Goal: Task Accomplishment & Management: Complete application form

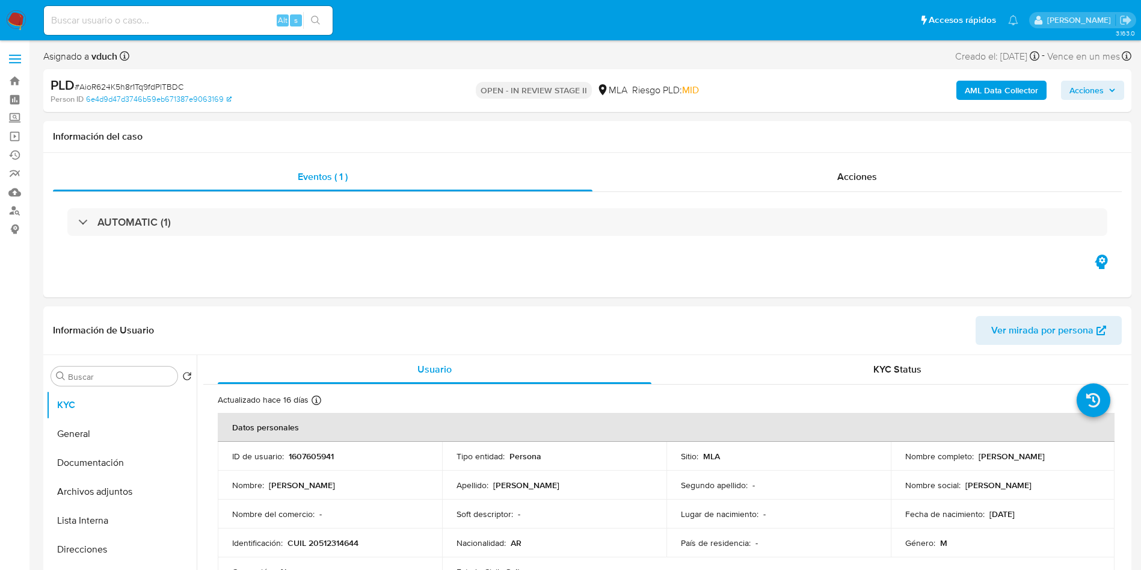
select select "10"
click at [241, 13] on input at bounding box center [188, 21] width 289 height 16
click at [263, 28] on input at bounding box center [188, 21] width 289 height 16
paste input "AioR624K5h8r1Tq9fdPlTBDC"
type input "AioR624K5h8r1Tq9fdPlTBDC"
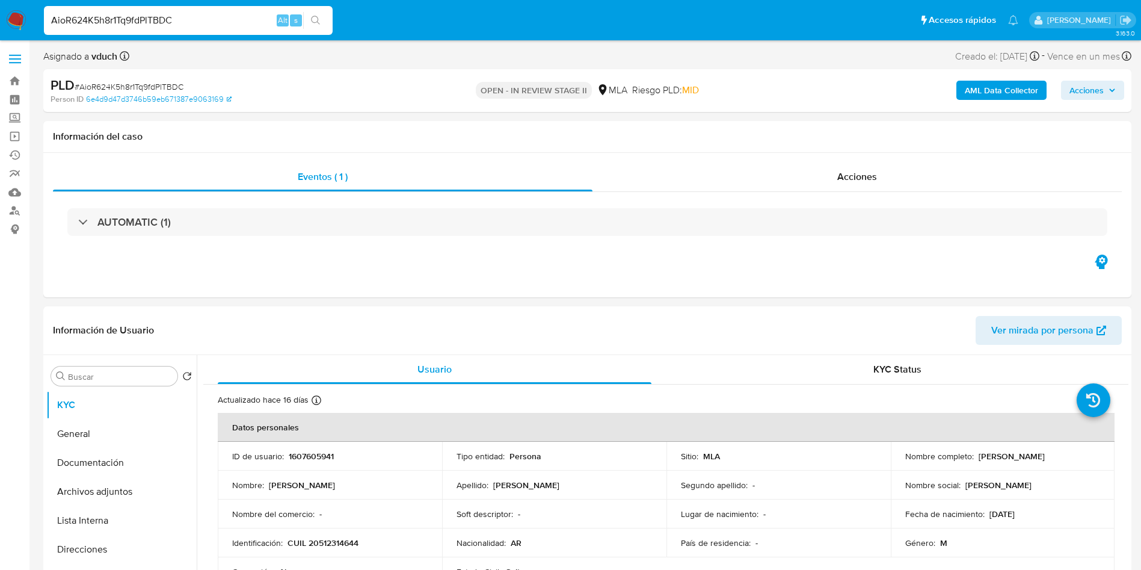
click at [309, 25] on button "search-icon" at bounding box center [315, 20] width 25 height 17
click at [293, 444] on td "ID de usuario : 1607605941" at bounding box center [330, 455] width 224 height 29
copy p "1607605941"
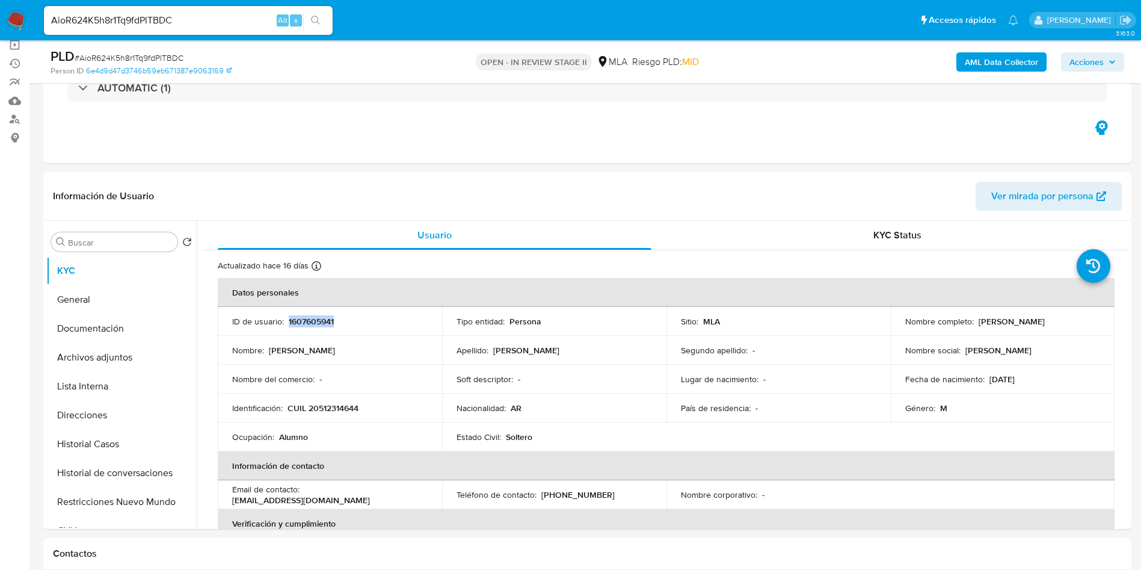
scroll to position [180, 0]
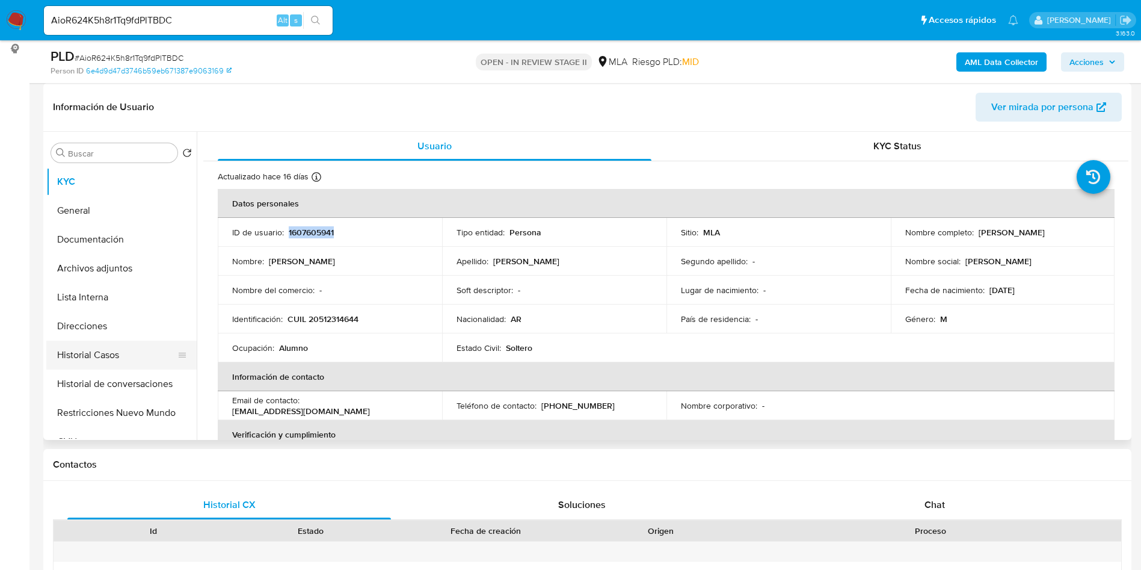
click at [85, 349] on button "Historial Casos" at bounding box center [116, 354] width 141 height 29
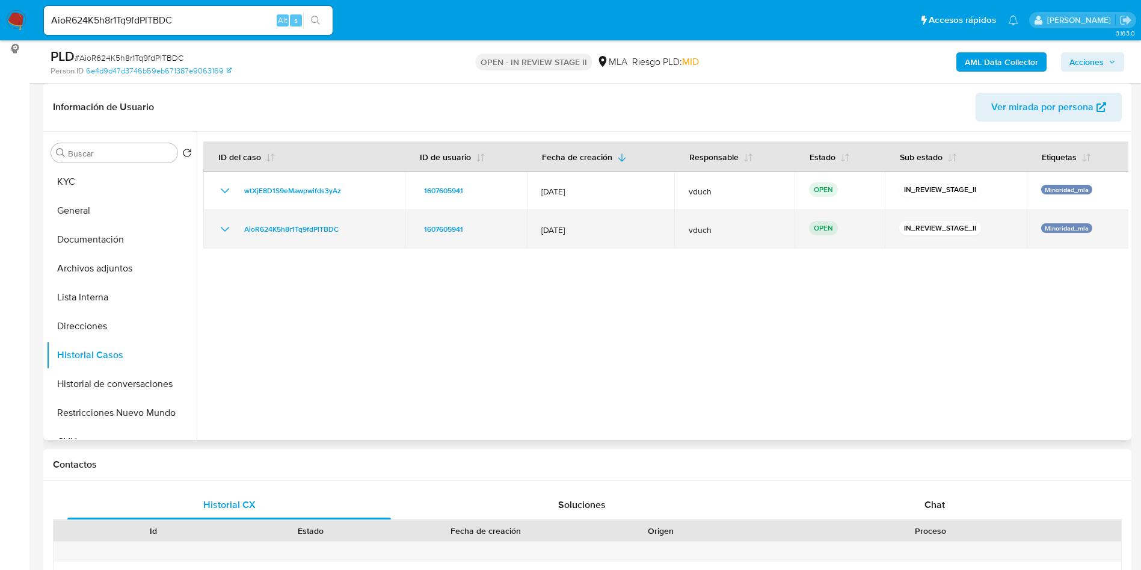
drag, startPoint x: 338, startPoint y: 225, endPoint x: 235, endPoint y: 225, distance: 102.8
click at [235, 225] on div "AioR624K5h8r1Tq9fdPlTBDC" at bounding box center [304, 229] width 173 height 14
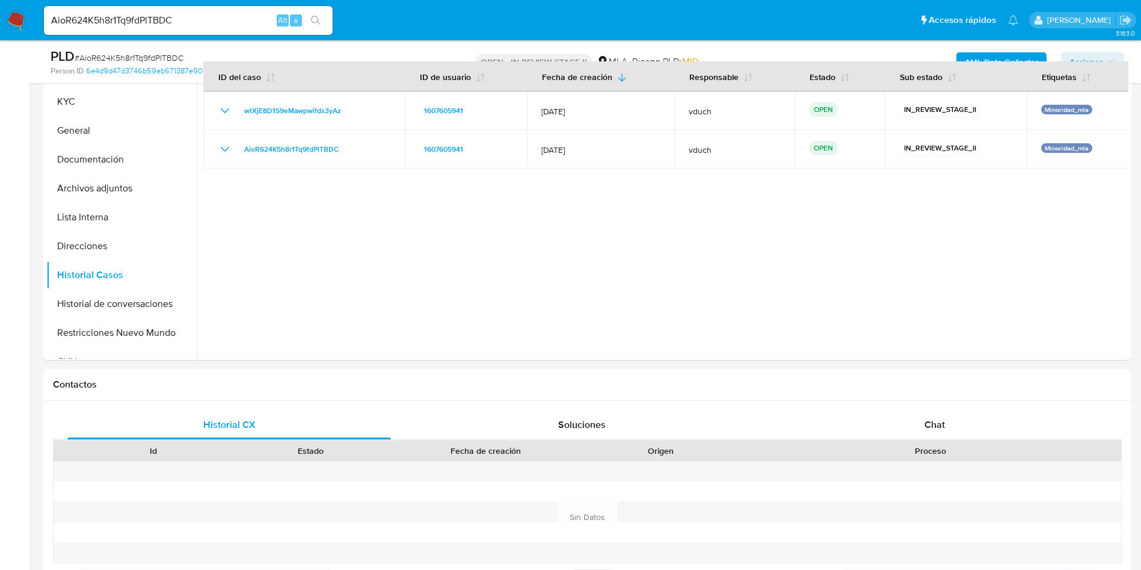
scroll to position [361, 0]
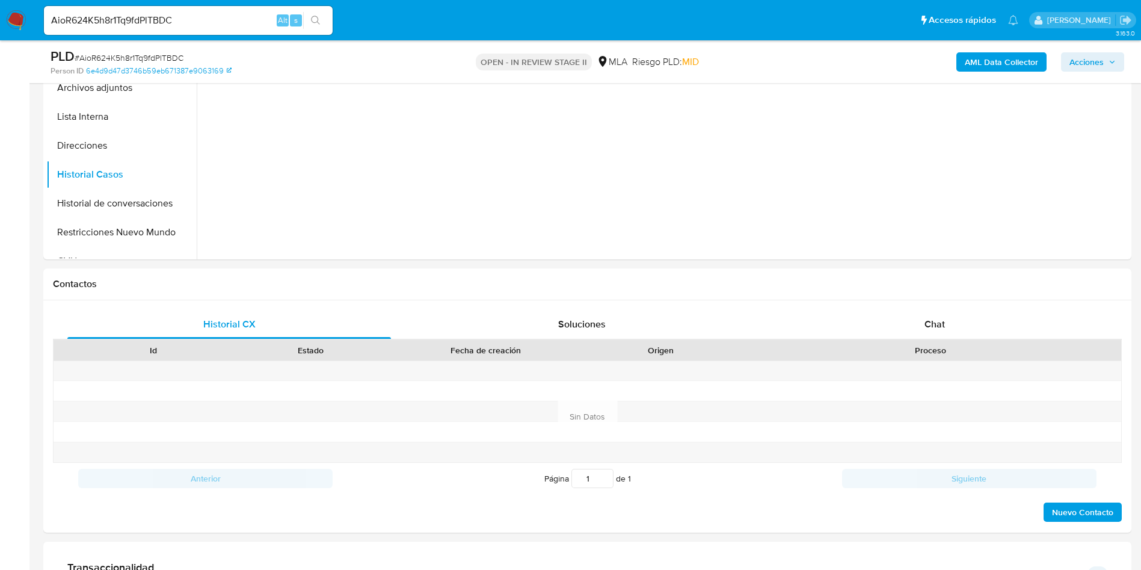
click at [914, 328] on div "Chat" at bounding box center [935, 324] width 324 height 29
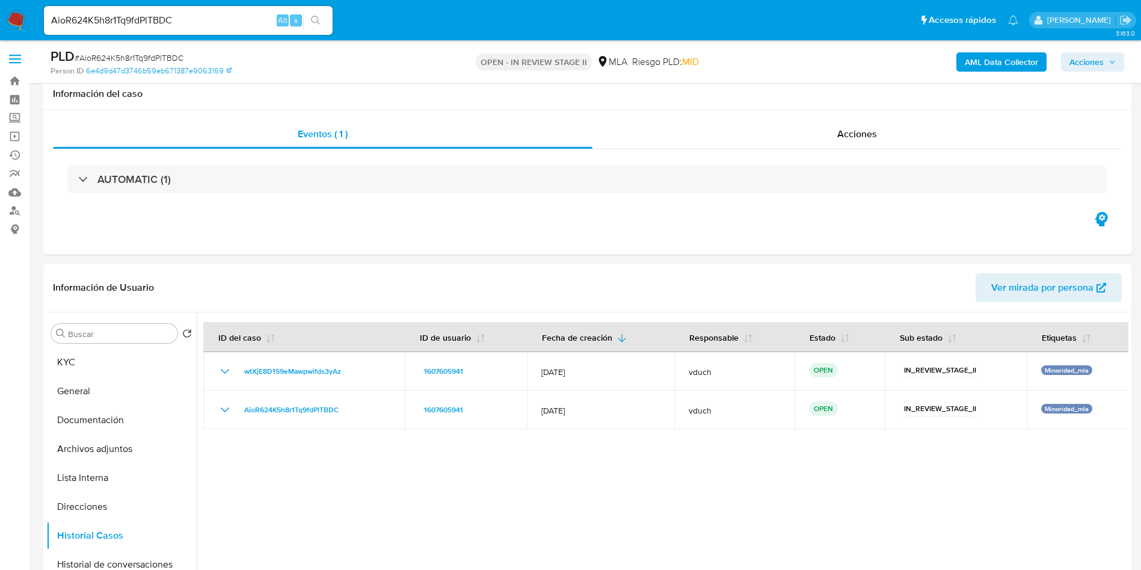
scroll to position [271, 0]
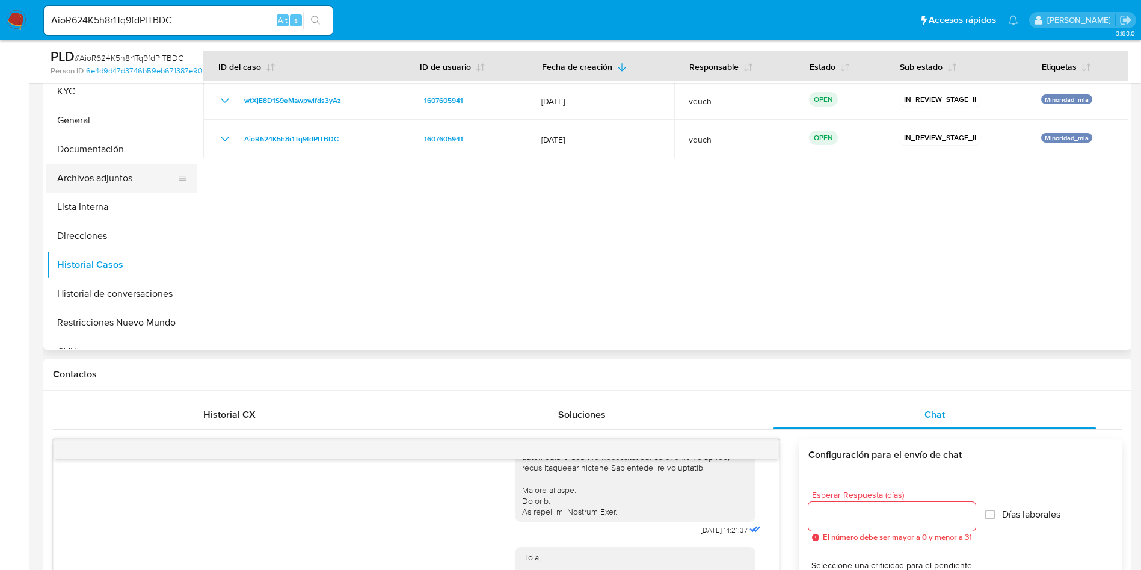
click at [141, 177] on button "Archivos adjuntos" at bounding box center [116, 178] width 141 height 29
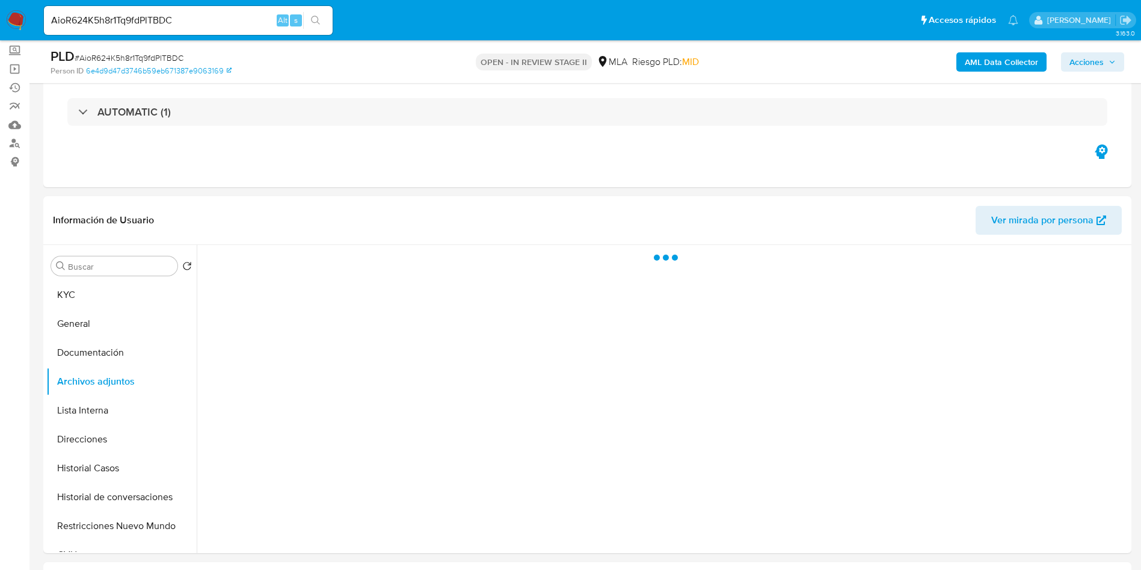
scroll to position [0, 0]
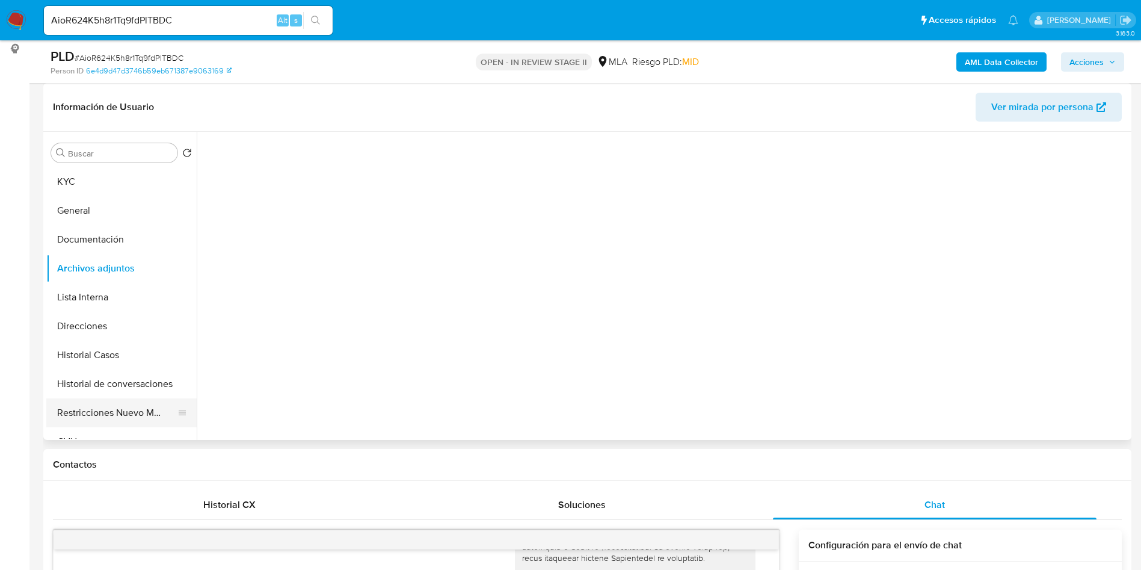
click at [108, 403] on button "Restricciones Nuevo Mundo" at bounding box center [116, 412] width 141 height 29
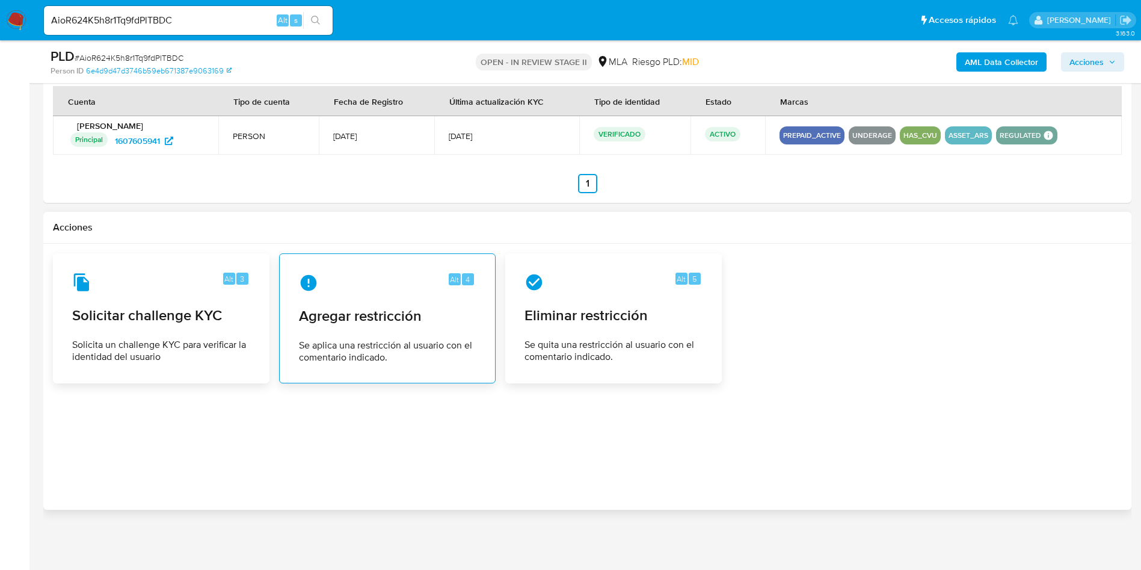
click at [447, 345] on span "Se aplica una restricción al usuario con el comentario indicado." at bounding box center [387, 351] width 177 height 24
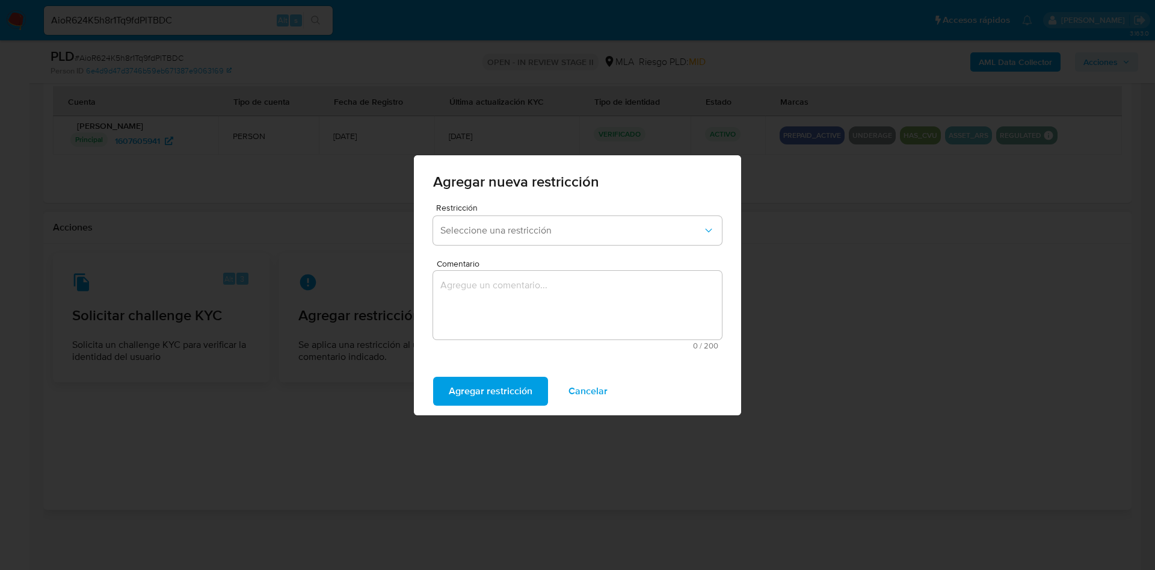
click at [559, 211] on div "Restricción Seleccione una restricción" at bounding box center [577, 226] width 289 height 46
click at [547, 213] on div "Restricción Seleccione una restricción" at bounding box center [577, 226] width 289 height 46
click at [542, 223] on button "Seleccione una restricción" at bounding box center [577, 230] width 289 height 29
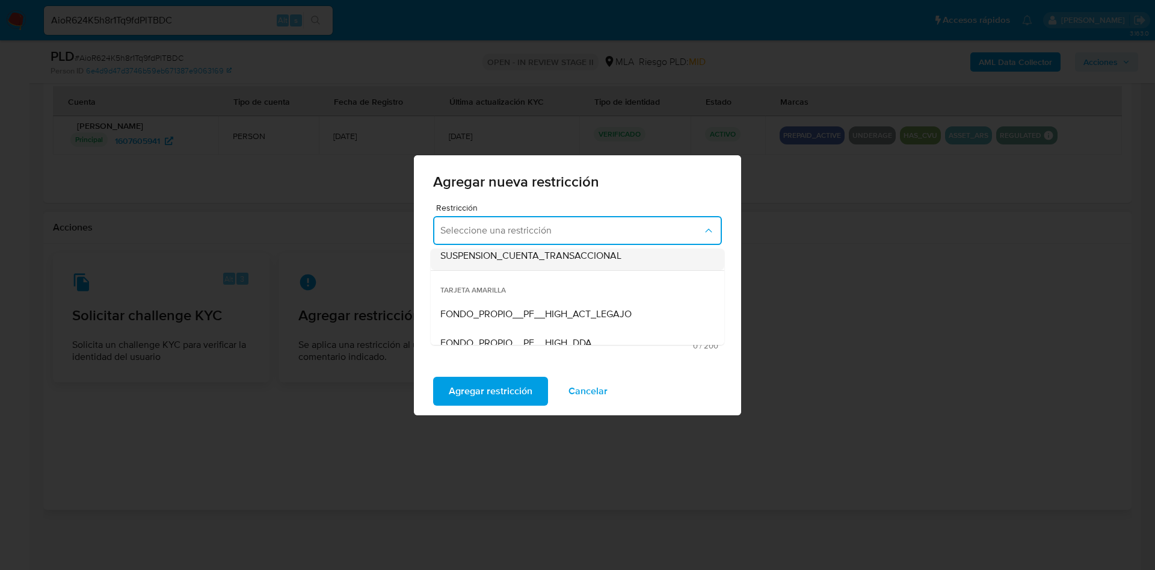
click at [598, 257] on span "SUSPENSION_CUENTA_TRANSACCIONAL" at bounding box center [530, 256] width 181 height 12
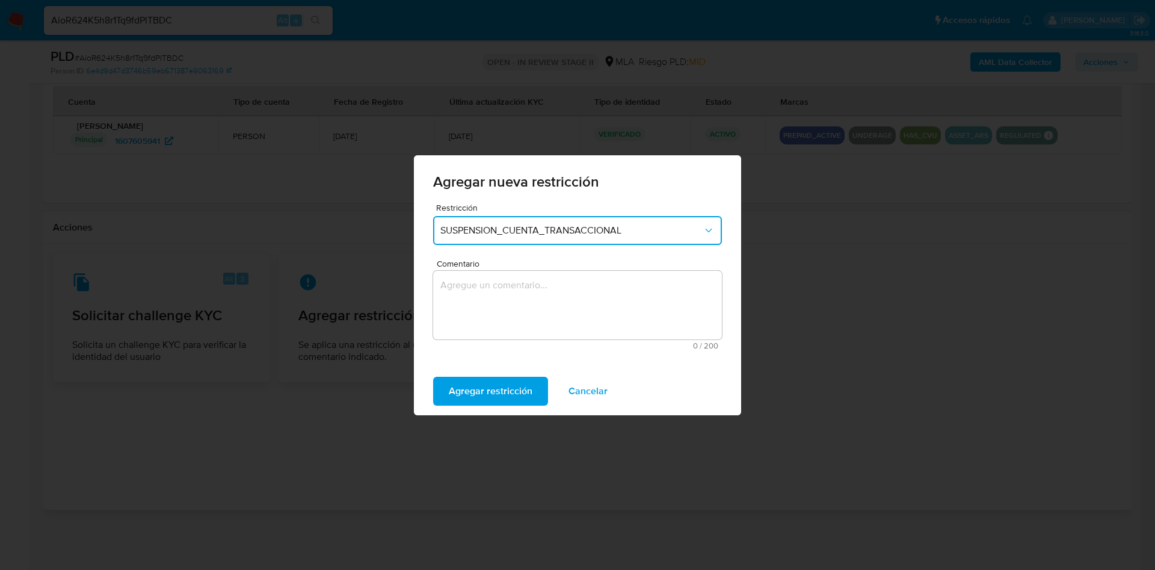
click at [542, 307] on textarea "Comentario" at bounding box center [577, 305] width 289 height 69
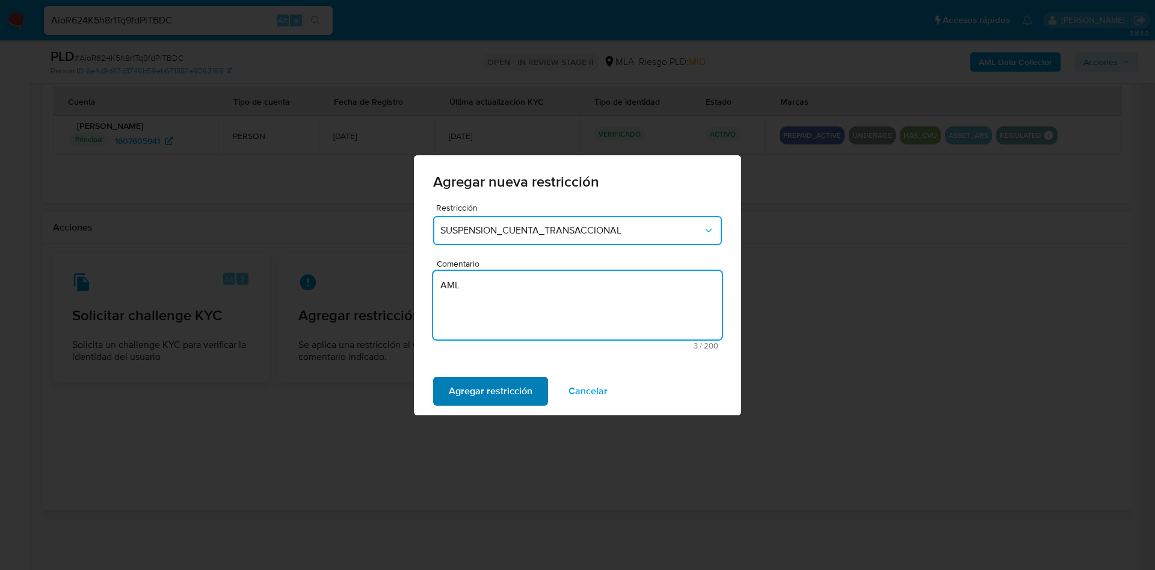
type textarea "AML"
click at [506, 393] on span "Agregar restricción" at bounding box center [491, 391] width 84 height 26
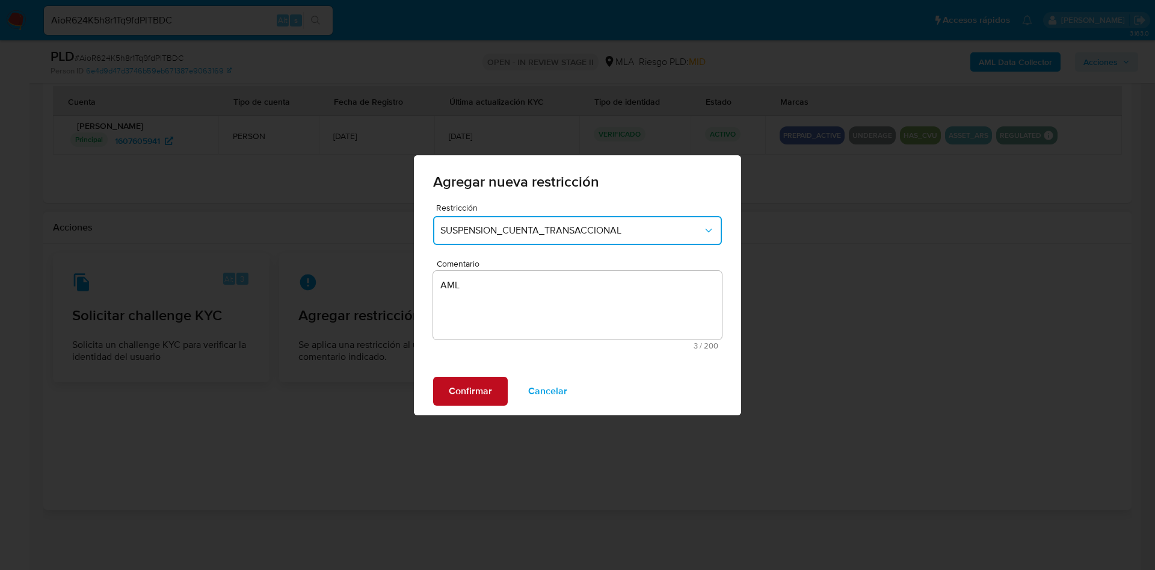
click at [465, 385] on span "Confirmar" at bounding box center [470, 391] width 43 height 26
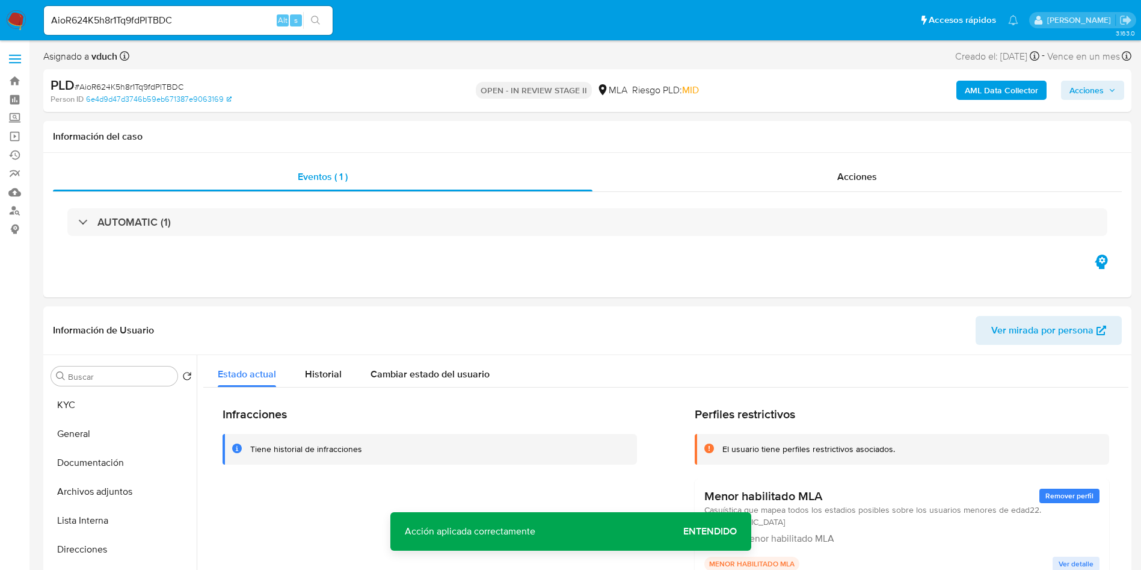
click at [1088, 97] on span "Acciones" at bounding box center [1086, 90] width 34 height 19
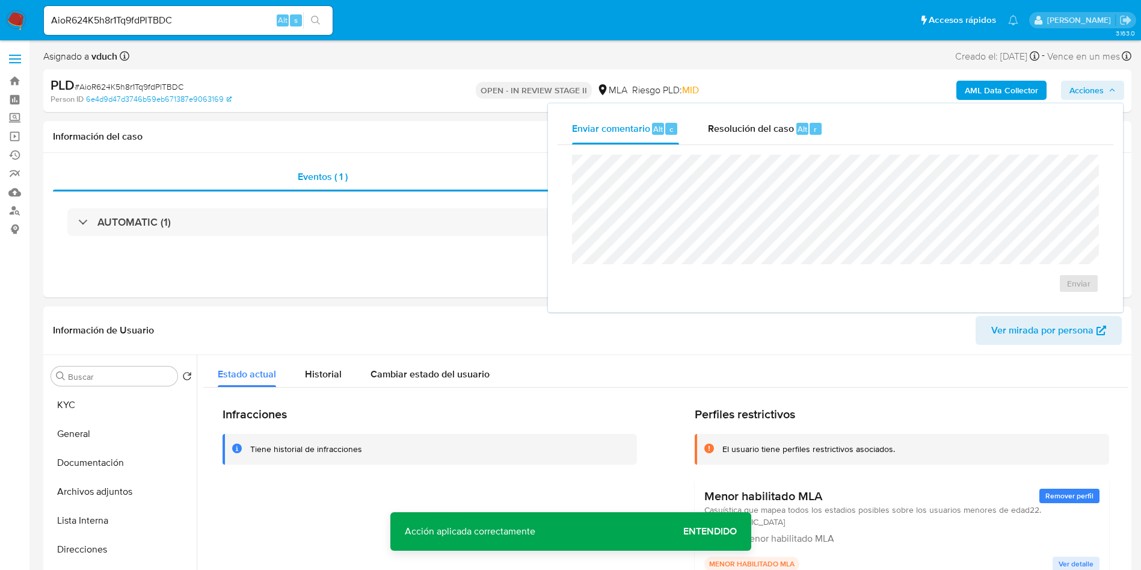
click at [742, 110] on div "Enviar comentario Alt c Resolución del caso Alt r Enviar" at bounding box center [835, 207] width 575 height 209
click at [784, 135] on span "Resolución del caso" at bounding box center [751, 128] width 86 height 14
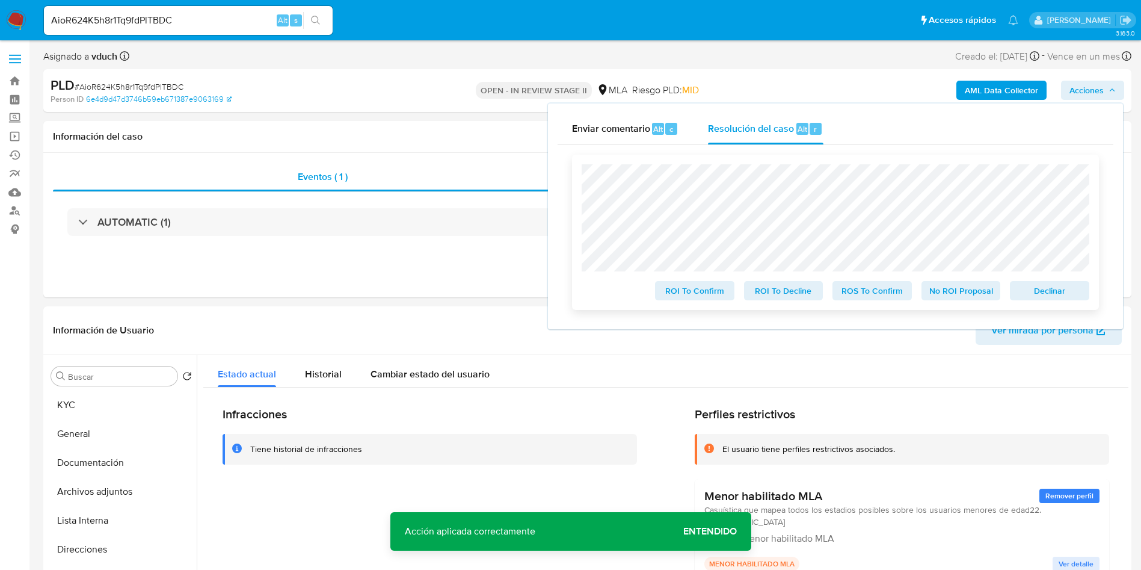
click at [1057, 290] on span "Declinar" at bounding box center [1049, 290] width 63 height 17
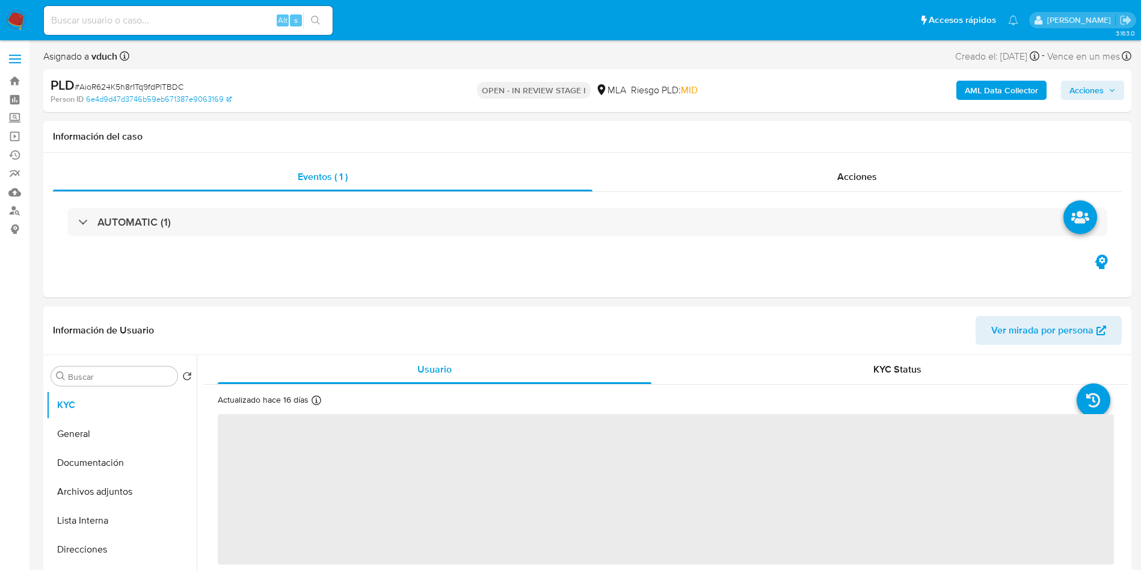
select select "10"
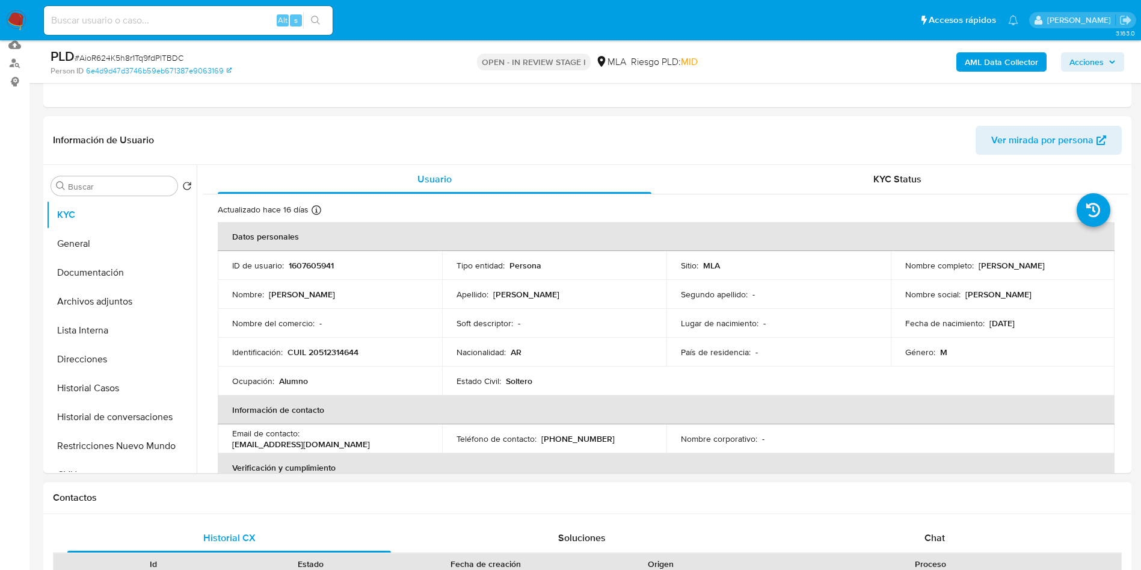
scroll to position [361, 0]
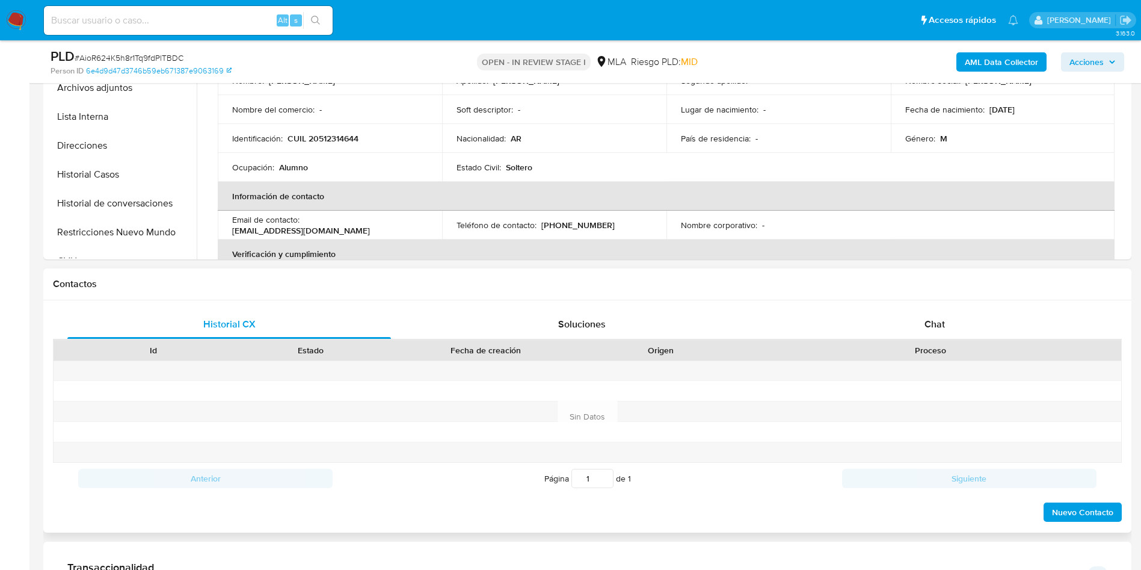
click at [917, 364] on div at bounding box center [930, 371] width 381 height 20
click at [938, 336] on div "Chat" at bounding box center [935, 324] width 324 height 29
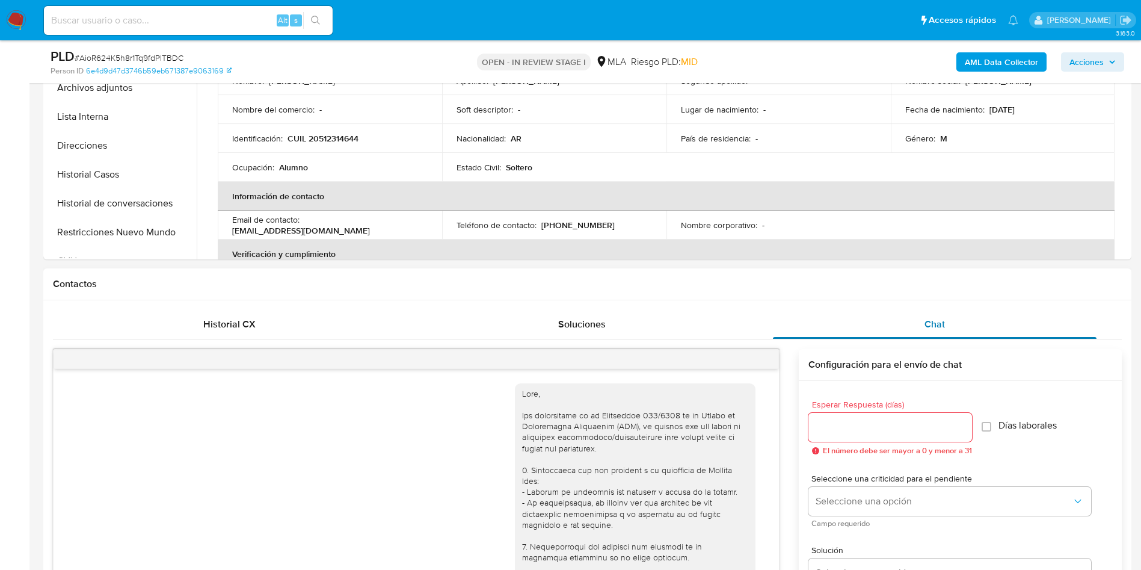
scroll to position [486, 0]
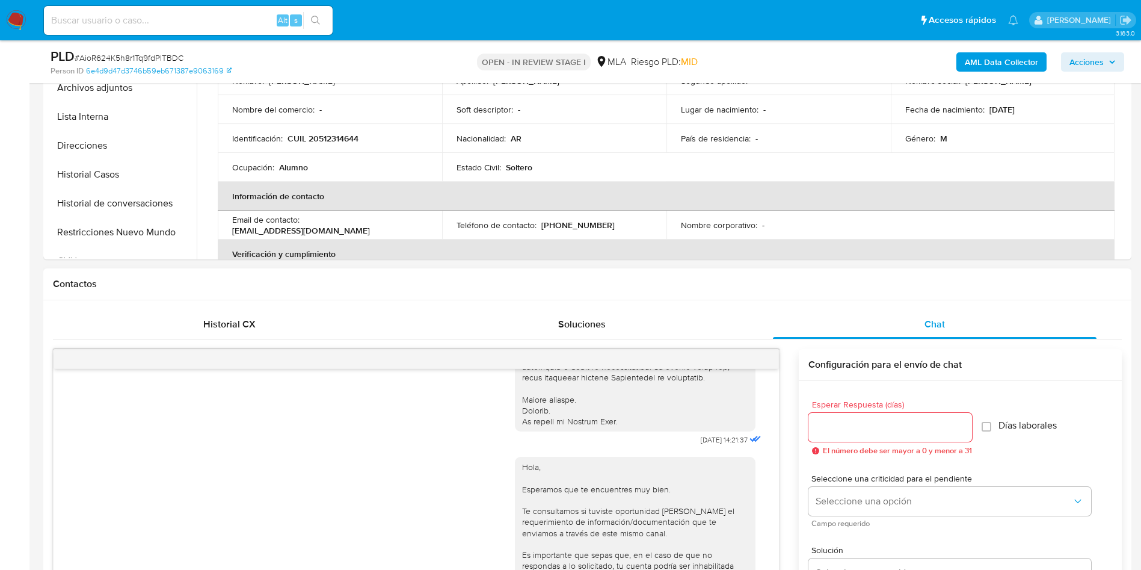
click at [470, 293] on div "Contactos" at bounding box center [587, 284] width 1088 height 32
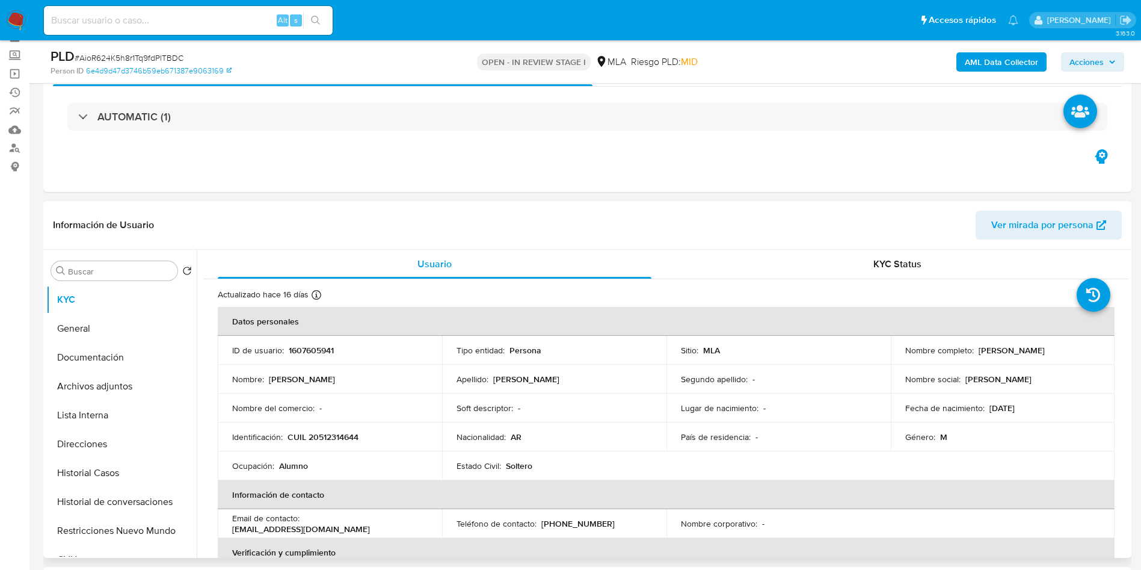
scroll to position [90, 0]
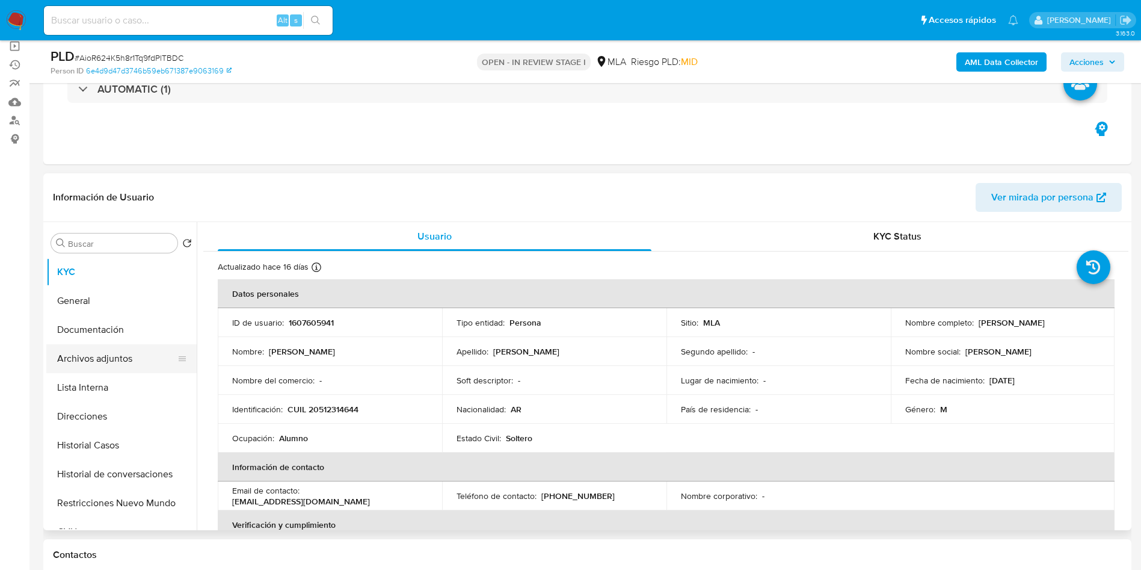
click at [127, 368] on button "Archivos adjuntos" at bounding box center [116, 358] width 141 height 29
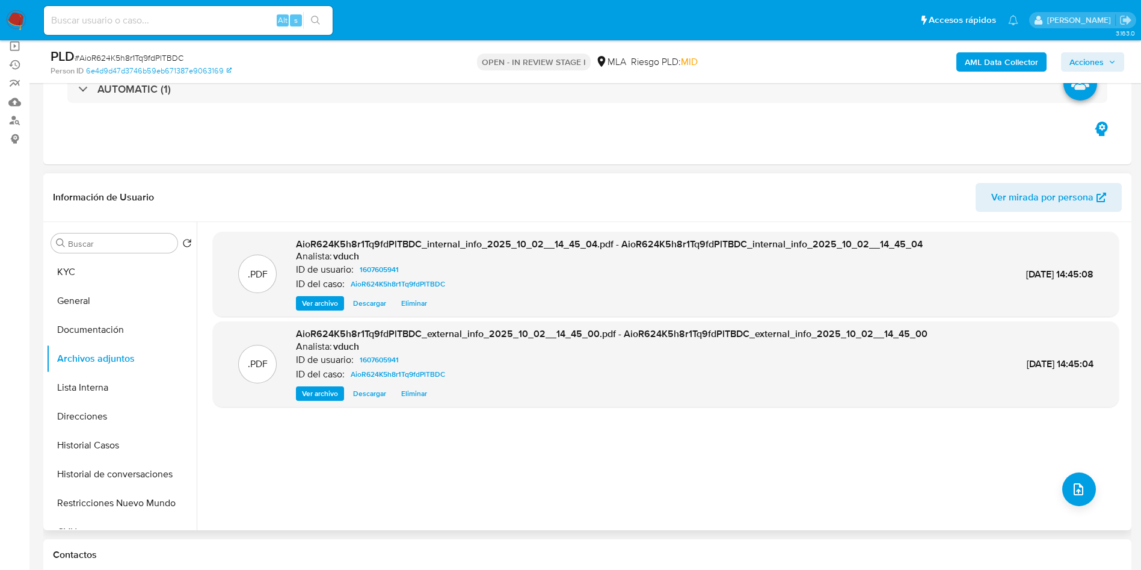
click at [1018, 461] on div ".PDF AioR624K5h8r1Tq9fdPlTBDC_internal_info_2025_10_02__14_45_04.pdf - AioR624K…" at bounding box center [666, 376] width 906 height 289
click at [1075, 478] on button "upload-file" at bounding box center [1079, 489] width 34 height 34
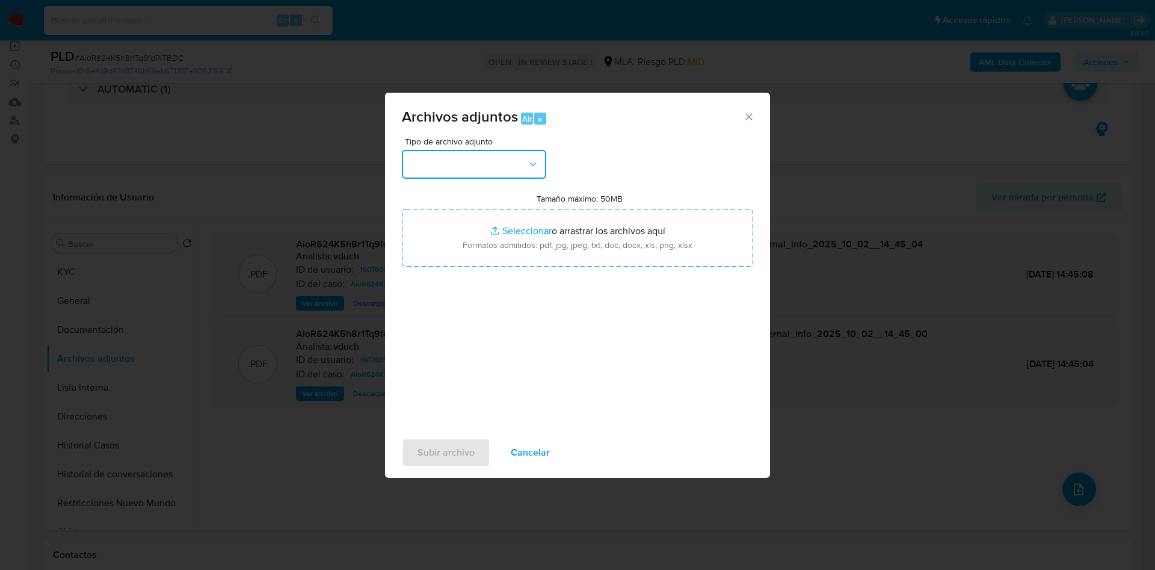
click at [493, 155] on button "button" at bounding box center [474, 164] width 144 height 29
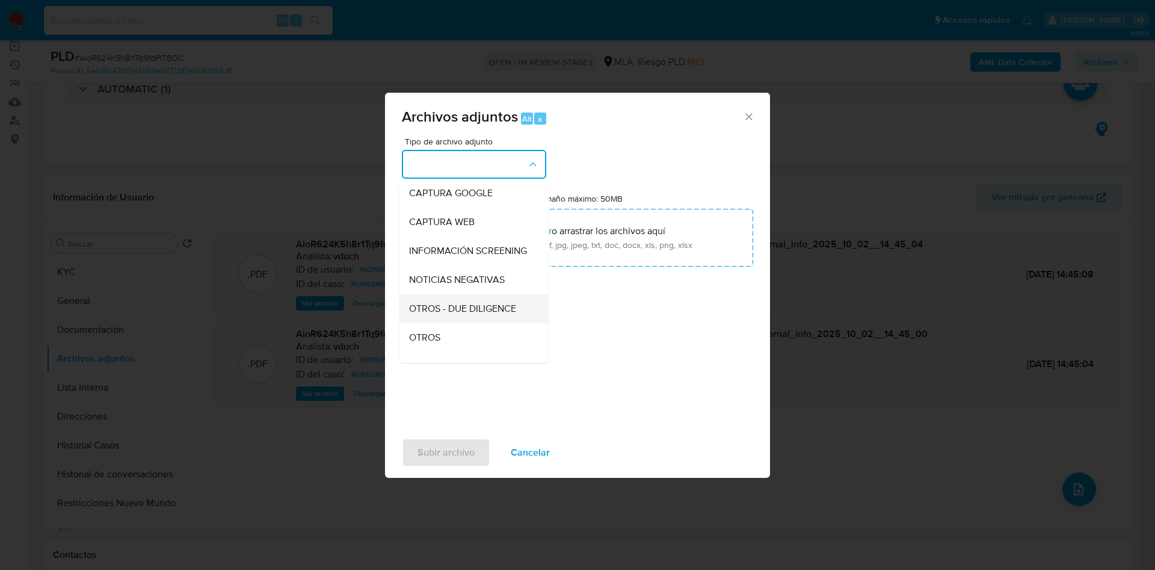
click at [453, 315] on span "OTROS - DUE DILIGENCE" at bounding box center [462, 308] width 107 height 12
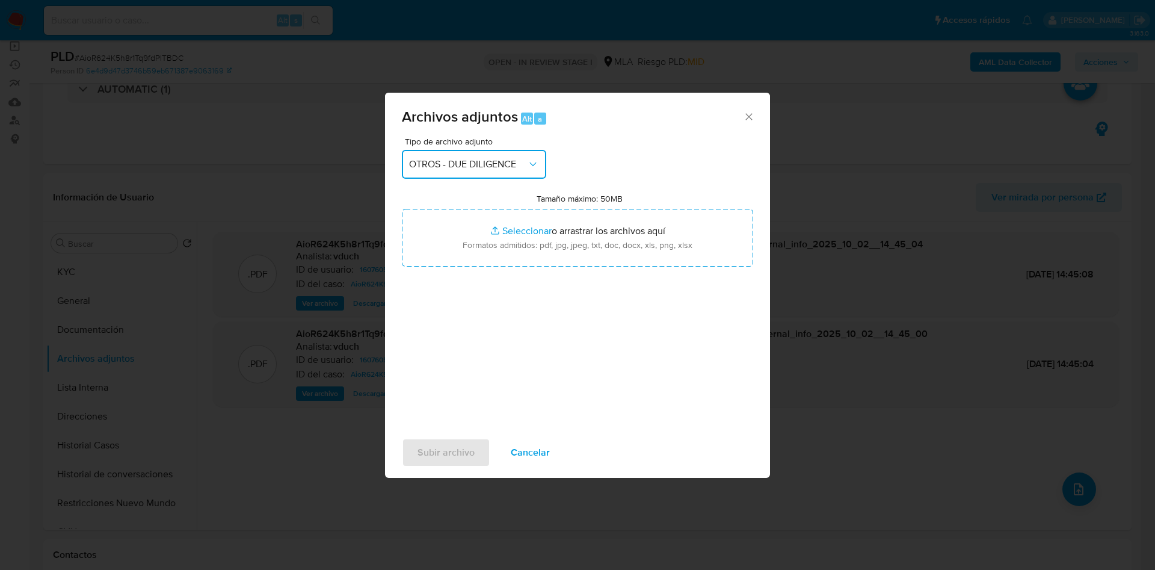
click at [456, 170] on button "OTROS - DUE DILIGENCE" at bounding box center [474, 164] width 144 height 29
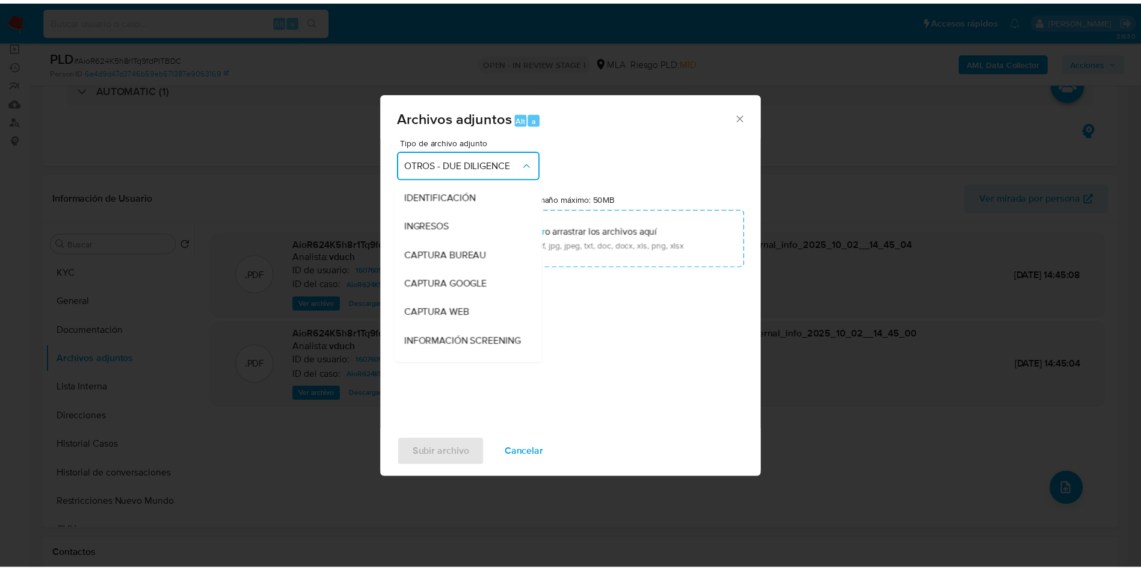
scroll to position [144, 0]
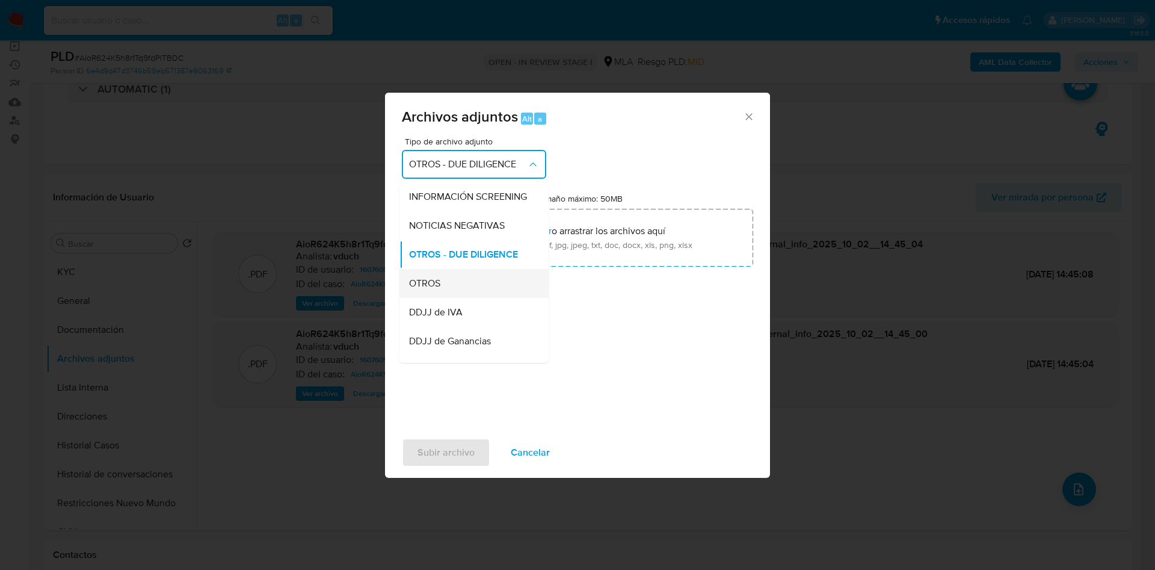
click at [445, 298] on div "OTROS" at bounding box center [470, 283] width 123 height 29
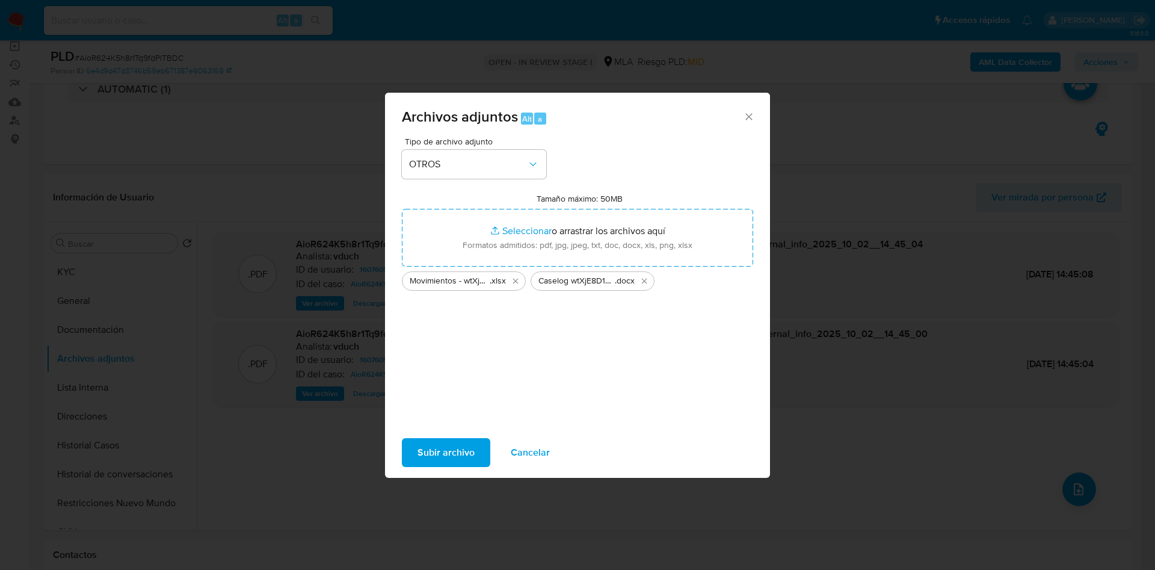
click at [465, 452] on span "Subir archivo" at bounding box center [445, 452] width 57 height 26
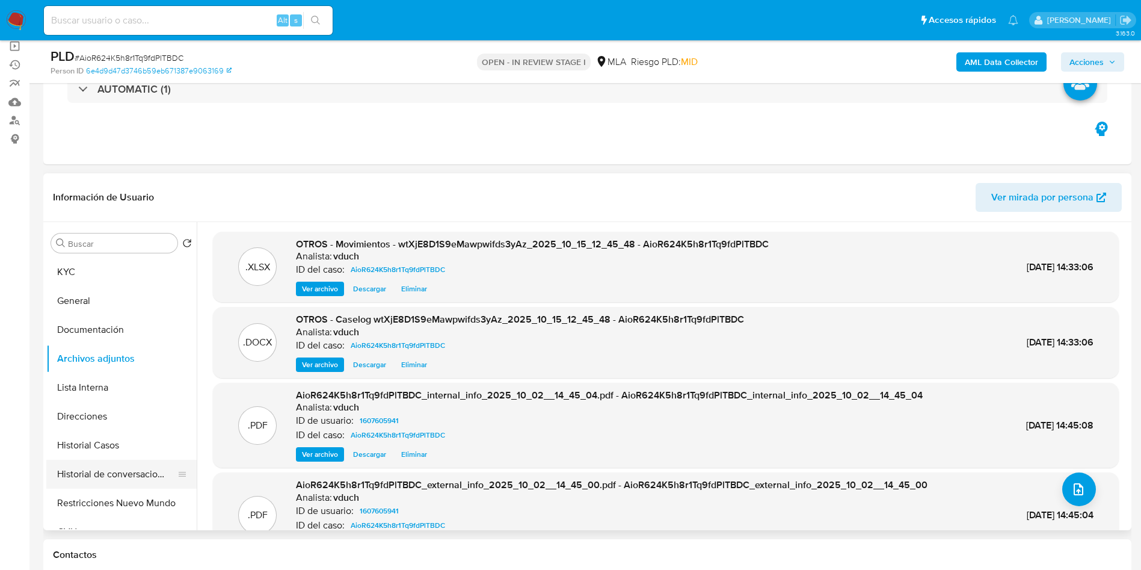
click at [123, 467] on button "Historial de conversaciones" at bounding box center [116, 473] width 141 height 29
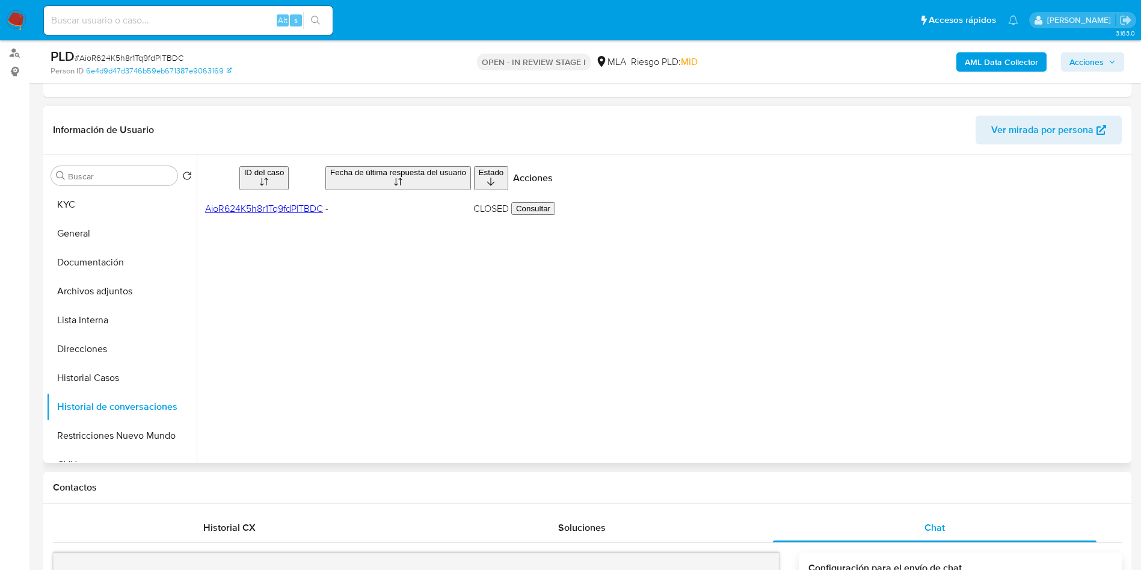
scroll to position [180, 0]
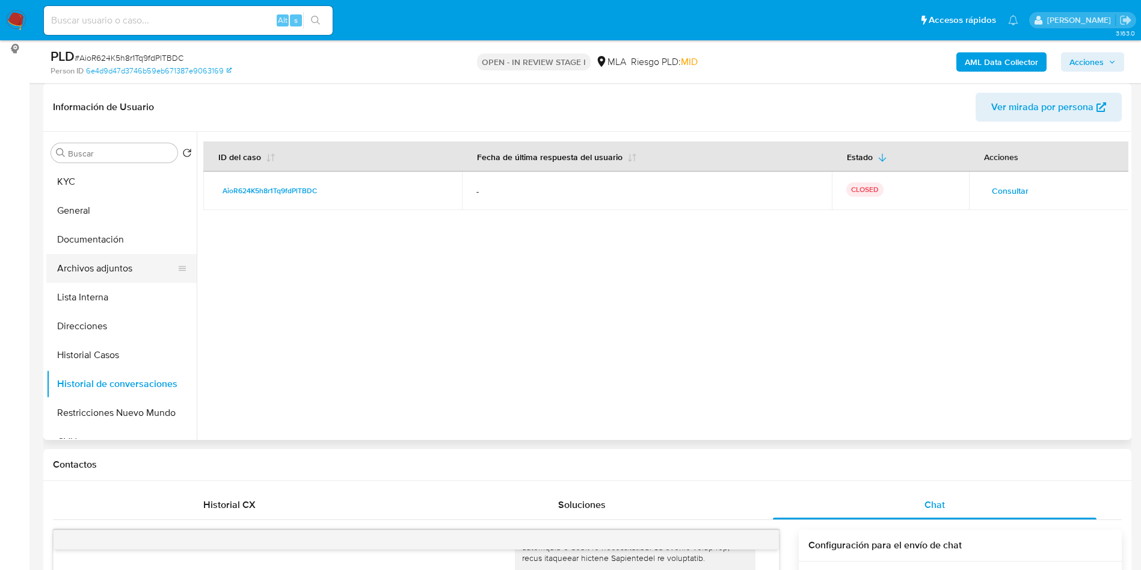
click at [147, 264] on button "Archivos adjuntos" at bounding box center [116, 268] width 141 height 29
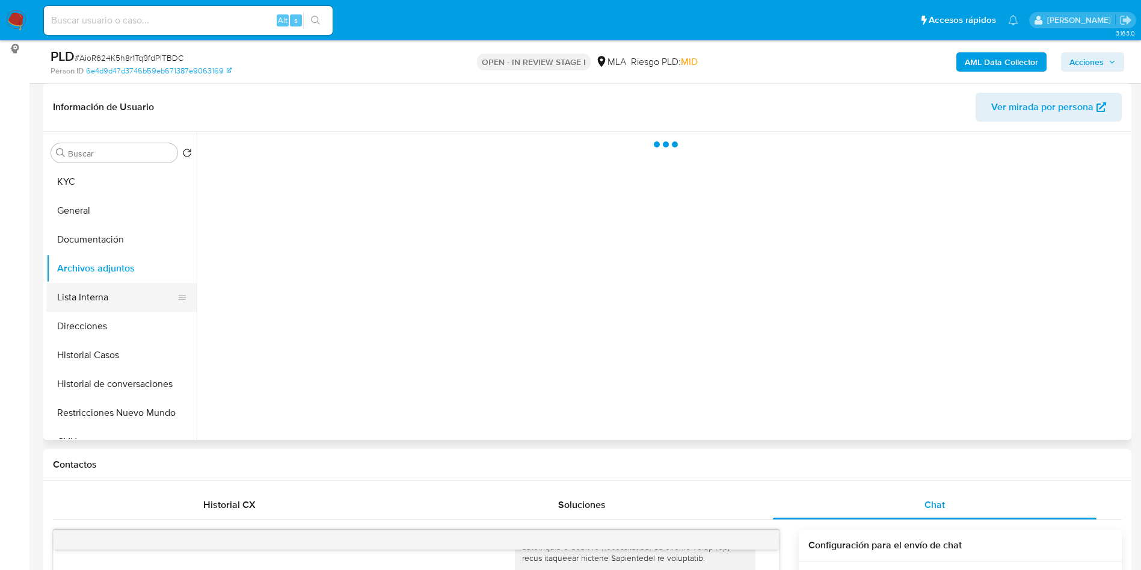
click at [132, 310] on button "Lista Interna" at bounding box center [116, 297] width 141 height 29
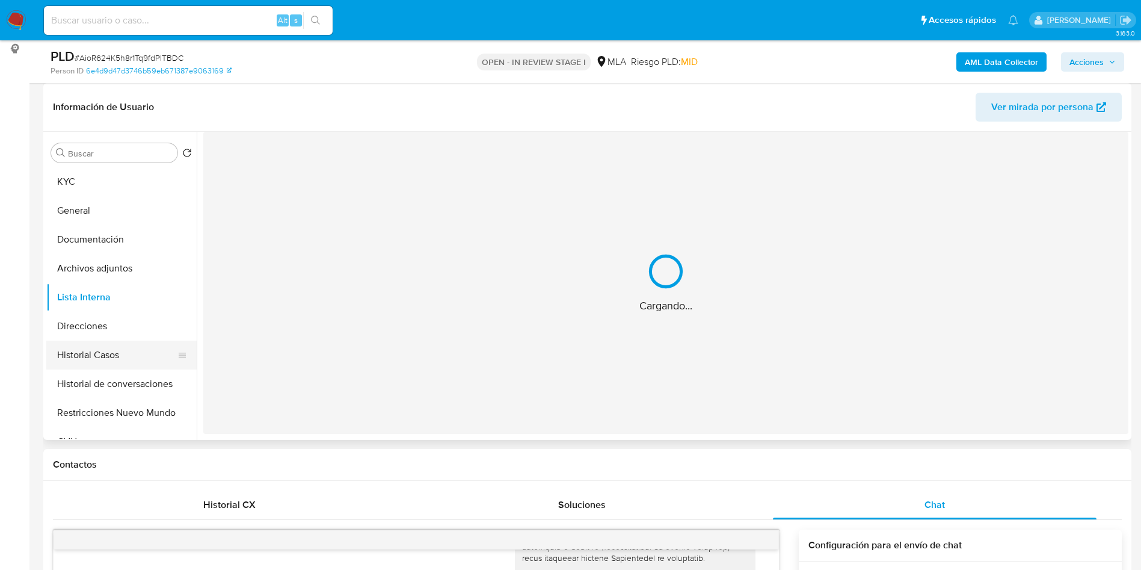
click at [132, 346] on button "Historial Casos" at bounding box center [116, 354] width 141 height 29
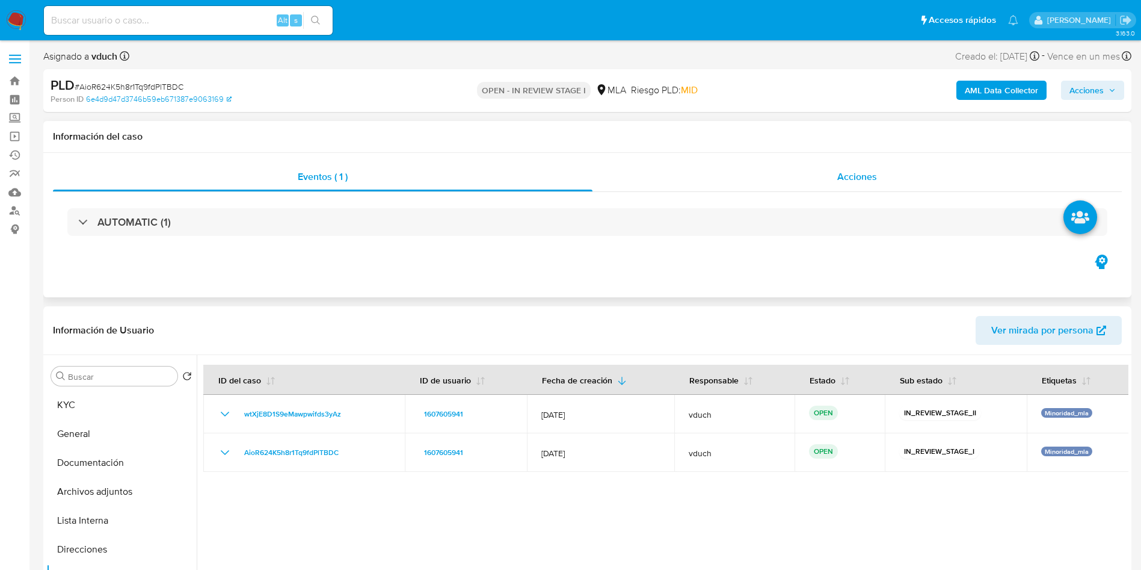
scroll to position [90, 0]
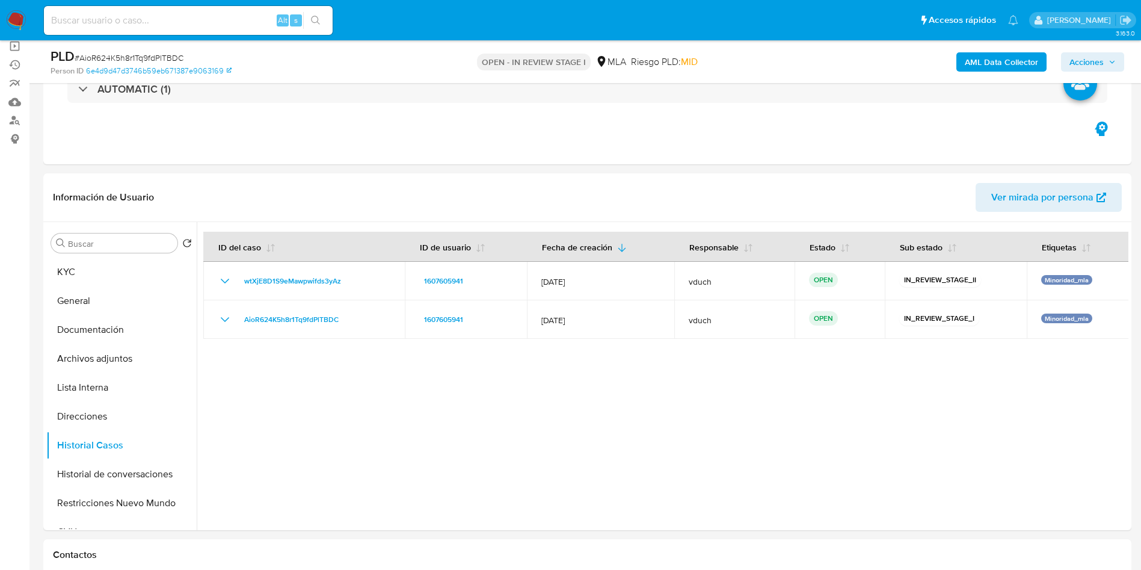
click at [1082, 62] on span "Acciones" at bounding box center [1086, 61] width 34 height 19
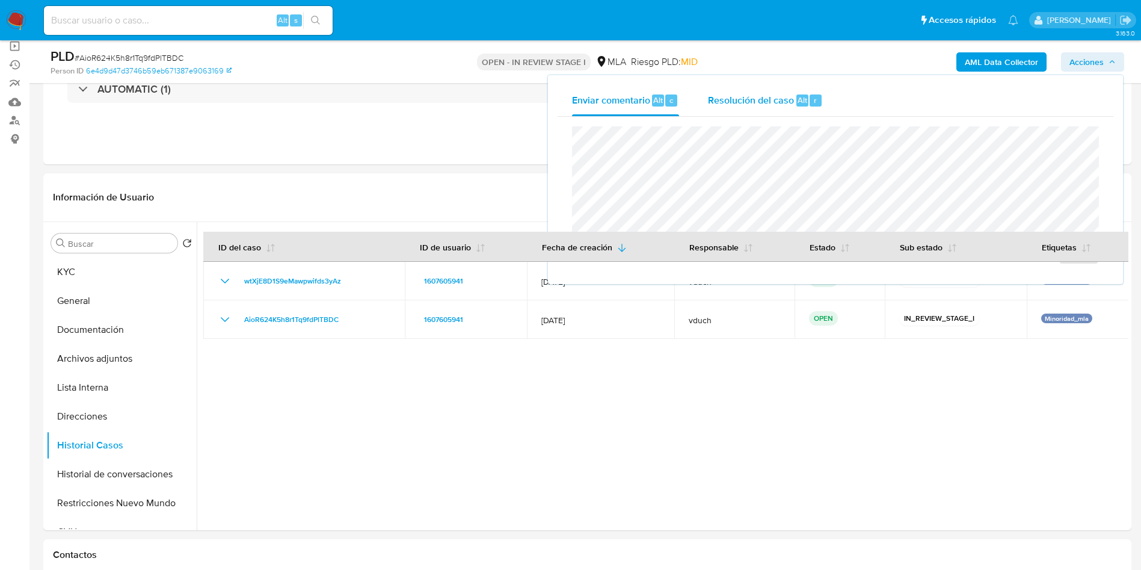
click at [784, 102] on span "Resolución del caso" at bounding box center [751, 100] width 86 height 14
click at [128, 515] on button "Restricciones Nuevo Mundo" at bounding box center [116, 502] width 141 height 29
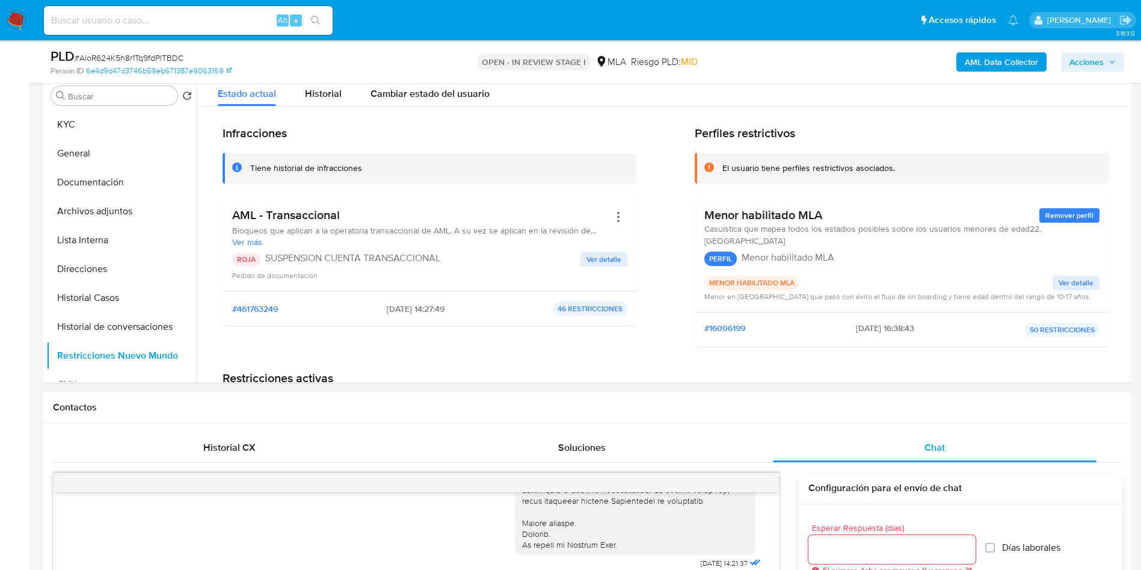
scroll to position [0, 0]
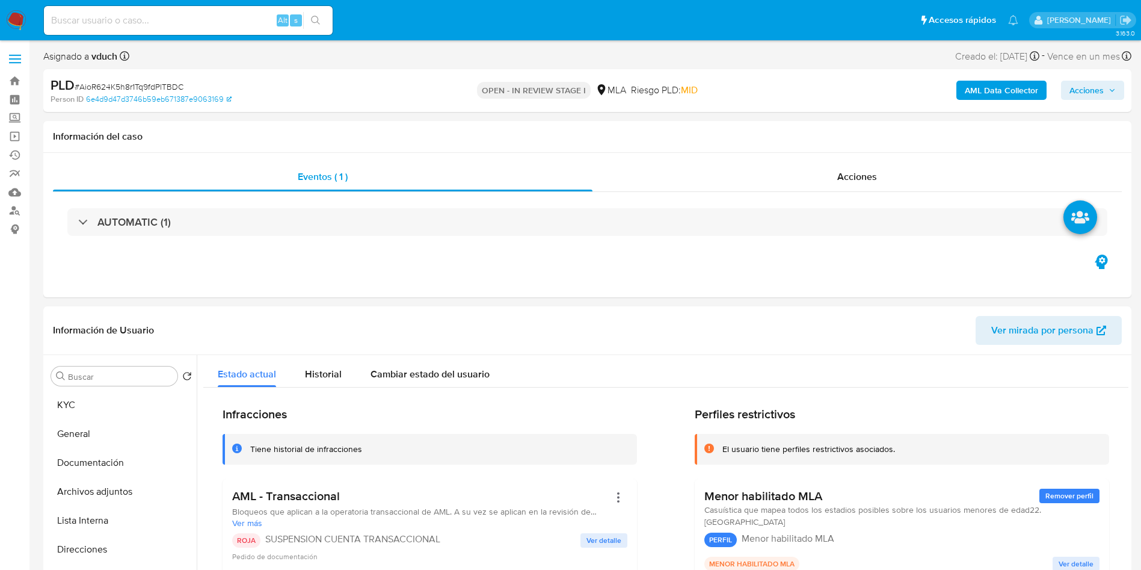
click at [1084, 97] on span "Acciones" at bounding box center [1086, 90] width 34 height 19
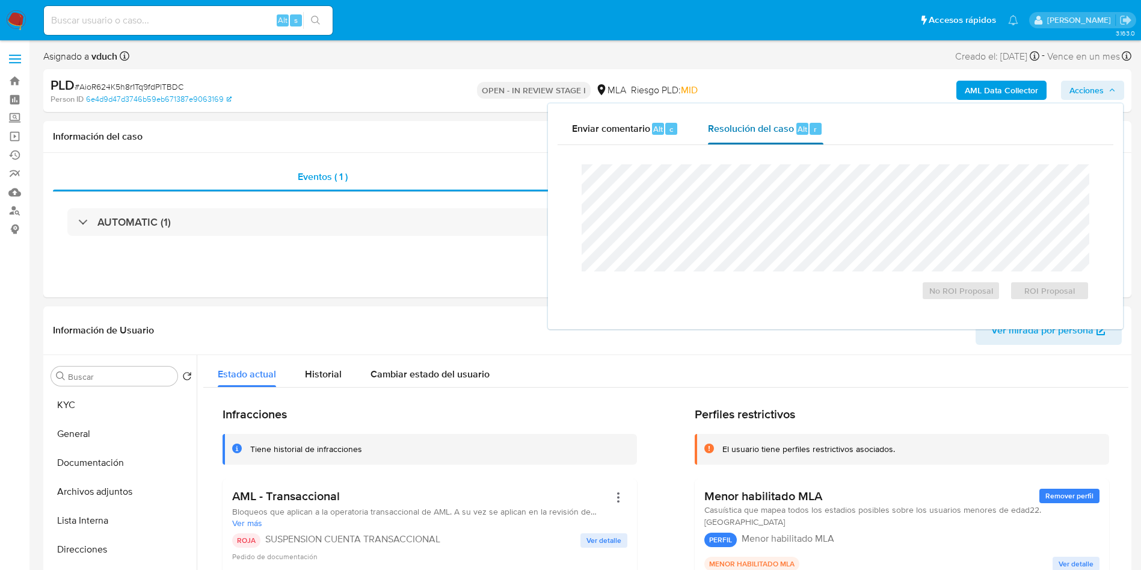
click at [791, 135] on div "Resolución del caso Alt r" at bounding box center [765, 128] width 115 height 31
click at [1042, 294] on span "ROI Proposal" at bounding box center [1049, 290] width 63 height 17
click at [1061, 290] on span "ROI Proposal" at bounding box center [1049, 290] width 63 height 17
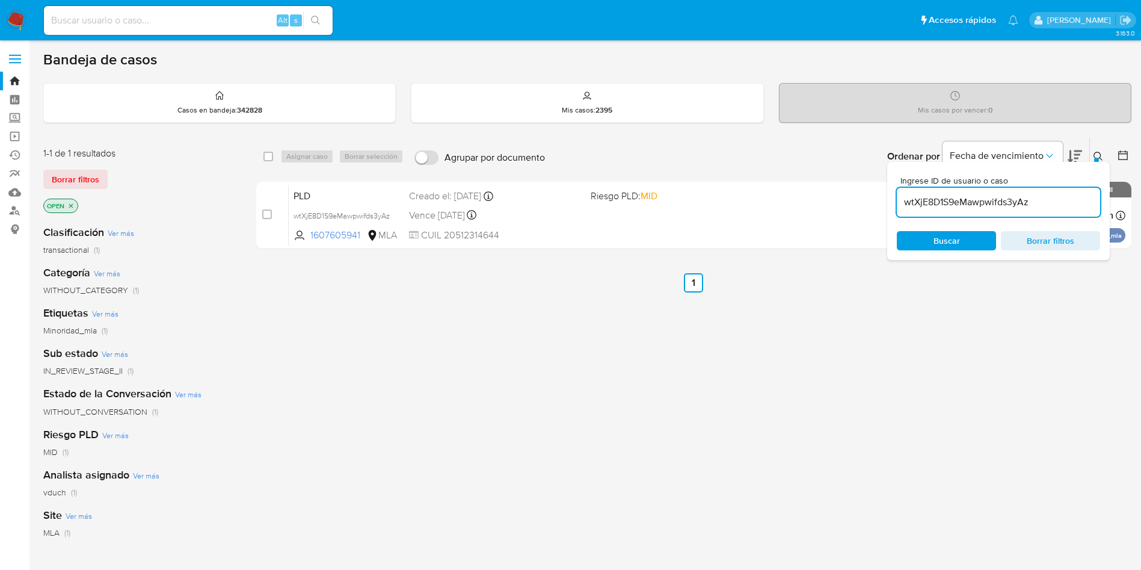
scroll to position [90, 0]
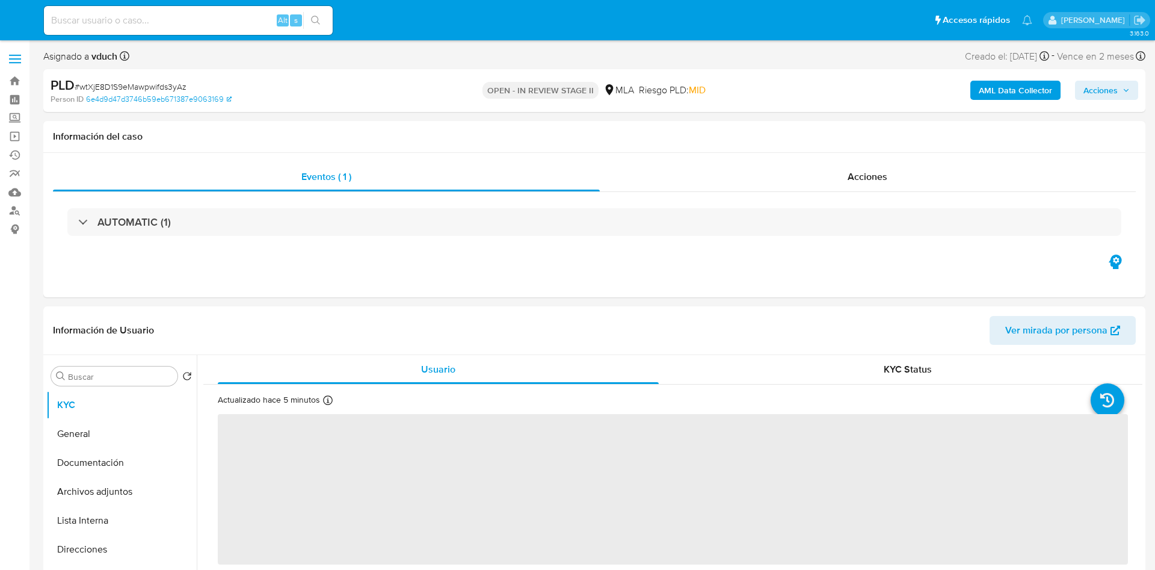
select select "10"
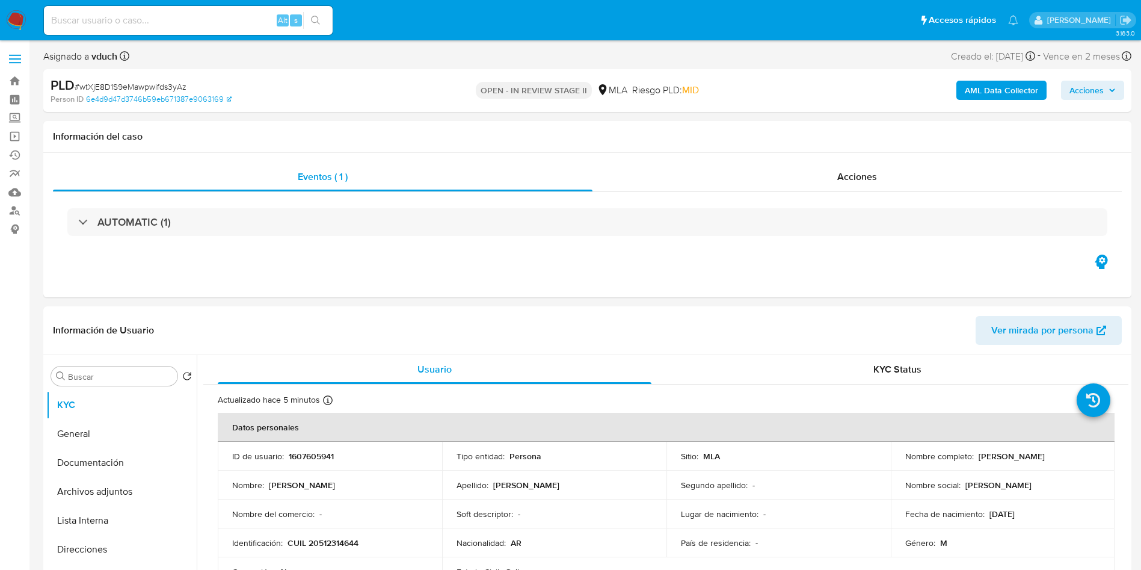
click at [1102, 83] on span "Acciones" at bounding box center [1086, 90] width 34 height 19
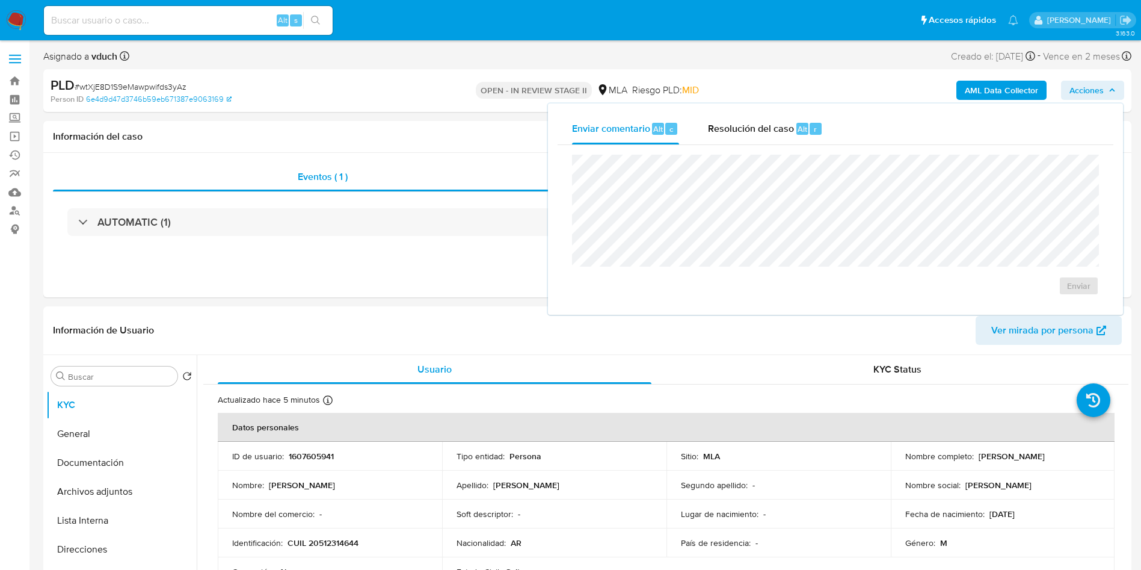
click at [844, 121] on div "Enviar comentario Alt c Resolución del caso Alt r" at bounding box center [835, 128] width 556 height 31
click at [809, 130] on div "r" at bounding box center [815, 129] width 12 height 12
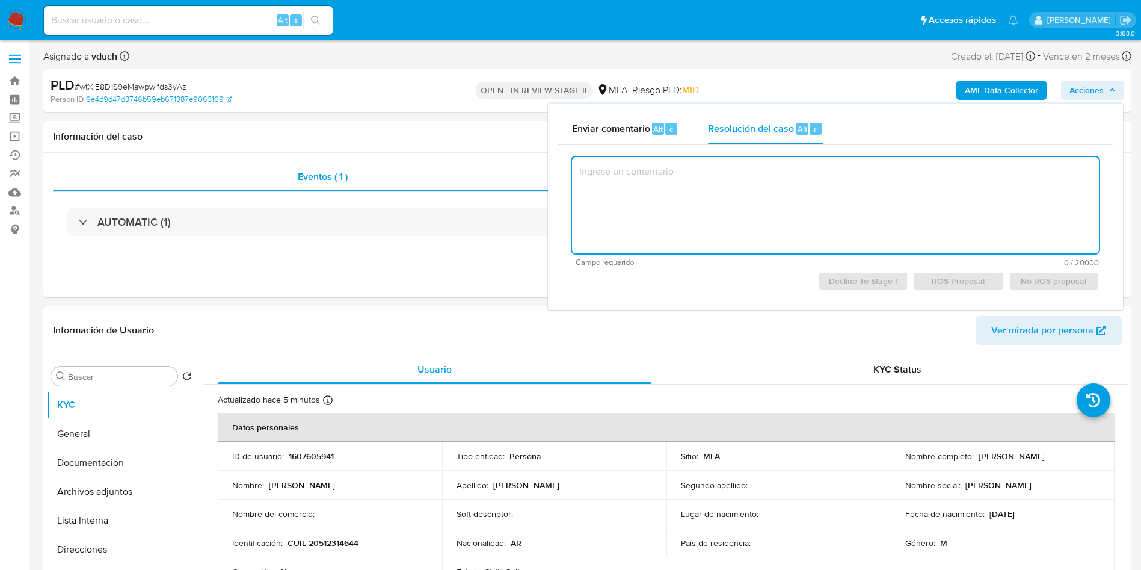
click at [817, 194] on textarea at bounding box center [835, 205] width 527 height 96
paste textarea "El análisis del caso se encuentra detallado en el Caselog adjunto."
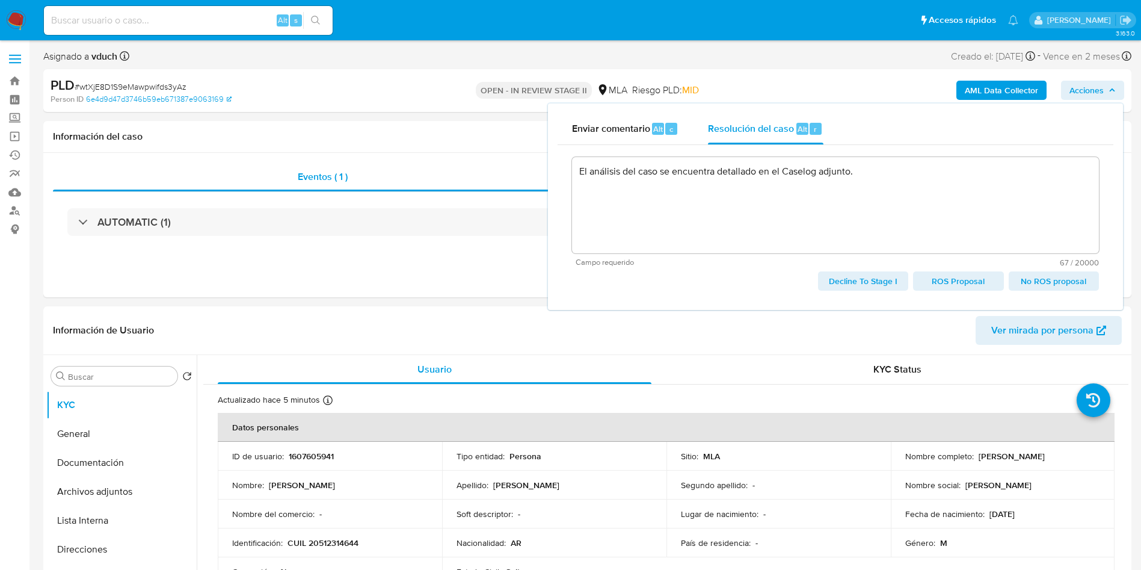
drag, startPoint x: 968, startPoint y: 282, endPoint x: 636, endPoint y: 272, distance: 332.7
click at [966, 283] on span "ROS Proposal" at bounding box center [957, 280] width 73 height 17
type textarea "El análisis del caso se encuentra detallado en el Caselog adjunto."
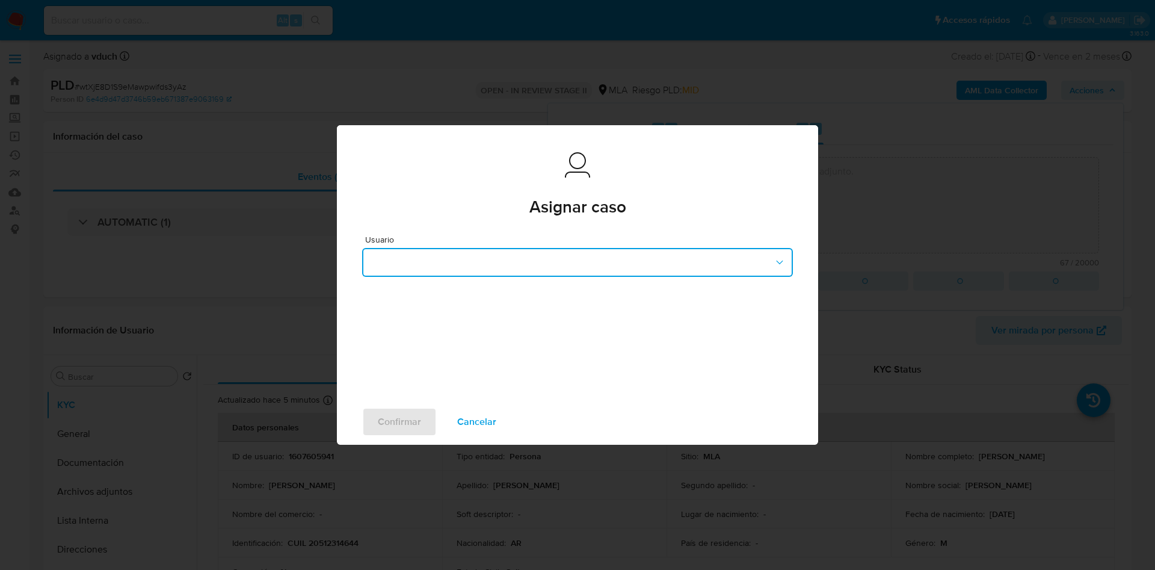
click at [627, 271] on button "button" at bounding box center [577, 262] width 431 height 29
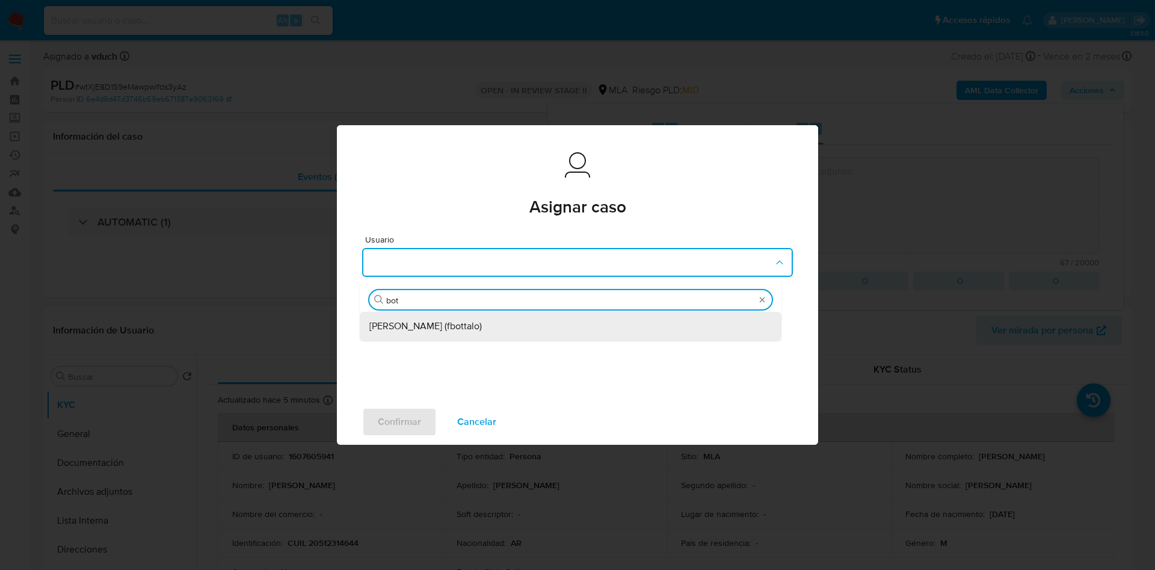
type input "bott"
click at [514, 336] on div "Fabricio Bottalo (fbottalo)" at bounding box center [570, 326] width 402 height 29
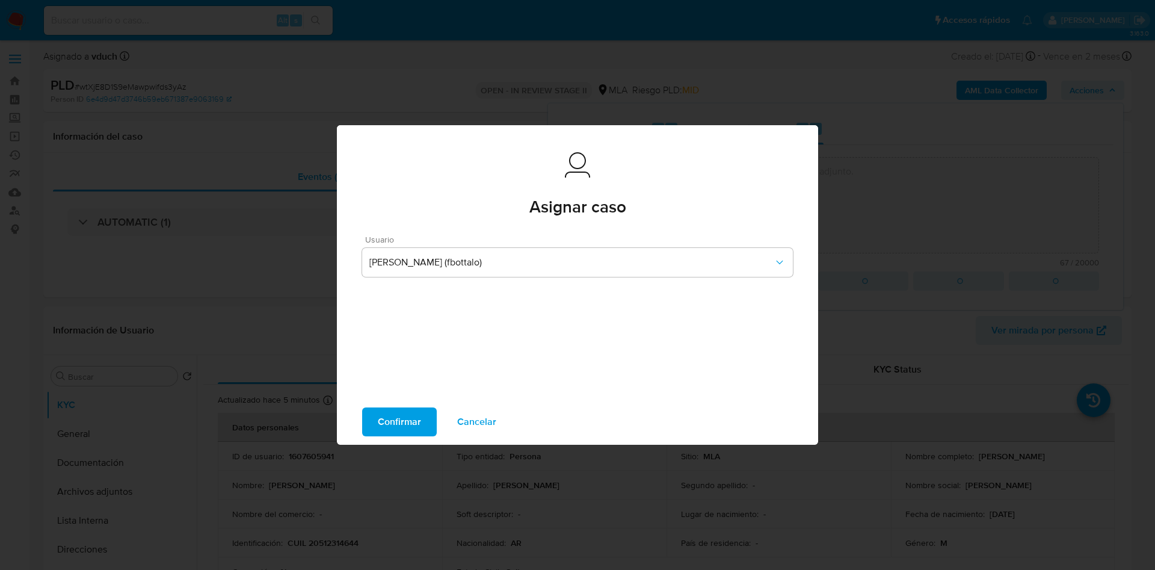
click at [395, 408] on span "Confirmar" at bounding box center [399, 421] width 43 height 26
type textarea "El análisis del caso se encuentra detallado en el Caselog adjunto."
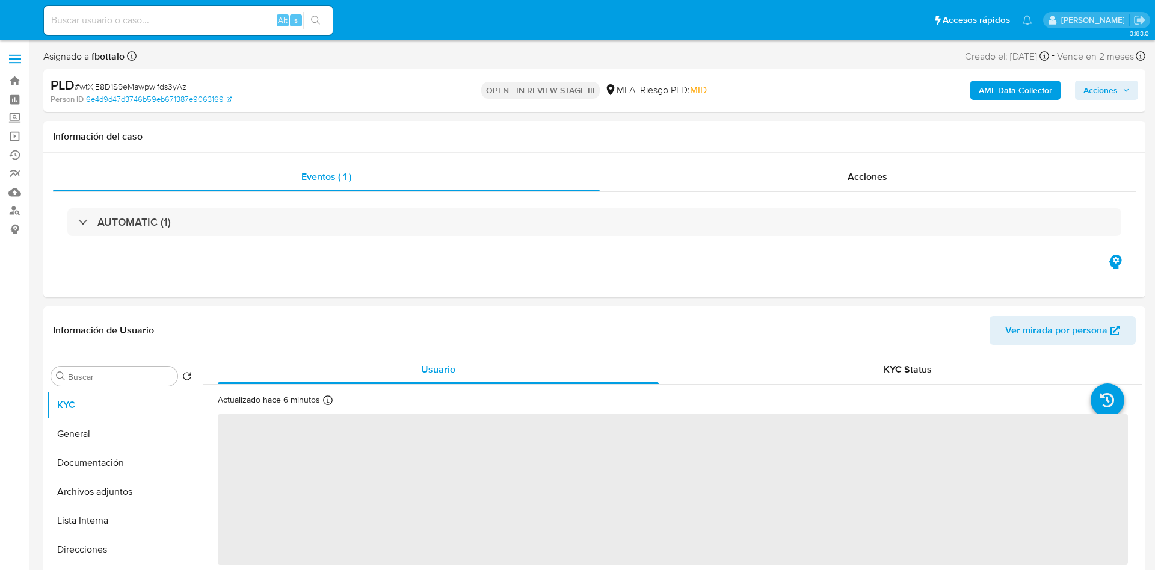
select select "10"
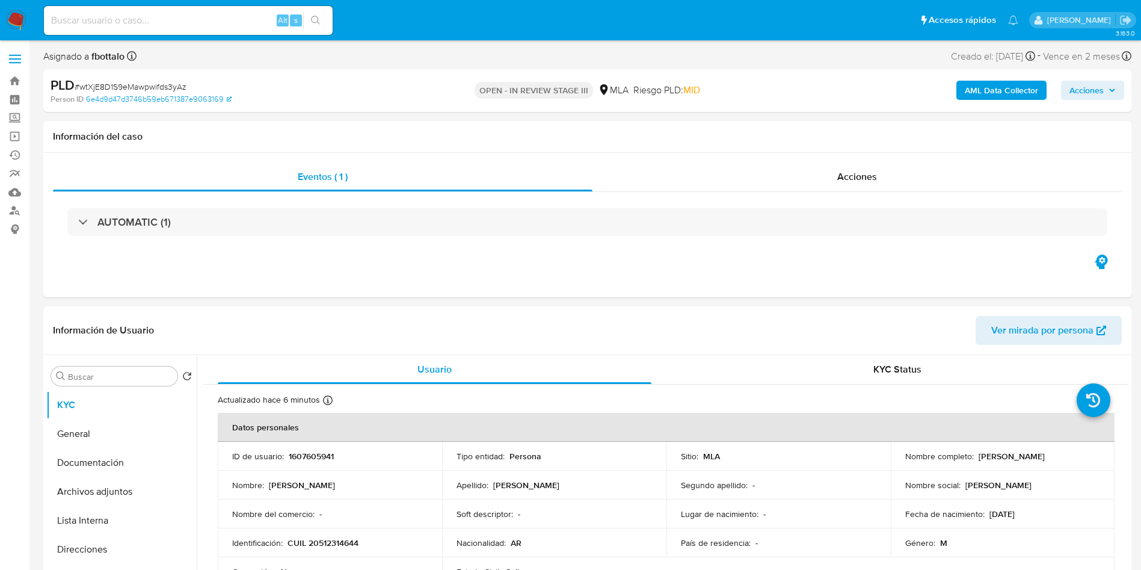
click at [163, 19] on input at bounding box center [188, 21] width 289 height 16
click at [263, 19] on input at bounding box center [188, 21] width 289 height 16
paste input "CKYV4UBJLS60ODjvi1mrpVga"
type input "CKYV4UBJLS60ODjvi1mrpVga"
click at [312, 19] on icon "search-icon" at bounding box center [316, 21] width 10 height 10
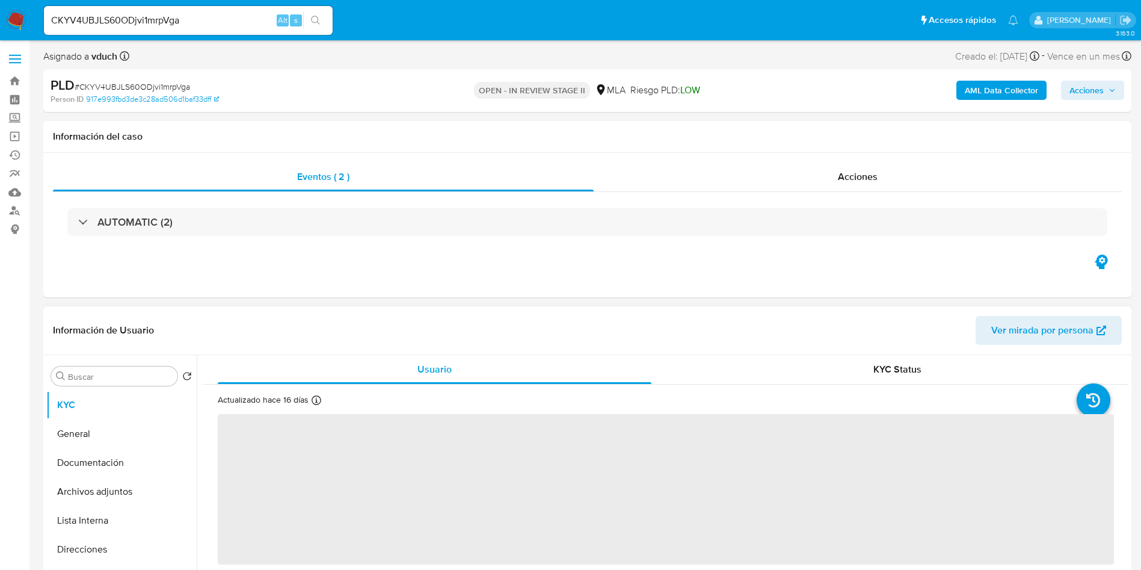
select select "10"
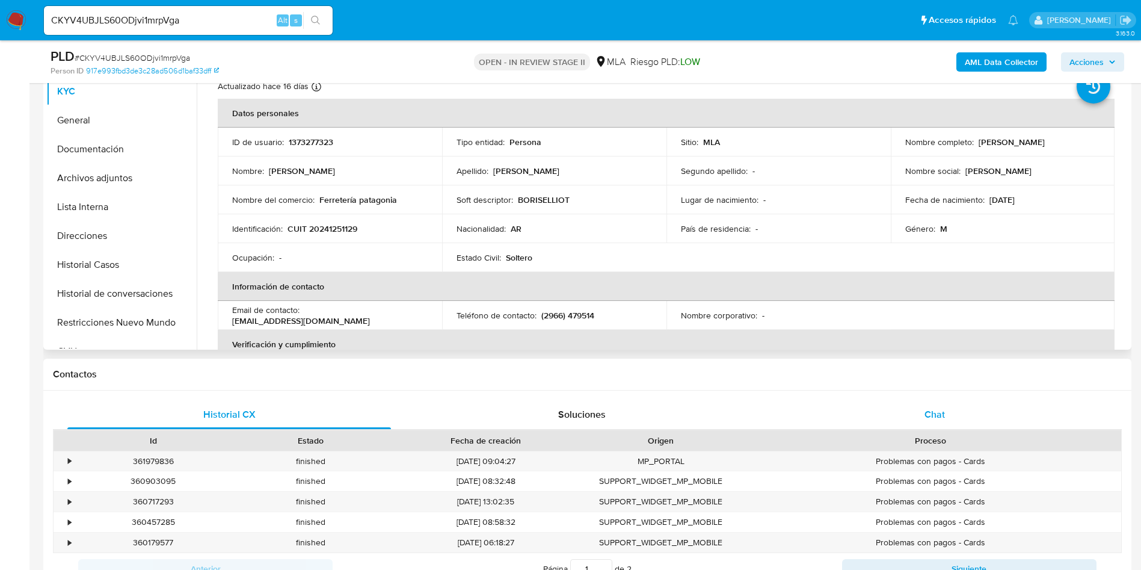
click at [873, 410] on div "Chat" at bounding box center [935, 414] width 324 height 29
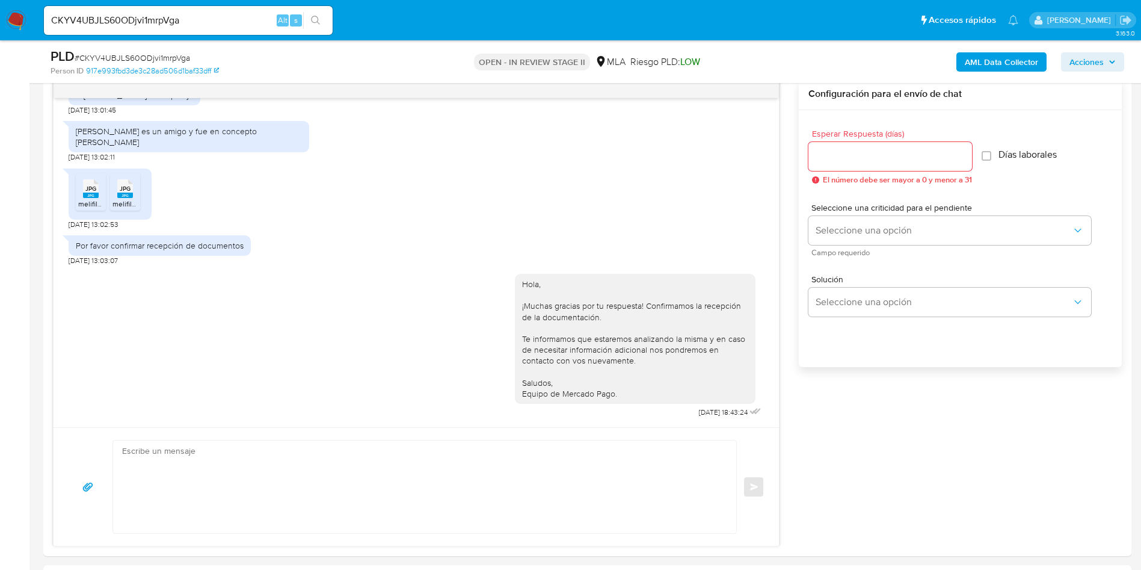
scroll to position [180, 0]
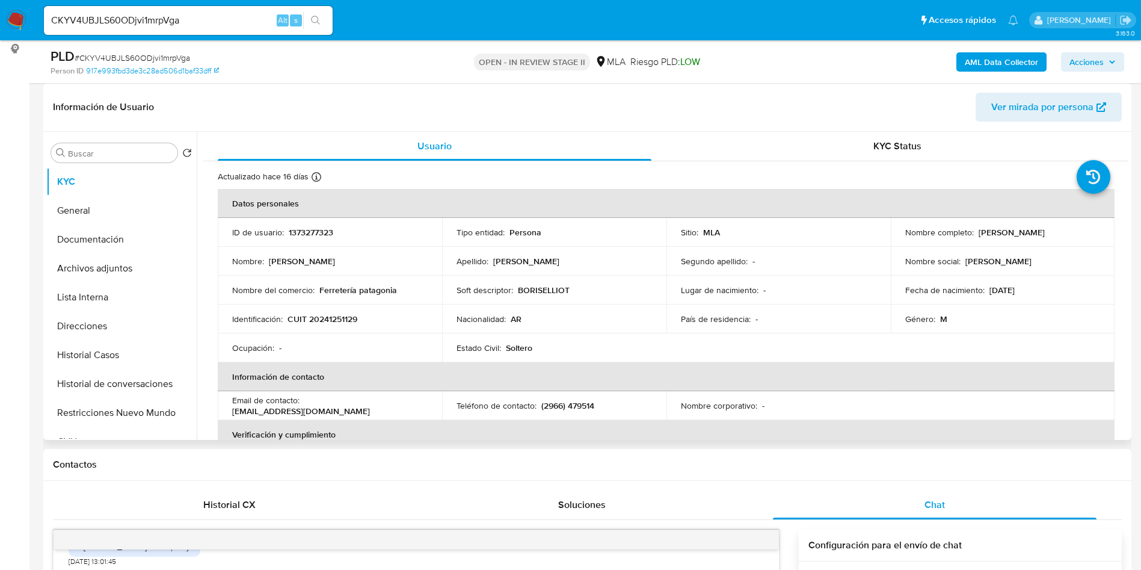
click at [983, 229] on p "Boris Elliot" at bounding box center [1011, 232] width 66 height 11
copy p "Boris"
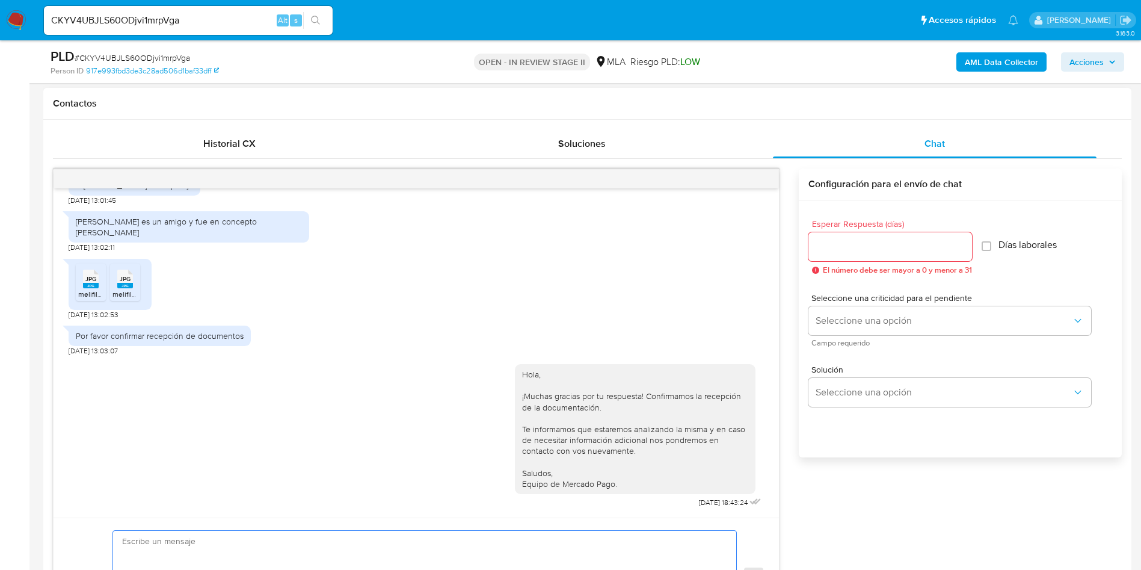
click at [447, 549] on textarea at bounding box center [421, 576] width 599 height 93
paste textarea "Hola Boris. Buenas tardes, Nos ponemos en contacto nuevamente dado que, tras an…"
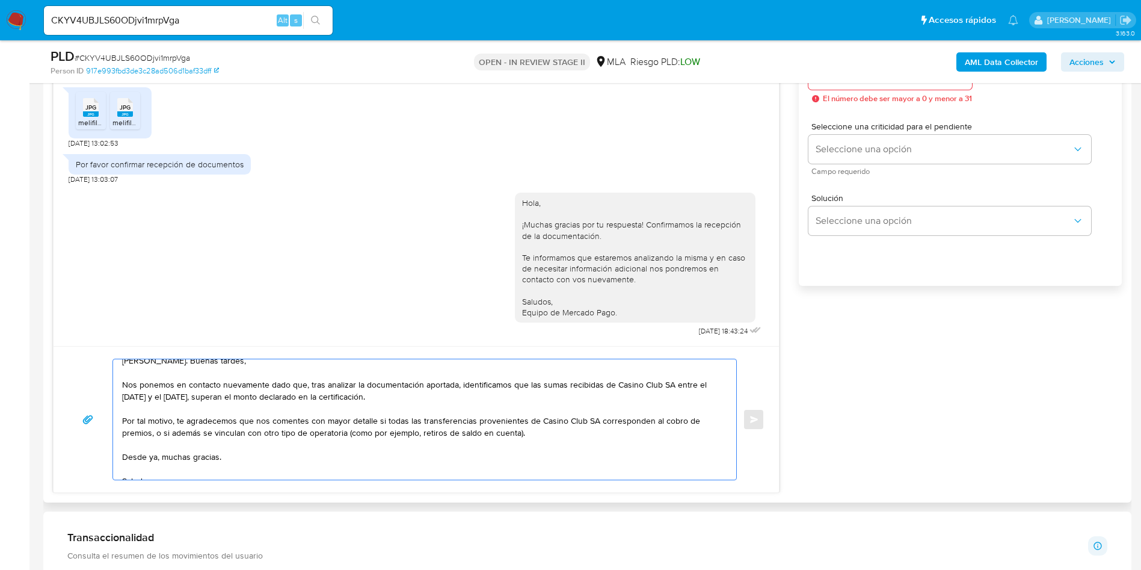
scroll to position [0, 0]
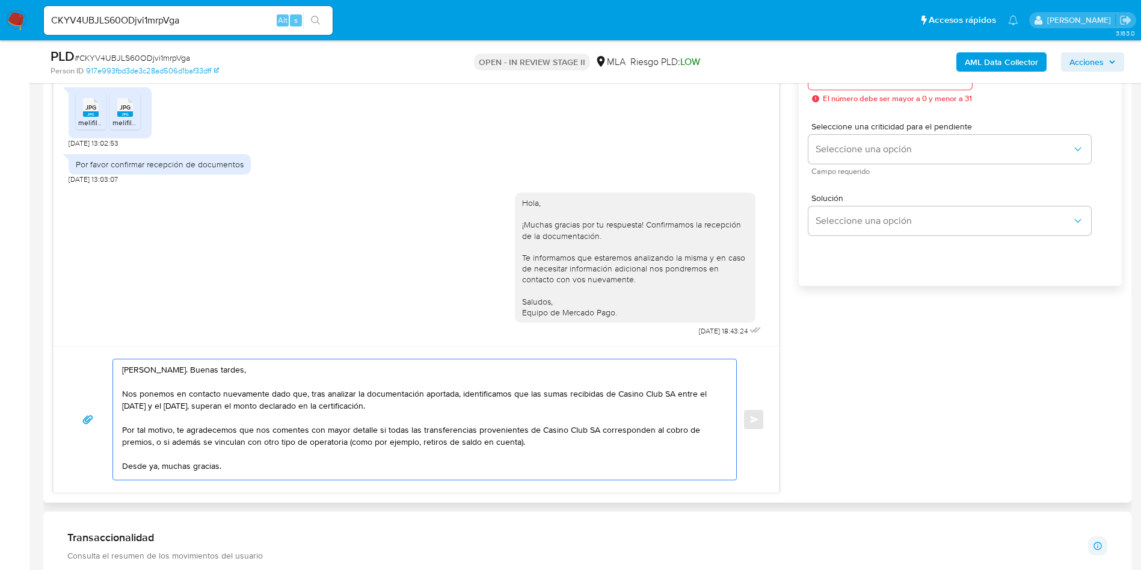
drag, startPoint x: 499, startPoint y: 440, endPoint x: 346, endPoint y: 444, distance: 152.8
click at [346, 444] on textarea "Hola Boris. Buenas tardes, Nos ponemos en contacto nuevamente dado que, tras an…" at bounding box center [421, 419] width 599 height 120
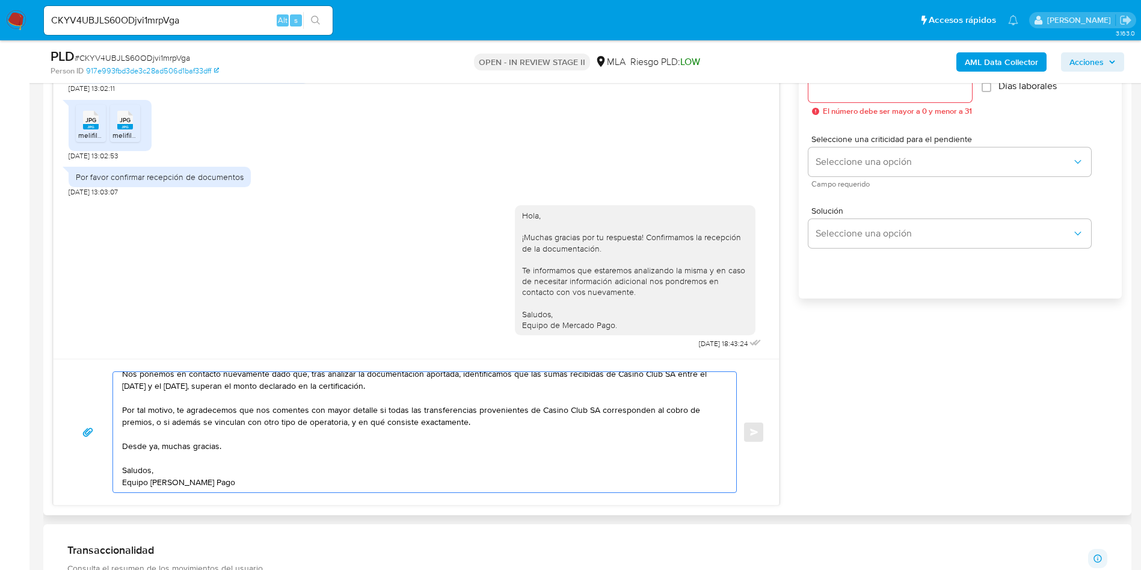
scroll to position [532, 0]
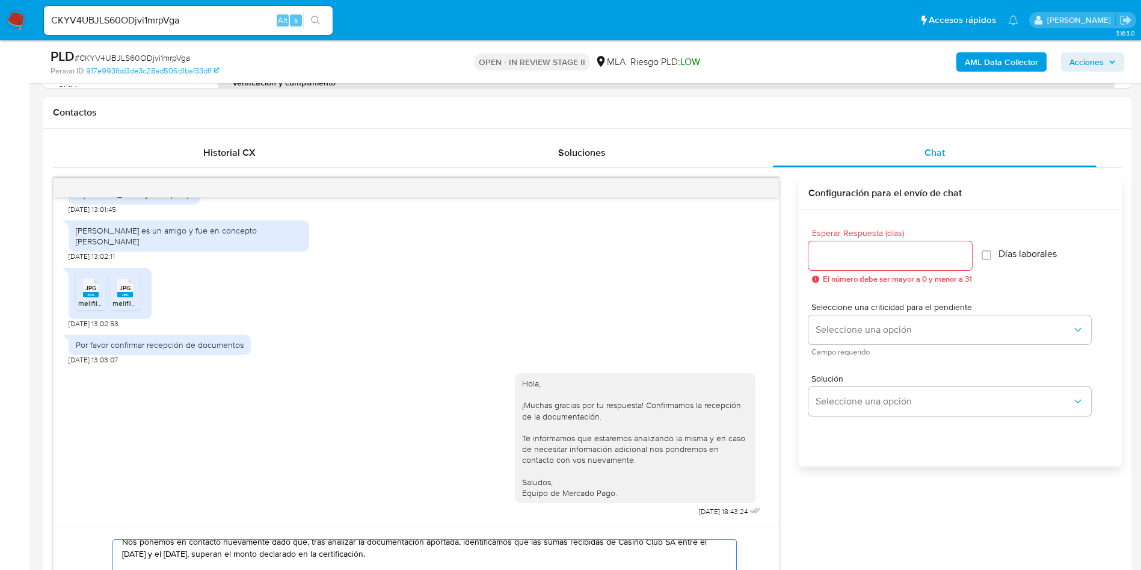
type textarea "Hola Boris. Buenas tardes, Nos ponemos en contacto nuevamente dado que, tras an…"
click at [899, 257] on input "Esperar Respuesta (días)" at bounding box center [890, 256] width 164 height 16
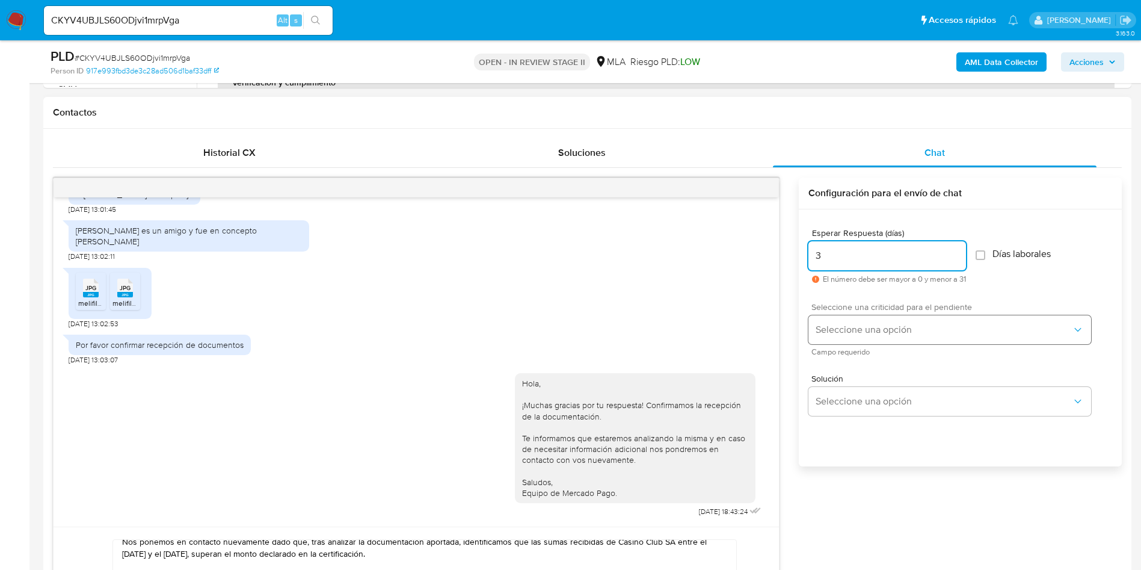
type input "3"
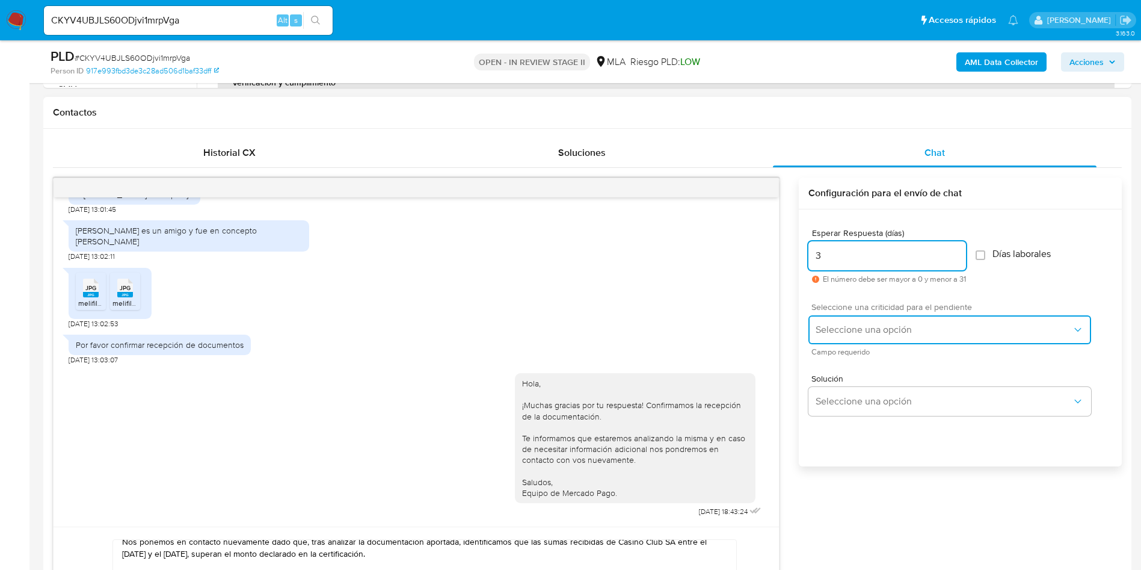
click at [853, 327] on span "Seleccione una opción" at bounding box center [943, 330] width 256 height 12
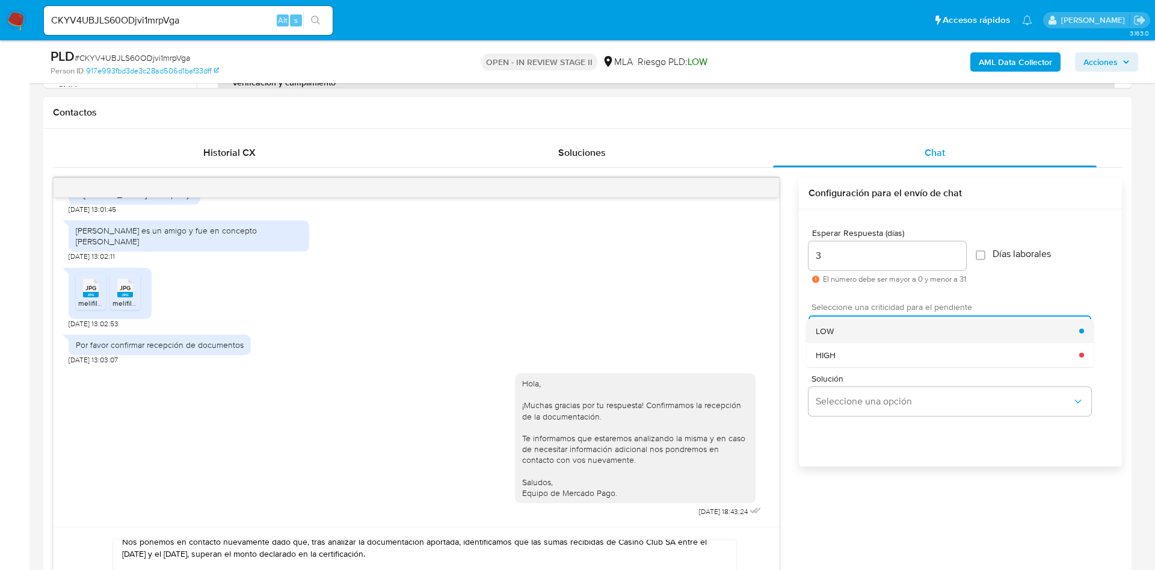
click at [855, 333] on div "LOW" at bounding box center [946, 331] width 263 height 24
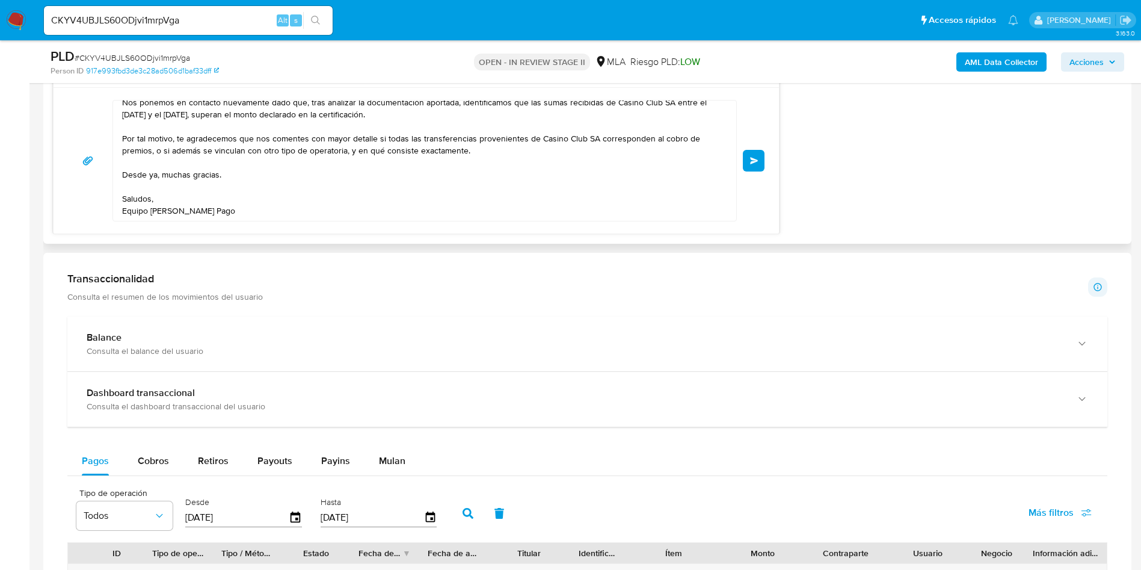
scroll to position [983, 0]
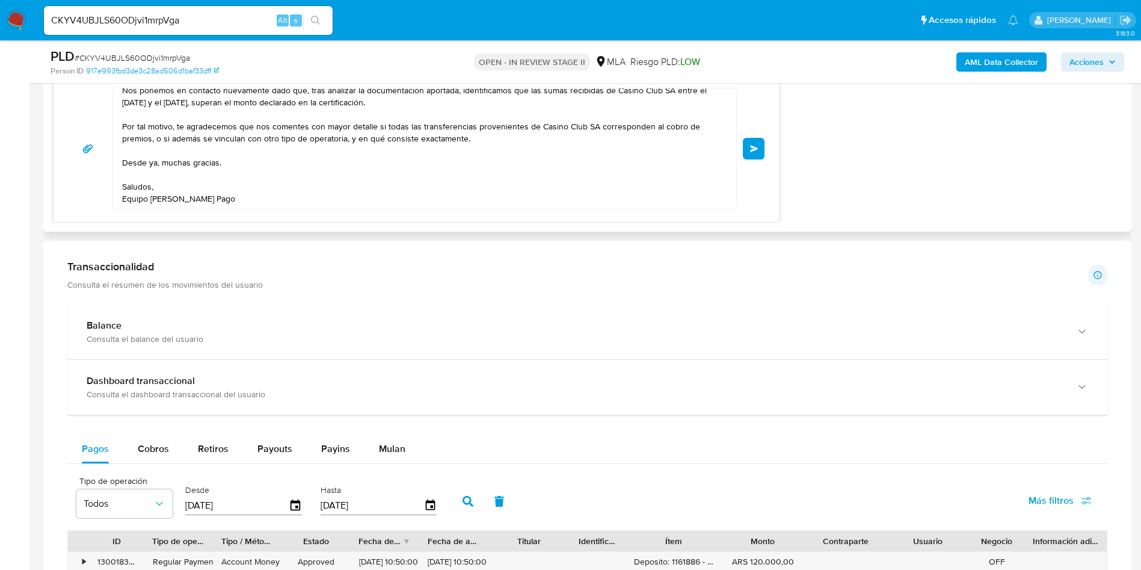
click at [756, 152] on span "Enviar" at bounding box center [754, 148] width 8 height 7
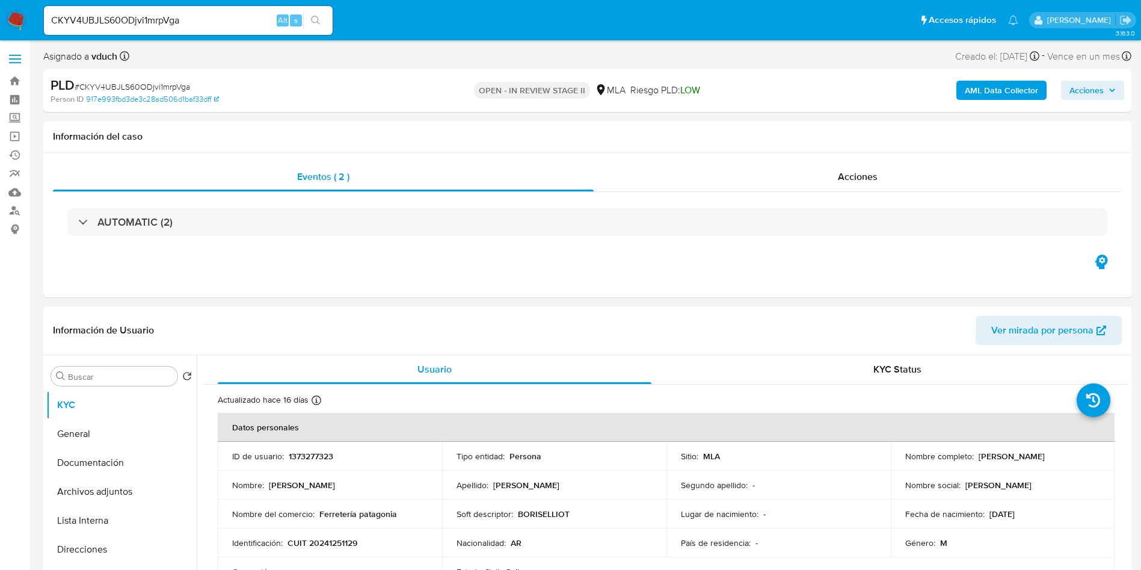
scroll to position [0, 0]
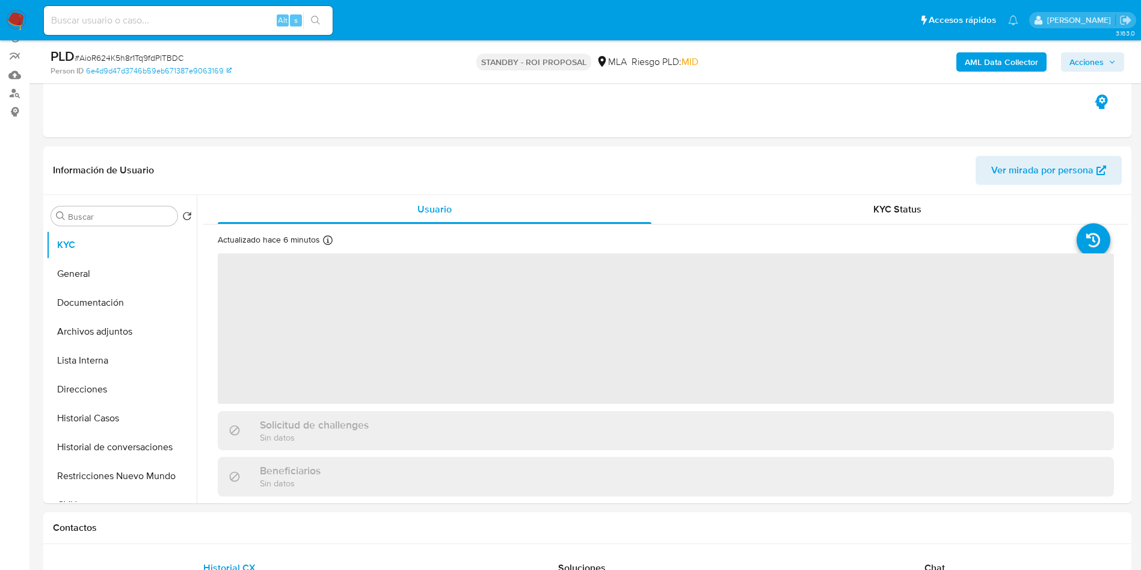
scroll to position [180, 0]
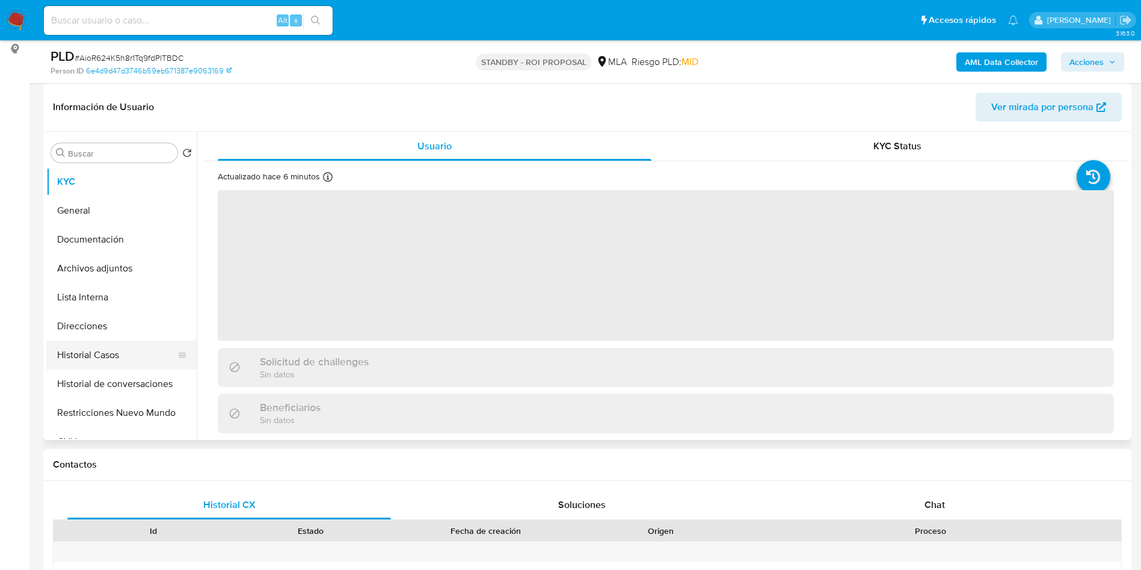
select select "10"
click at [156, 341] on button "Historial Casos" at bounding box center [116, 354] width 141 height 29
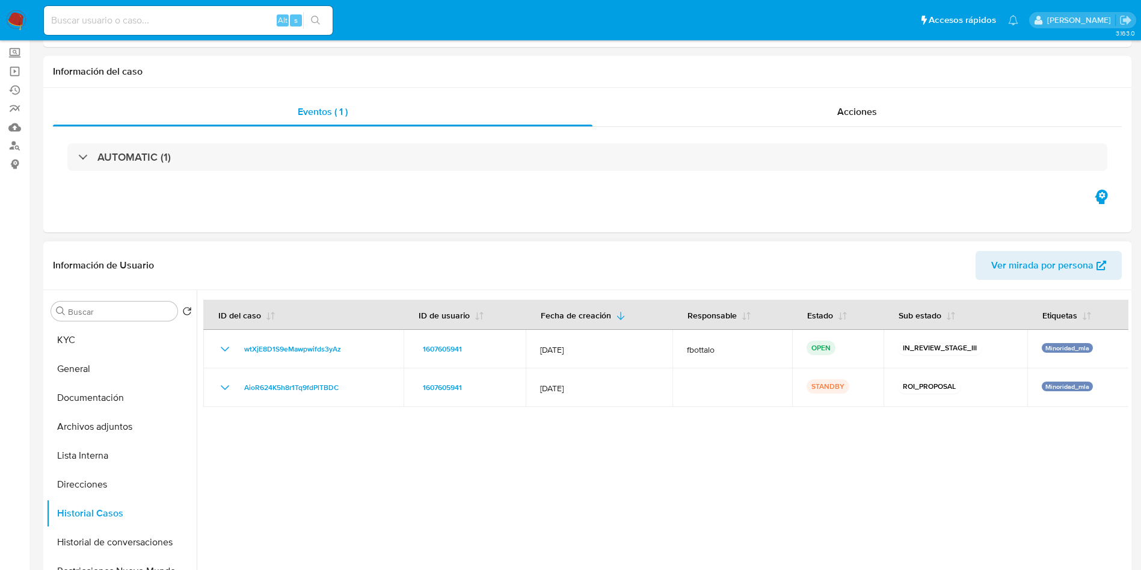
scroll to position [0, 0]
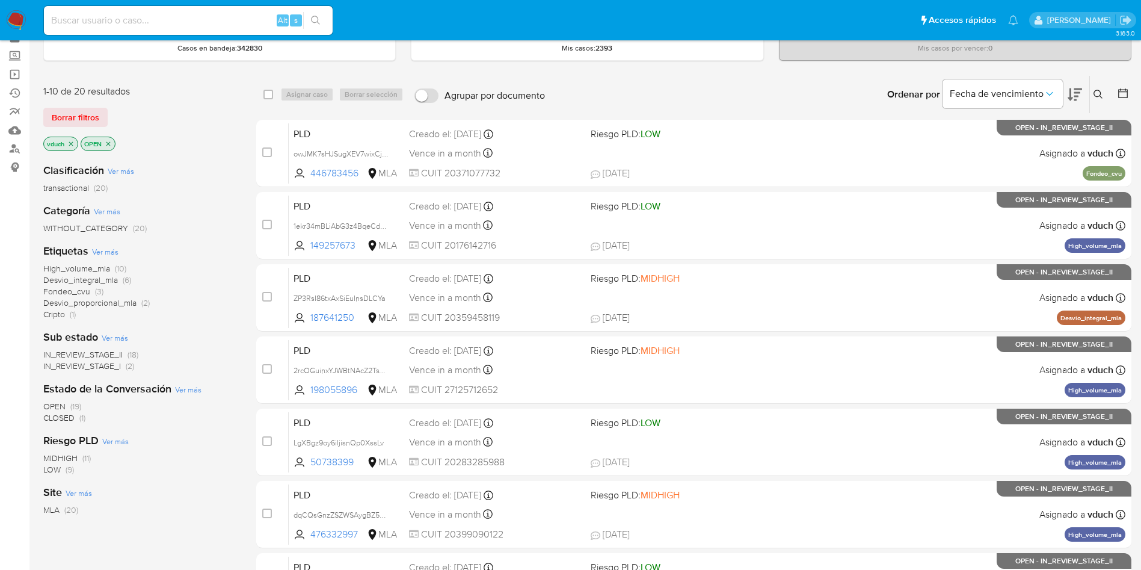
scroll to position [90, 0]
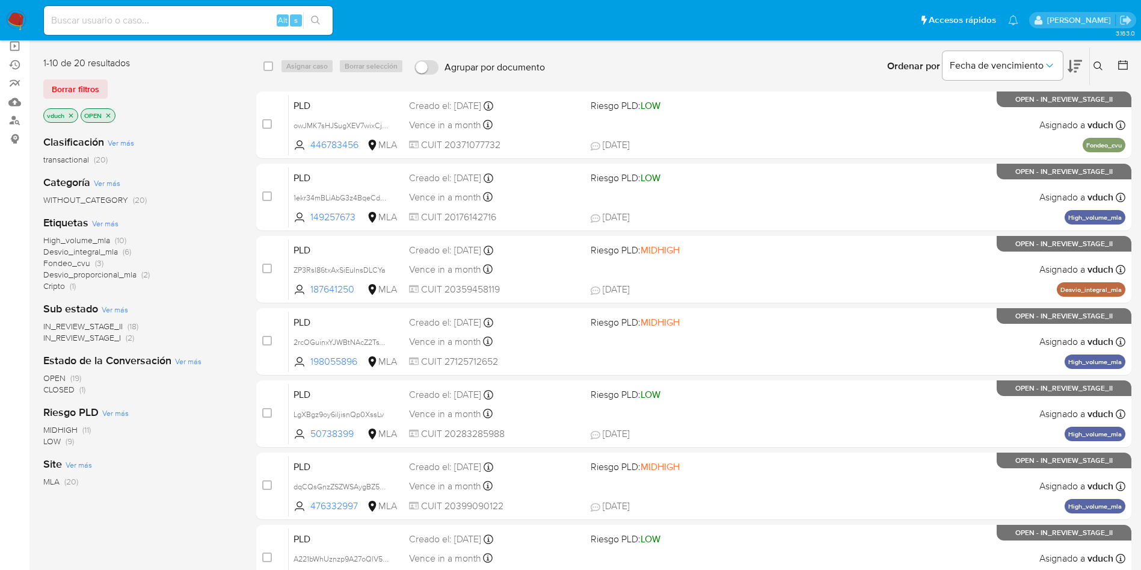
click at [72, 373] on span "(19)" at bounding box center [75, 378] width 11 height 12
click at [147, 117] on icon "close-filter" at bounding box center [145, 115] width 7 height 7
click at [69, 390] on span "CLOSED" at bounding box center [58, 389] width 31 height 12
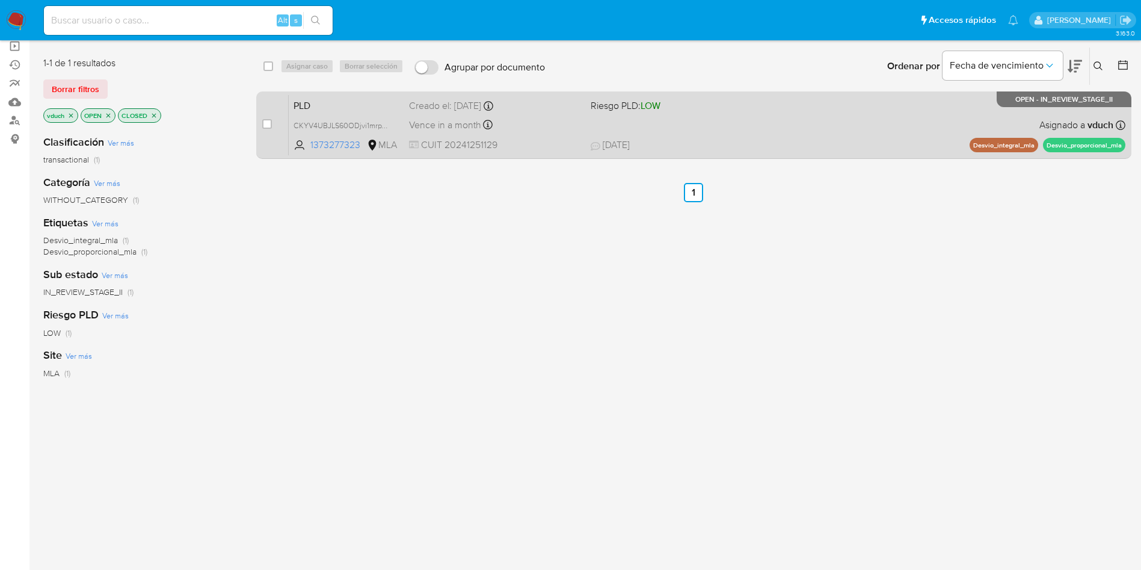
click at [585, 152] on div "PLD CKYV4UBJLS60ODjvi1mrpVga 1373277323 MLA Riesgo PLD: LOW Creado el: 12/09/20…" at bounding box center [707, 124] width 837 height 61
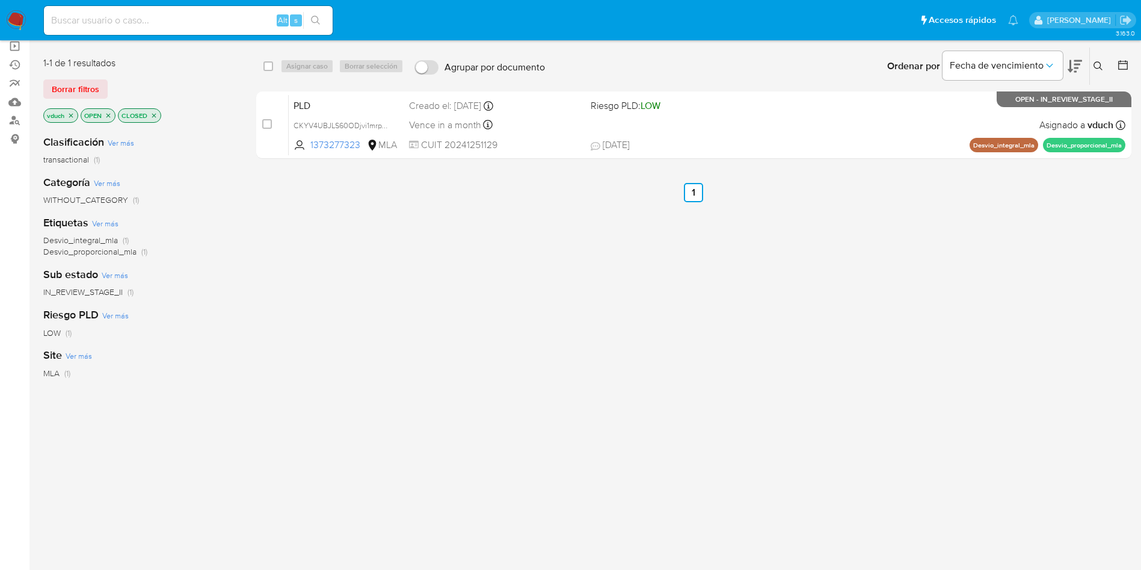
click at [153, 115] on icon "close-filter" at bounding box center [153, 115] width 7 height 7
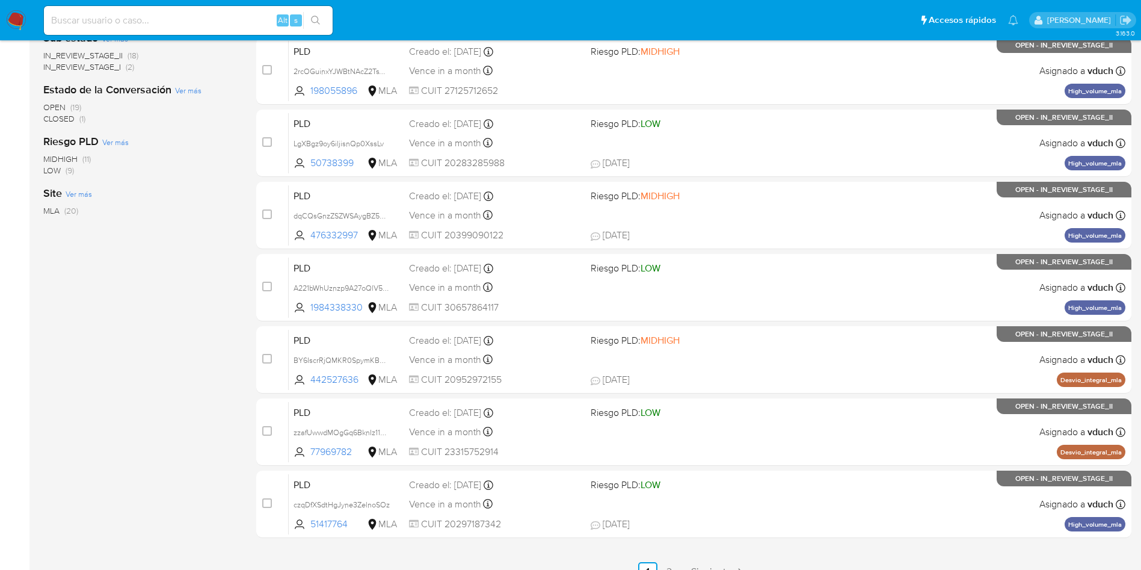
scroll to position [423, 0]
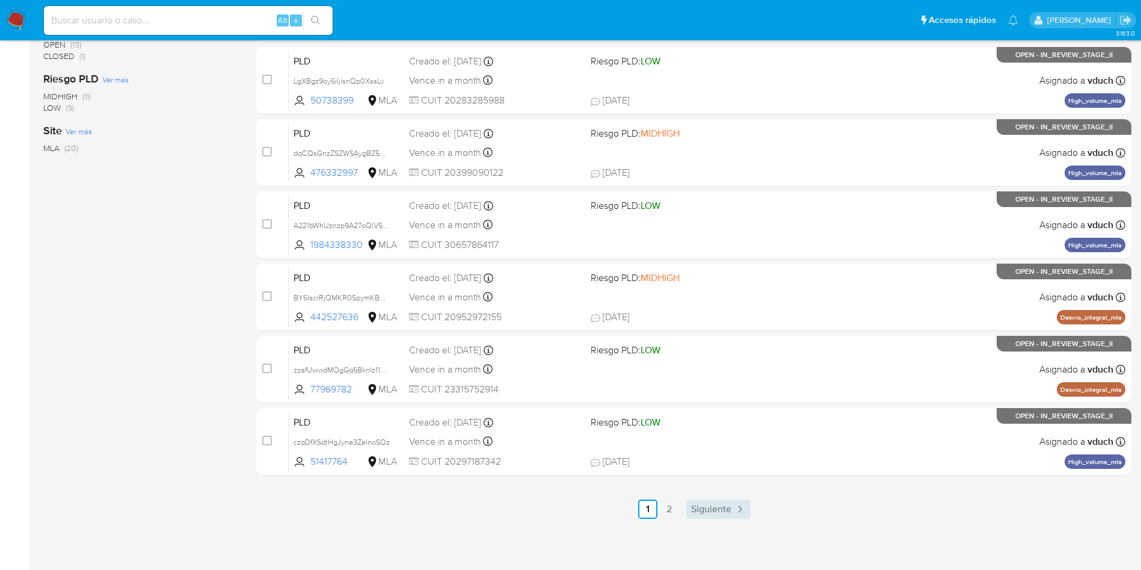
click at [704, 509] on span "Siguiente" at bounding box center [711, 509] width 40 height 10
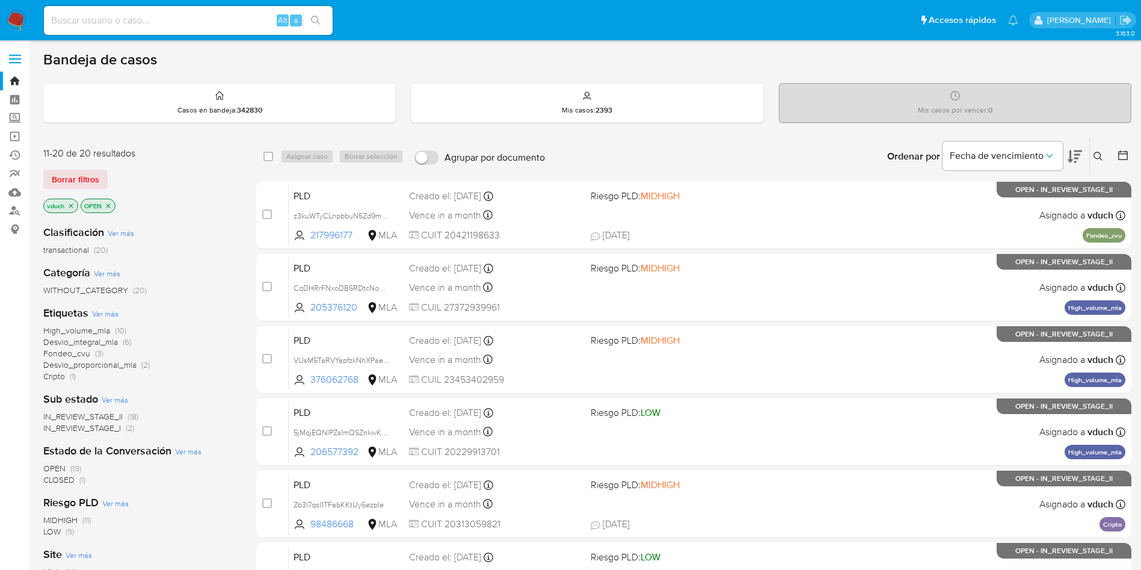
click at [111, 341] on span "Desvio_integral_mla" at bounding box center [80, 342] width 75 height 12
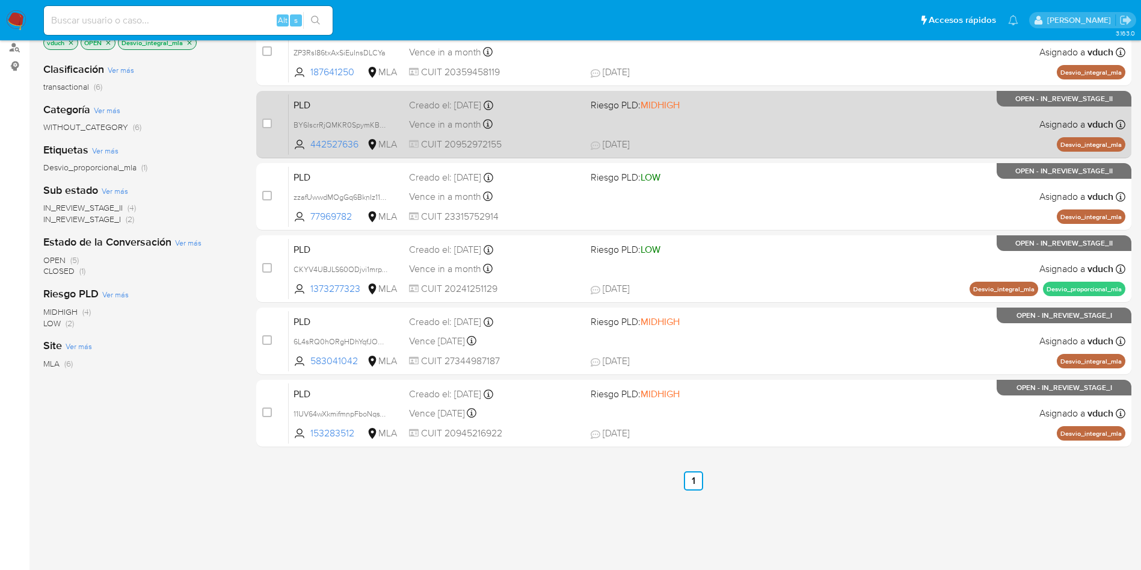
scroll to position [73, 0]
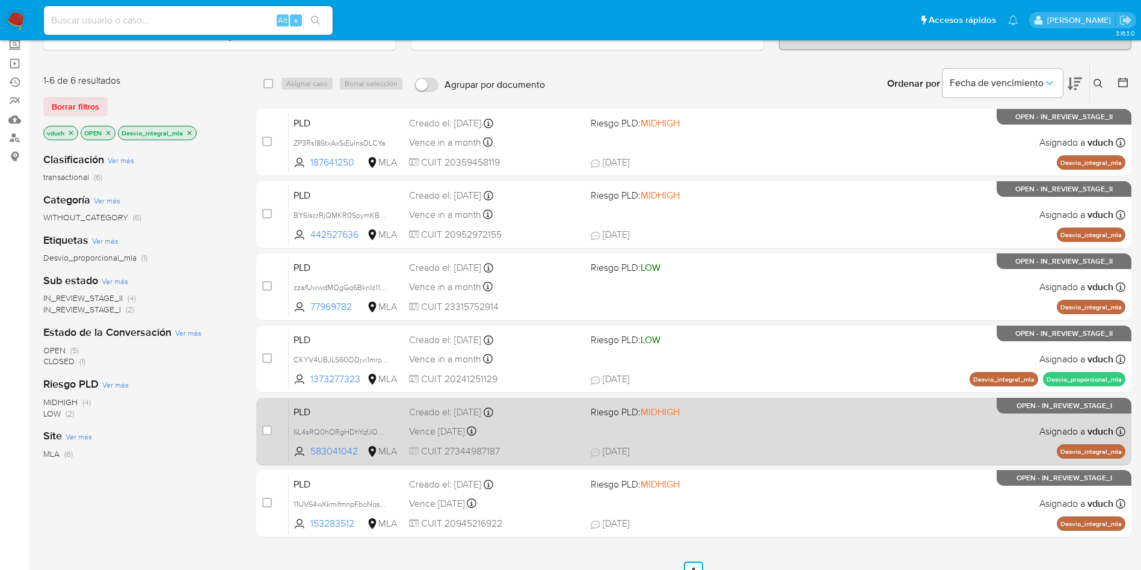
click at [707, 429] on span at bounding box center [677, 430] width 172 height 2
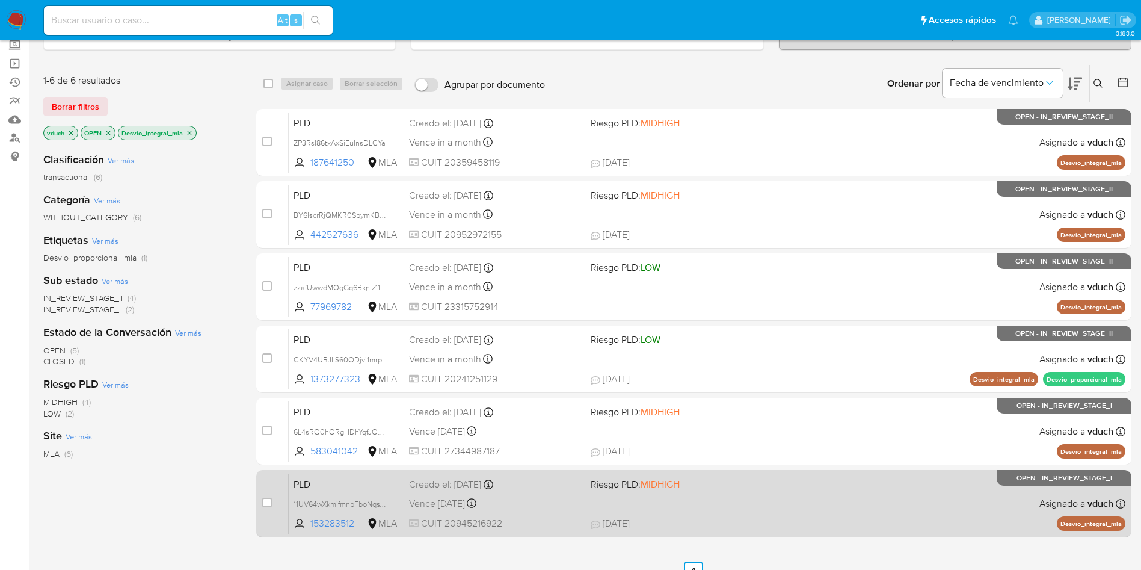
click at [695, 483] on span "Riesgo PLD: MIDHIGH" at bounding box center [677, 483] width 172 height 16
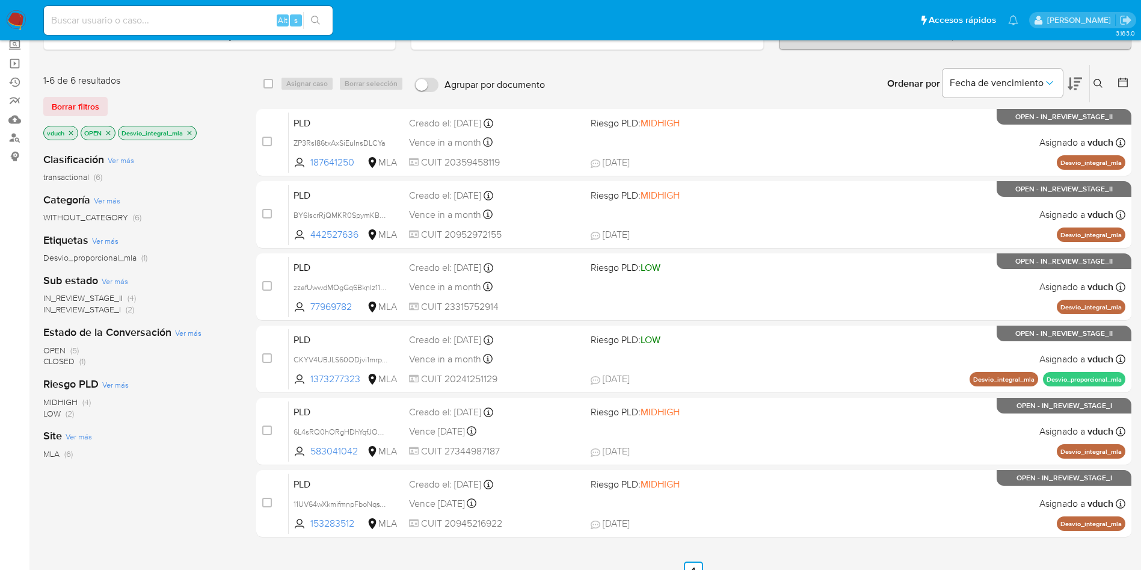
click at [1101, 82] on icon at bounding box center [1098, 84] width 10 height 10
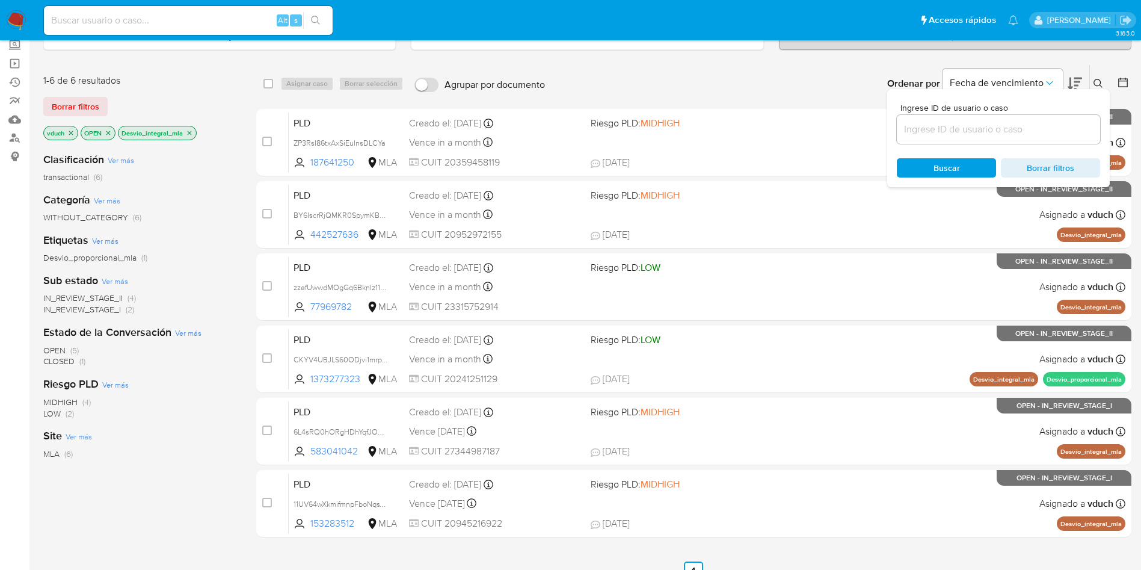
click at [929, 127] on input at bounding box center [998, 129] width 203 height 16
type input "11UV64wXkmifmnpFboNqsV1Q"
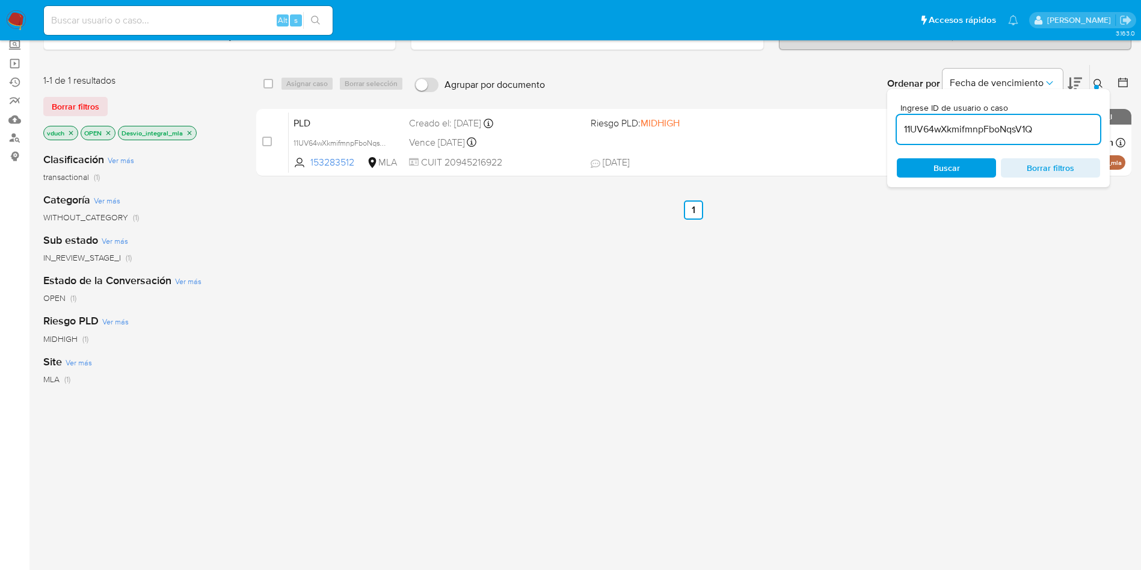
click at [70, 132] on icon "close-filter" at bounding box center [70, 132] width 7 height 7
click at [275, 79] on div "select-all-cases-checkbox" at bounding box center [270, 83] width 14 height 14
click at [267, 84] on input "checkbox" at bounding box center [268, 84] width 10 height 10
checkbox input "true"
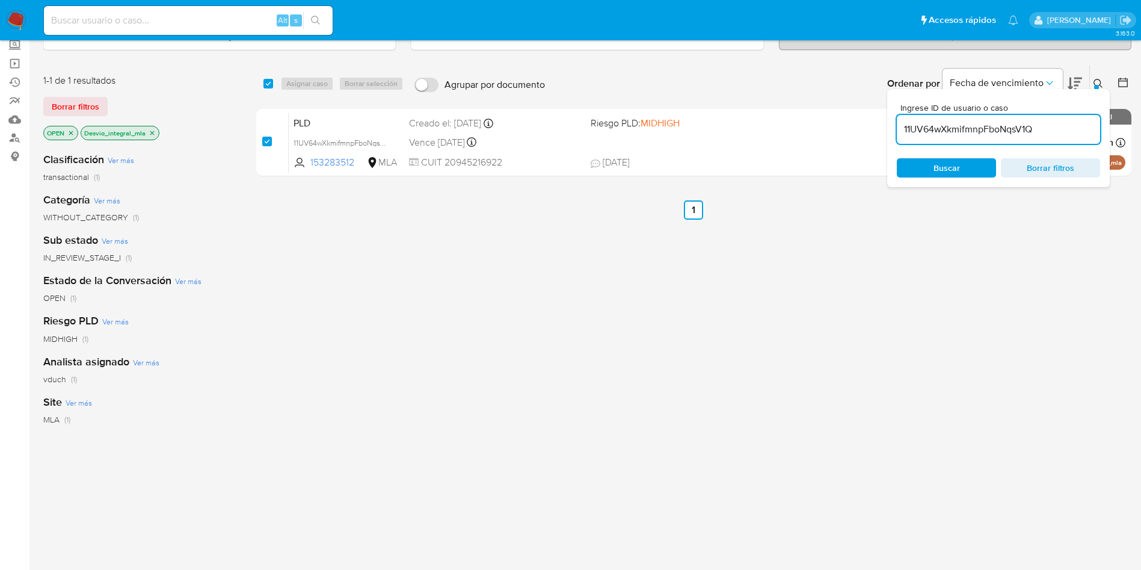
click at [295, 81] on span "Asignar caso" at bounding box center [306, 84] width 41 height 12
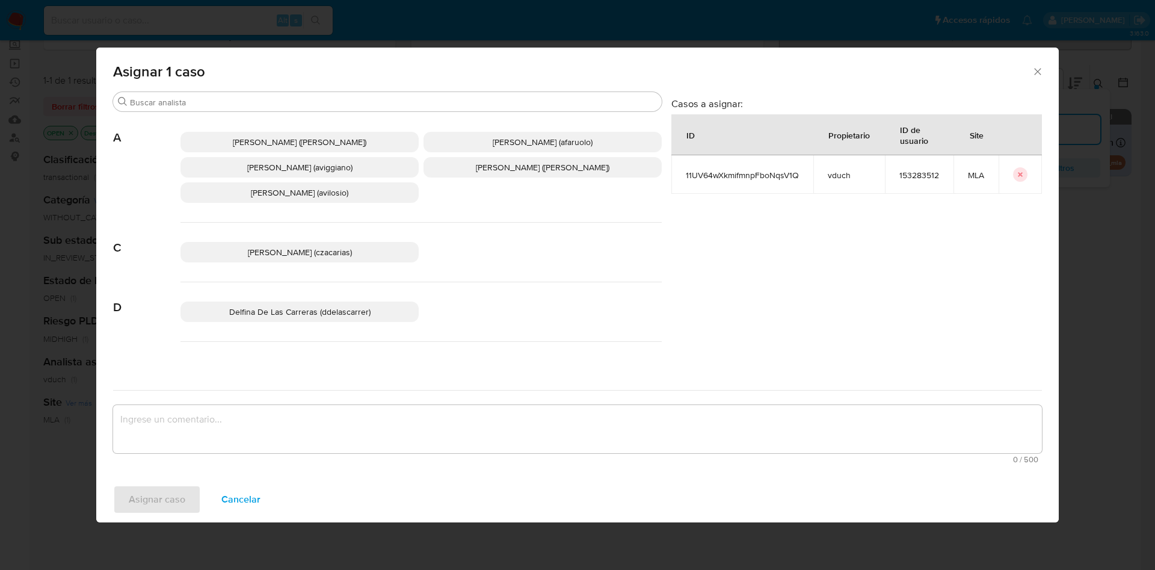
click at [309, 145] on span "Abril Karina Medzovich (amedzovich)" at bounding box center [300, 142] width 134 height 12
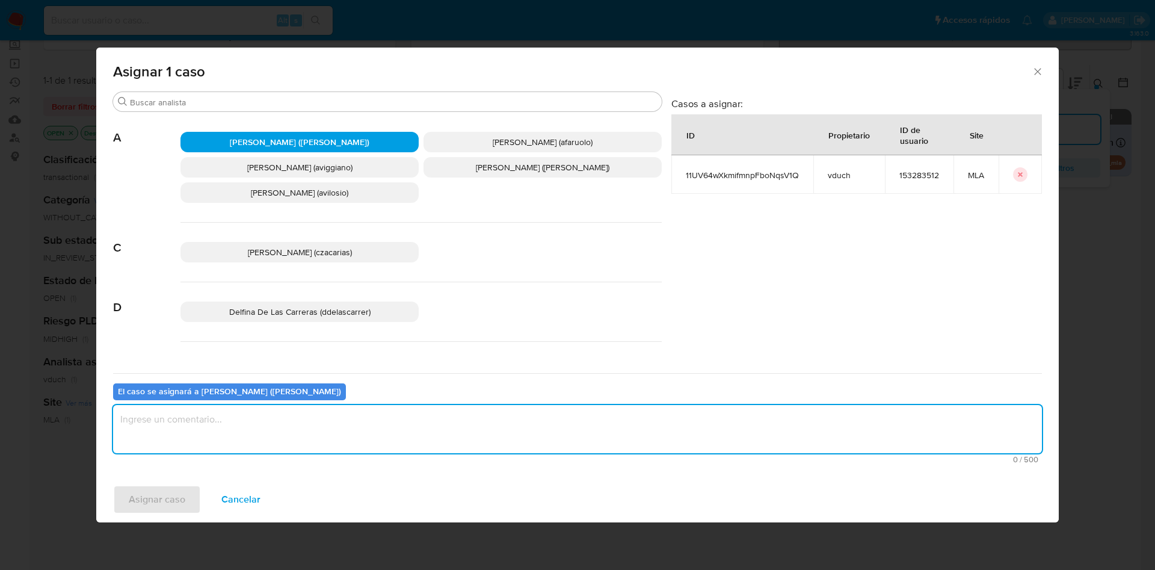
click at [297, 439] on textarea "assign-modal" at bounding box center [577, 429] width 929 height 48
click at [183, 497] on span "Asignar caso" at bounding box center [157, 499] width 57 height 26
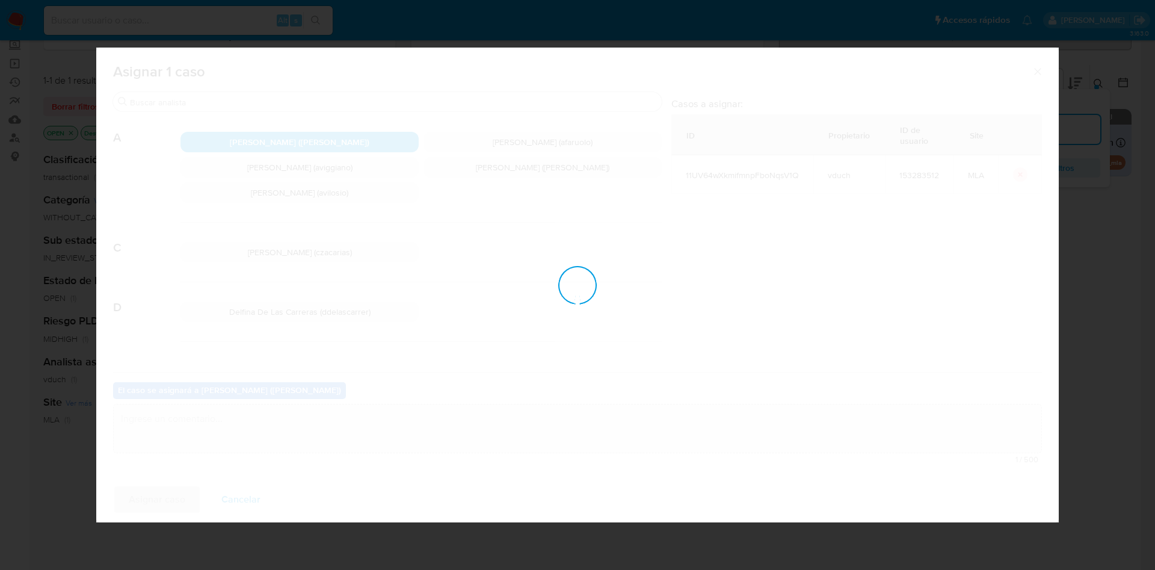
checkbox input "false"
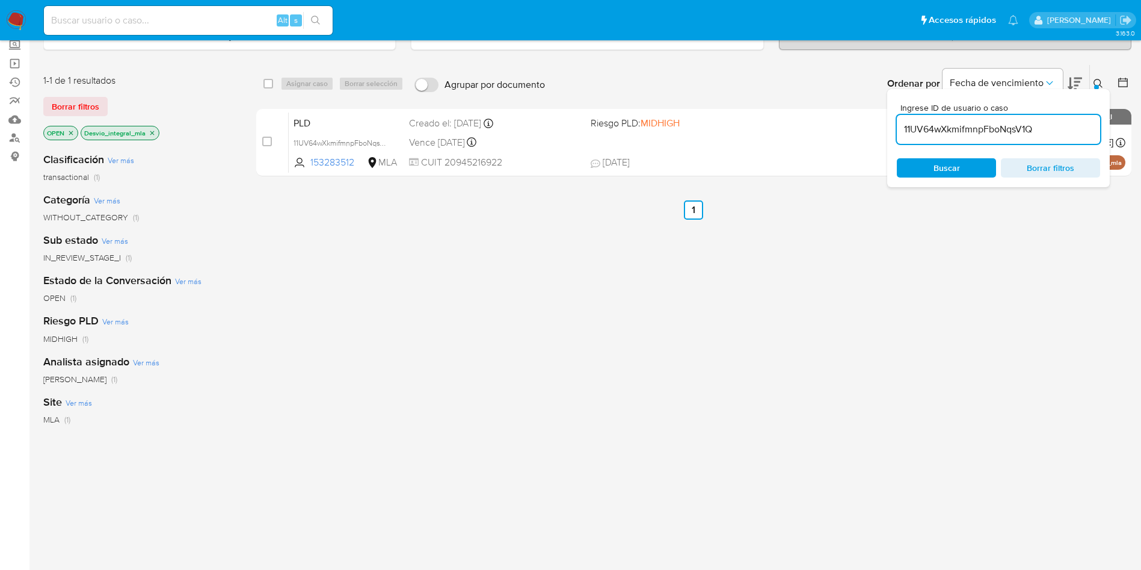
click at [987, 128] on input "11UV64wXkmifmnpFboNqsV1Q" at bounding box center [998, 129] width 203 height 16
click at [986, 129] on input "11UV64wXkmifmnpFboNqsV1Q" at bounding box center [998, 129] width 203 height 16
paste input "6L4sRQ0hORgHDhYqfJOmN0gf"
type input "6L4sRQ0hORgHDhYqfJOmN0gf"
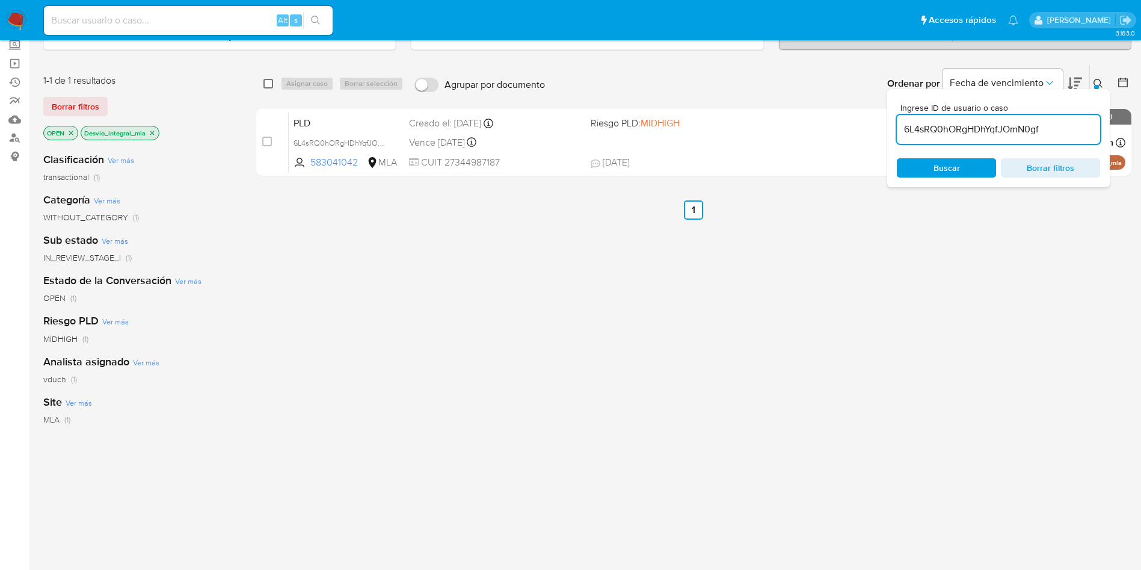
click at [270, 88] on input "checkbox" at bounding box center [268, 84] width 10 height 10
checkbox input "true"
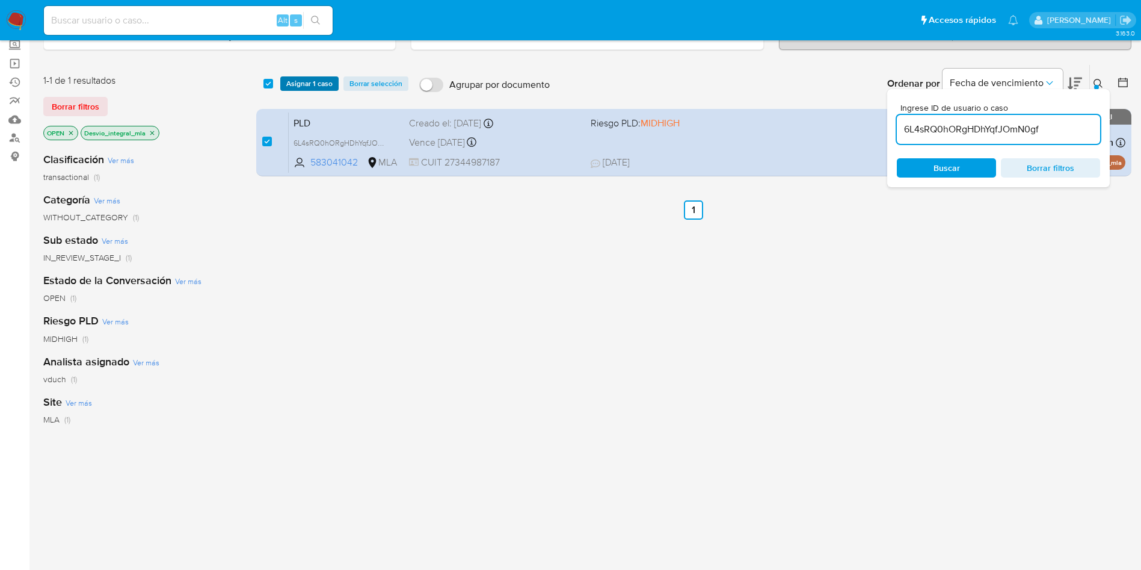
click at [292, 85] on span "Asignar 1 caso" at bounding box center [309, 84] width 46 height 12
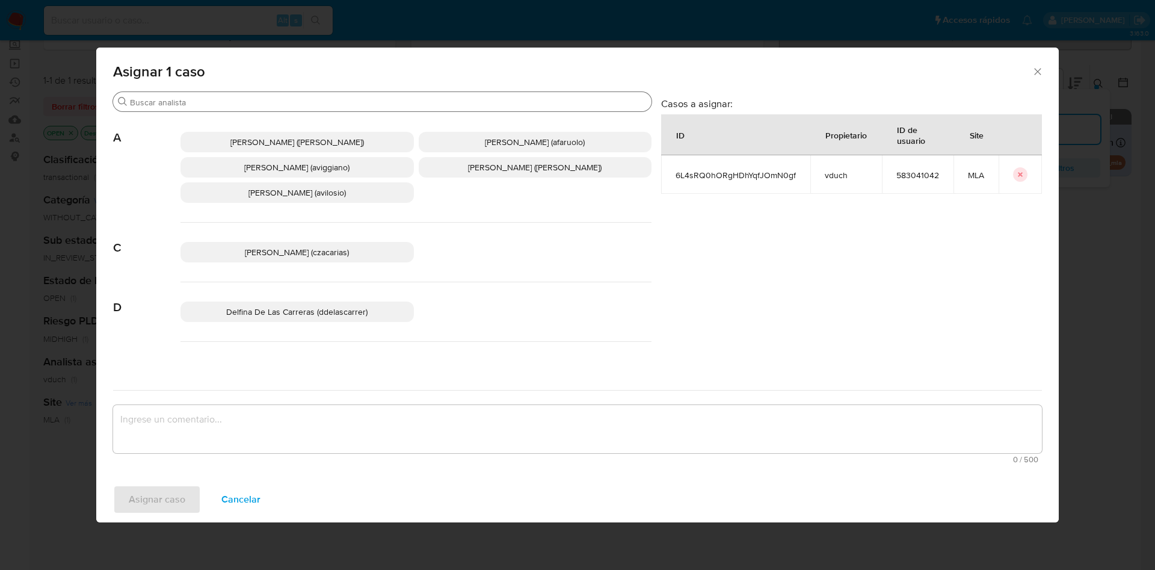
click at [435, 106] on input "Buscar" at bounding box center [388, 102] width 517 height 11
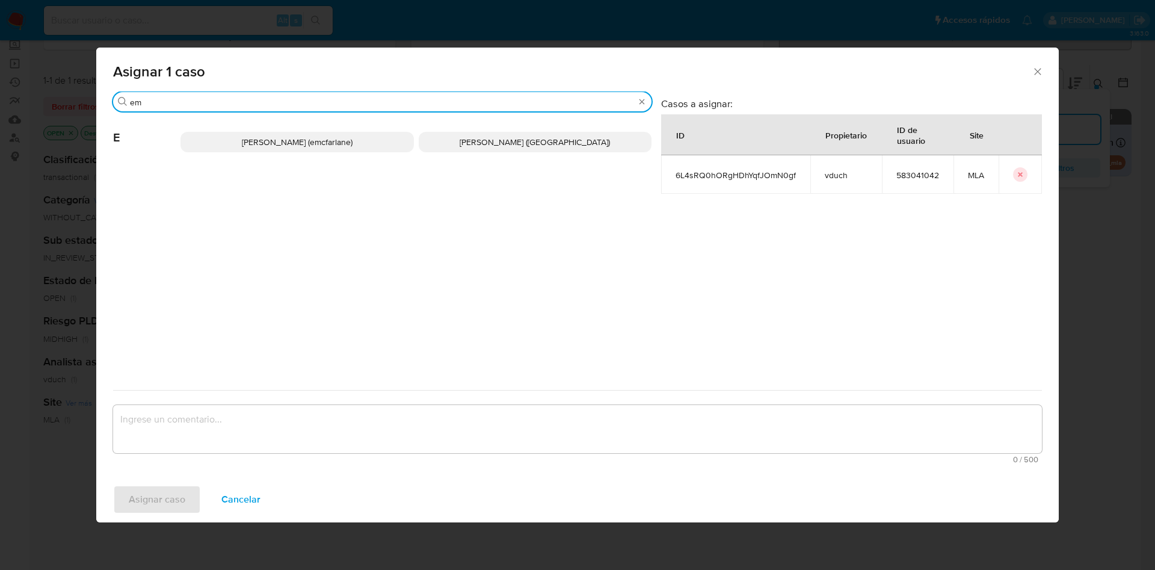
type input "em"
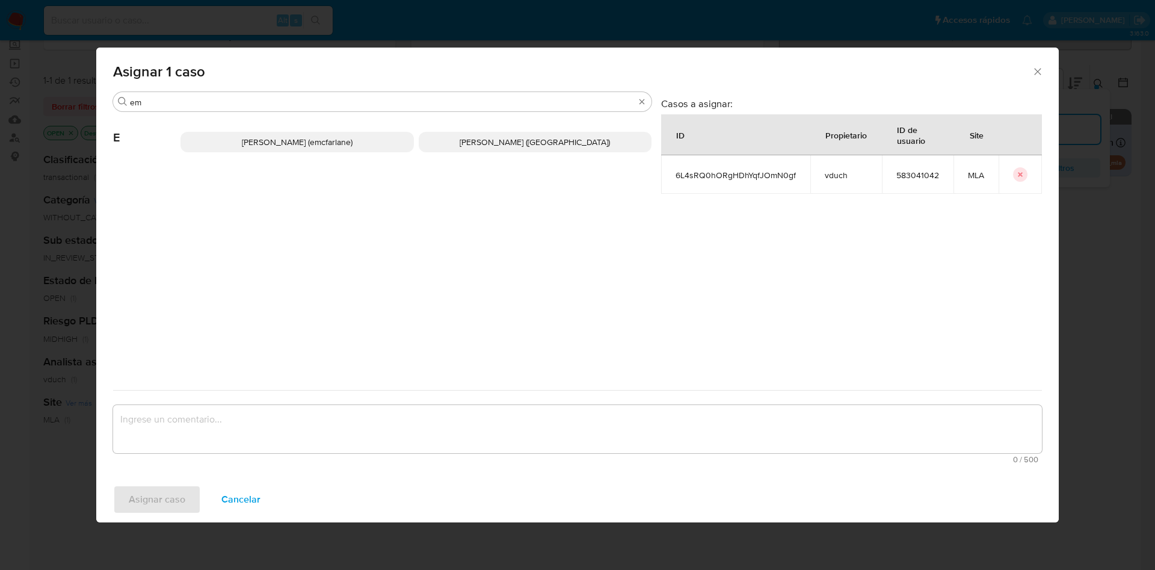
click at [396, 142] on p "Elaine Mc Farlane (emcfarlane)" at bounding box center [296, 142] width 233 height 20
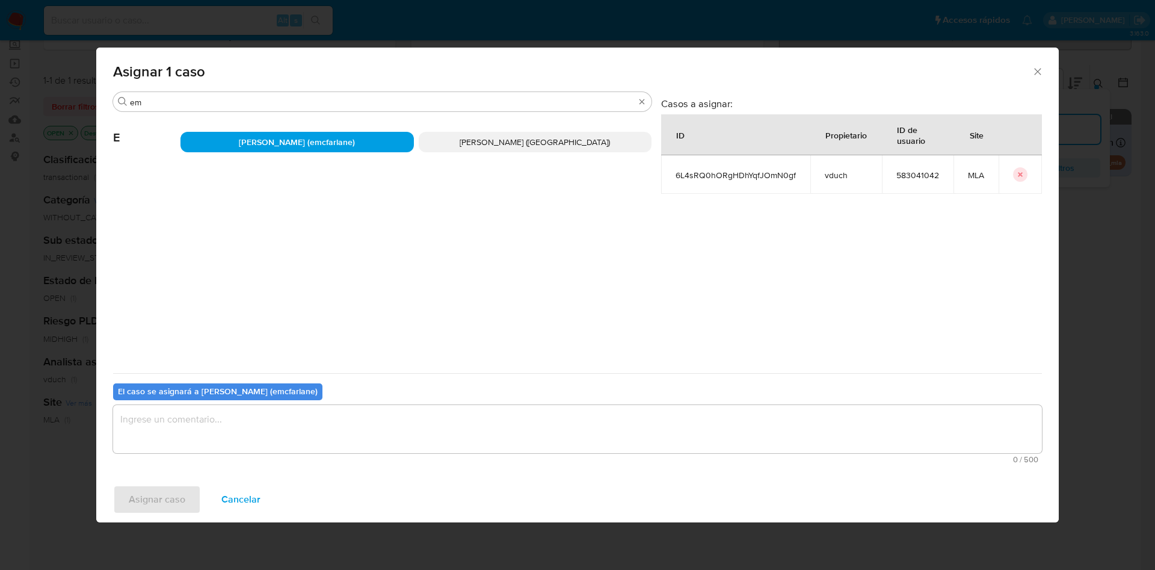
click at [352, 434] on textarea "assign-modal" at bounding box center [577, 429] width 929 height 48
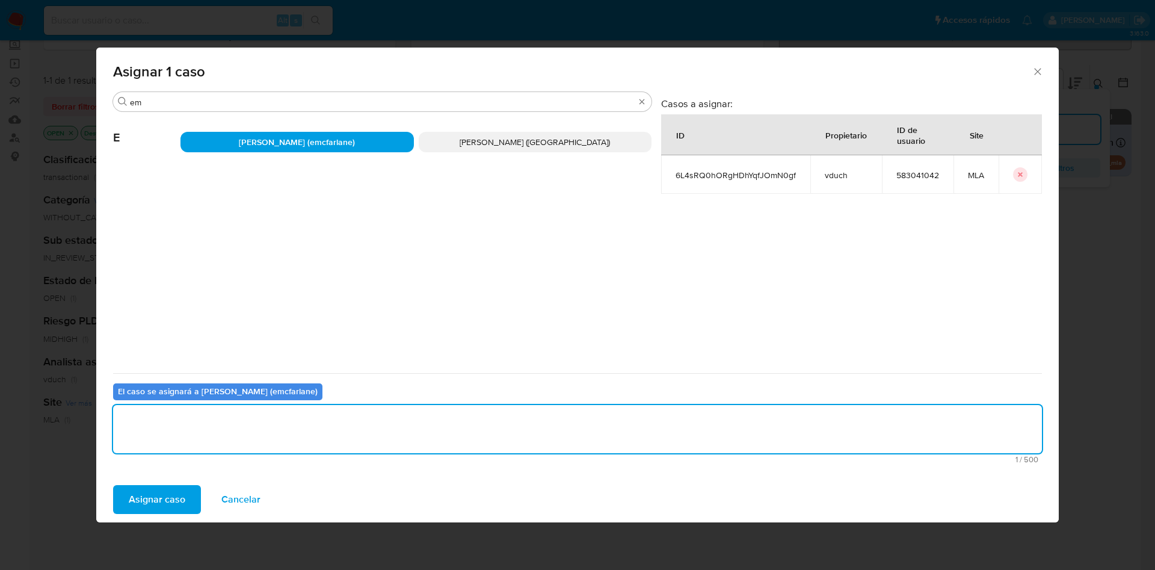
click at [182, 486] on span "Asignar caso" at bounding box center [157, 499] width 57 height 26
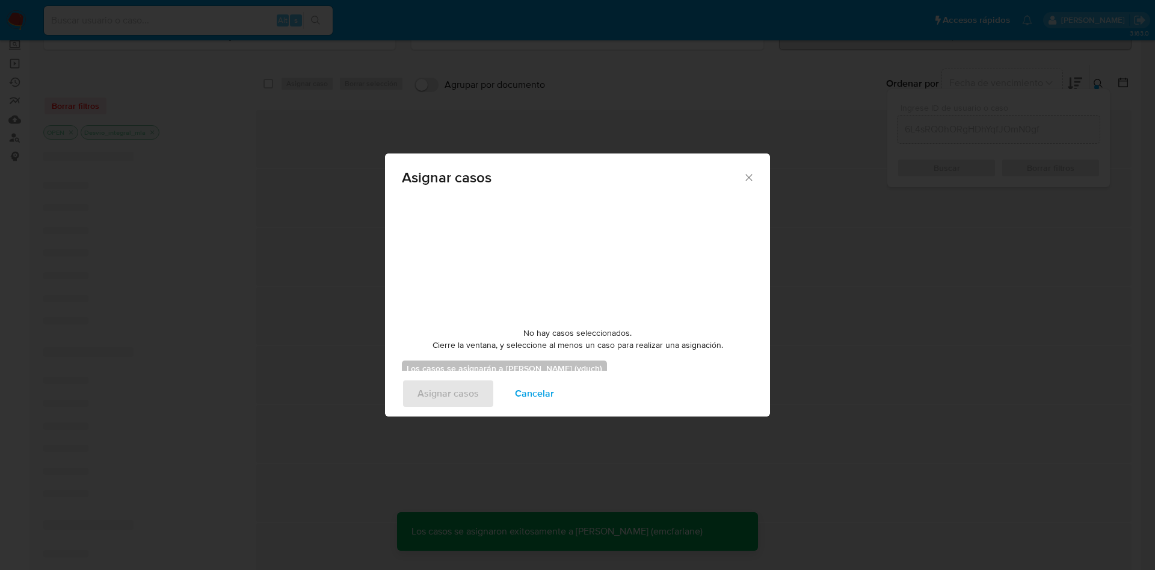
checkbox input "false"
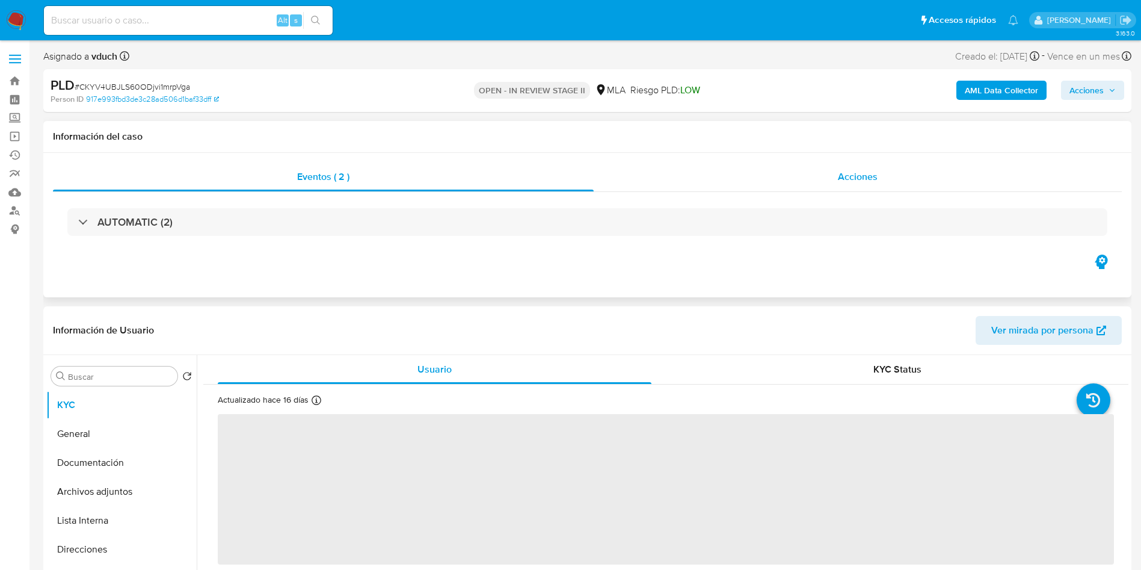
click at [927, 186] on div "Acciones" at bounding box center [858, 176] width 528 height 29
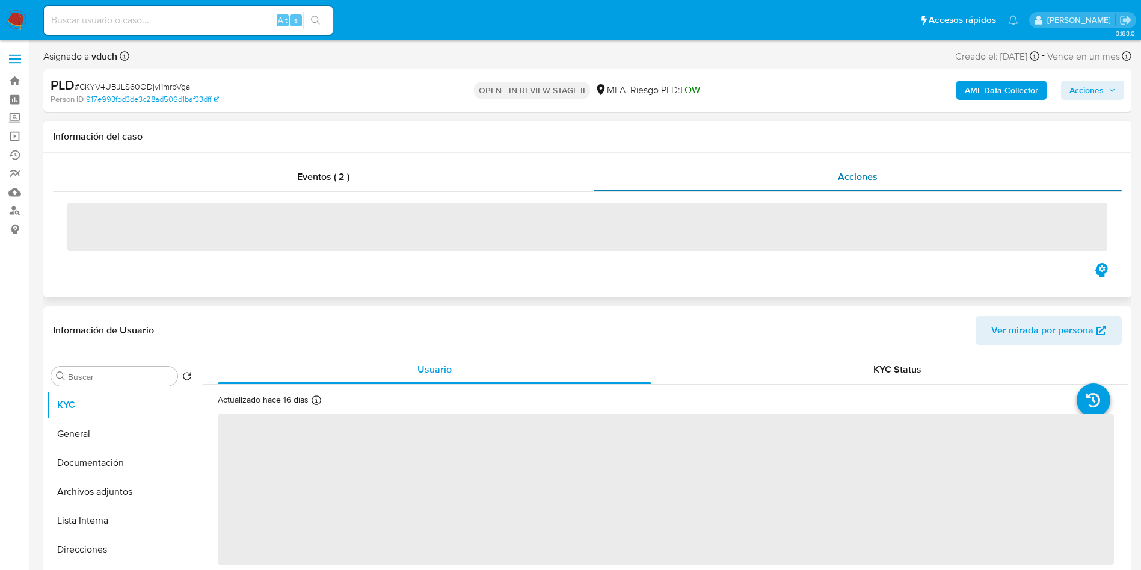
select select "10"
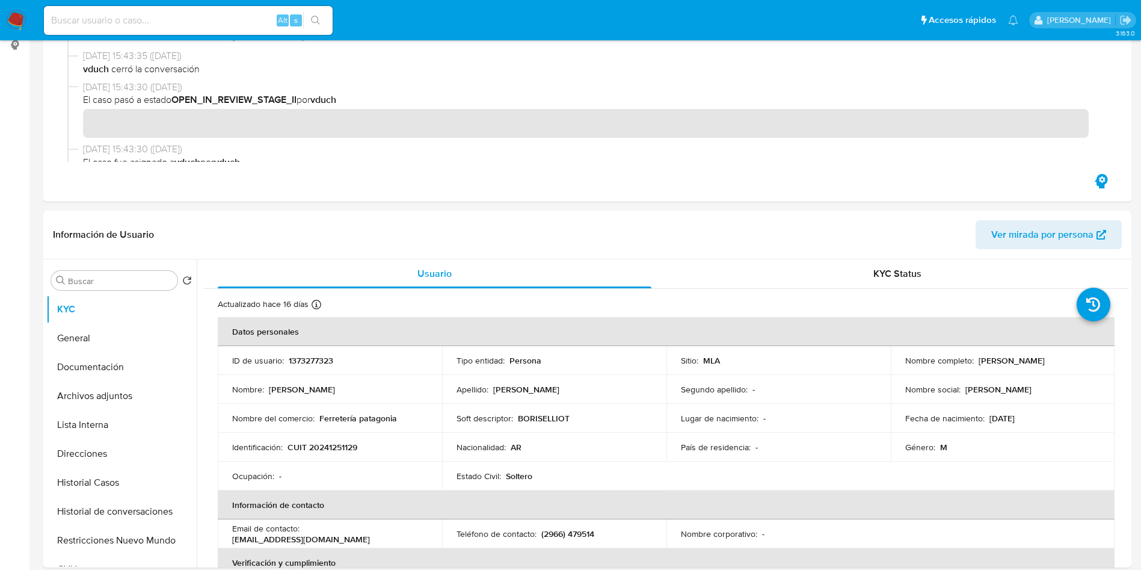
scroll to position [361, 0]
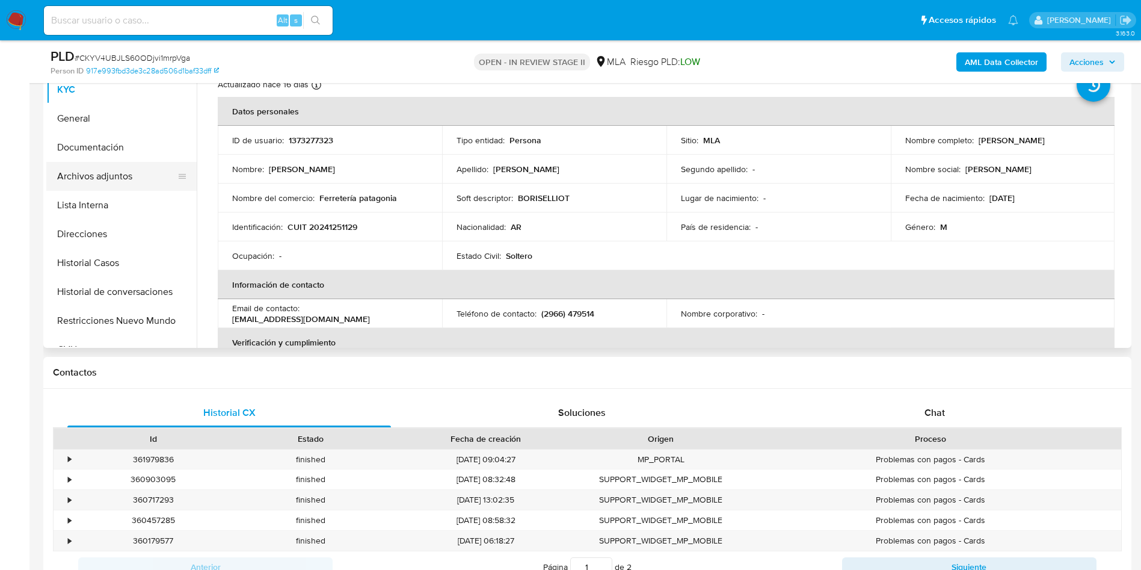
click at [100, 162] on button "Archivos adjuntos" at bounding box center [116, 176] width 141 height 29
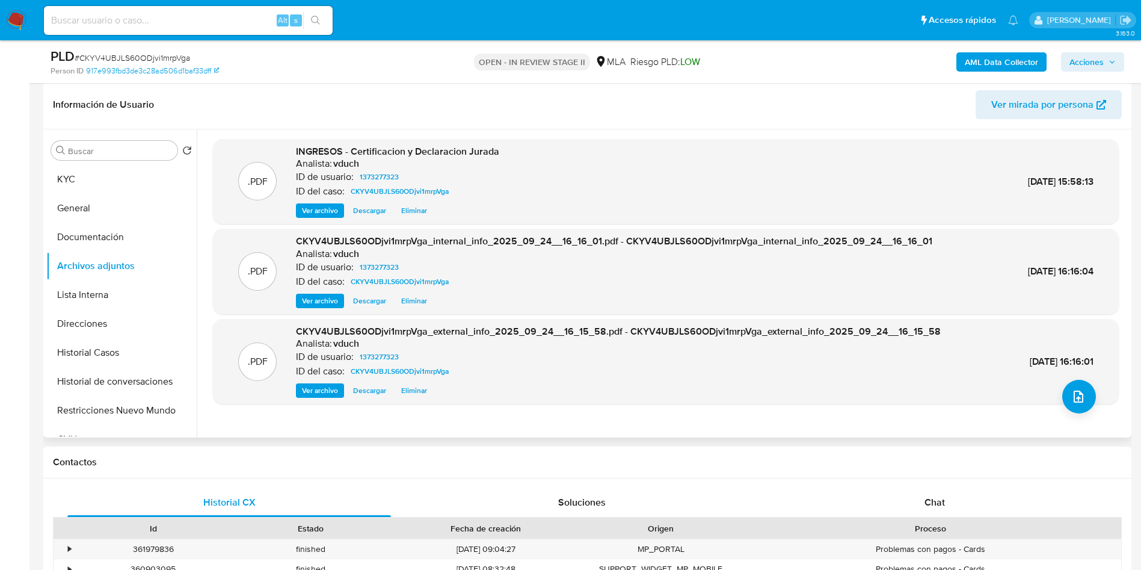
scroll to position [271, 0]
click at [161, 55] on span "# CKYV4UBJLS60ODjvi1mrpVga" at bounding box center [132, 58] width 115 height 12
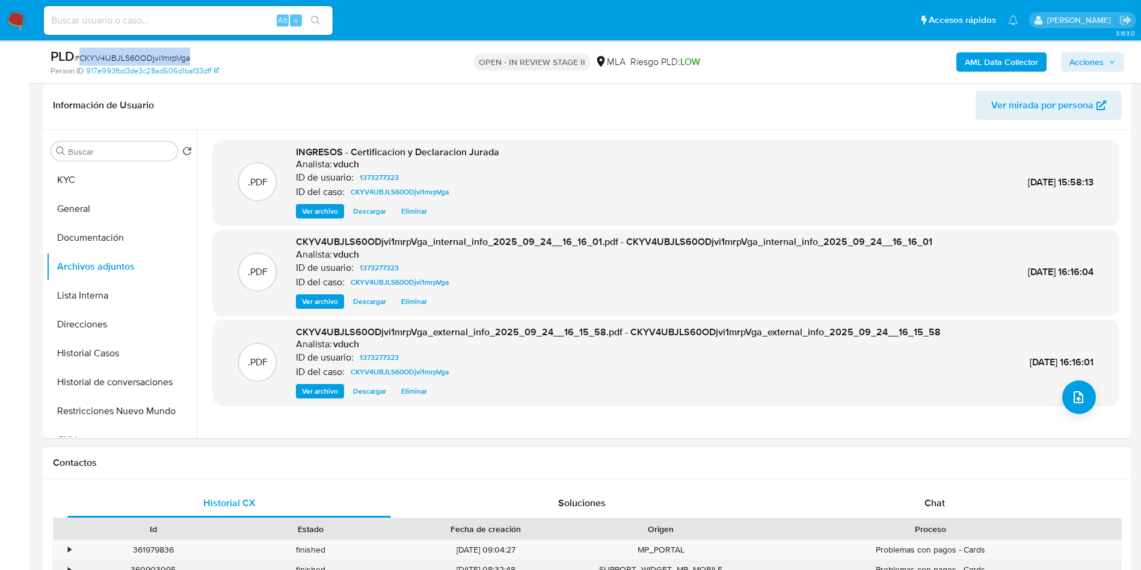
copy span "CKYV4UBJLS60ODjvi1mrpVga"
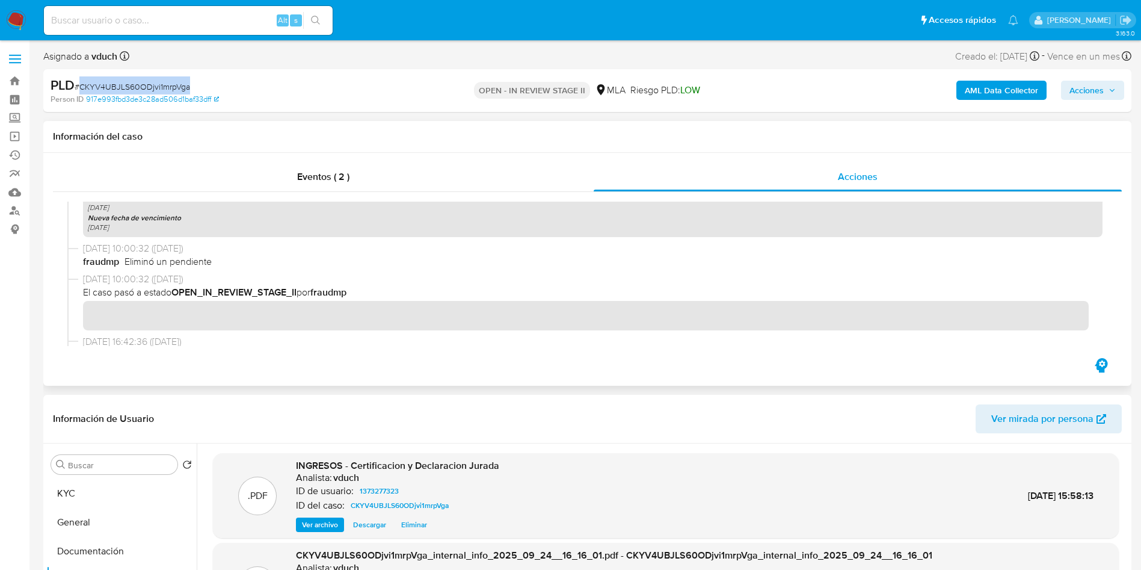
scroll to position [0, 0]
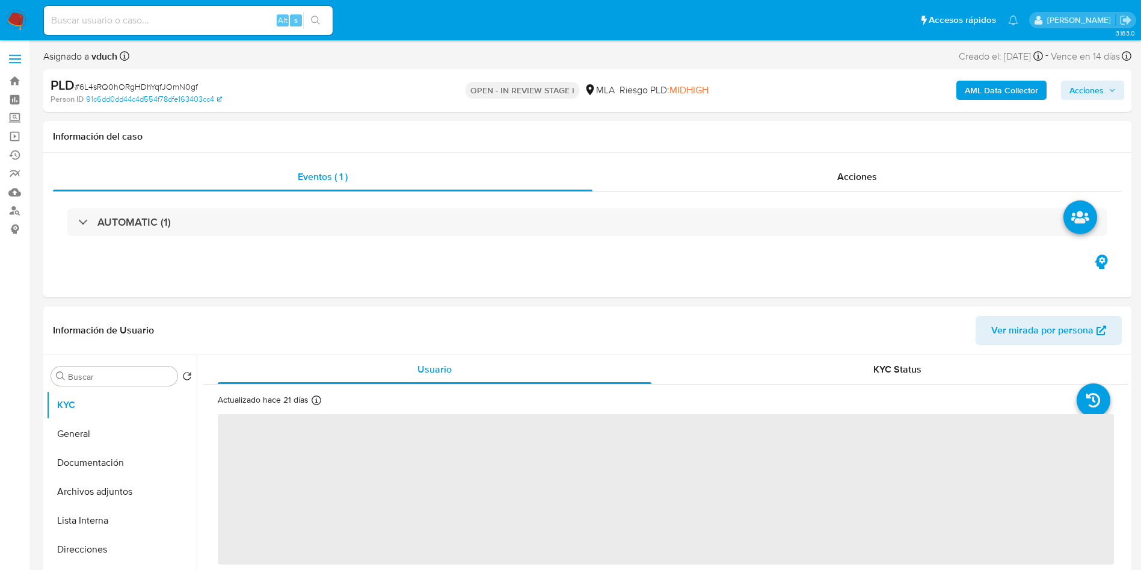
select select "10"
click at [121, 85] on span "# 6L4sRQ0hORgHDhYqfJOmN0gf" at bounding box center [136, 87] width 123 height 12
copy span "6L4sRQ0hORgHDhYqfJOmN0gf"
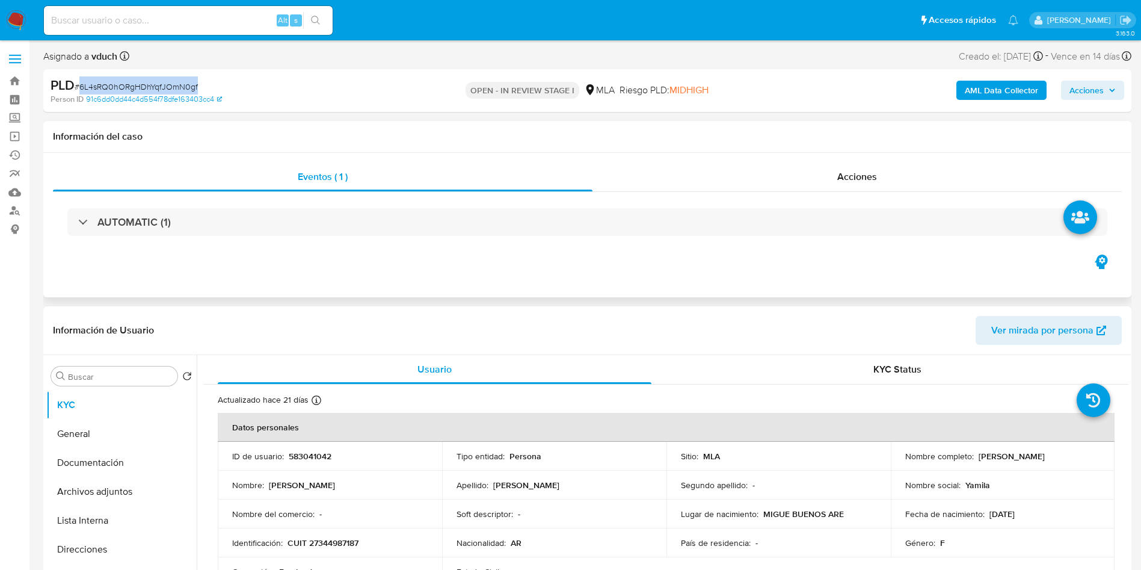
click at [478, 239] on div "AUTOMATIC (1)" at bounding box center [587, 222] width 1069 height 60
click at [832, 180] on div "Acciones" at bounding box center [856, 176] width 529 height 29
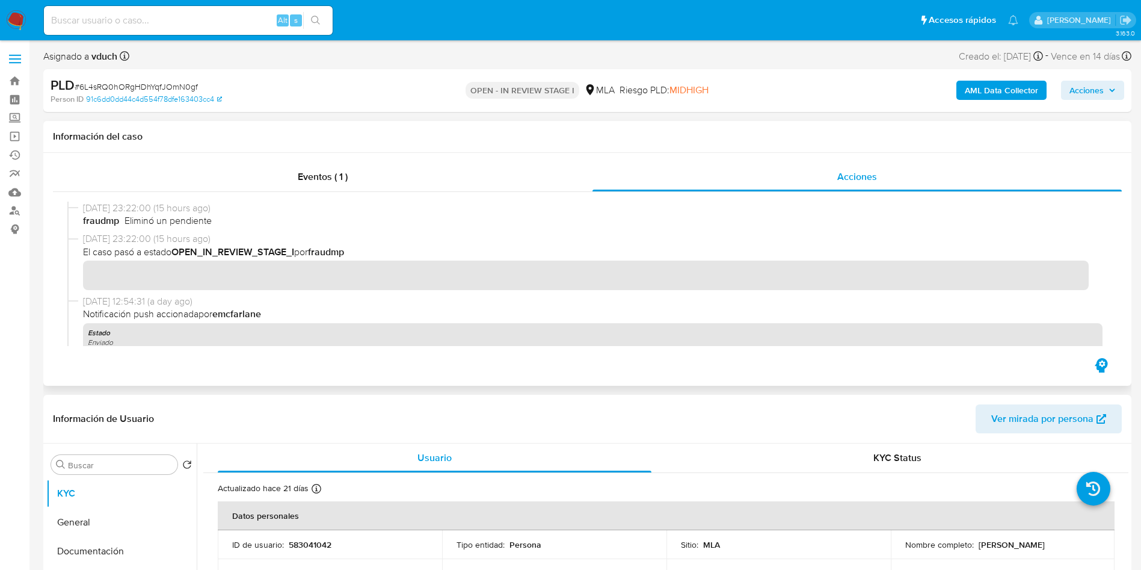
scroll to position [90, 0]
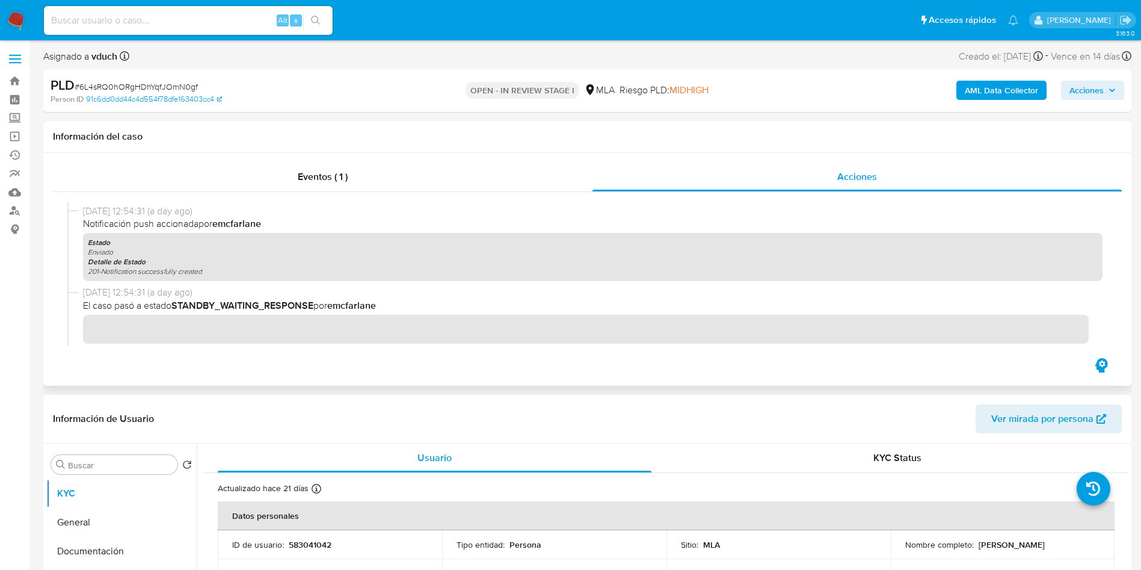
click at [238, 218] on b "emcfarlane" at bounding box center [236, 223] width 49 height 14
click at [133, 81] on span "# 6L4sRQ0hORgHDhYqfJOmN0gf" at bounding box center [136, 87] width 123 height 12
copy span "6L4sRQ0hORgHDhYqfJOmN0gf"
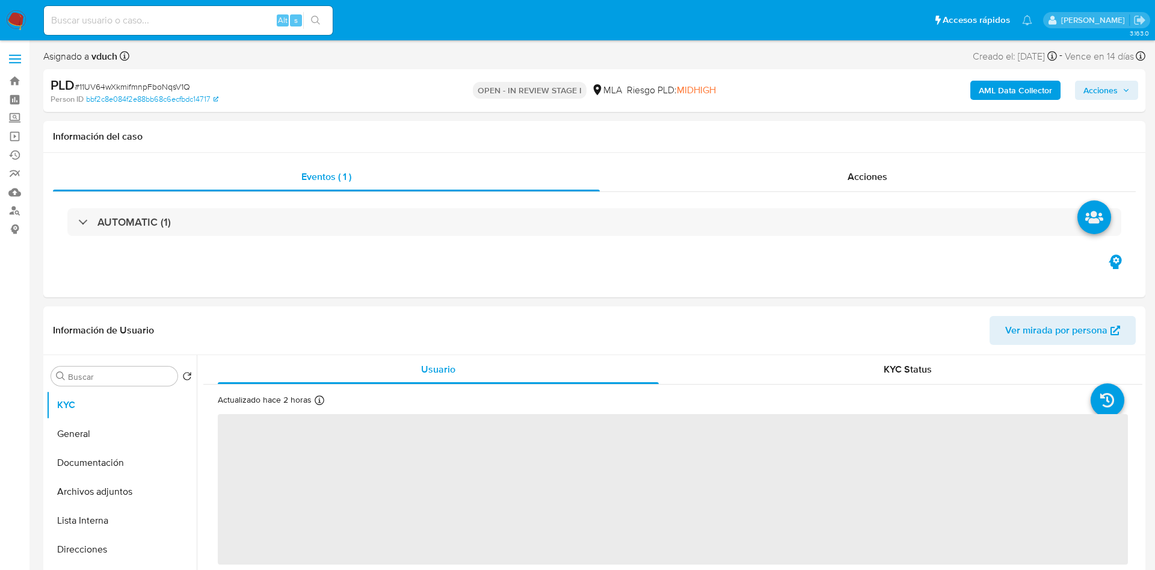
select select "10"
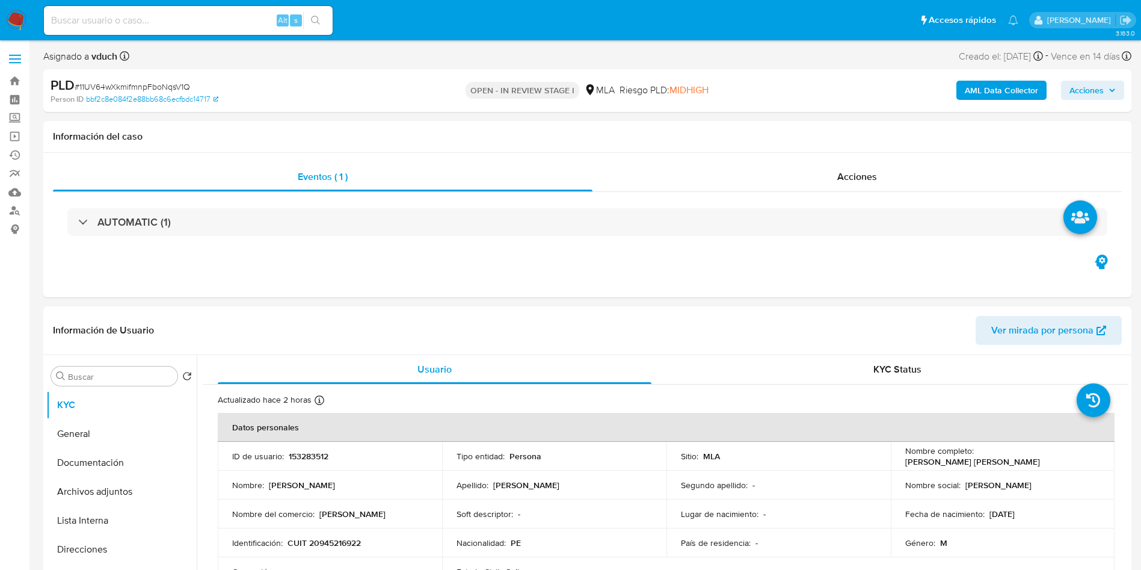
click at [183, 78] on div "PLD # 11UV64wXkmifmnpFboNqsV1Q" at bounding box center [228, 85] width 354 height 18
copy span "11UV64wXkmifmnpFboNqsV1Q"
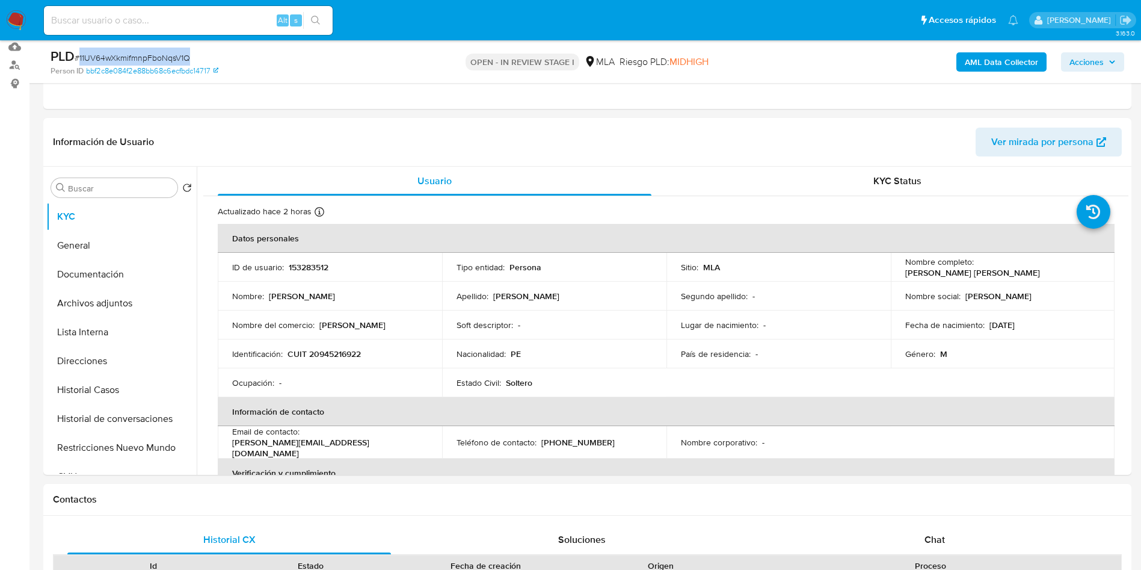
scroll to position [271, 0]
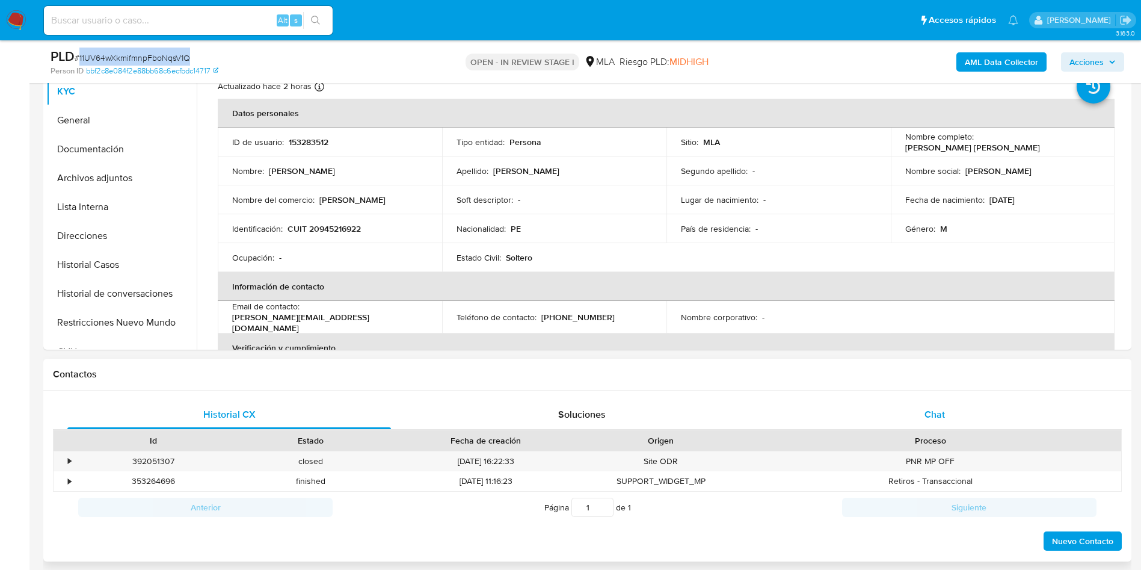
drag, startPoint x: 942, startPoint y: 395, endPoint x: 888, endPoint y: 410, distance: 56.2
click at [938, 396] on div "Historial CX Soluciones Chat Id Estado Fecha de creación Origen Proceso • 39205…" at bounding box center [587, 475] width 1088 height 171
click at [932, 380] on div "Contactos" at bounding box center [587, 374] width 1088 height 32
click at [933, 401] on div "Chat" at bounding box center [935, 414] width 324 height 29
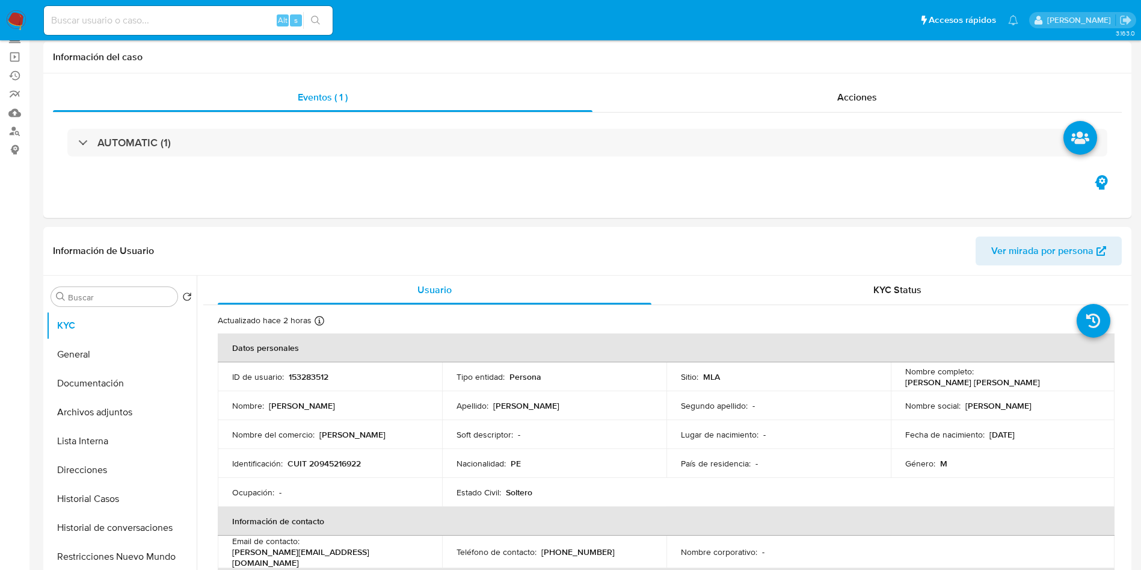
scroll to position [180, 0]
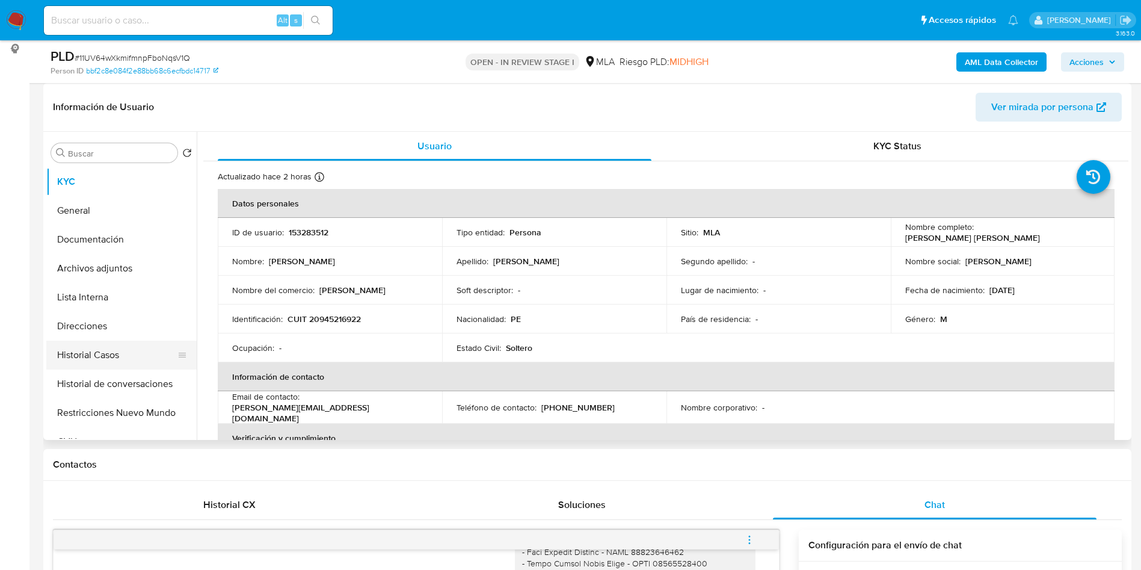
click at [85, 345] on button "Historial Casos" at bounding box center [116, 354] width 141 height 29
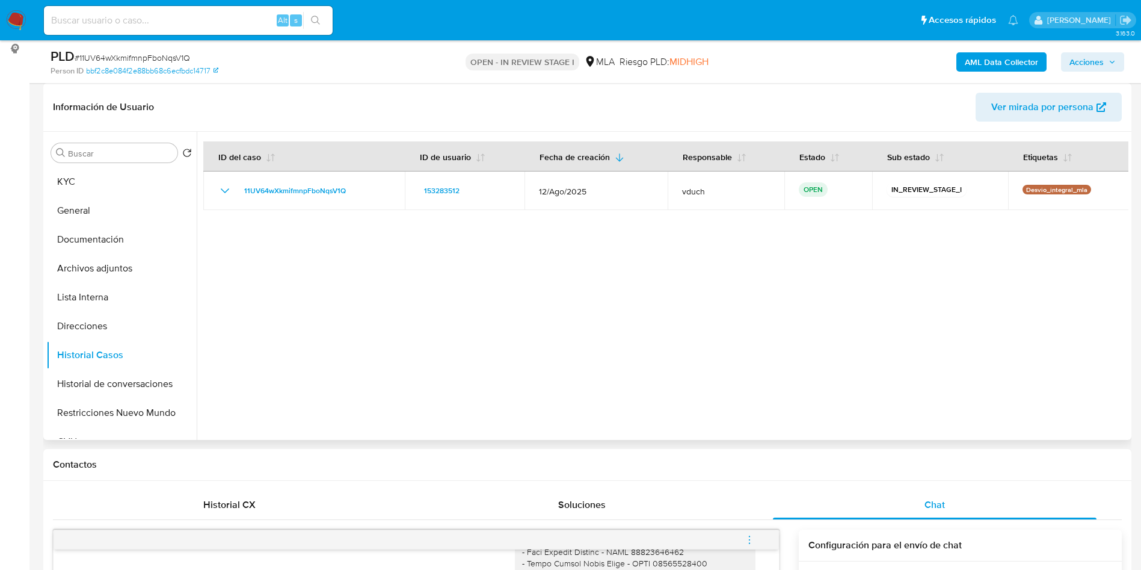
scroll to position [0, 0]
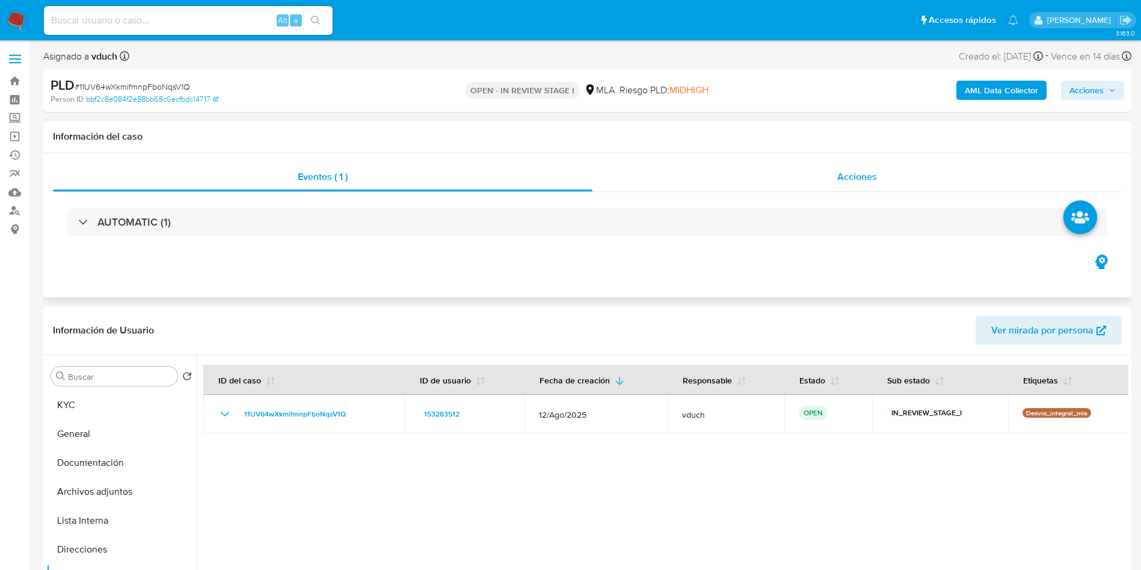
click at [882, 168] on div "Acciones" at bounding box center [856, 176] width 529 height 29
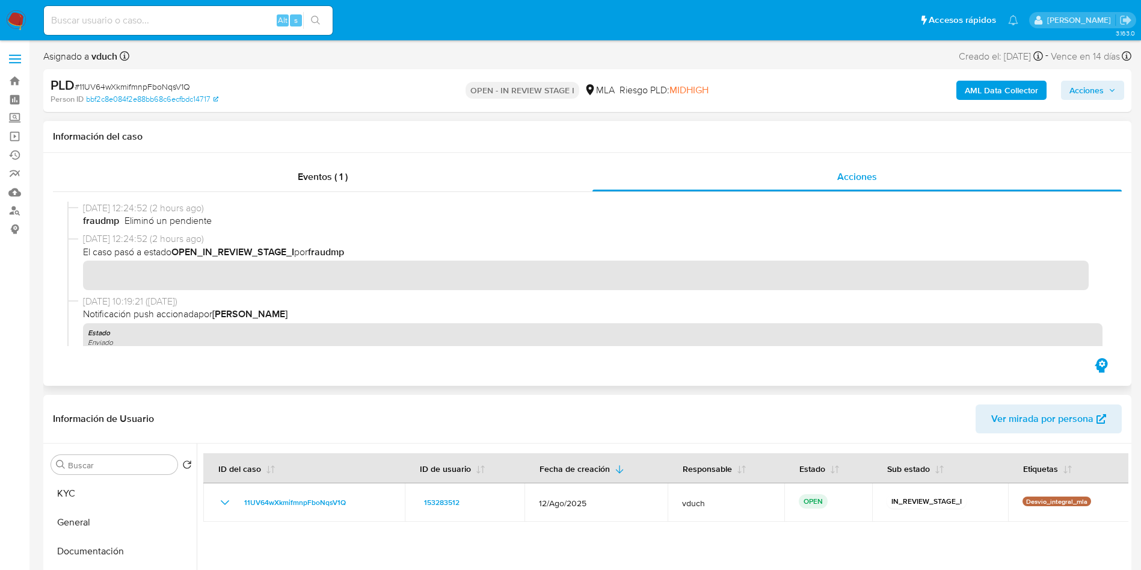
scroll to position [90, 0]
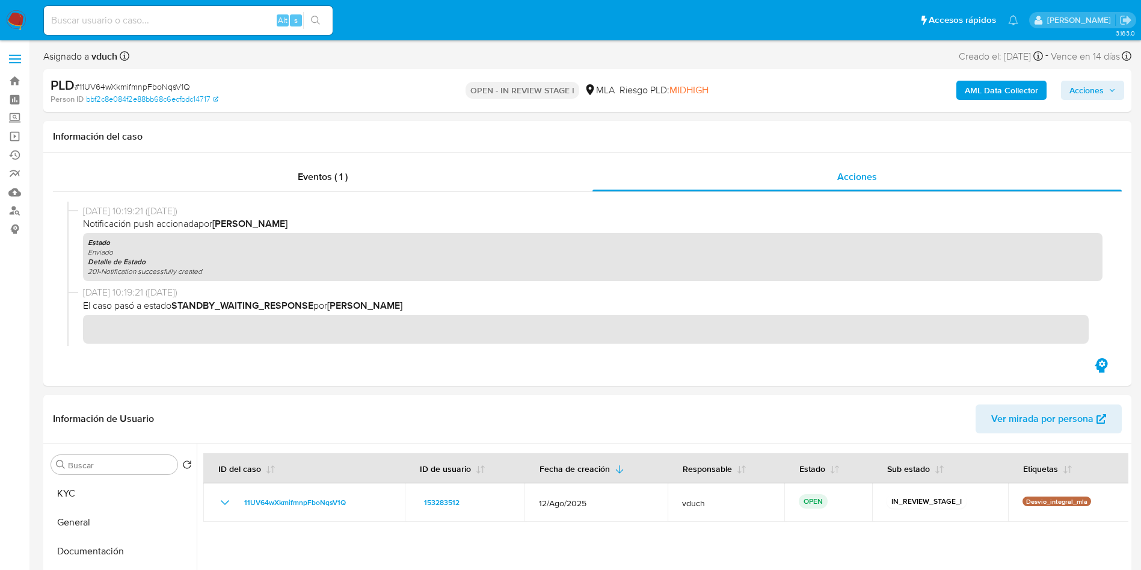
click at [151, 78] on div "PLD # 11UV64wXkmifmnpFboNqsV1Q" at bounding box center [228, 85] width 354 height 18
copy span "11UV64wXkmifmnpFboNqsV1Q"
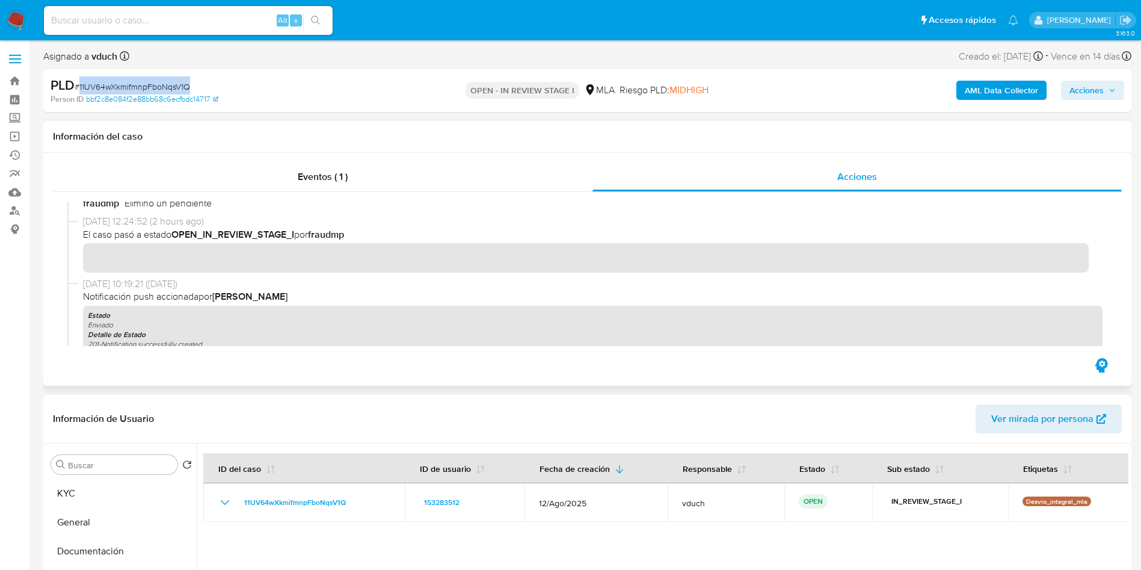
scroll to position [0, 0]
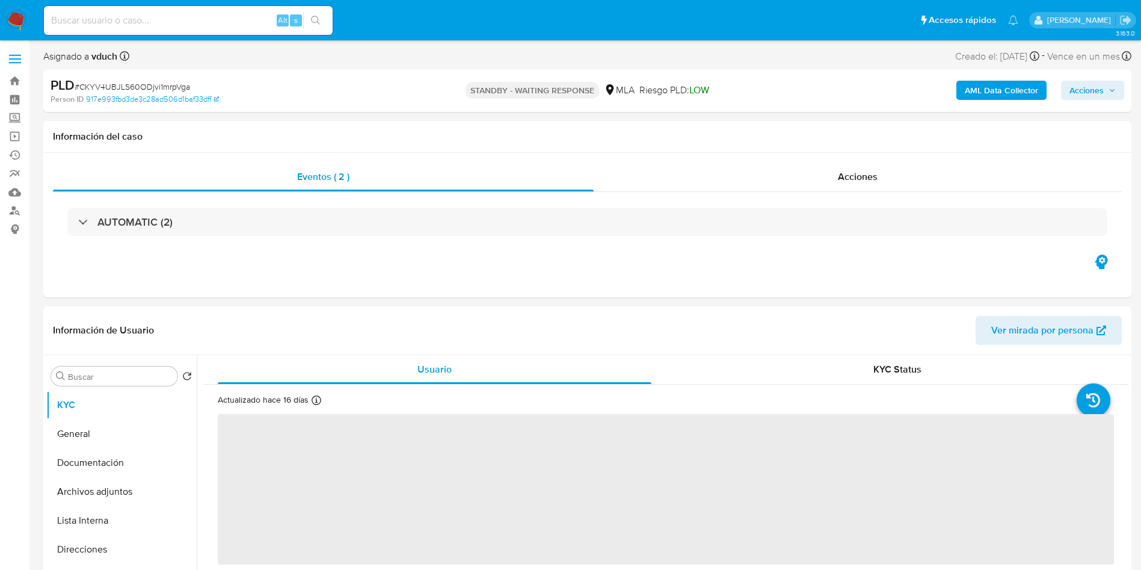
select select "10"
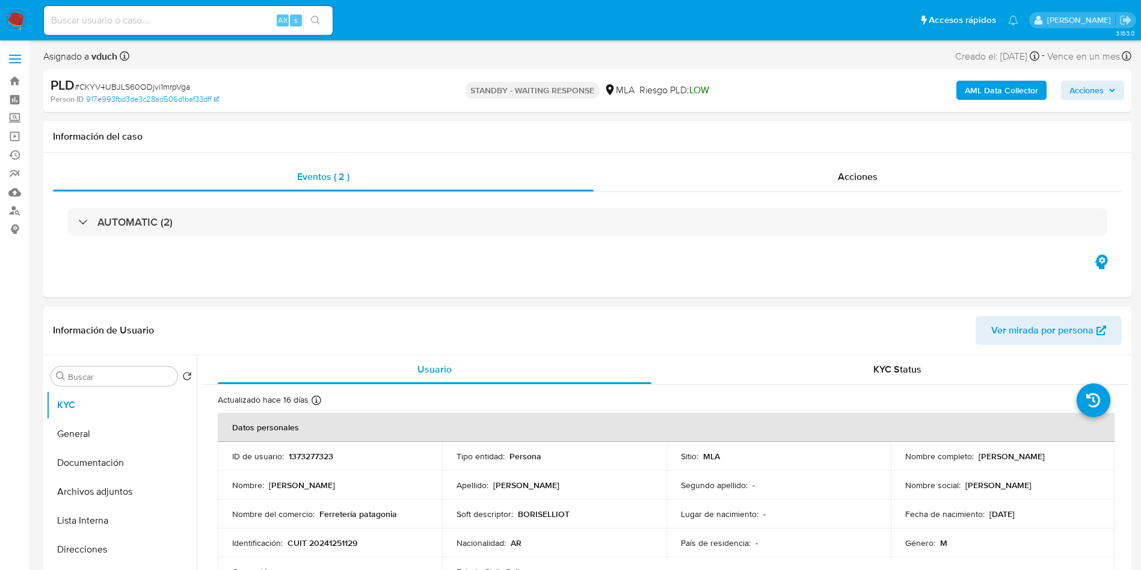
drag, startPoint x: 204, startPoint y: 16, endPoint x: 239, endPoint y: 22, distance: 35.3
click at [204, 16] on input at bounding box center [188, 21] width 289 height 16
paste input "ZP3RsI86txAxSiEuInsDLCYa"
type input "ZP3RsI86txAxSiEuInsDLCYa"
click at [312, 19] on icon "search-icon" at bounding box center [315, 20] width 9 height 9
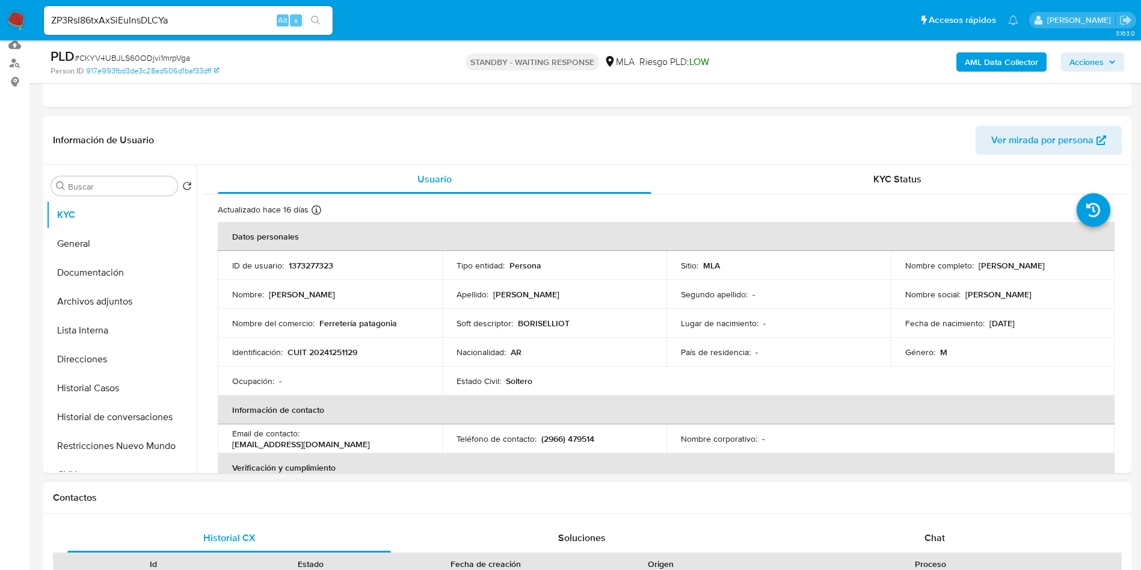
scroll to position [451, 0]
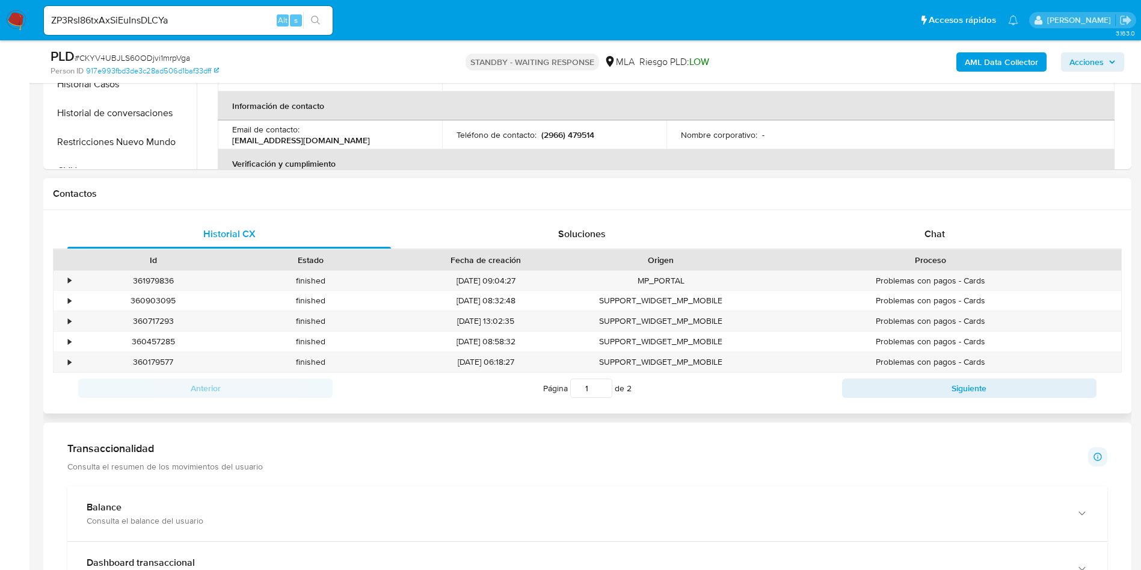
click at [943, 251] on div "Proceso" at bounding box center [930, 260] width 381 height 20
click at [945, 242] on div "Chat" at bounding box center [935, 234] width 324 height 29
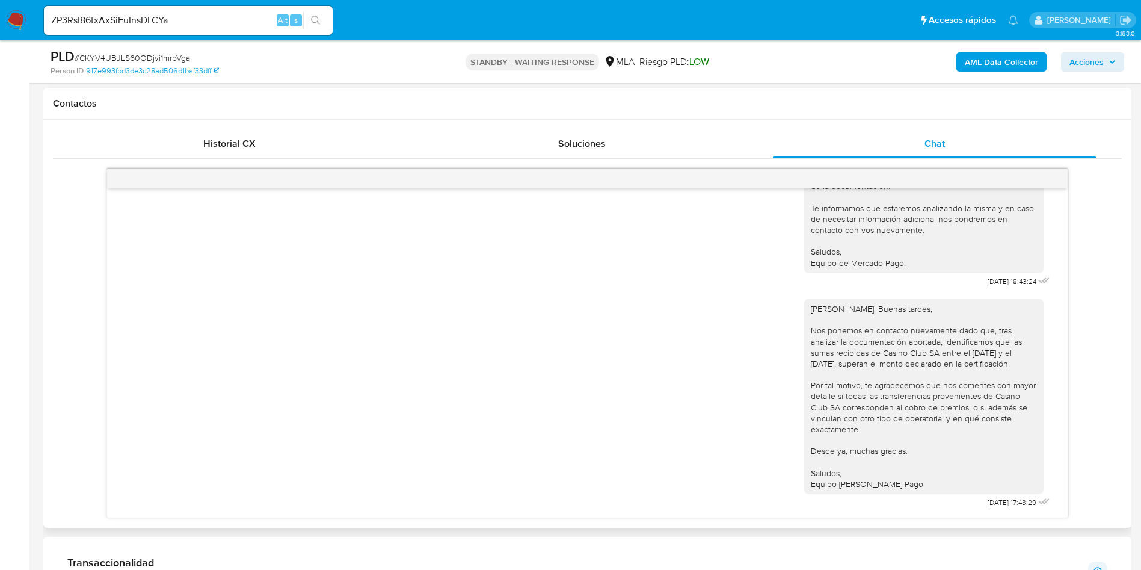
scroll to position [1653, 0]
click at [217, 28] on input "ZP3RsI86txAxSiEuInsDLCYa" at bounding box center [188, 21] width 289 height 16
click at [294, 22] on span "s" at bounding box center [296, 19] width 4 height 11
click at [314, 20] on icon "search-icon" at bounding box center [316, 21] width 10 height 10
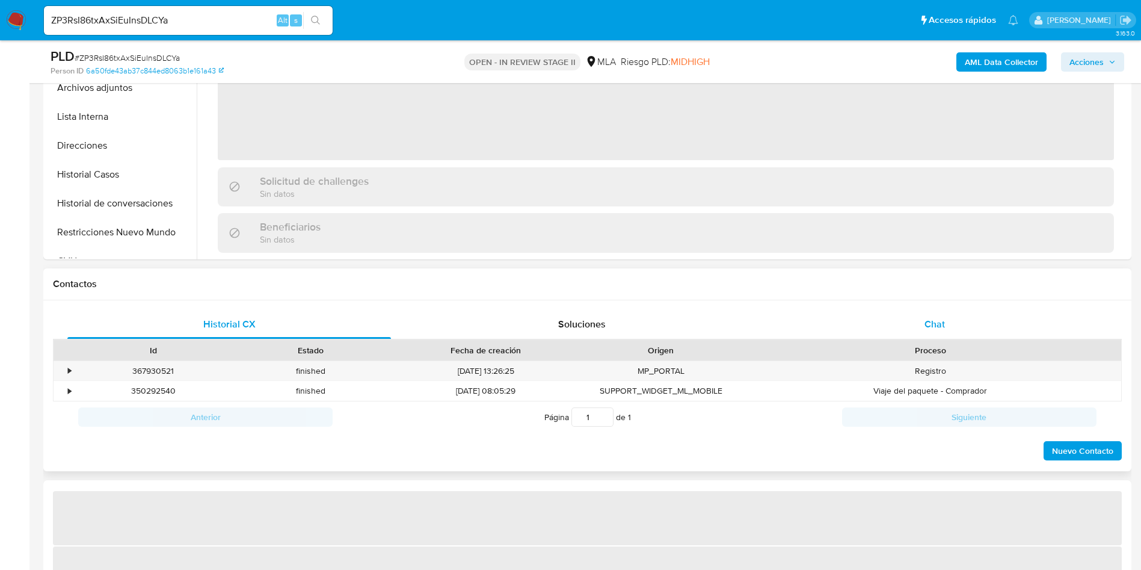
click at [918, 319] on div "Chat" at bounding box center [935, 324] width 324 height 29
select select "10"
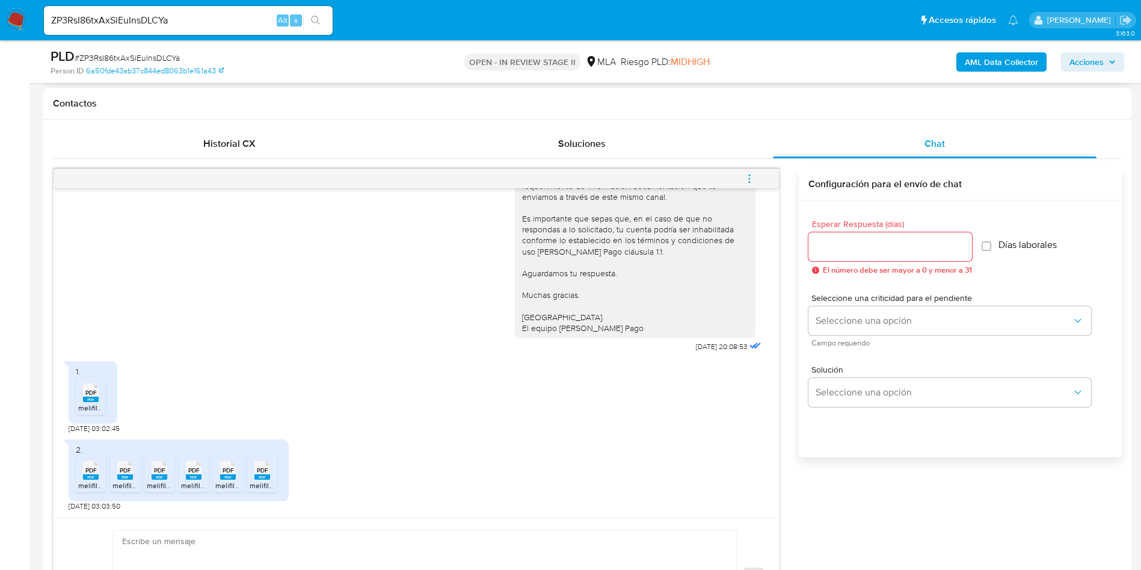
scroll to position [271, 0]
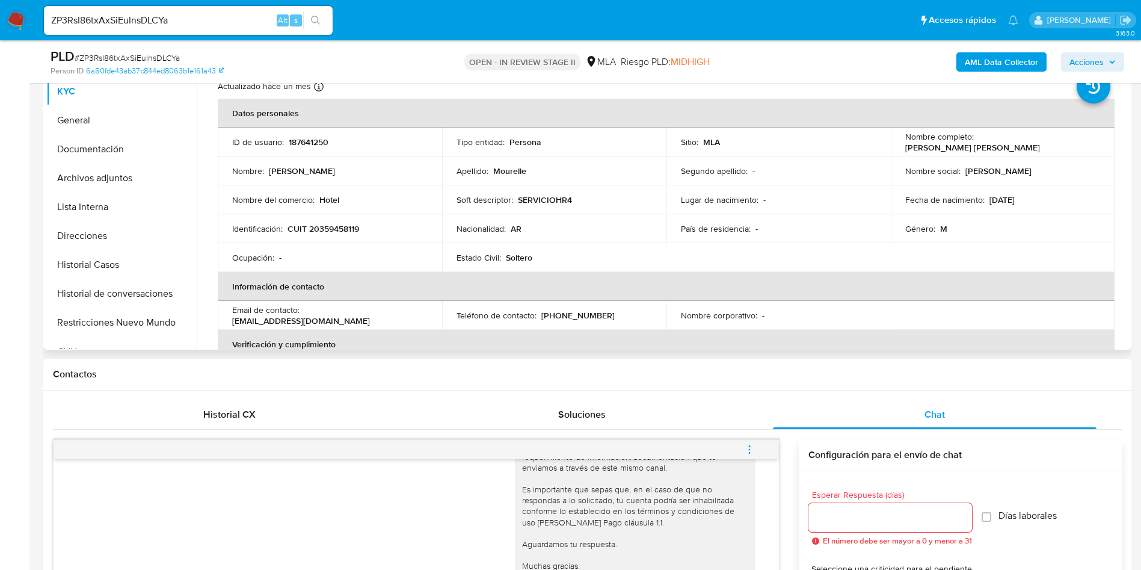
click at [990, 145] on p "Miguel Angel Mourelle" at bounding box center [972, 147] width 135 height 11
copy p "Miguel"
click at [188, 452] on div at bounding box center [416, 449] width 725 height 19
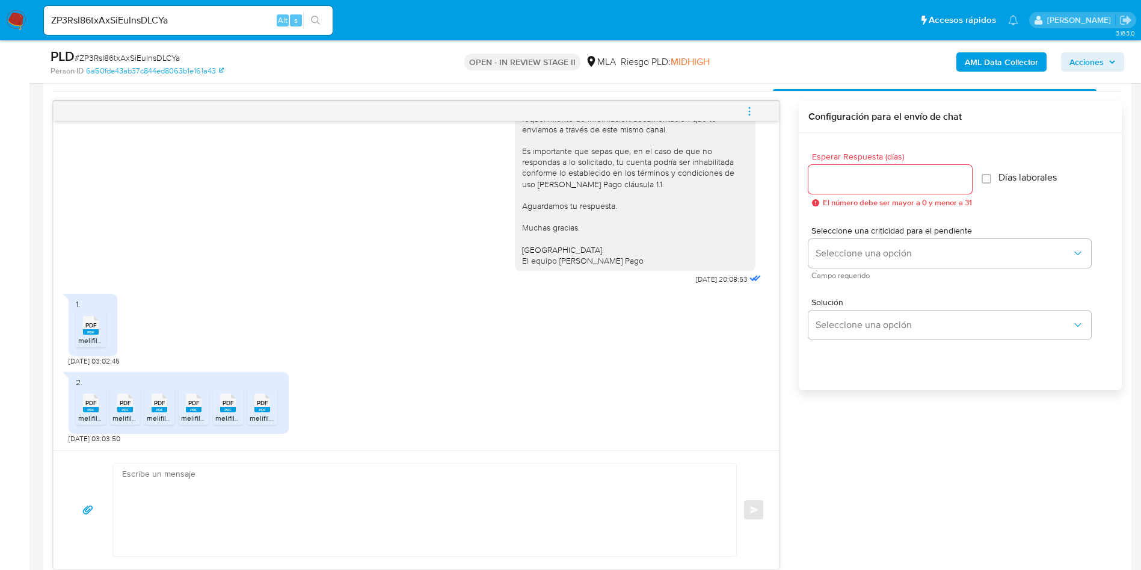
scroll to position [631, 0]
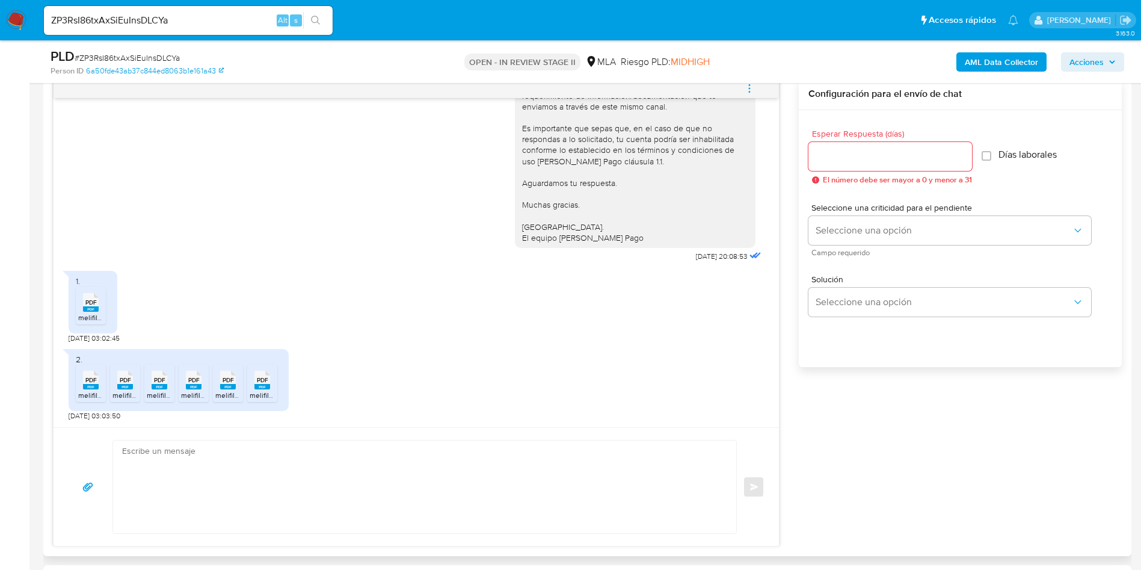
click at [400, 518] on textarea at bounding box center [421, 486] width 599 height 93
paste textarea "Hola Miguel. Buenas tardes, Gracias por tu respuesta. Adicionalmente, te agrade…"
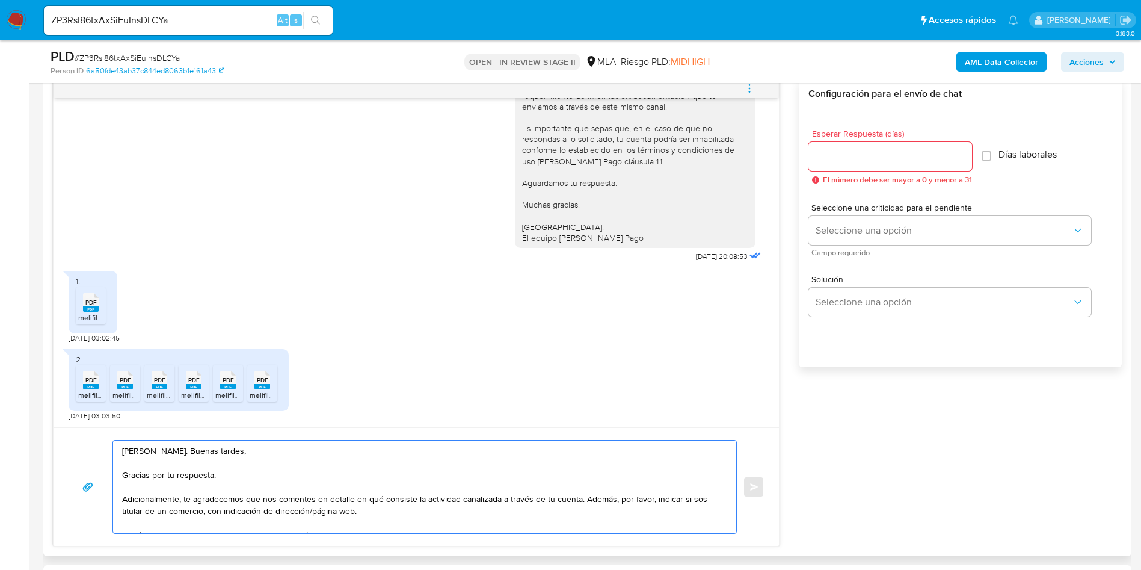
scroll to position [52, 0]
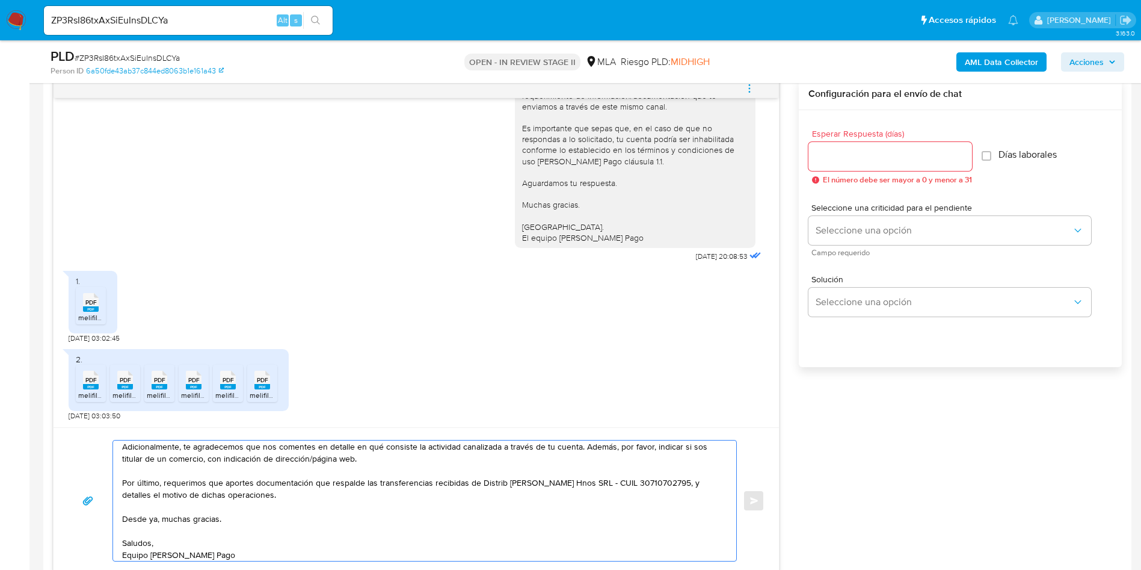
type textarea "Hola Miguel. Buenas tardes, Gracias por tu respuesta. Adicionalmente, te agrade…"
click at [894, 149] on input "Esperar Respuesta (días)" at bounding box center [890, 157] width 164 height 16
type input "3"
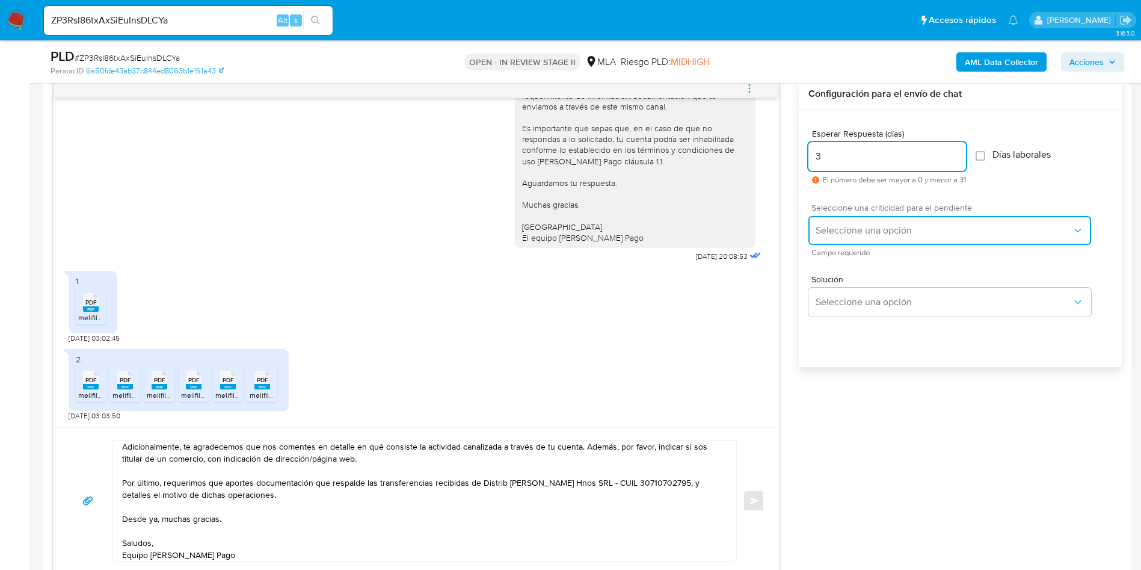
click at [862, 229] on span "Seleccione una opción" at bounding box center [943, 230] width 256 height 12
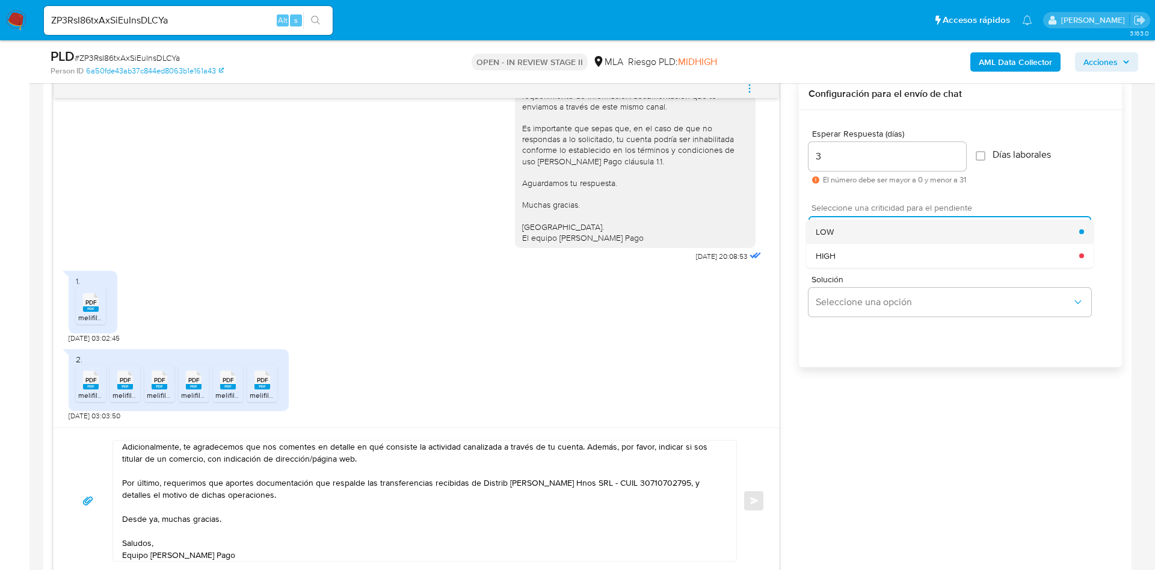
click at [870, 223] on div "LOW" at bounding box center [946, 232] width 263 height 24
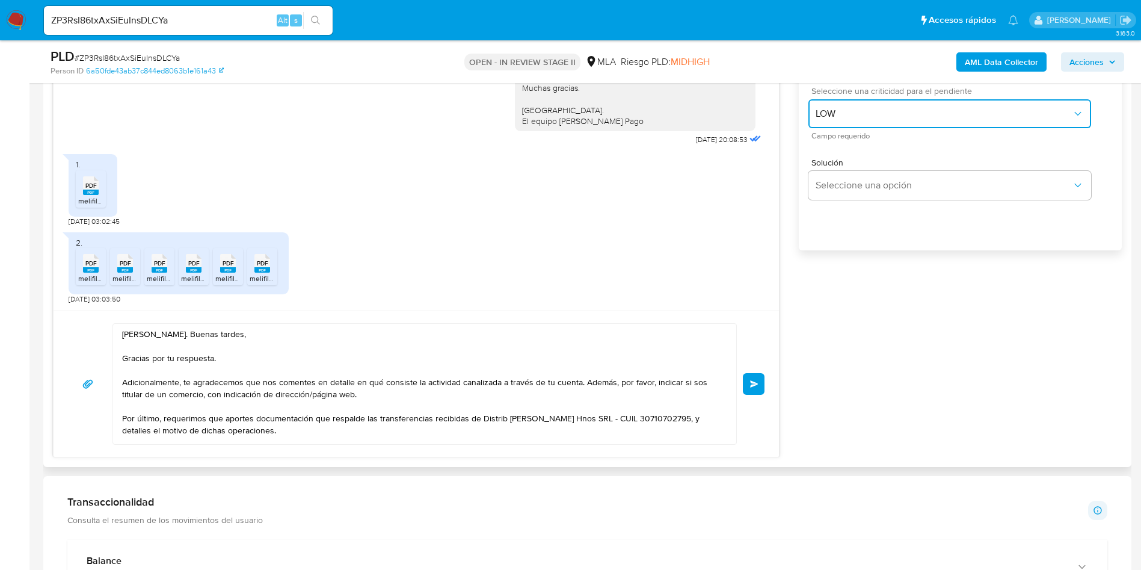
scroll to position [722, 0]
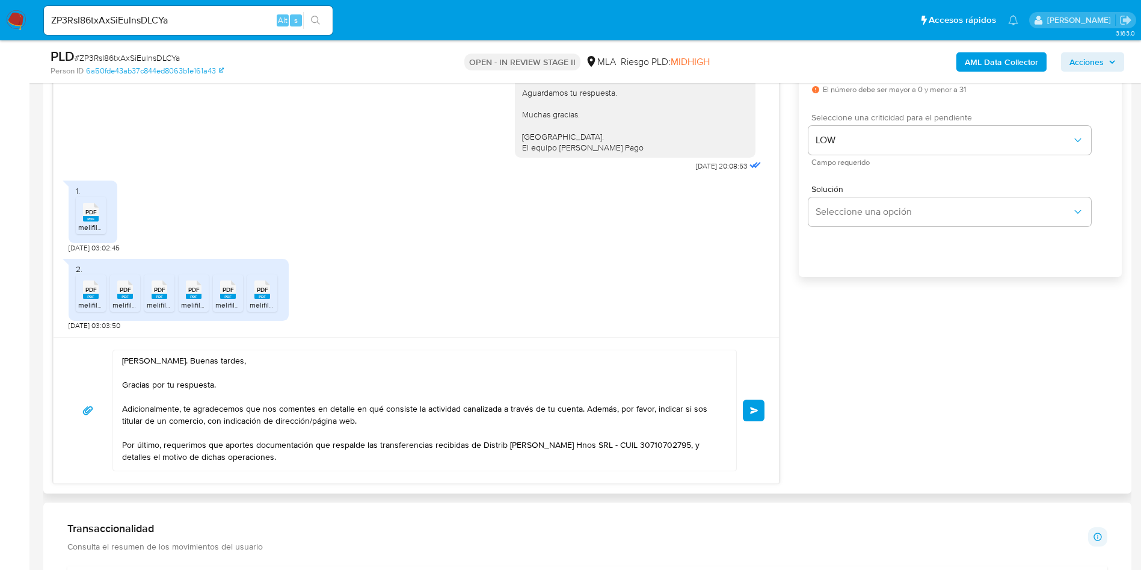
click at [665, 404] on textarea "Hola Miguel. Buenas tardes, Gracias por tu respuesta. Adicionalmente, te agrade…" at bounding box center [421, 410] width 599 height 120
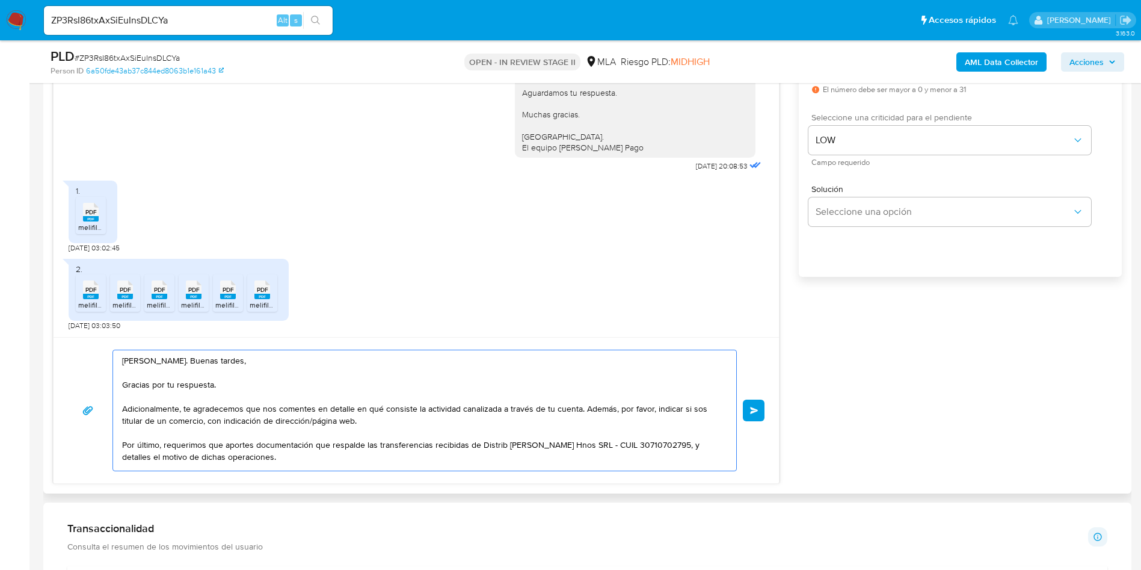
click at [665, 404] on textarea "Hola Miguel. Buenas tardes, Gracias por tu respuesta. Adicionalmente, te agrade…" at bounding box center [421, 410] width 599 height 120
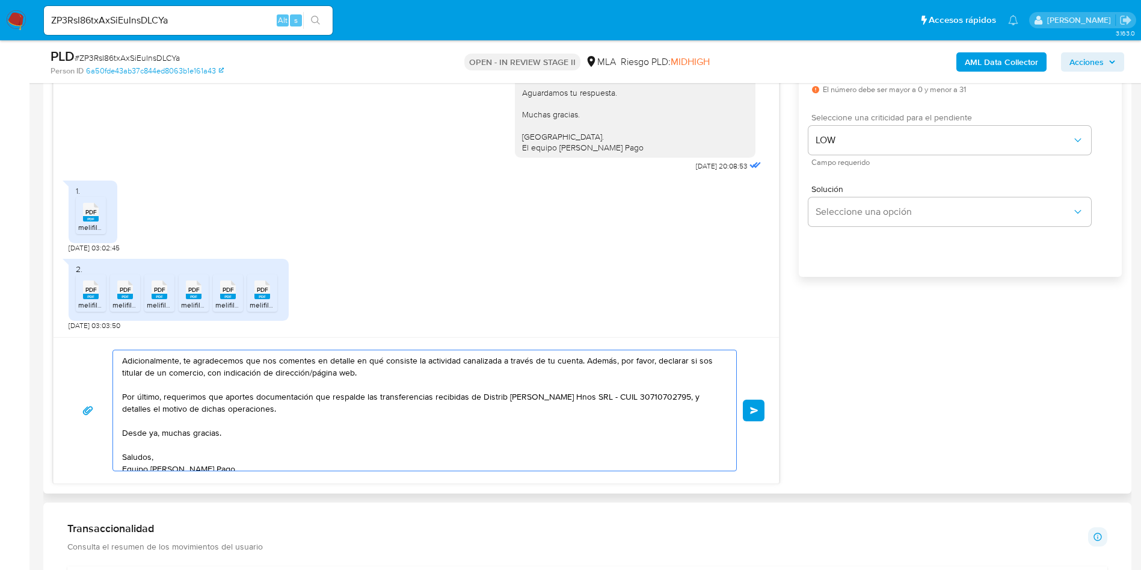
scroll to position [57, 0]
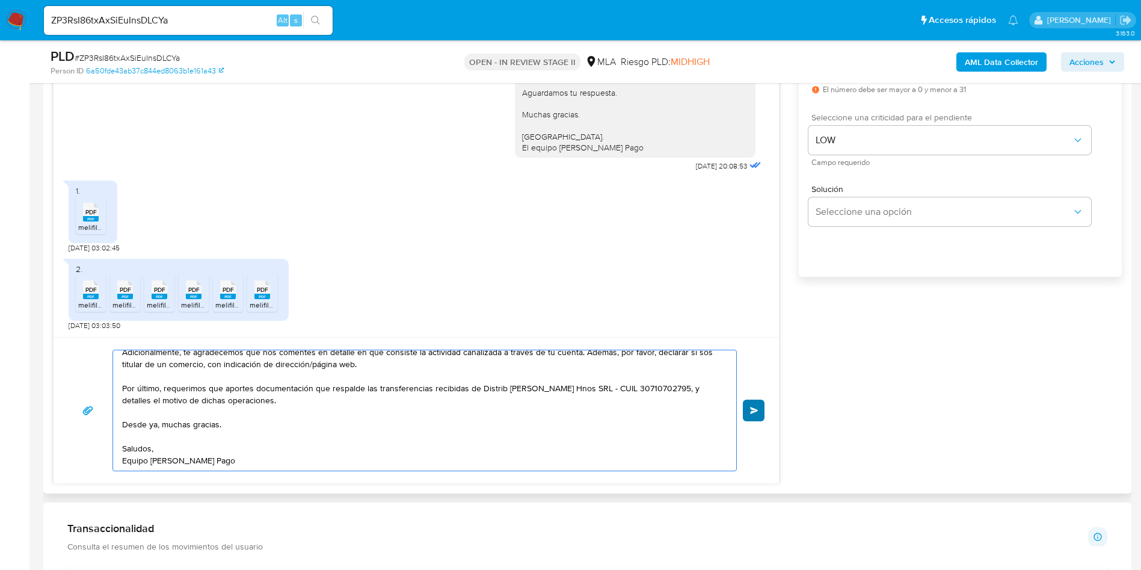
type textarea "Hola Miguel. Buenas tardes, Gracias por tu respuesta. Adicionalmente, te agrade…"
click at [763, 413] on button "Enviar" at bounding box center [754, 410] width 22 height 22
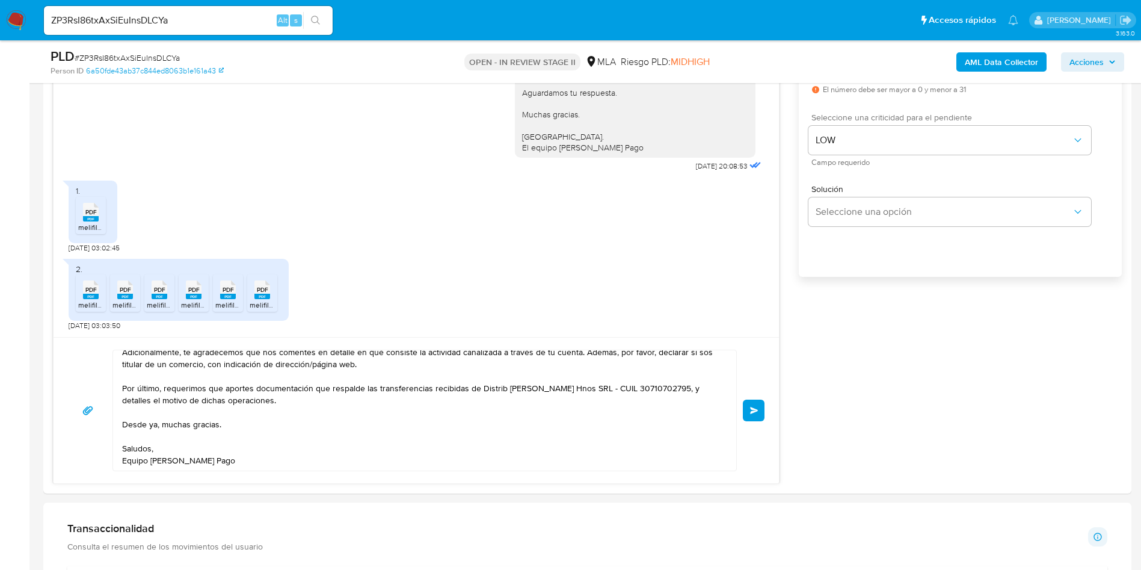
scroll to position [0, 0]
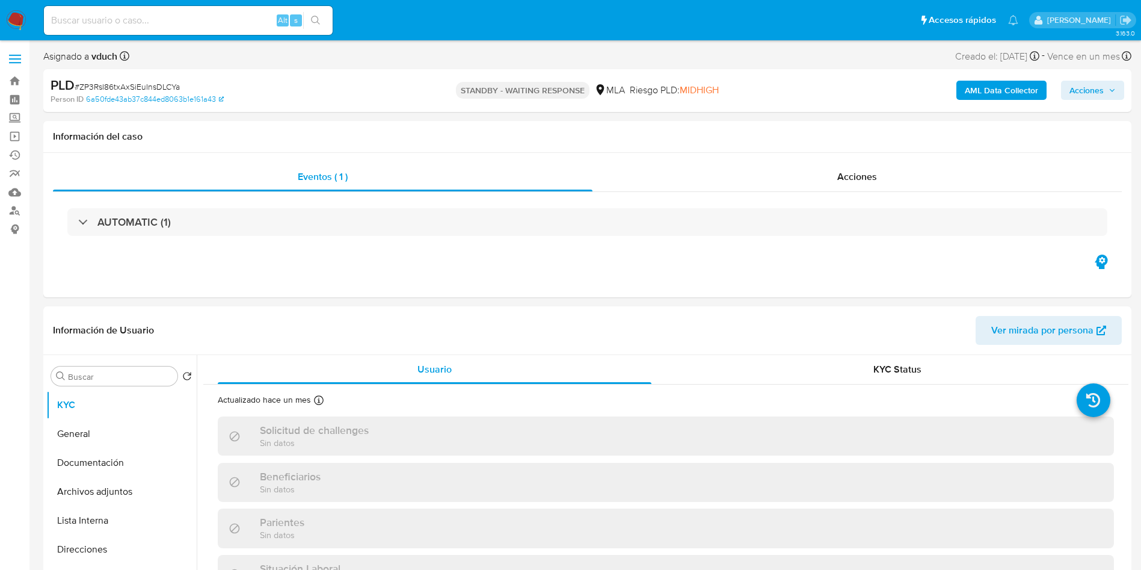
select select "10"
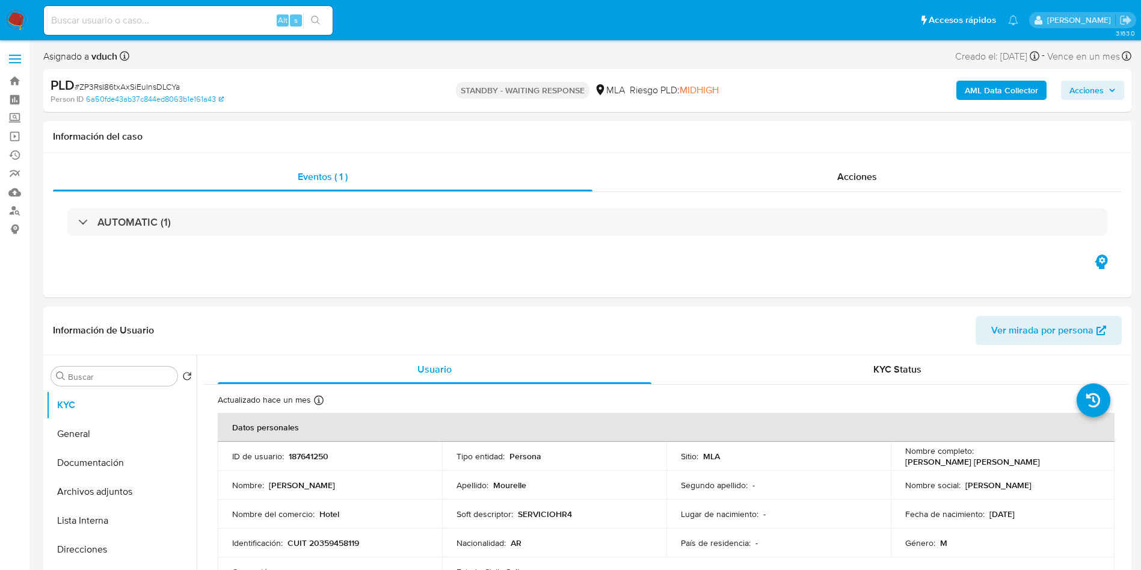
click at [221, 22] on input at bounding box center [188, 21] width 289 height 16
paste input "BY6IscrRjQMKR0SpymKBo10u"
type input "BY6IscrRjQMKR0SpymKBo10u"
click at [312, 12] on button "search-icon" at bounding box center [315, 20] width 25 height 17
click at [221, 16] on input "BY6IscrRjQMKR0SpymKBo10u" at bounding box center [188, 21] width 289 height 16
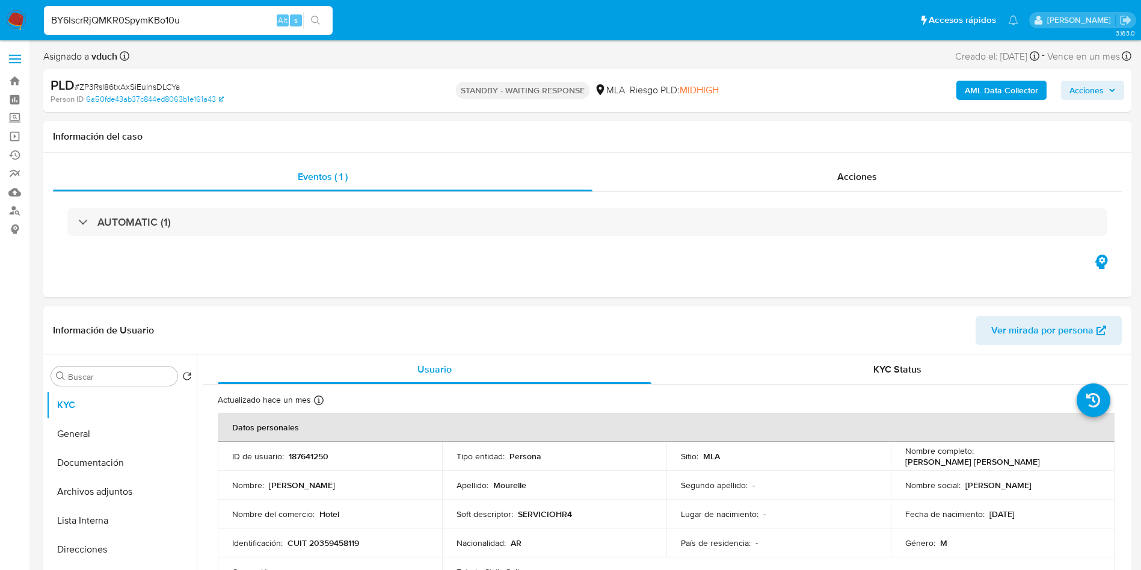
click at [313, 16] on icon "search-icon" at bounding box center [316, 21] width 10 height 10
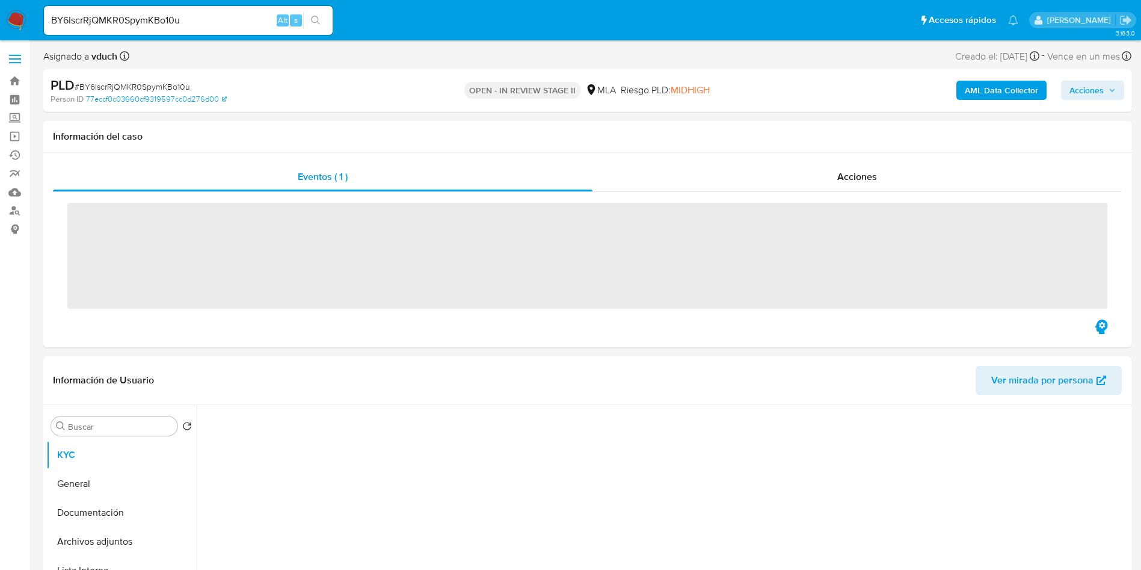
scroll to position [361, 0]
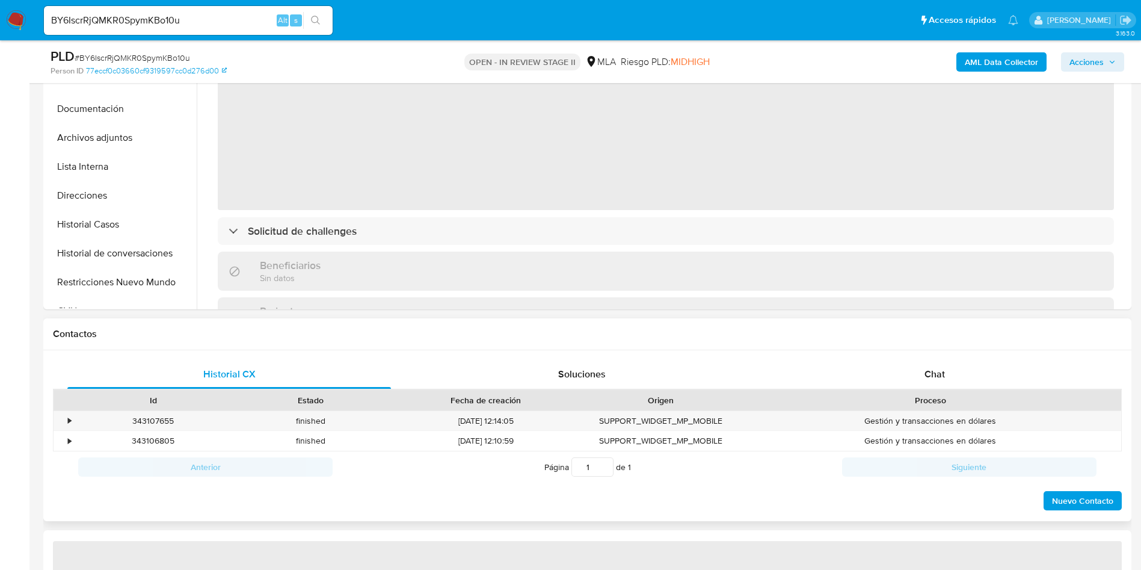
click at [910, 344] on div "Contactos" at bounding box center [587, 334] width 1088 height 32
click at [918, 390] on div "Proceso" at bounding box center [930, 400] width 381 height 20
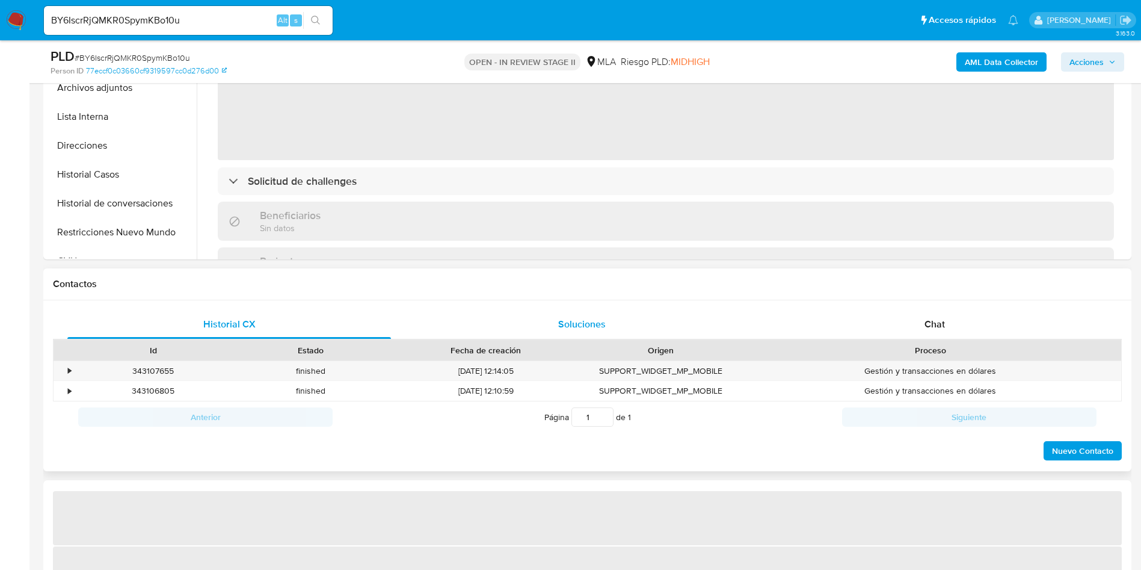
select select "10"
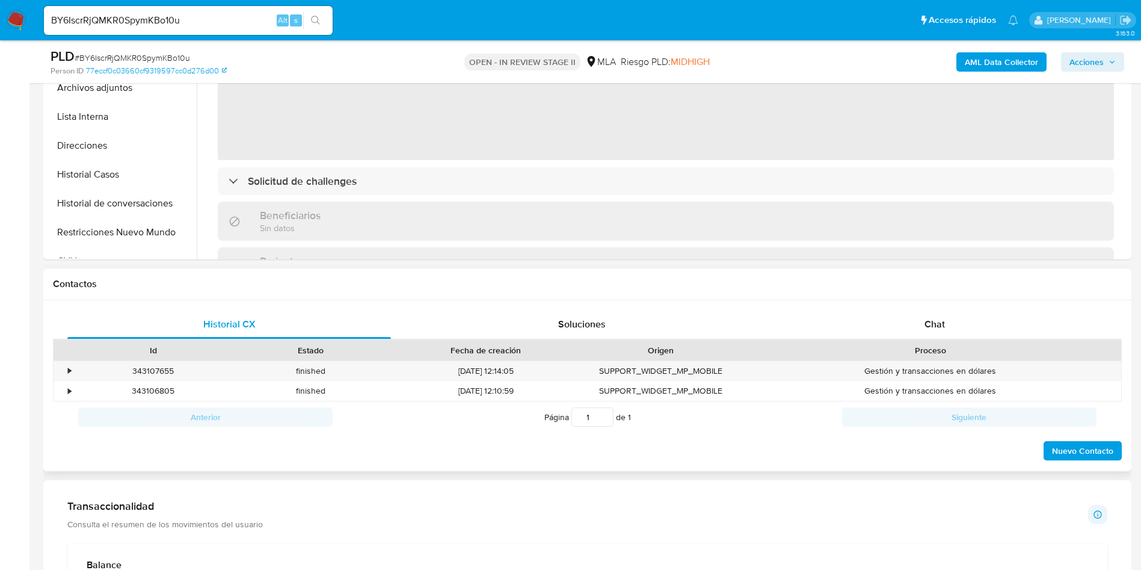
click at [918, 345] on div "Proceso" at bounding box center [930, 350] width 364 height 12
click at [925, 326] on span "Chat" at bounding box center [934, 324] width 20 height 14
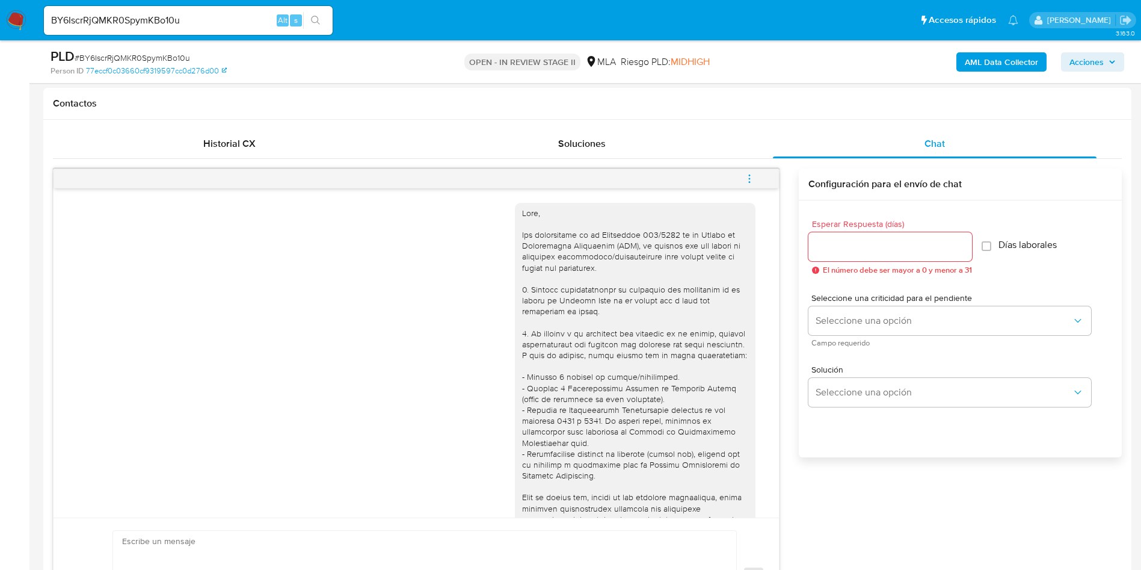
scroll to position [793, 0]
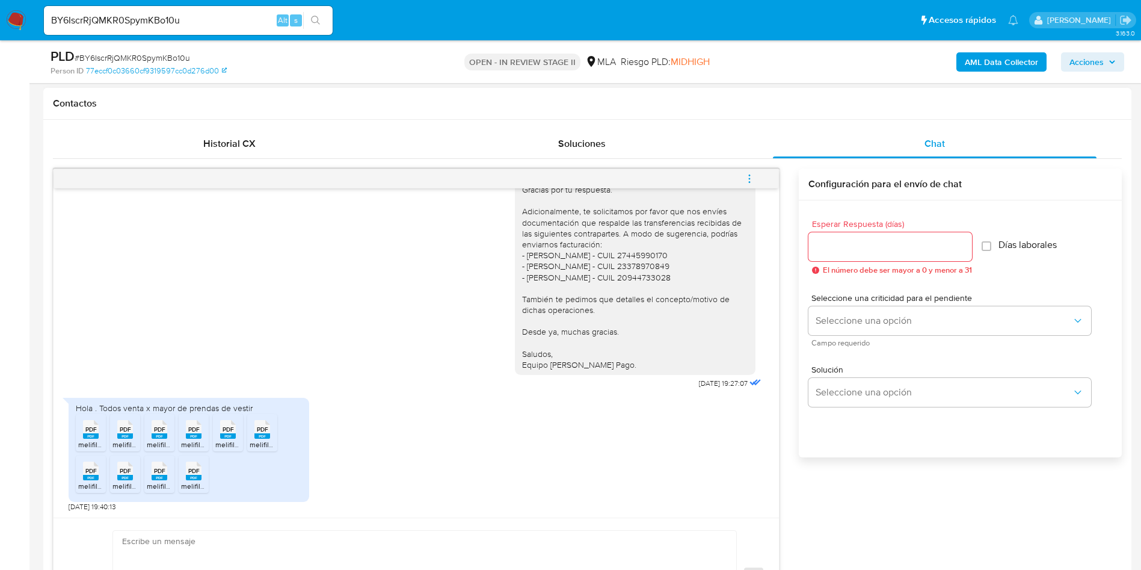
click at [94, 432] on span "PDF" at bounding box center [90, 429] width 11 height 8
click at [128, 434] on rect at bounding box center [125, 435] width 16 height 5
click at [150, 435] on div "PDF PDF" at bounding box center [159, 427] width 25 height 23
click at [188, 432] on span "PDF" at bounding box center [193, 429] width 11 height 8
click at [226, 436] on rect at bounding box center [228, 435] width 16 height 5
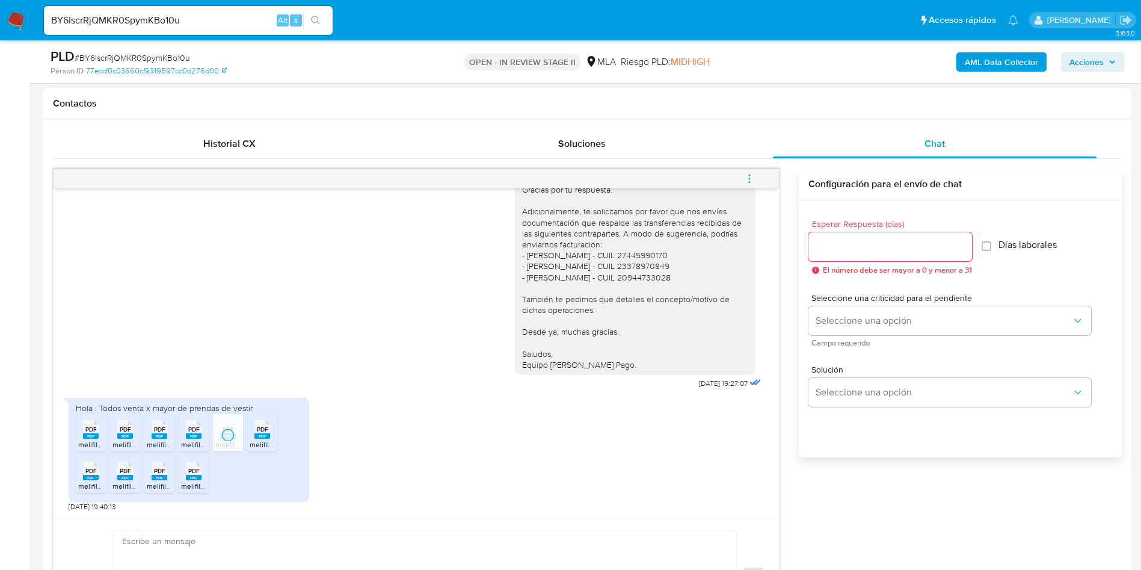
click at [259, 441] on span "melifile9157072756884780160.pdf" at bounding box center [304, 444] width 109 height 10
click at [96, 476] on rect at bounding box center [91, 476] width 16 height 5
click at [132, 482] on span "melifile8016272587713026844.pdf" at bounding box center [167, 486] width 110 height 10
click at [155, 479] on rect at bounding box center [160, 476] width 16 height 5
drag, startPoint x: 192, startPoint y: 478, endPoint x: 166, endPoint y: 473, distance: 26.3
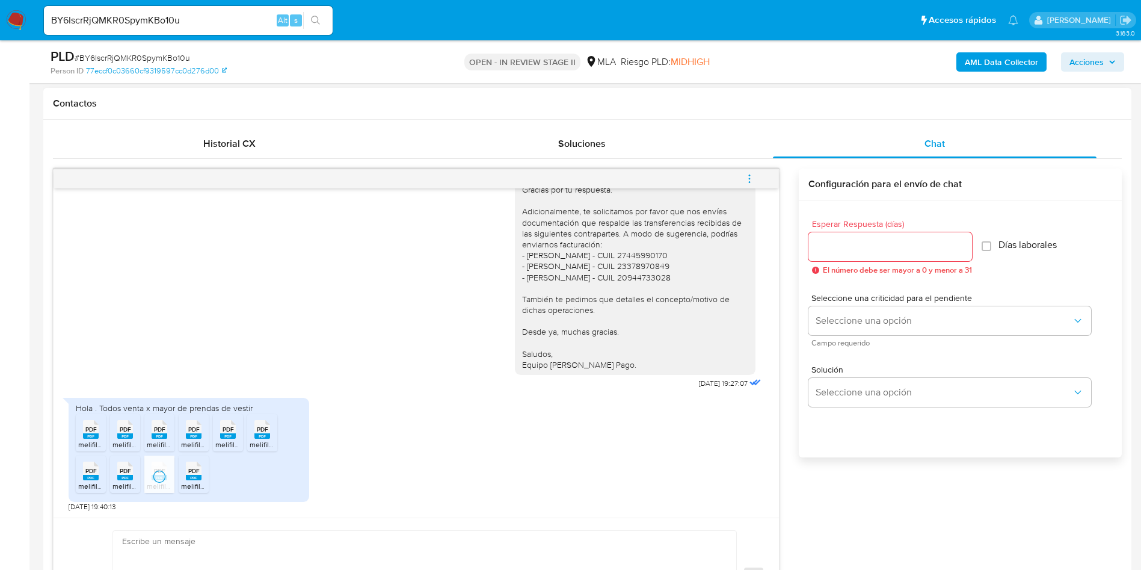
click at [192, 478] on rect at bounding box center [194, 476] width 16 height 5
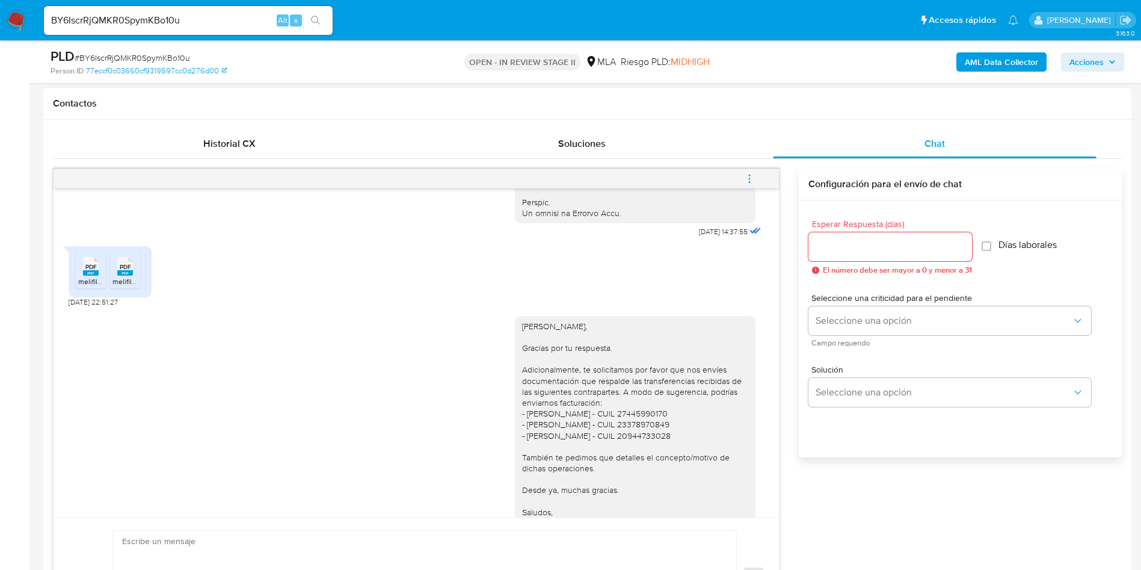
scroll to position [702, 0]
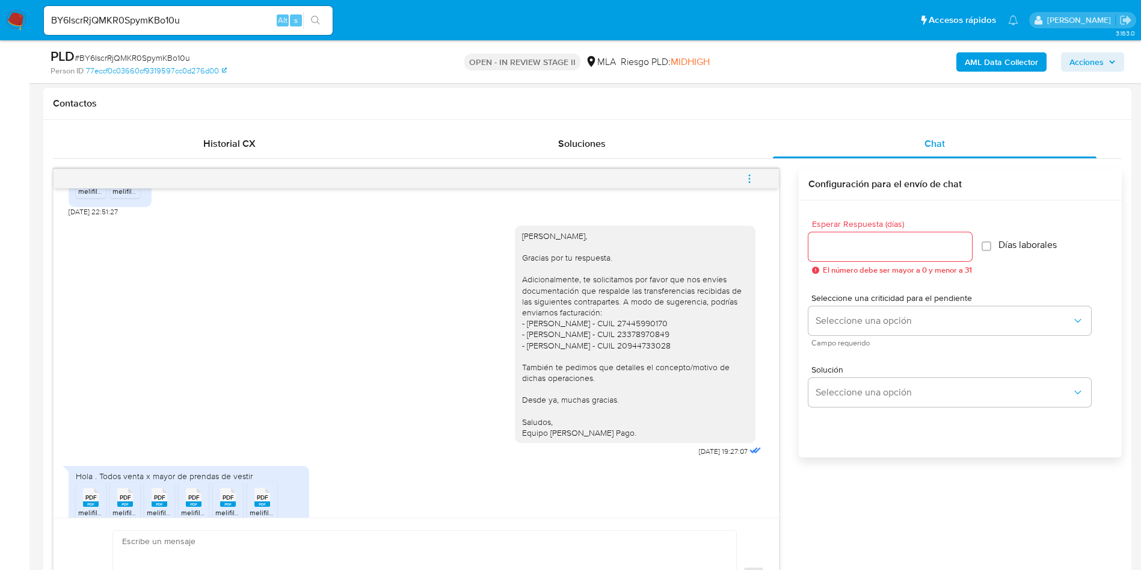
click at [850, 489] on div "17/09/2025 14:37:55 PDF PDF melifile1920794469646585484.pdf PDF PDF melifile326…" at bounding box center [587, 402] width 1069 height 468
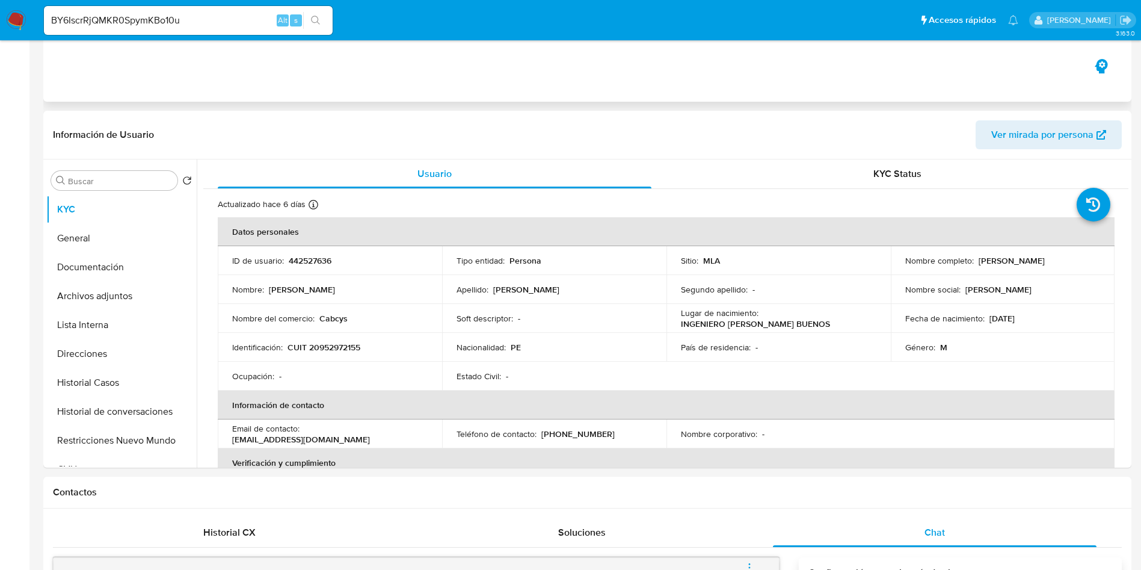
scroll to position [0, 0]
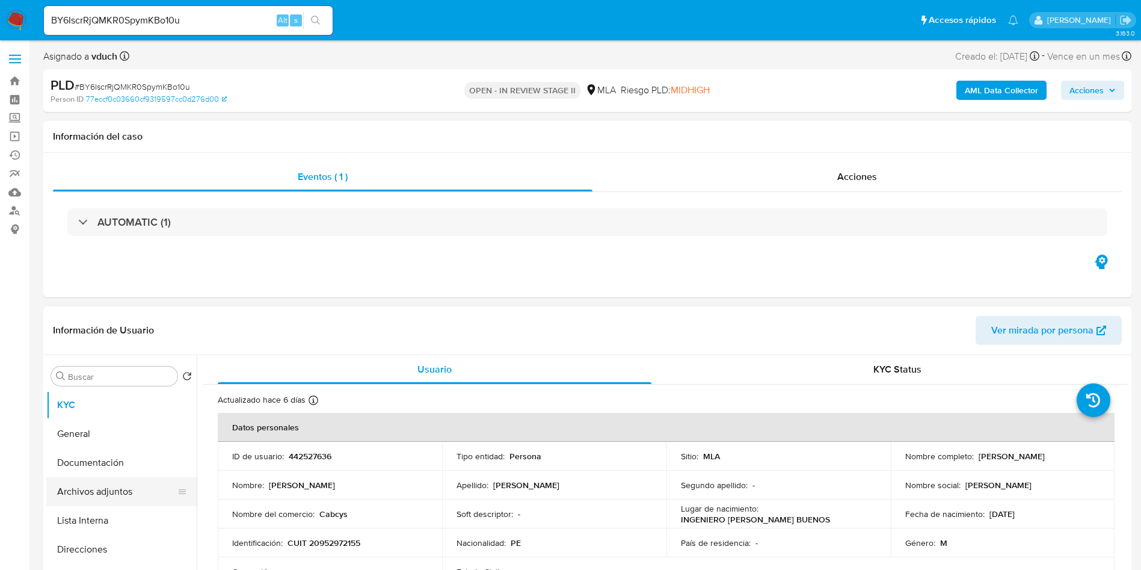
click at [179, 494] on icon at bounding box center [182, 492] width 10 height 10
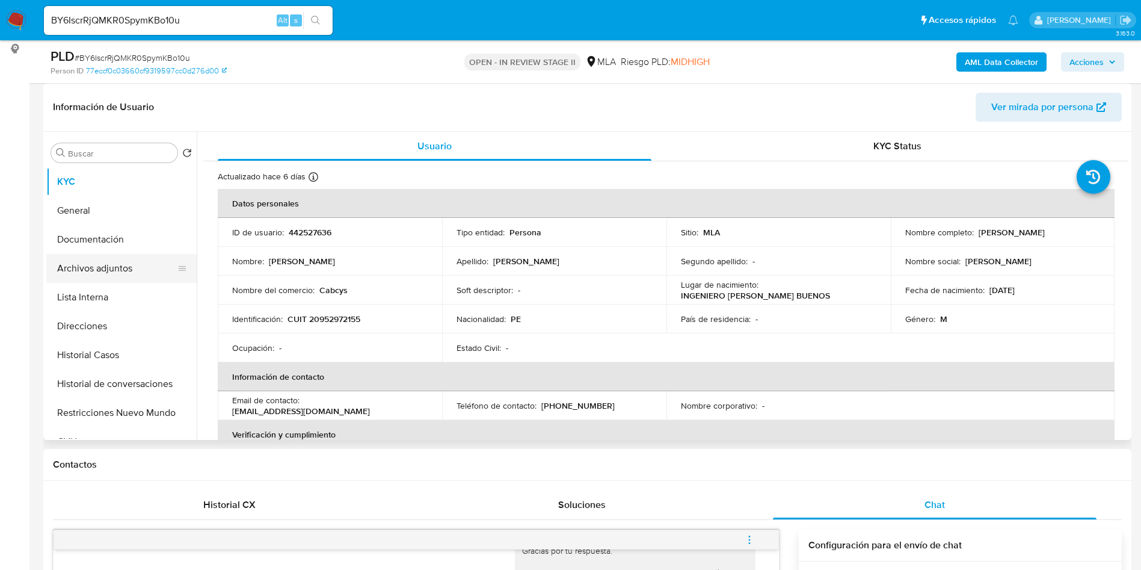
click at [126, 277] on button "Archivos adjuntos" at bounding box center [116, 268] width 141 height 29
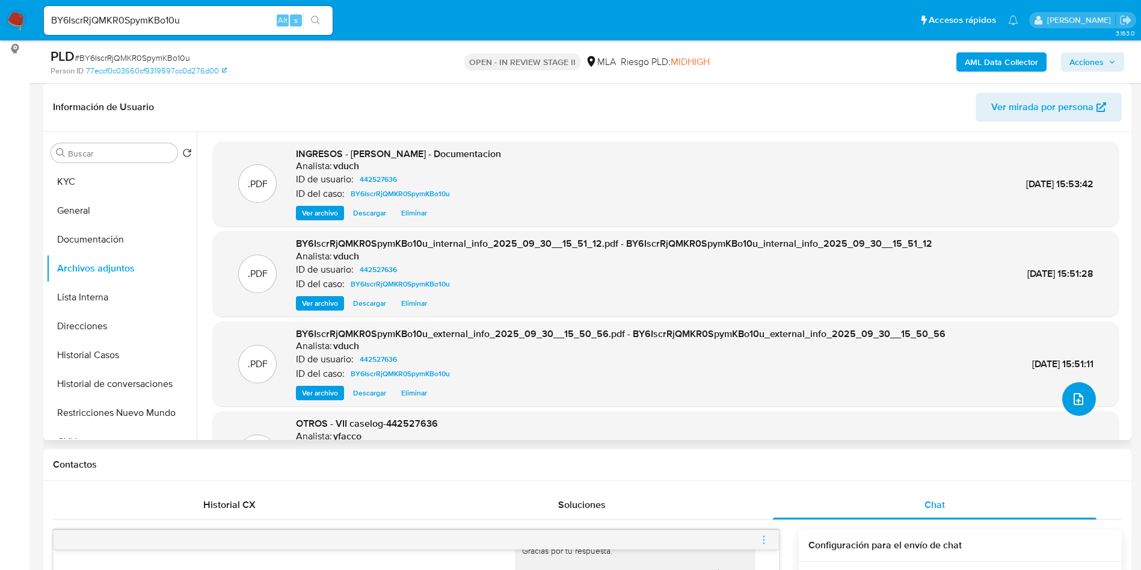
click at [1075, 398] on icon "upload-file" at bounding box center [1078, 399] width 14 height 14
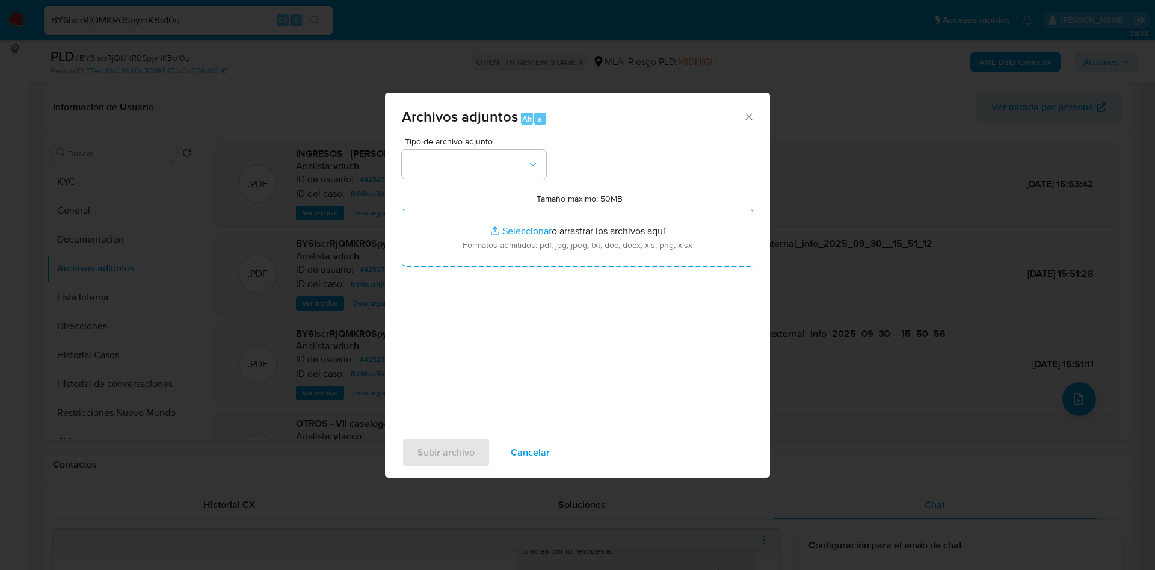
click at [512, 462] on span "Cancelar" at bounding box center [530, 452] width 39 height 26
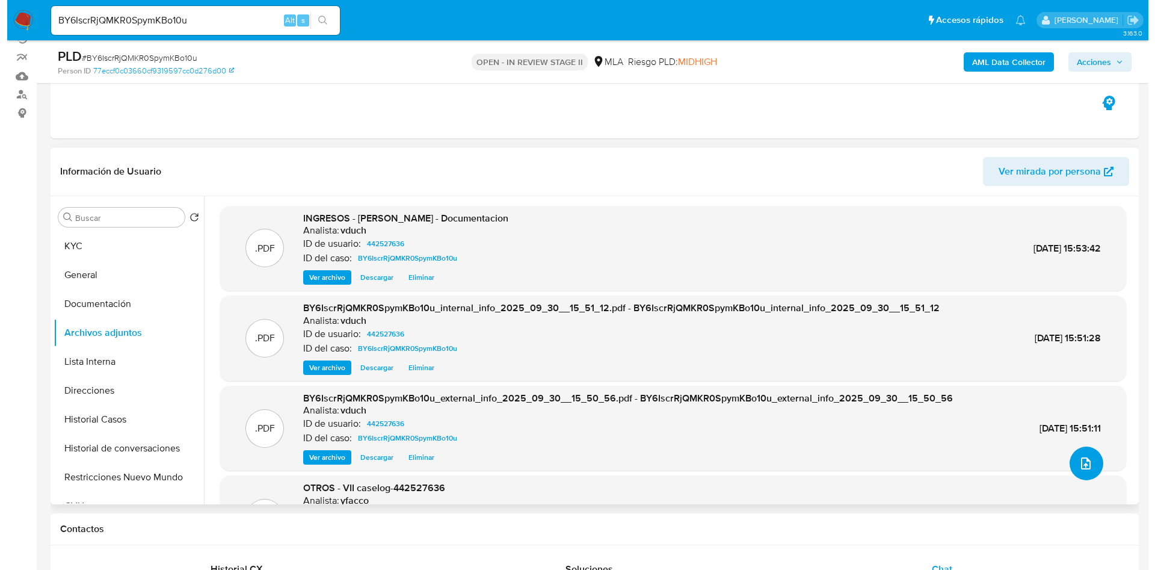
scroll to position [90, 0]
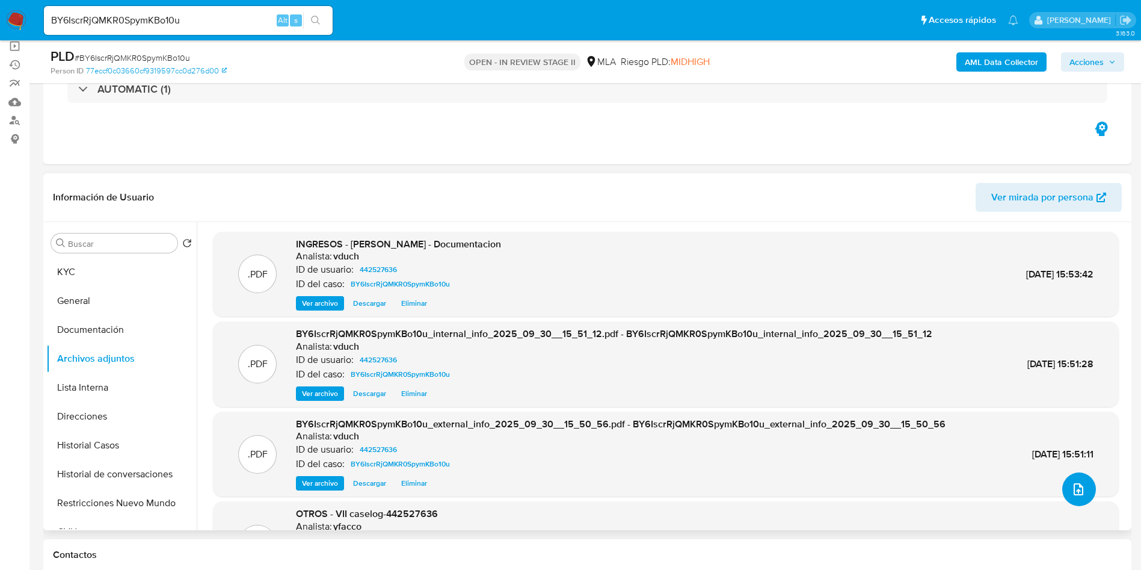
click at [1077, 480] on button "upload-file" at bounding box center [1079, 489] width 34 height 34
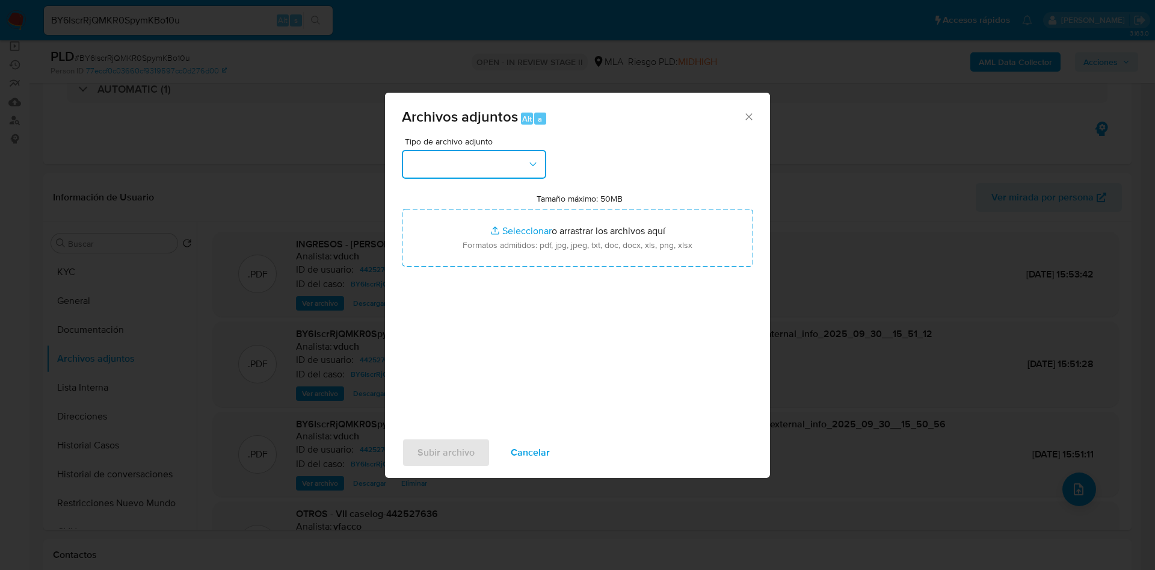
click at [511, 169] on button "button" at bounding box center [474, 164] width 144 height 29
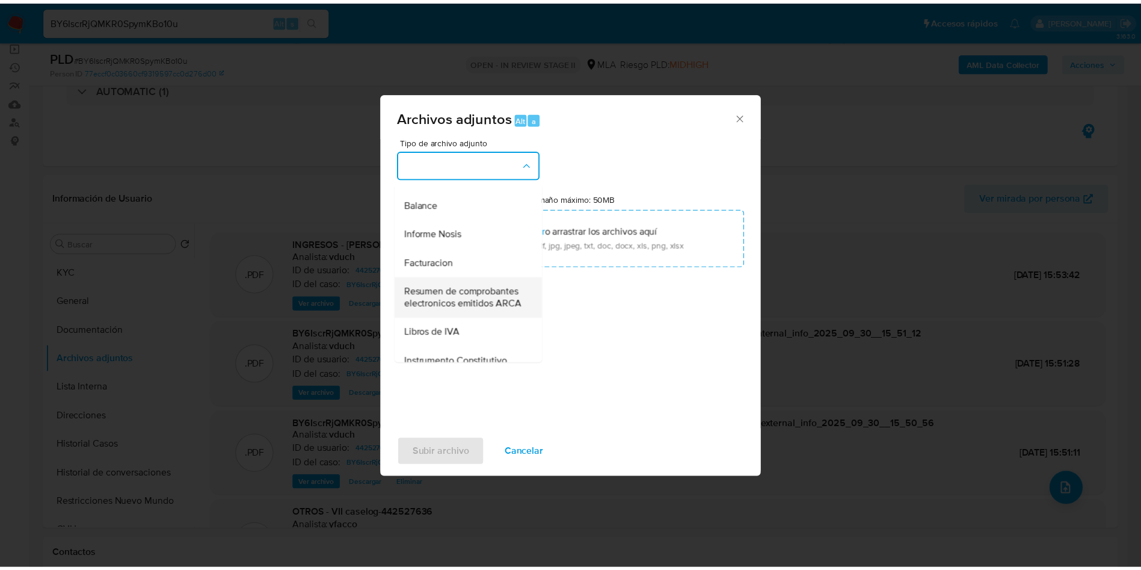
scroll to position [451, 0]
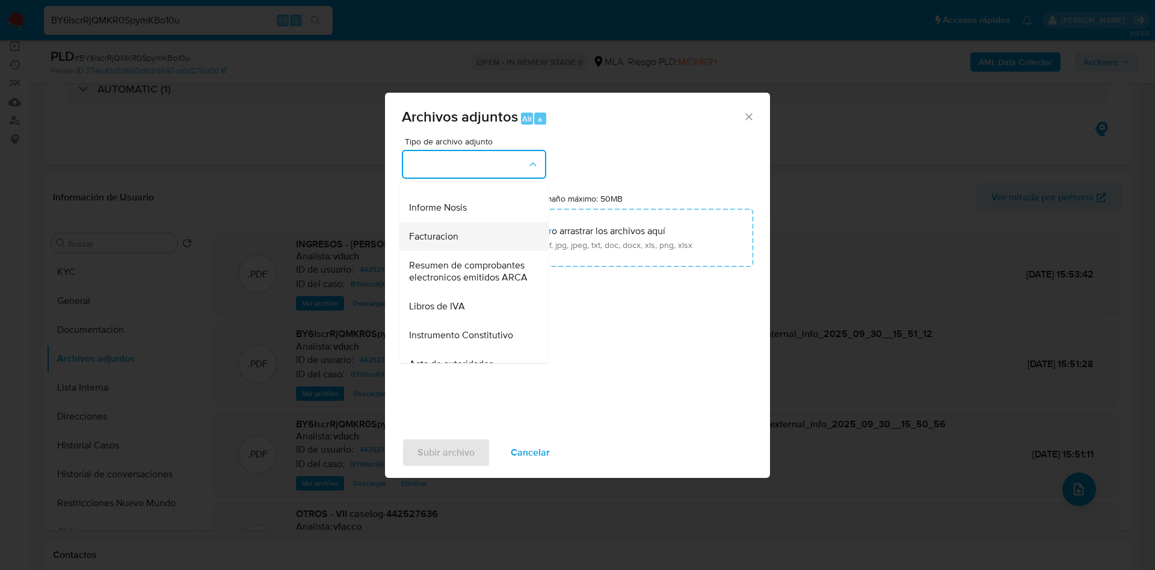
click at [459, 251] on div "Facturacion" at bounding box center [470, 236] width 123 height 29
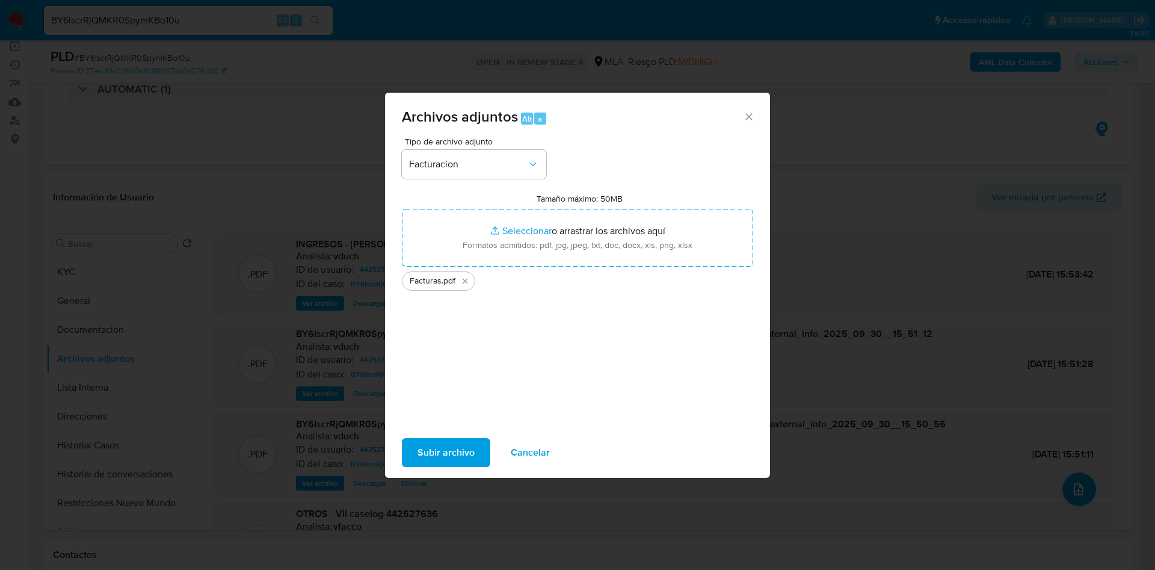
click at [444, 456] on span "Subir archivo" at bounding box center [445, 452] width 57 height 26
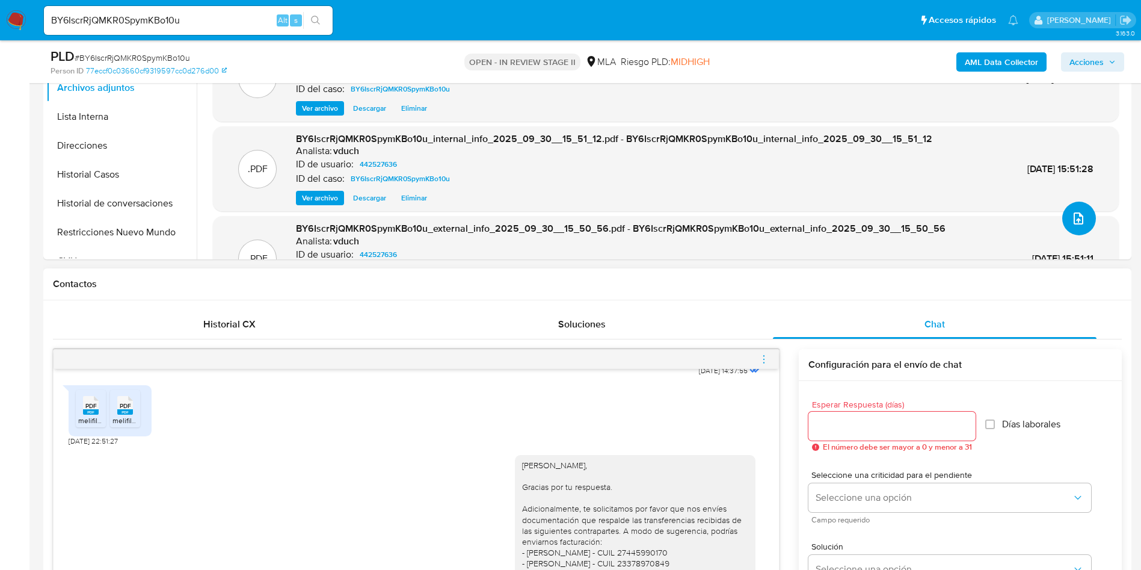
scroll to position [792, 0]
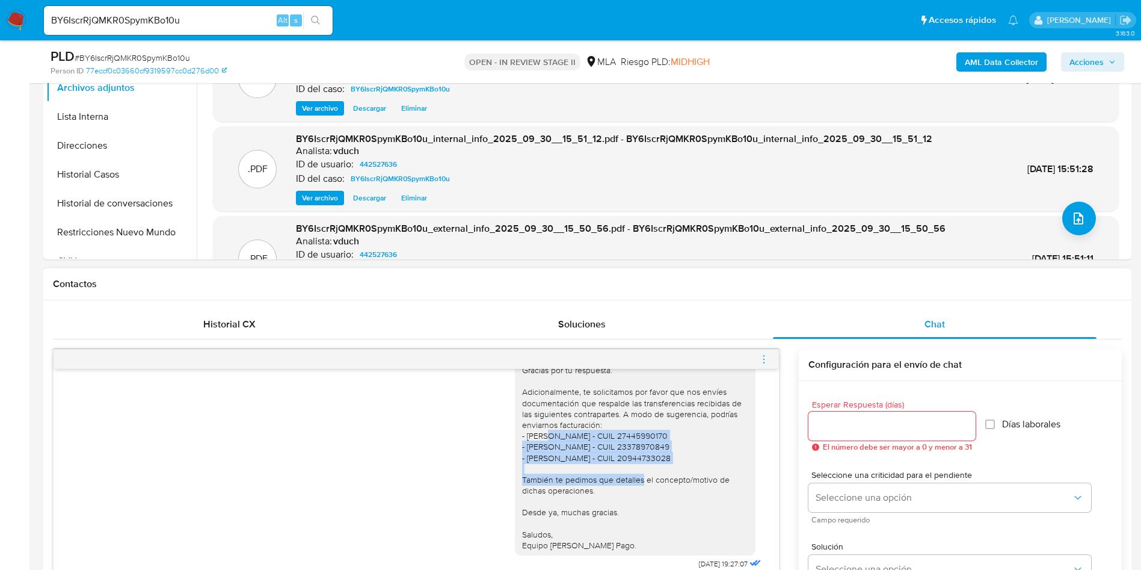
drag, startPoint x: 511, startPoint y: 437, endPoint x: 699, endPoint y: 461, distance: 189.8
click at [699, 461] on div "Hola Carlos Alberto, Gracias por tu respuesta. Adicionalmente, te solicitamos p…" at bounding box center [635, 447] width 226 height 208
copy div "Brisa Magaly Sejas - CUIL 27445990170 - Héctor Edgardo Pagnine - CUIL 233789708…"
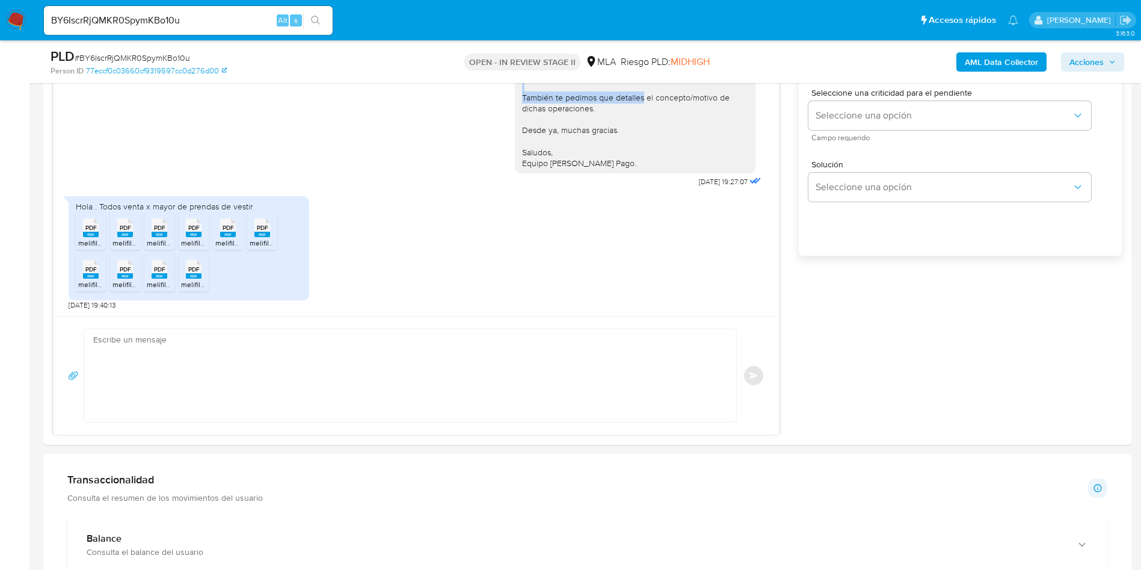
scroll to position [812, 0]
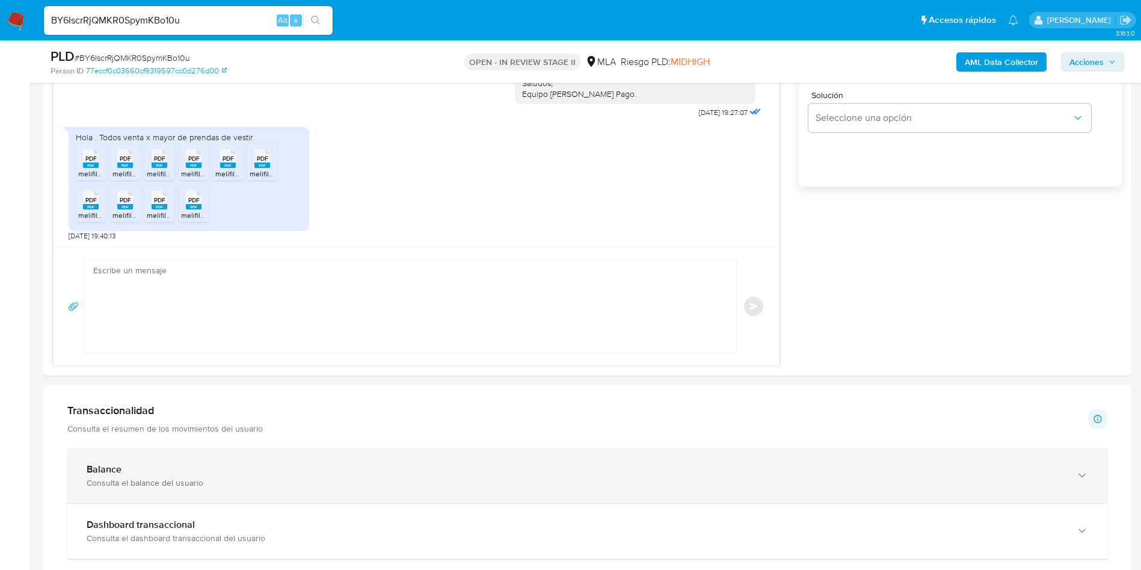
click at [527, 461] on div "Balance Consulta el balance del usuario" at bounding box center [587, 475] width 1040 height 55
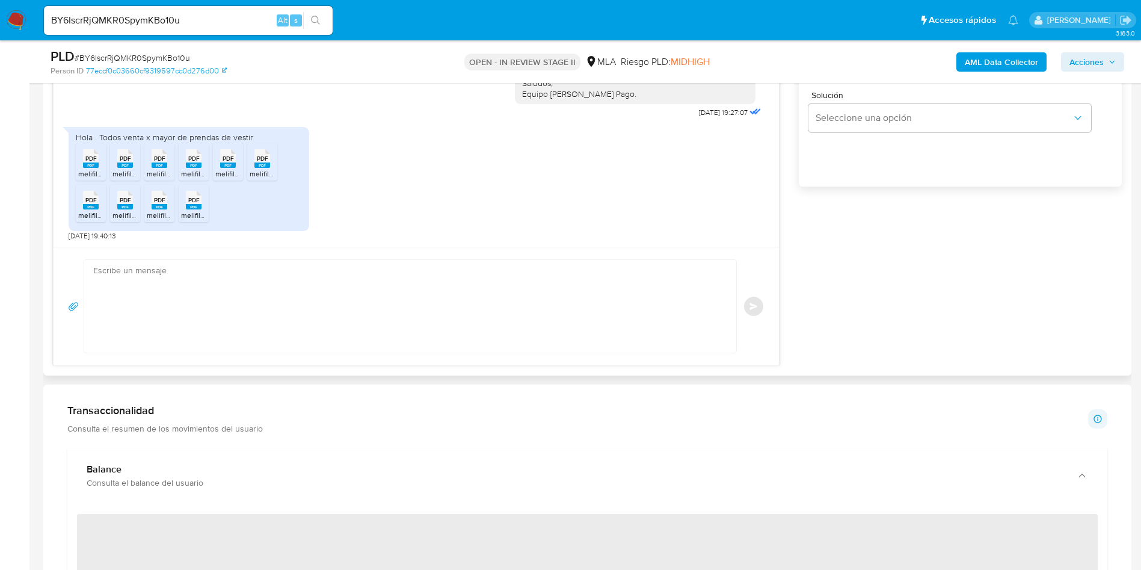
click at [401, 301] on textarea at bounding box center [407, 306] width 628 height 93
paste textarea "Hola, ¡Muchas gracias por tu respuesta! Confirmamos la recepción de la document…"
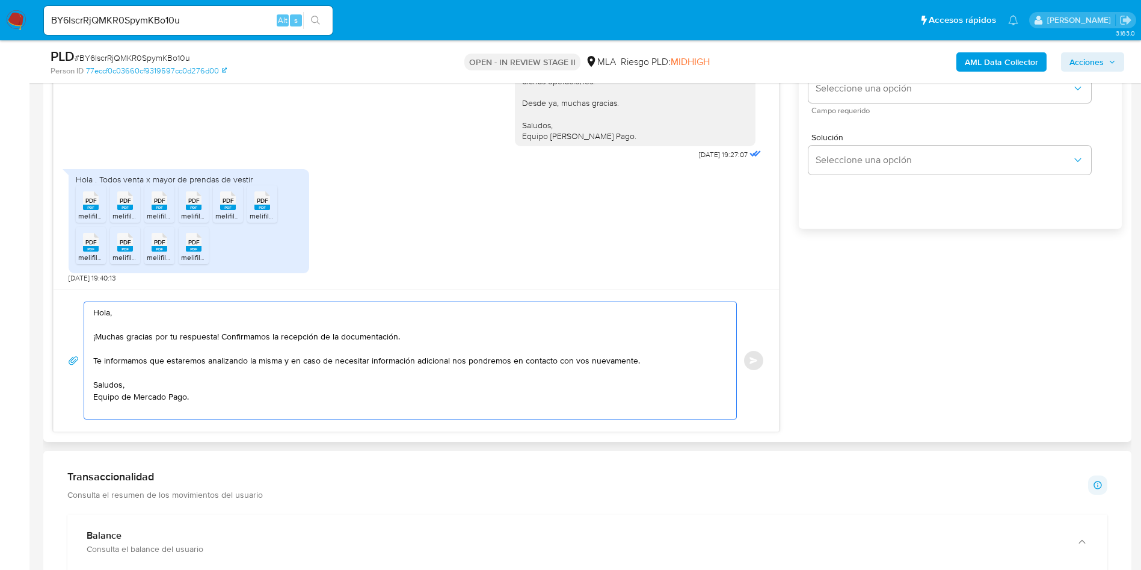
scroll to position [631, 0]
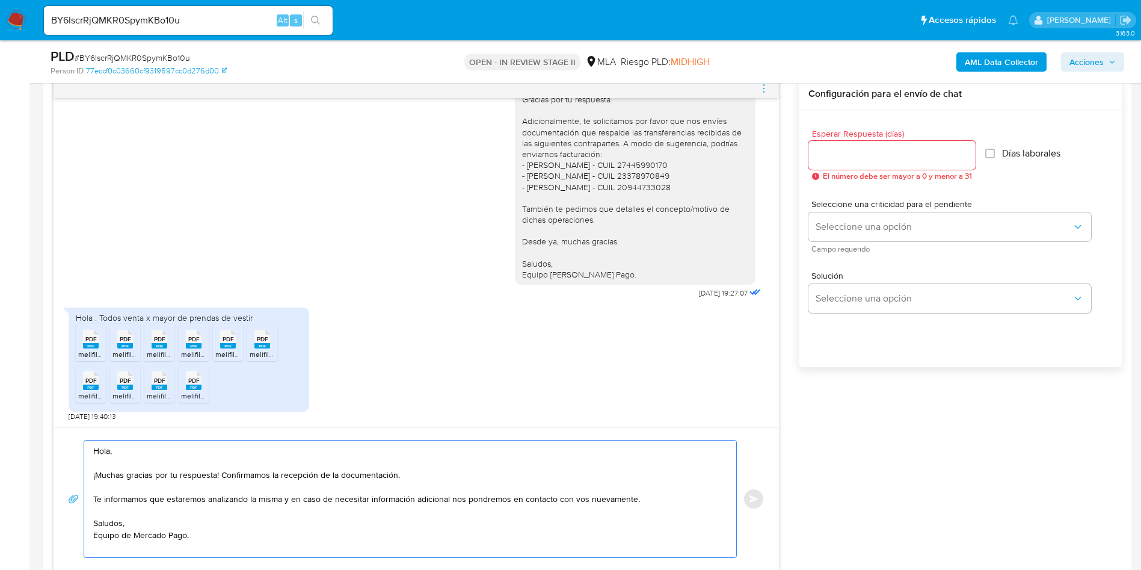
type textarea "Hola, ¡Muchas gracias por tu respuesta! Confirmamos la recepción de la document…"
click at [926, 161] on input "Esperar Respuesta (días)" at bounding box center [891, 155] width 167 height 16
type input "0"
click at [754, 503] on button "Enviar" at bounding box center [754, 499] width 22 height 22
click at [167, 25] on input "BY6IscrRjQMKR0SpymKBo10u" at bounding box center [188, 21] width 289 height 16
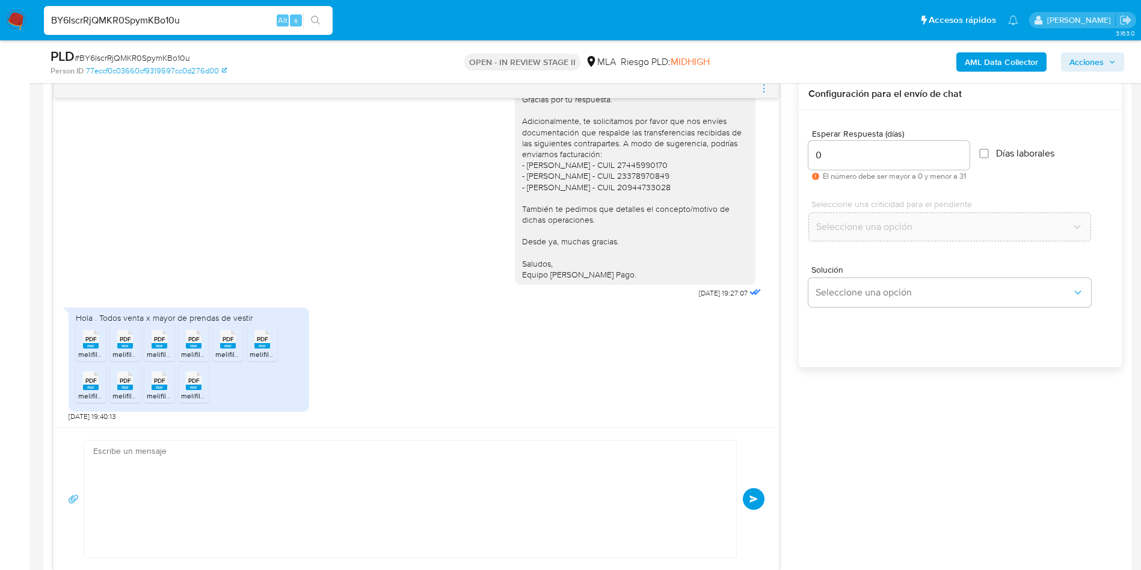
click at [167, 25] on input "BY6IscrRjQMKR0SpymKBo10u" at bounding box center [188, 21] width 289 height 16
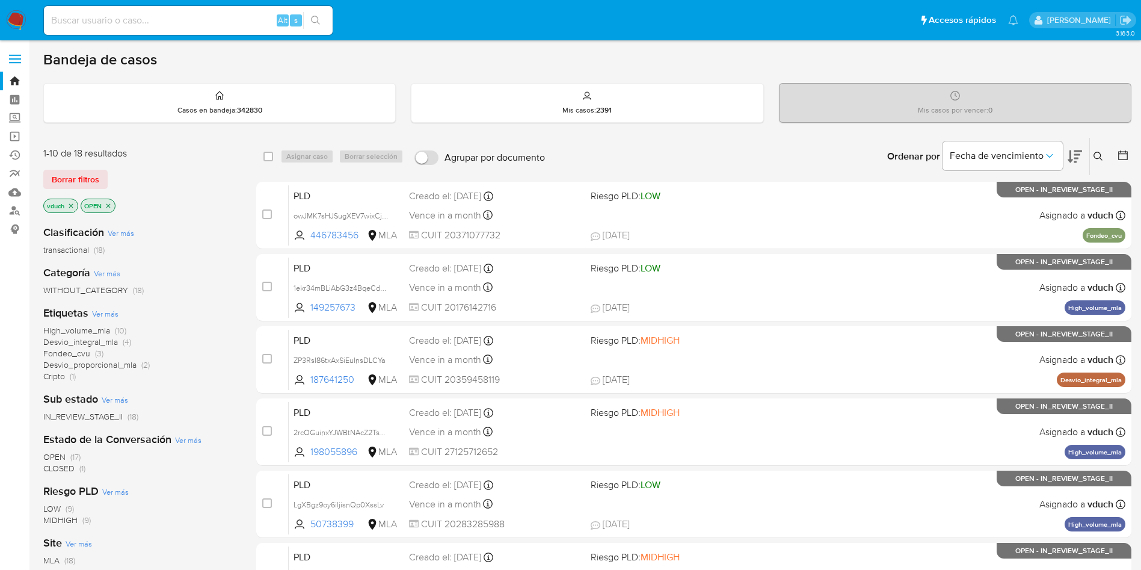
click at [1101, 152] on icon at bounding box center [1098, 157] width 10 height 10
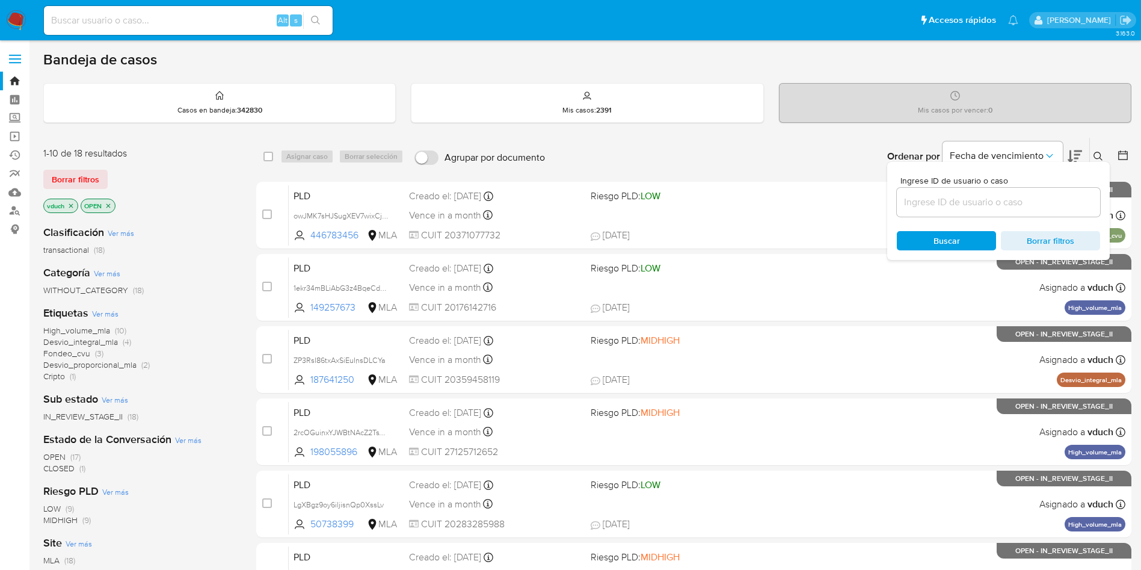
click at [1056, 216] on div "Ingrese ID de usuario o caso Buscar Borrar filtros" at bounding box center [998, 211] width 223 height 98
click at [1057, 204] on input at bounding box center [998, 202] width 203 height 16
paste input "BY6IscrRjQMKR0SpymKBo10u"
type input "BY6IscrRjQMKR0SpymKBo10u"
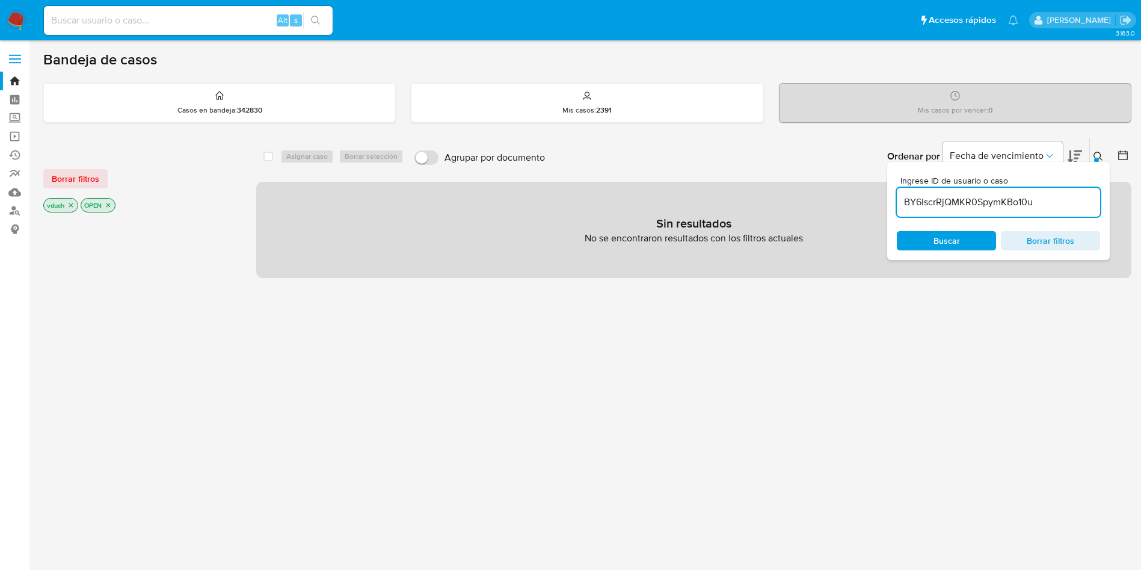
click at [103, 203] on p "OPEN" at bounding box center [98, 204] width 34 height 13
click at [106, 203] on icon "close-filter" at bounding box center [108, 204] width 7 height 7
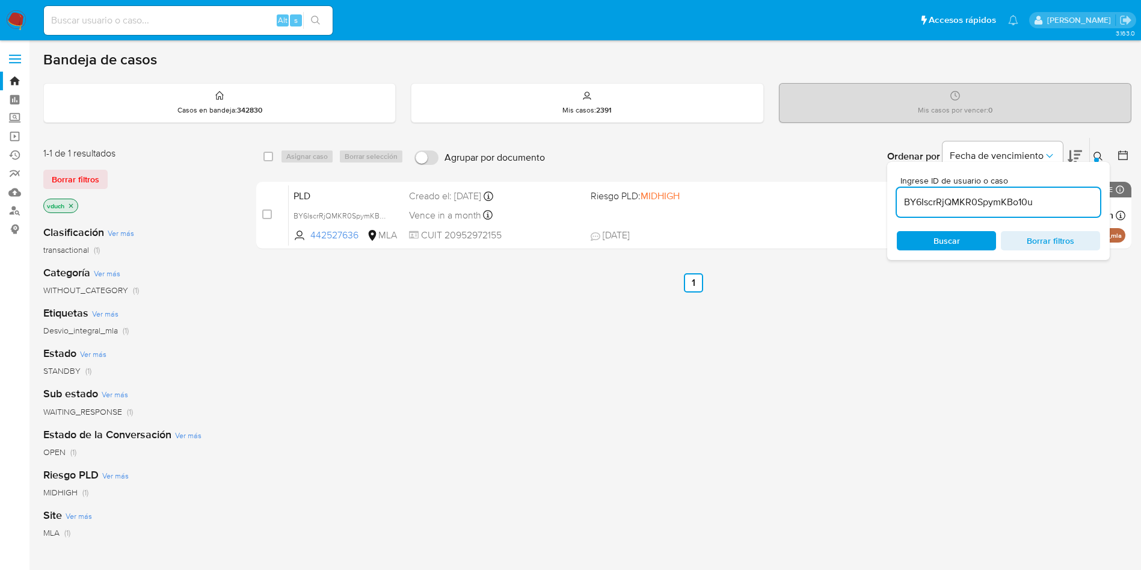
click at [253, 157] on div "1-1 de 1 resultados Borrar filtros vduch Clasificación Ver más transactional (1…" at bounding box center [587, 409] width 1088 height 545
click at [262, 159] on div "select-all-cases-checkbox Asignar caso Borrar selección Agrupar por documento O…" at bounding box center [693, 156] width 875 height 37
click at [274, 158] on div "select-all-cases-checkbox" at bounding box center [270, 156] width 14 height 14
click at [274, 156] on div "select-all-cases-checkbox" at bounding box center [270, 156] width 14 height 14
click at [268, 158] on input "checkbox" at bounding box center [268, 157] width 10 height 10
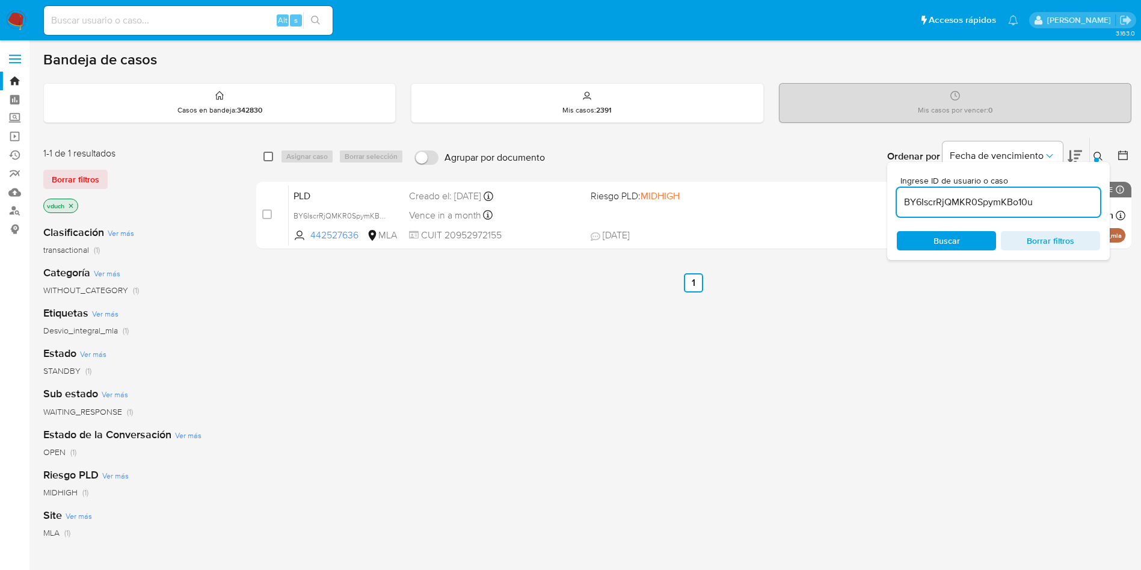
checkbox input "true"
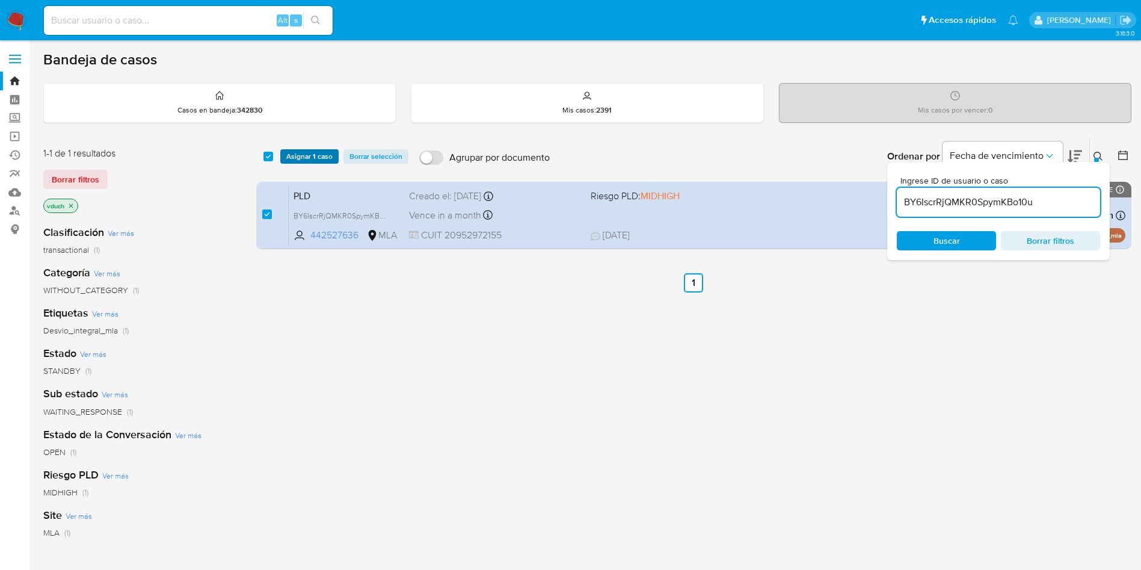
click at [294, 158] on span "Asignar 1 caso" at bounding box center [309, 156] width 46 height 12
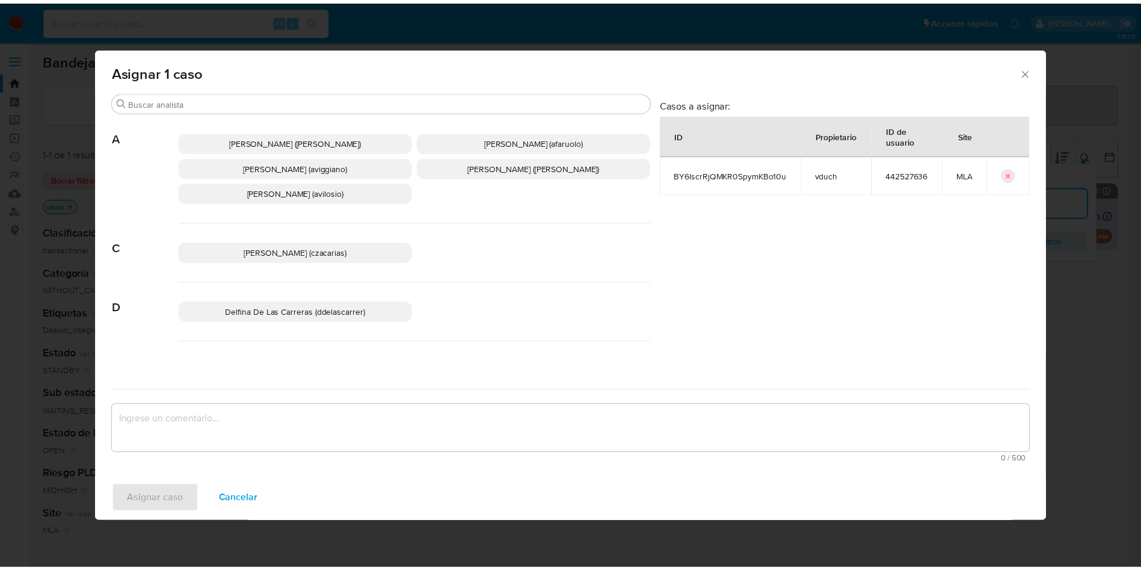
scroll to position [1075, 0]
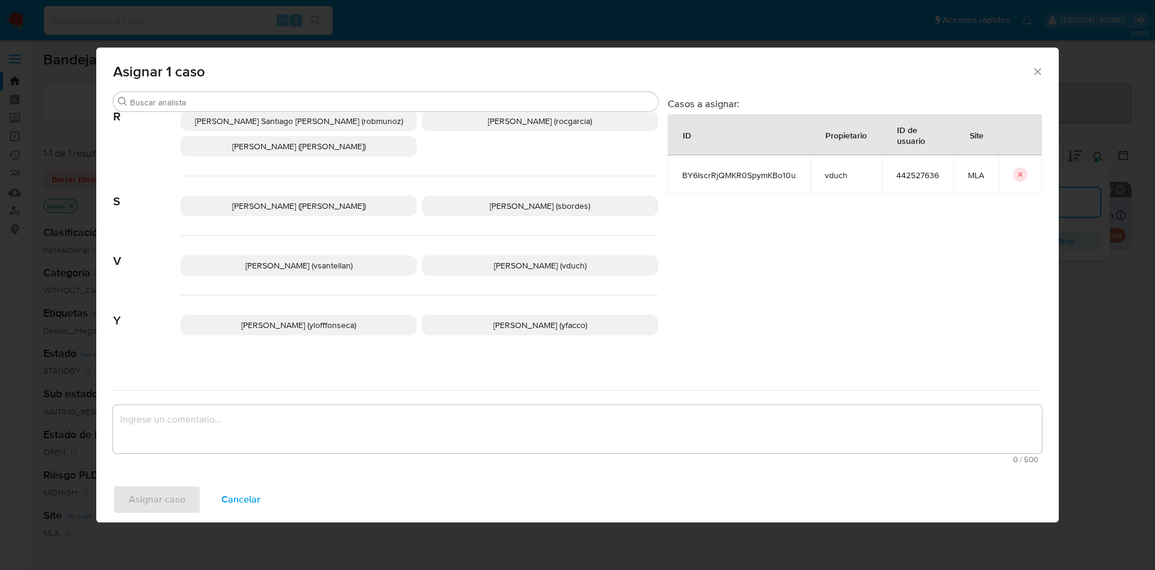
click at [574, 257] on p "[PERSON_NAME] (vduch)" at bounding box center [540, 265] width 236 height 20
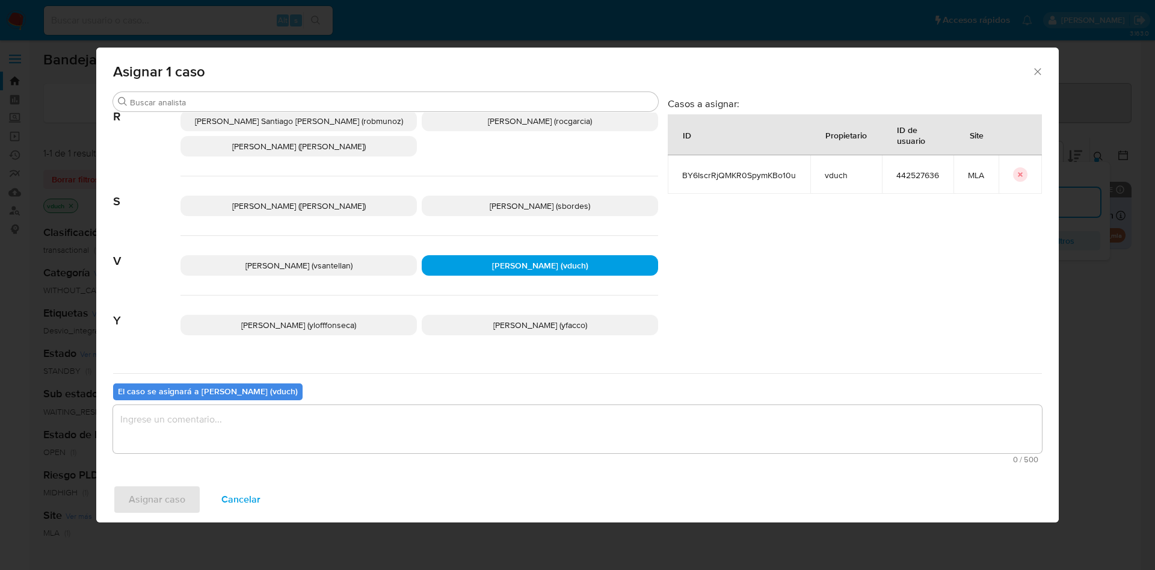
click at [568, 395] on div "El caso se asignará a [PERSON_NAME] (vduch) 0 / 500 500 caracteres restantes" at bounding box center [577, 420] width 929 height 95
click at [567, 419] on textarea "assign-modal" at bounding box center [577, 429] width 929 height 48
click at [151, 497] on span "Asignar caso" at bounding box center [157, 499] width 57 height 26
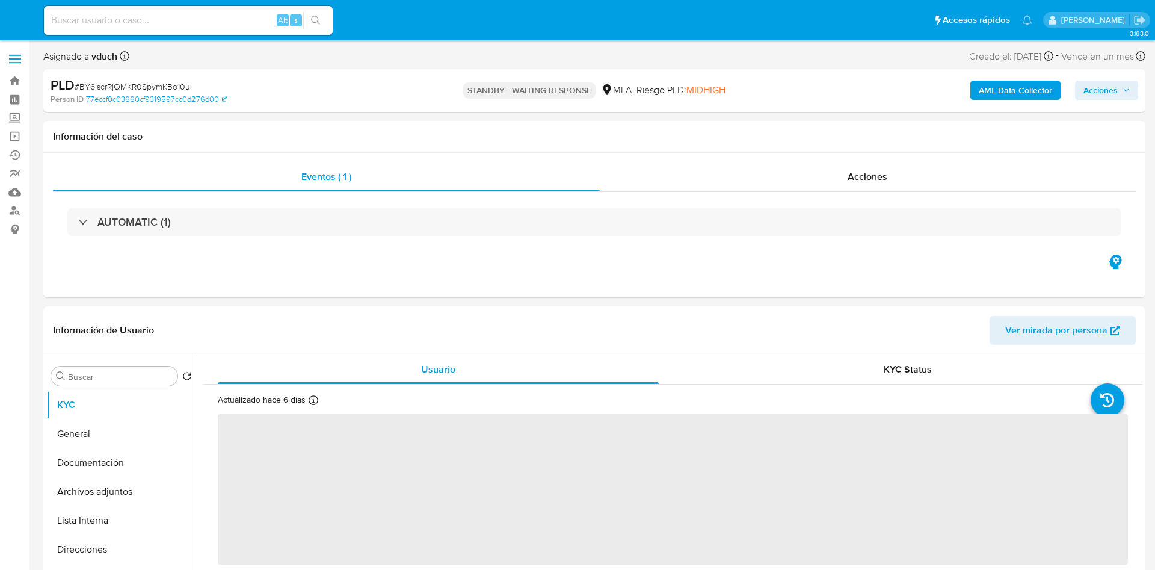
select select "10"
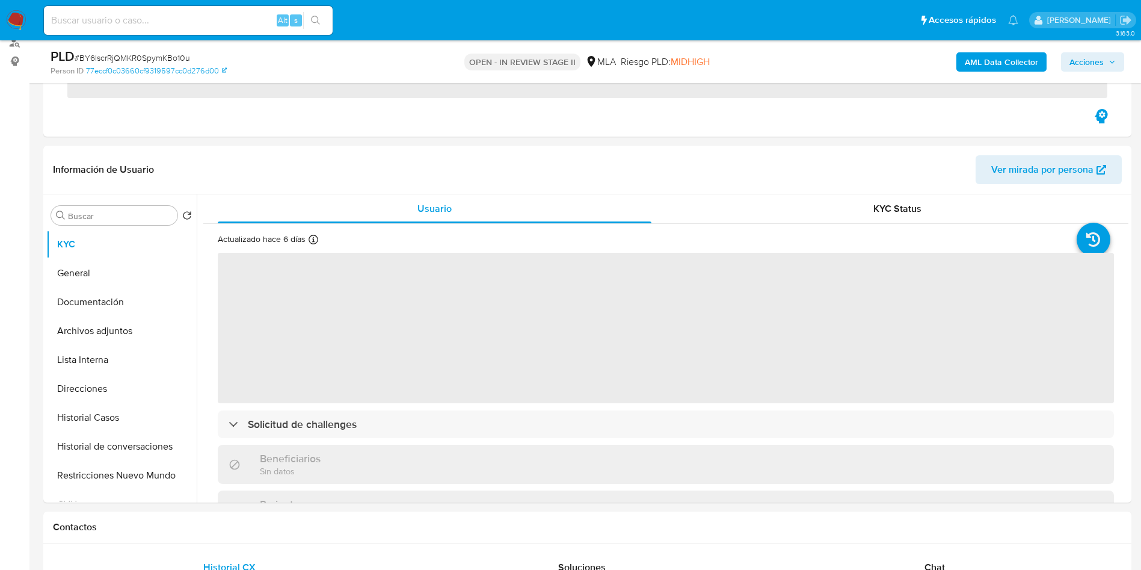
scroll to position [451, 0]
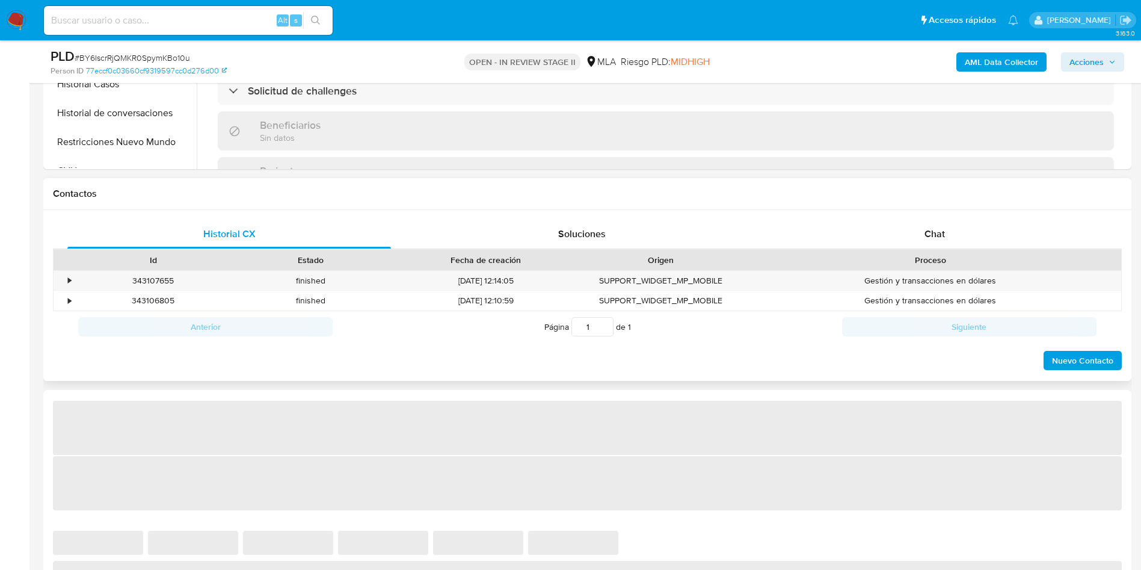
click at [974, 217] on div "Historial CX Soluciones Chat Id Estado Fecha de creación Origen Proceso • 34310…" at bounding box center [587, 295] width 1088 height 171
select select "10"
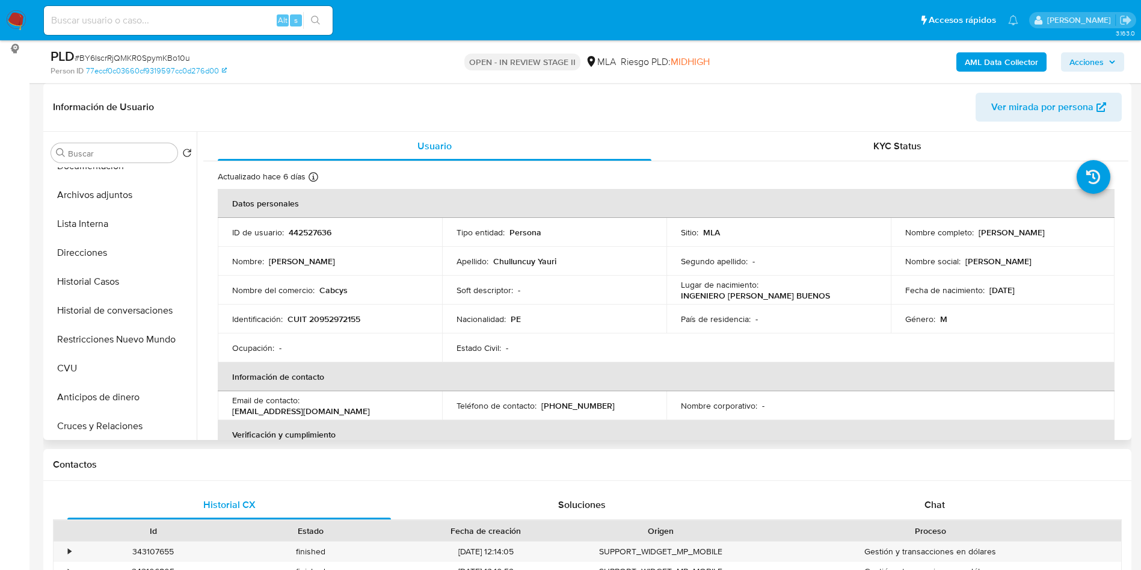
scroll to position [90, 0]
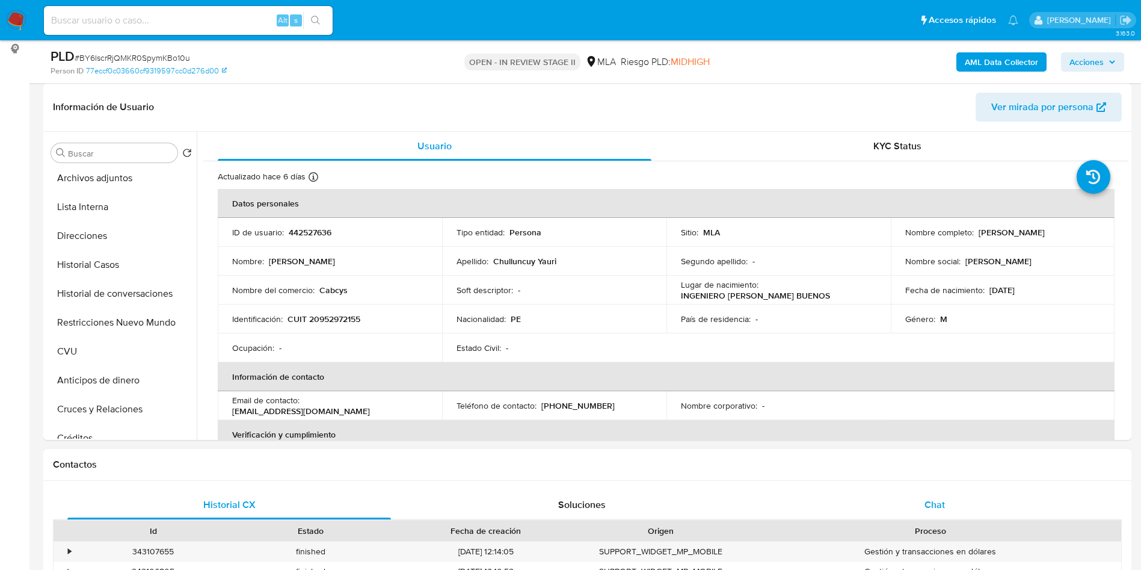
click at [1021, 510] on div "Chat" at bounding box center [935, 504] width 324 height 29
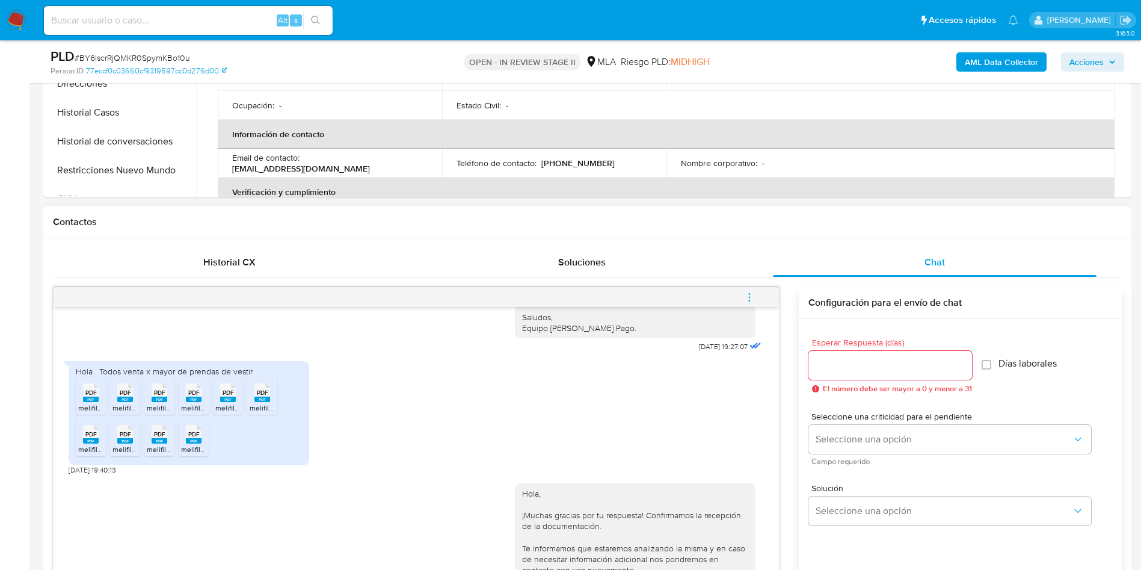
scroll to position [451, 0]
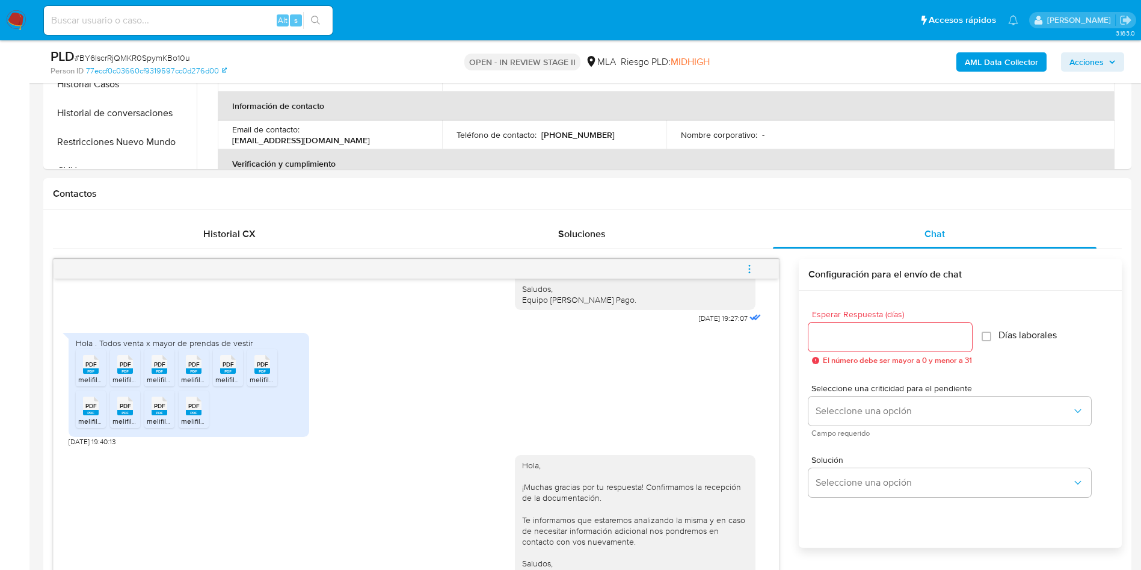
click at [766, 262] on button "menu-action" at bounding box center [749, 268] width 40 height 29
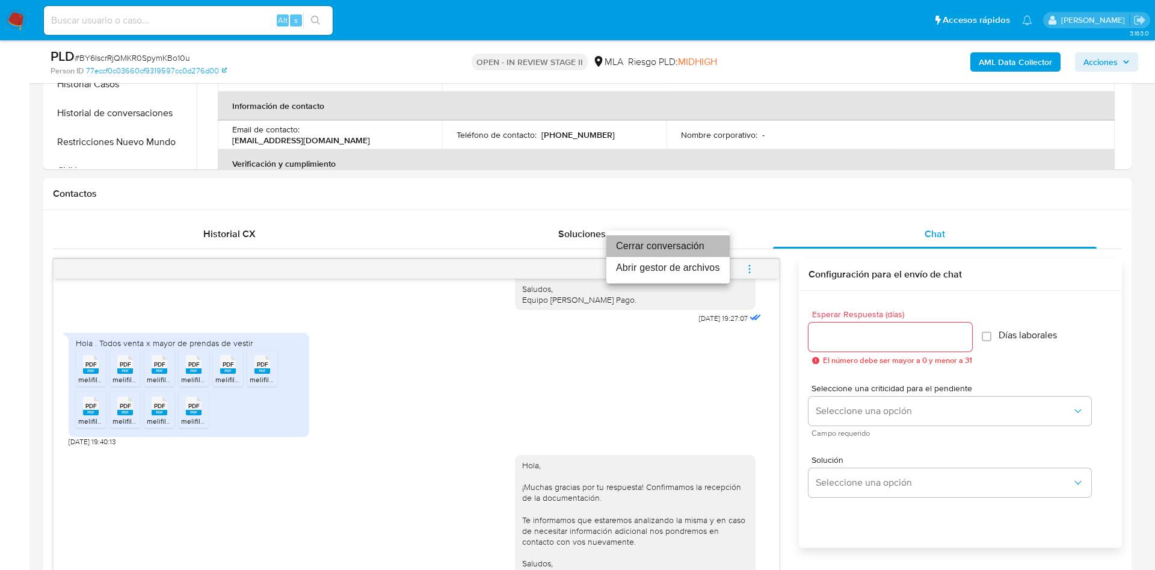
click at [701, 241] on li "Cerrar conversación" at bounding box center [667, 246] width 123 height 22
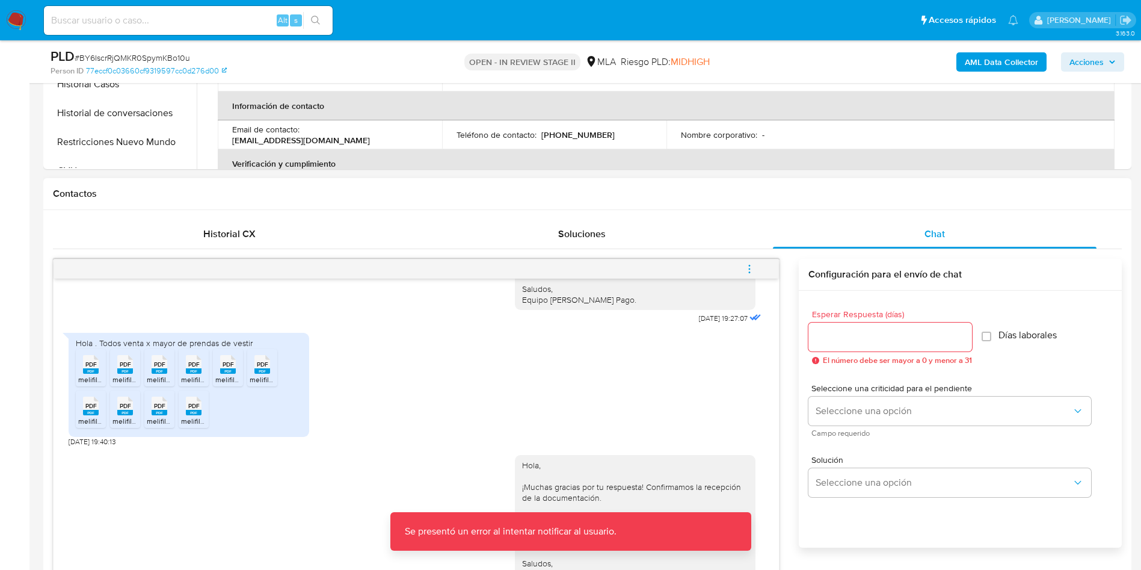
click at [753, 262] on span "menu-action" at bounding box center [749, 268] width 11 height 29
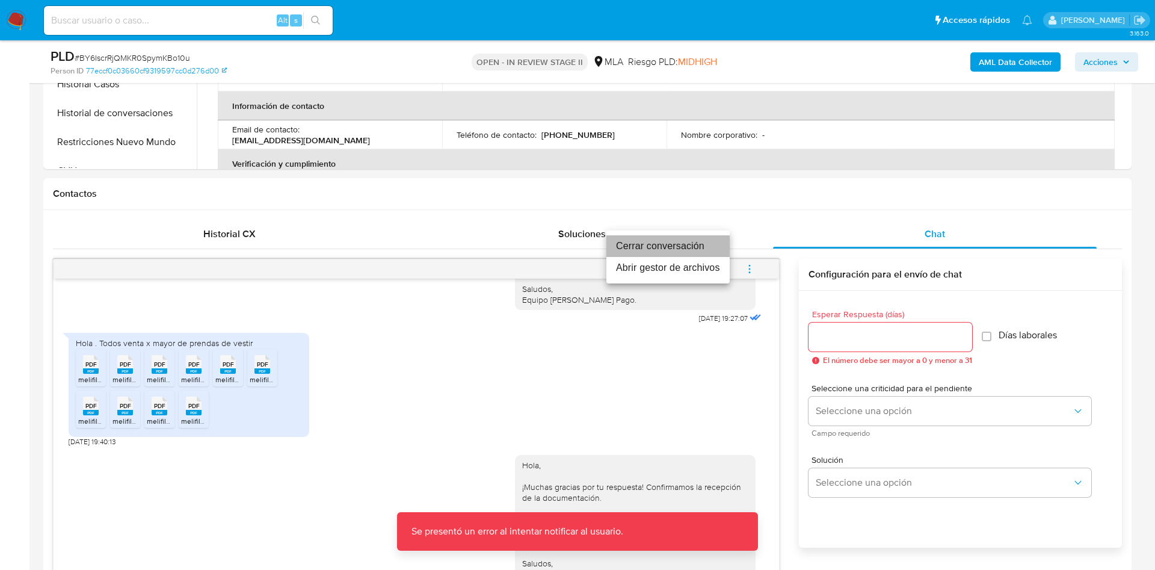
click at [695, 247] on li "Cerrar conversación" at bounding box center [667, 246] width 123 height 22
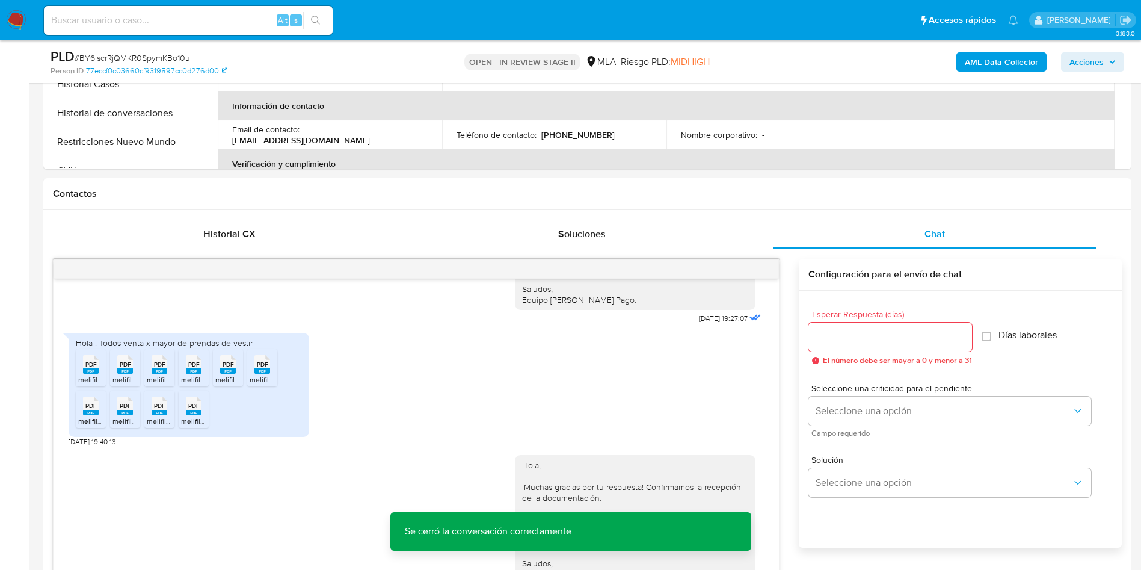
click at [1090, 60] on span "Acciones" at bounding box center [1086, 61] width 34 height 19
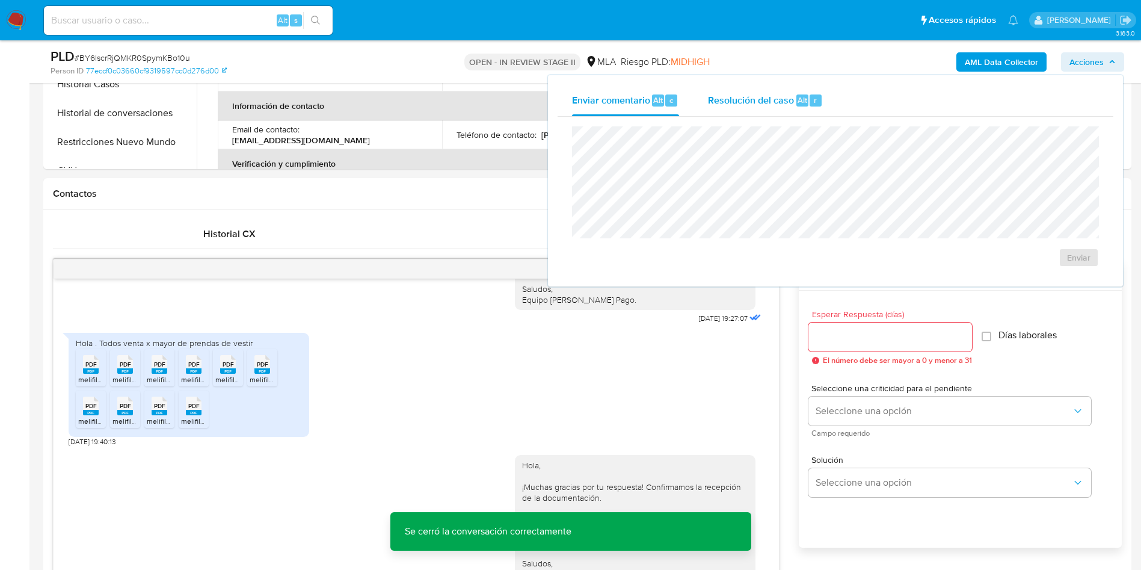
click at [789, 102] on span "Resolución del caso" at bounding box center [751, 100] width 86 height 14
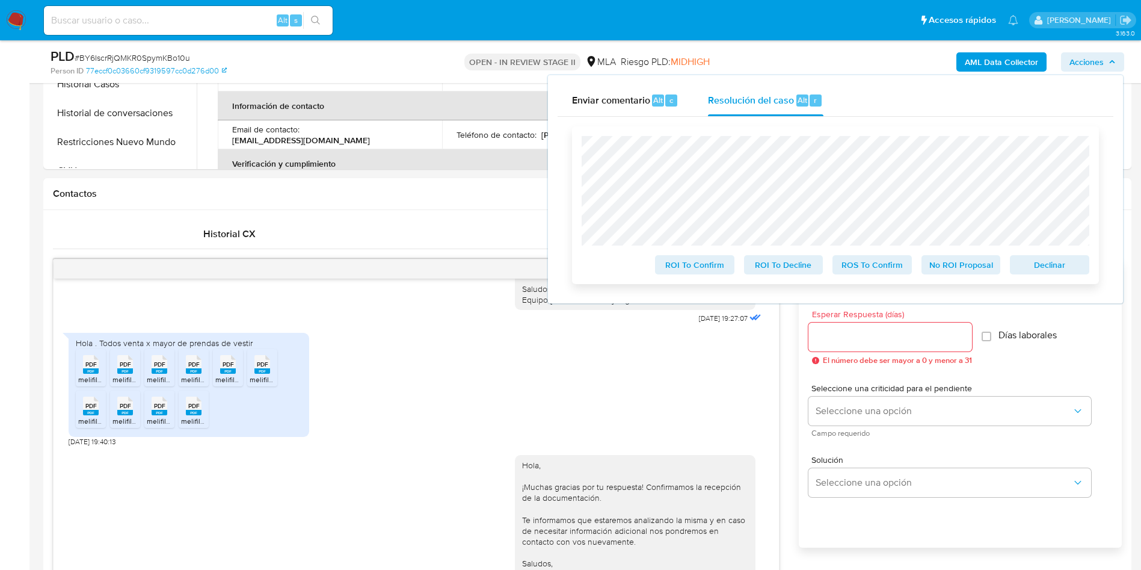
click at [963, 259] on span "No ROI Proposal" at bounding box center [961, 264] width 63 height 17
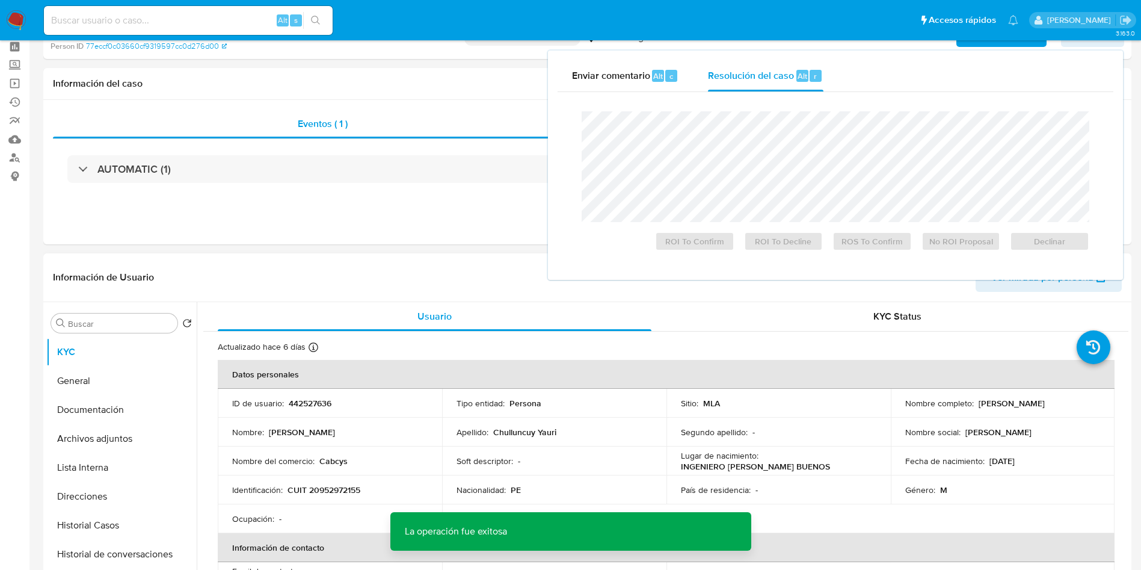
scroll to position [0, 0]
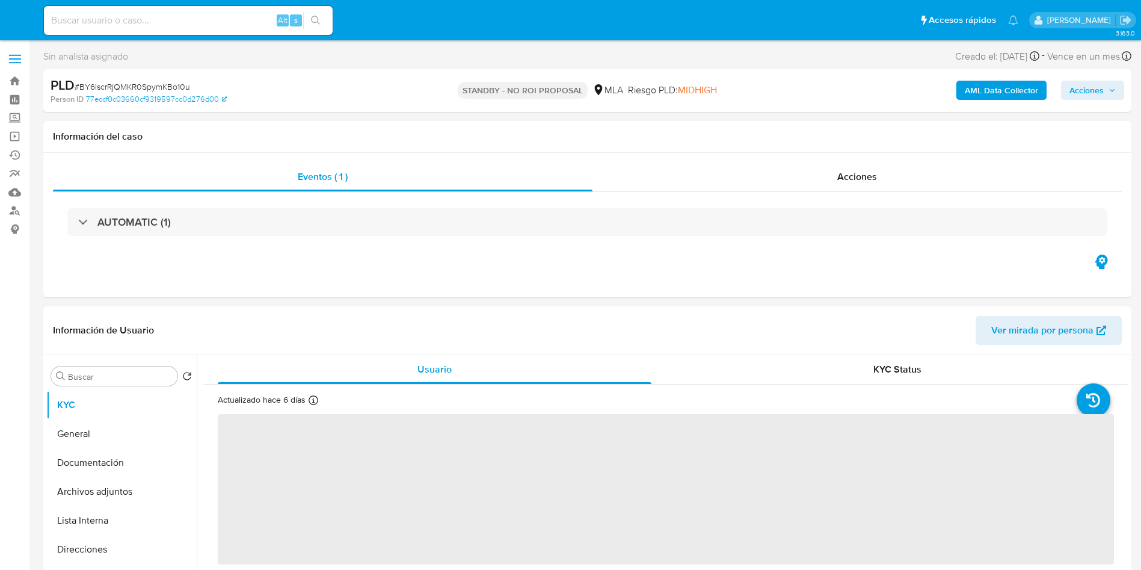
select select "10"
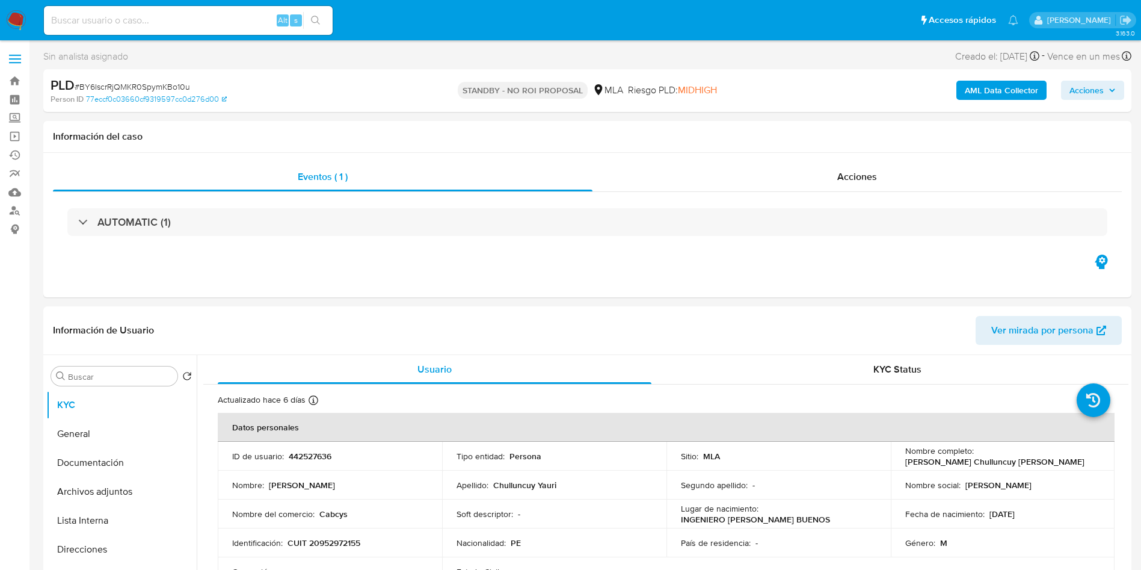
drag, startPoint x: 191, startPoint y: 20, endPoint x: 198, endPoint y: 22, distance: 6.7
click at [192, 20] on input at bounding box center [188, 21] width 289 height 16
paste input "zzafUwwdMOgGq6BknIz11TkC"
type input "zzafUwwdMOgGq6BknIz11TkC"
click at [316, 23] on icon "search-icon" at bounding box center [316, 21] width 10 height 10
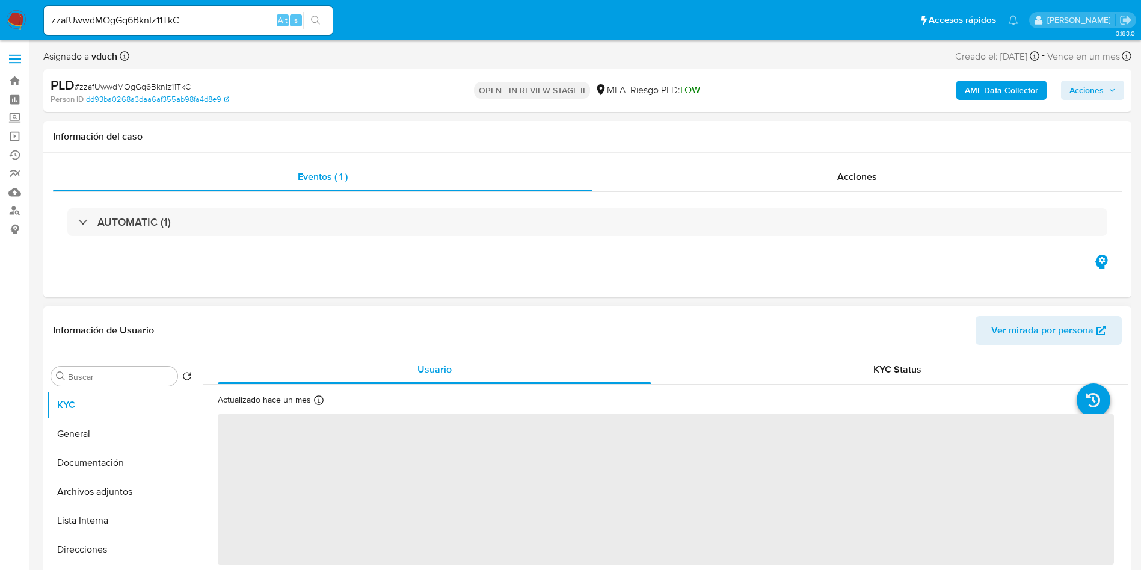
select select "10"
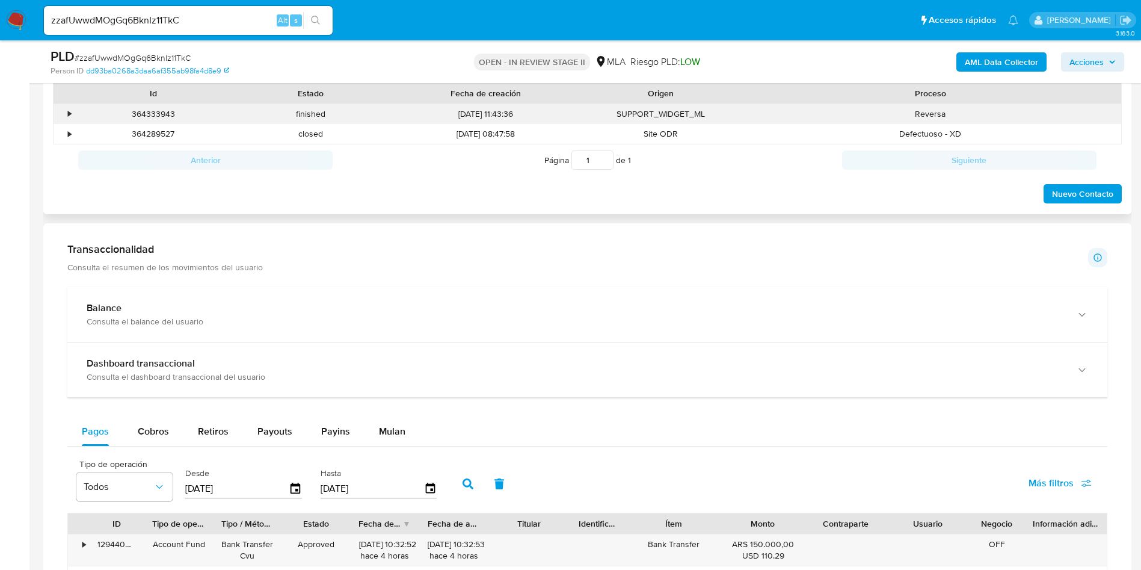
scroll to position [451, 0]
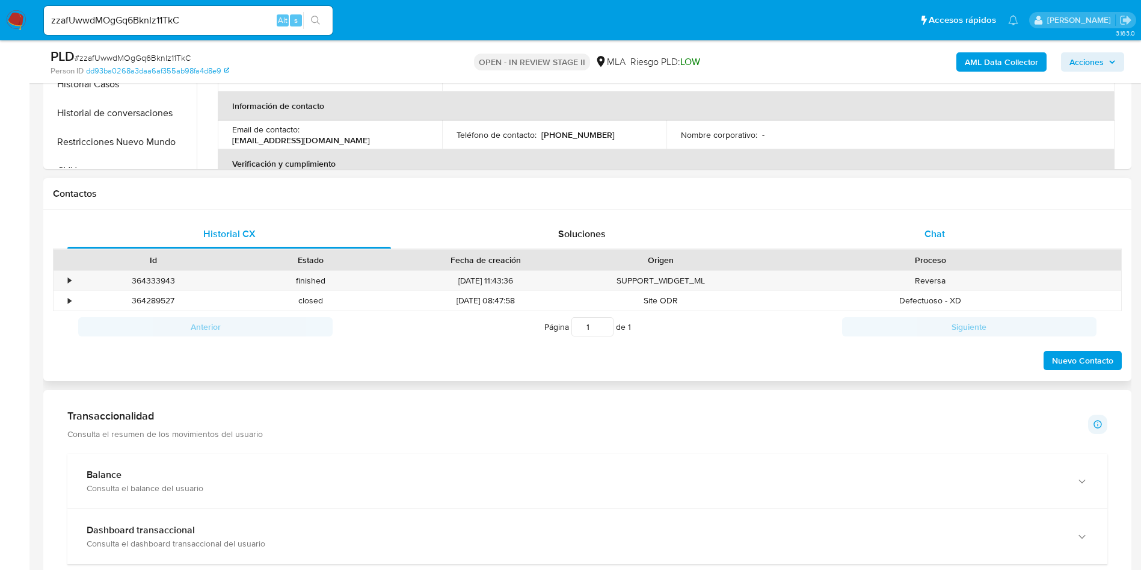
click at [923, 247] on div "Chat" at bounding box center [935, 234] width 324 height 29
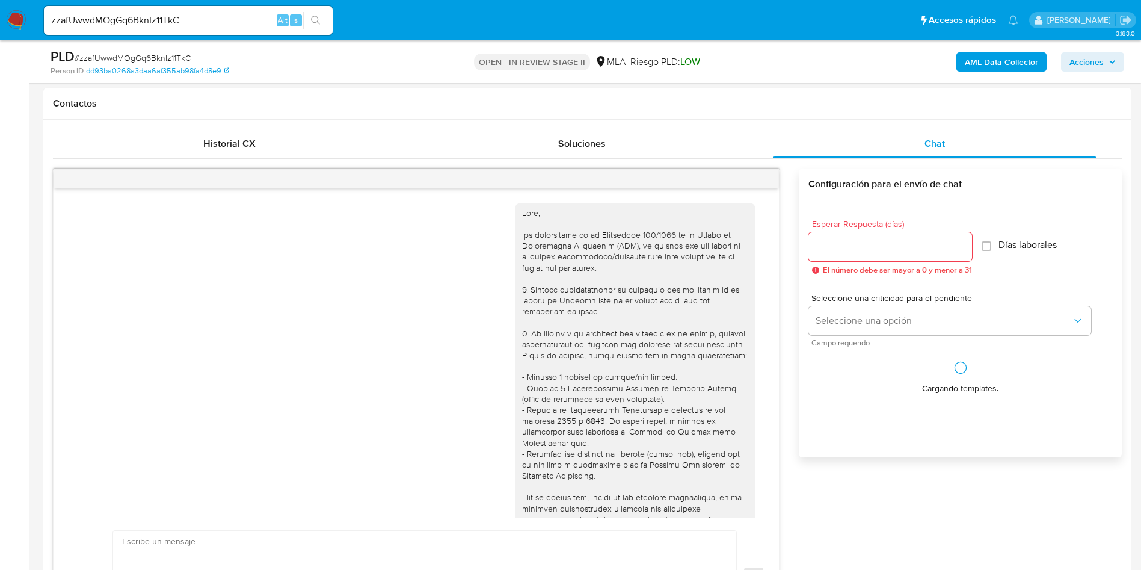
scroll to position [915, 0]
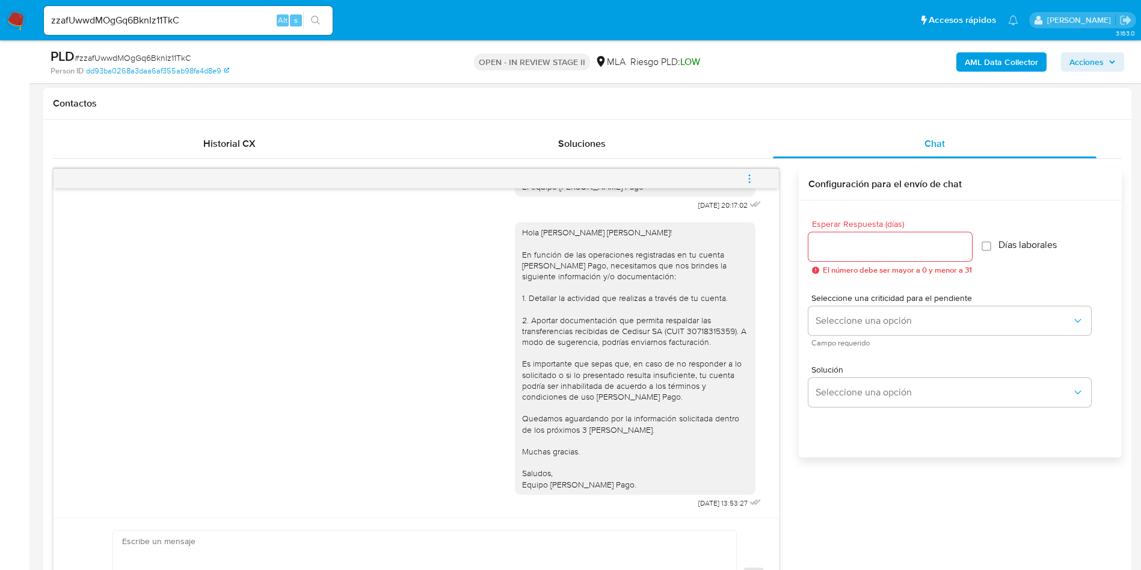
click at [754, 176] on icon "menu-action" at bounding box center [749, 178] width 11 height 11
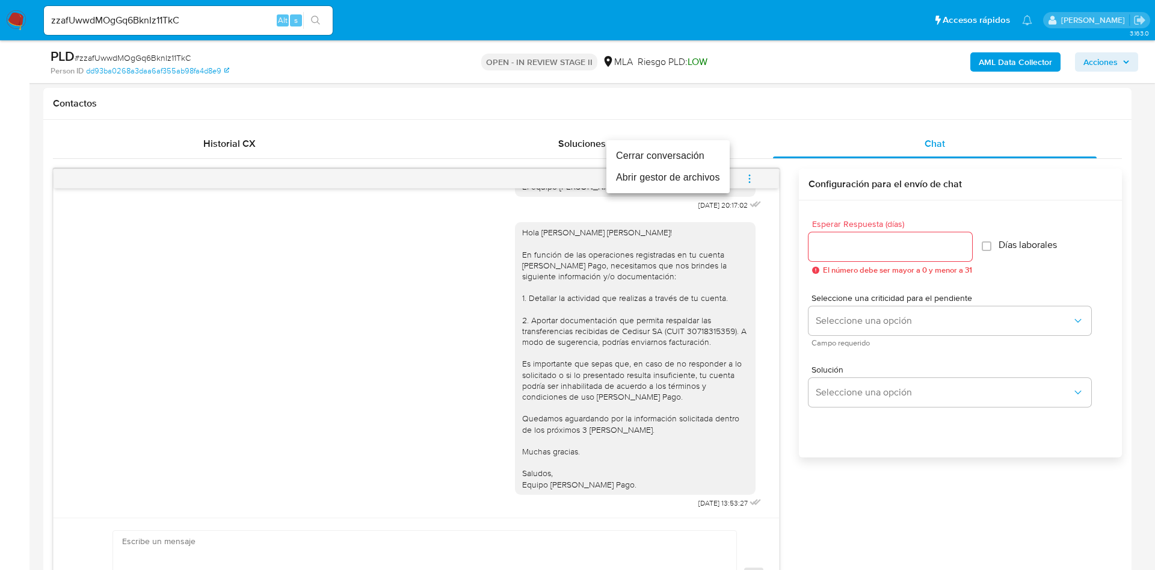
click at [662, 148] on li "Cerrar conversación" at bounding box center [667, 156] width 123 height 22
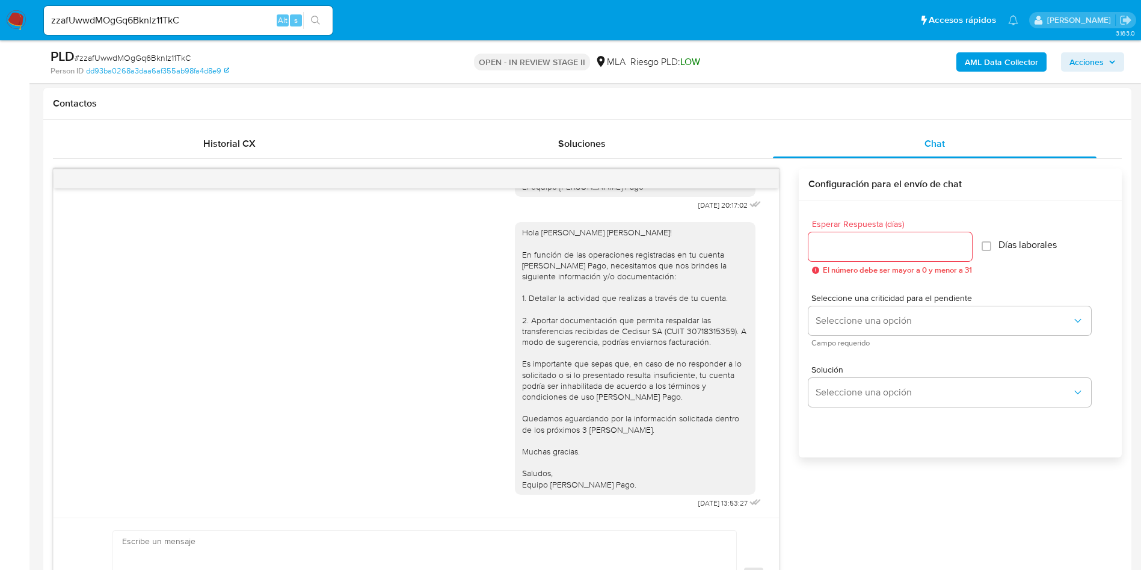
scroll to position [180, 0]
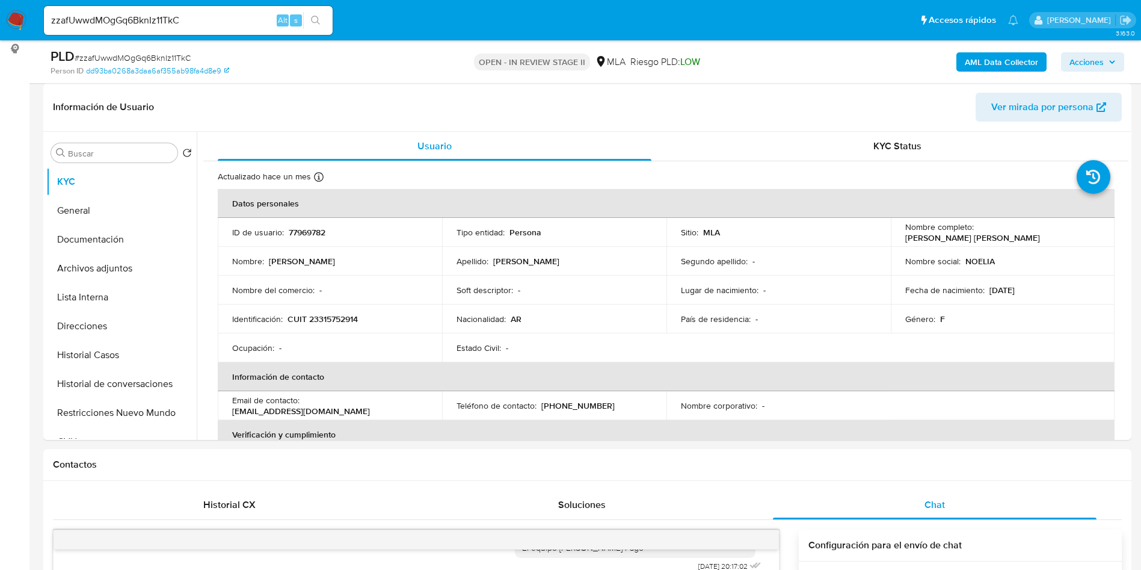
click at [164, 49] on div "PLD # zzafUwwdMOgGq6BknIz11TkC" at bounding box center [228, 57] width 354 height 18
copy span "zzafUwwdMOgGq6BknIz11TkC"
click at [230, 32] on div "zzafUwwdMOgGq6BknIz11TkC Alt s" at bounding box center [188, 20] width 289 height 29
click at [242, 23] on input "zzafUwwdMOgGq6BknIz11TkC" at bounding box center [188, 21] width 289 height 16
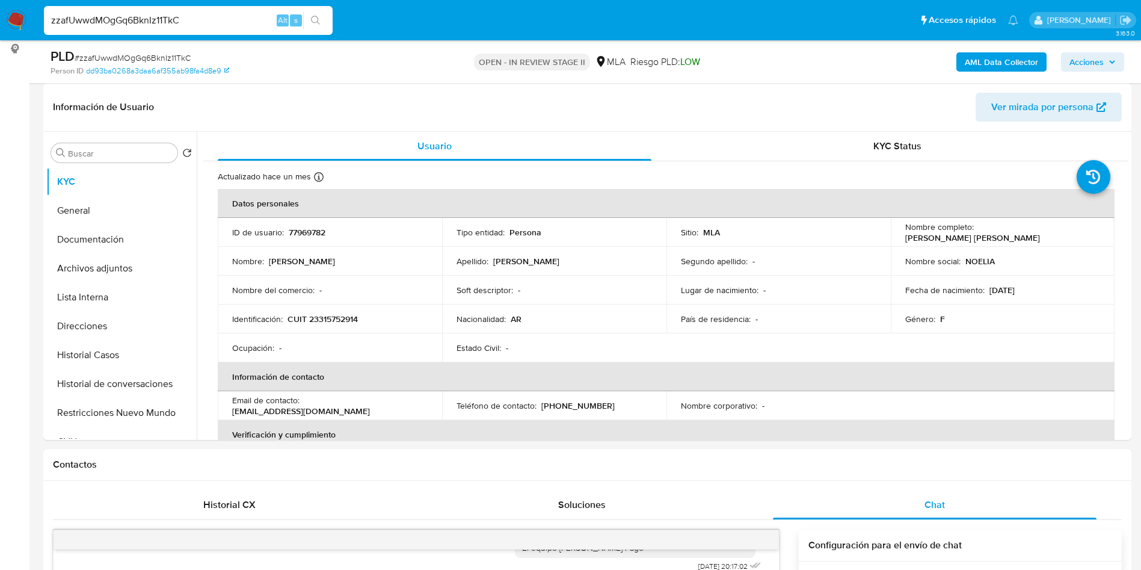
click at [242, 23] on input "zzafUwwdMOgGq6BknIz11TkC" at bounding box center [188, 21] width 289 height 16
paste input "Zb3l7qsI1TFabKKtUy6ezpIe"
type input "Zb3l7qsI1TFabKKtUy6ezpIe"
click at [305, 20] on button "search-icon" at bounding box center [315, 20] width 25 height 17
click at [216, 15] on input "Zb3l7qsI1TFabKKtUy6ezpIe" at bounding box center [188, 21] width 289 height 16
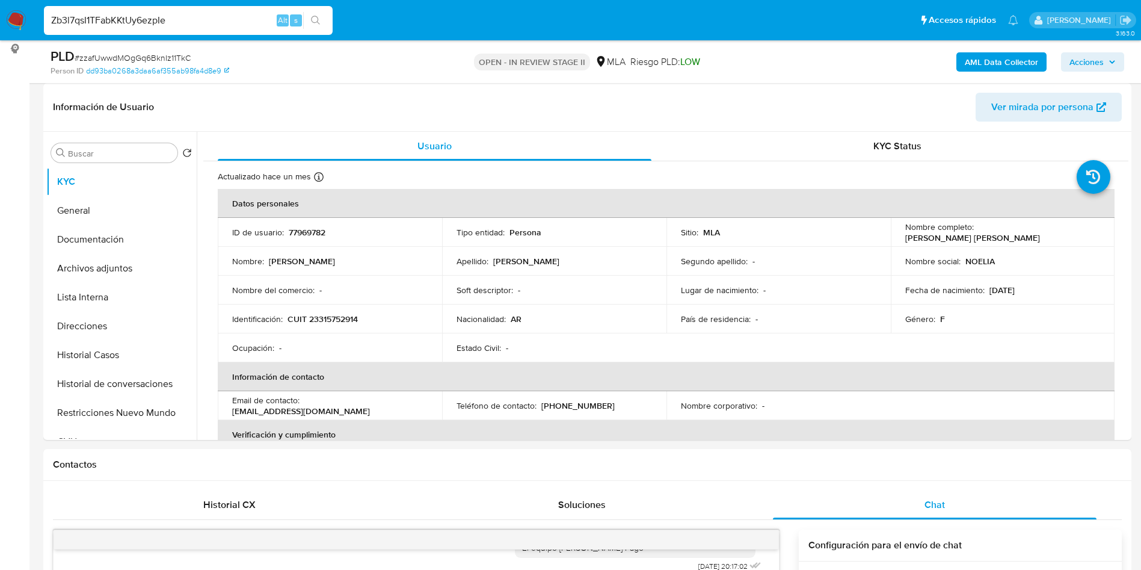
click at [216, 15] on input "Zb3l7qsI1TFabKKtUy6ezpIe" at bounding box center [188, 21] width 289 height 16
click at [305, 16] on button "search-icon" at bounding box center [315, 20] width 25 height 17
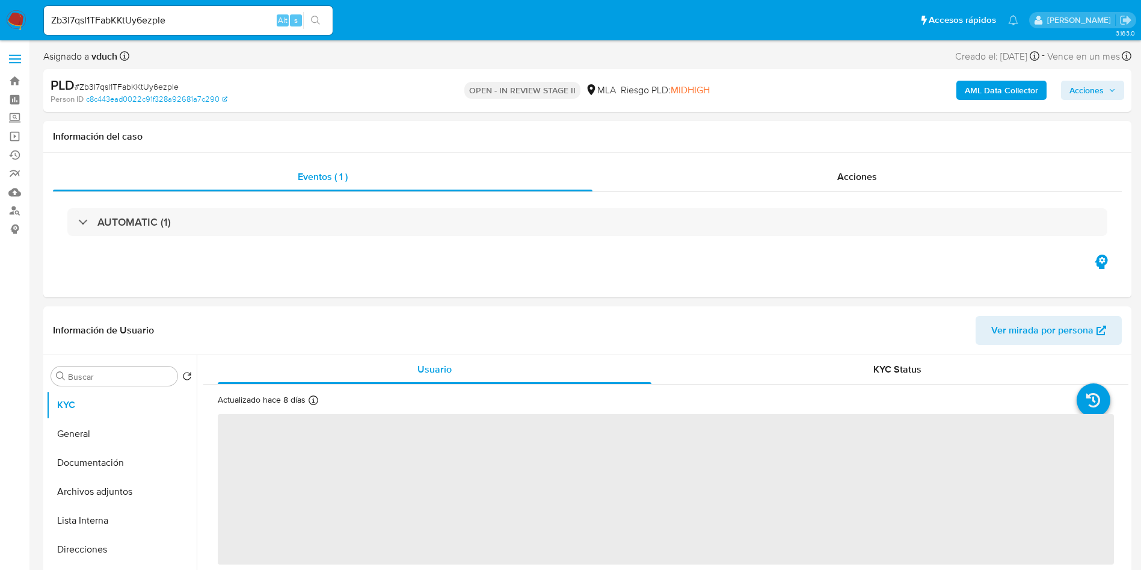
select select "10"
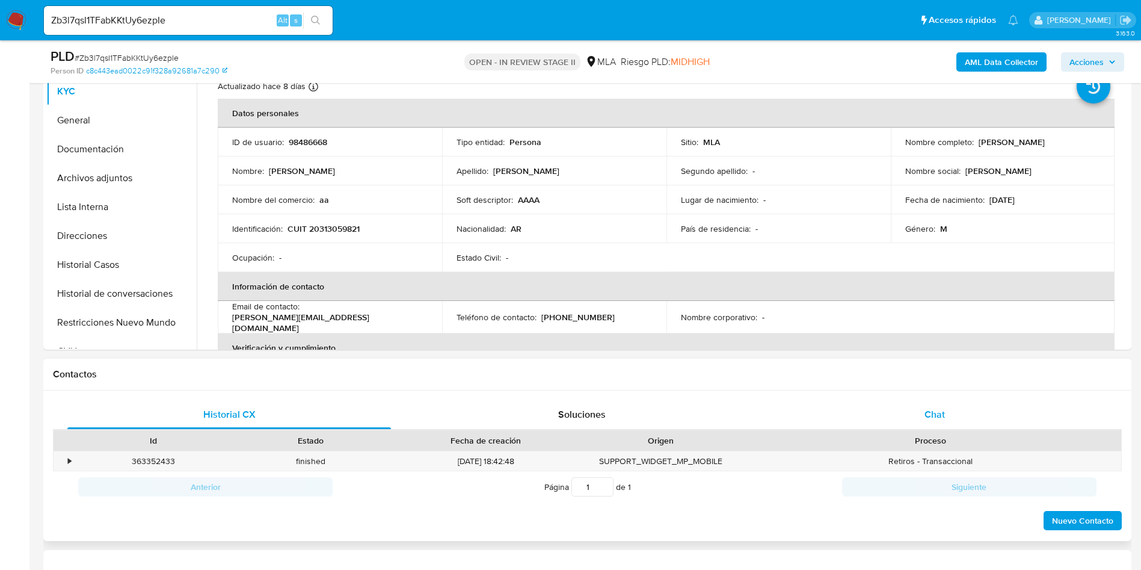
click at [930, 416] on span "Chat" at bounding box center [934, 414] width 20 height 14
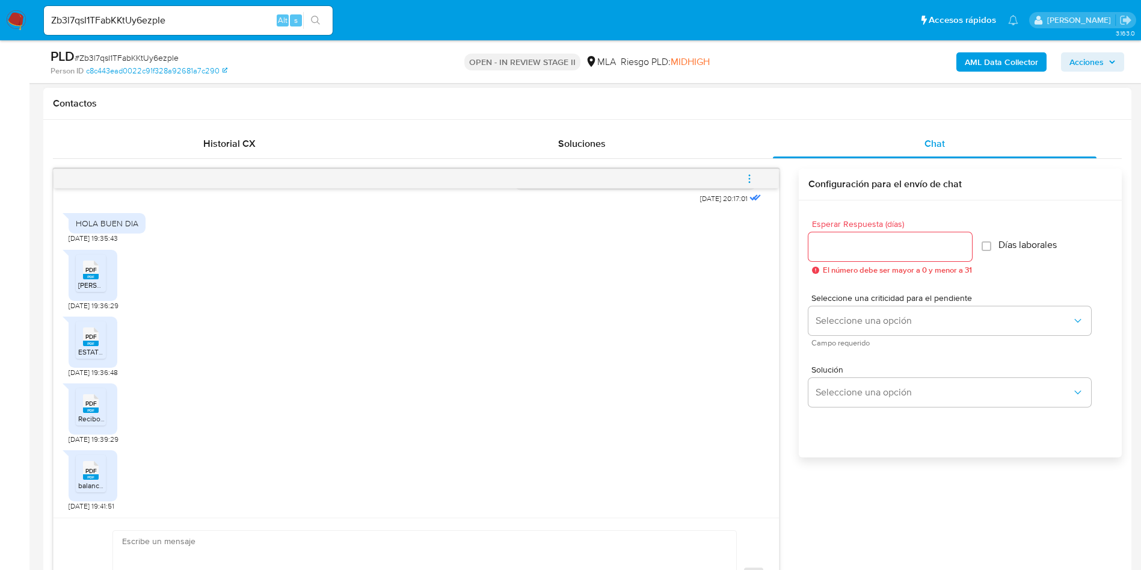
scroll to position [921, 0]
click at [87, 293] on ul "PDF PDF SESION SANTANA GAUNA.pdf" at bounding box center [93, 274] width 34 height 41
click at [90, 275] on rect at bounding box center [91, 276] width 16 height 5
click at [94, 340] on span "PDF" at bounding box center [90, 337] width 11 height 8
click at [97, 401] on icon at bounding box center [91, 403] width 16 height 19
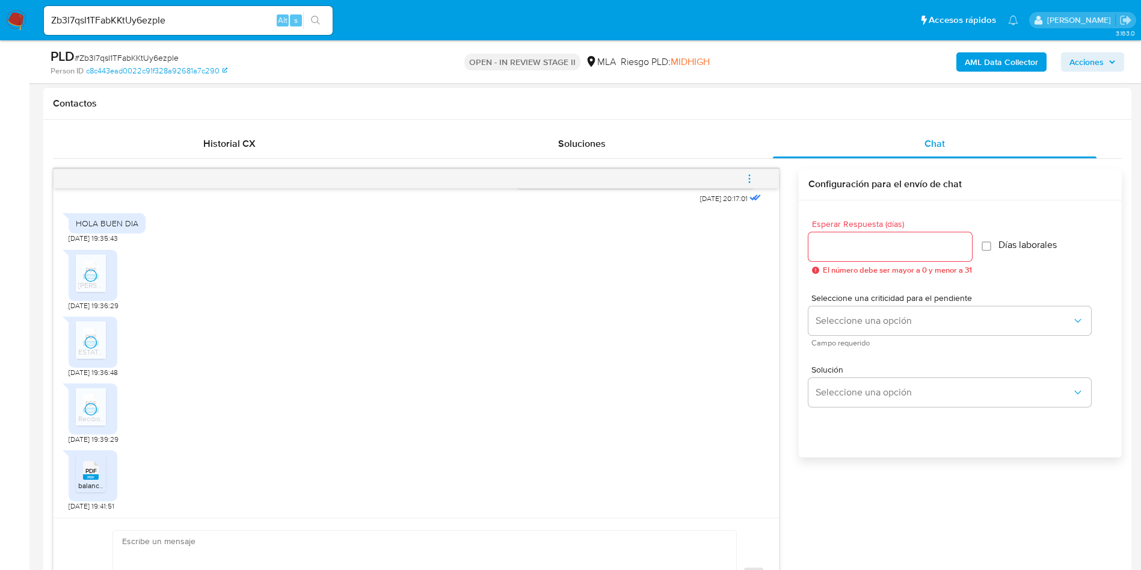
click at [94, 473] on span "PDF" at bounding box center [90, 471] width 11 height 8
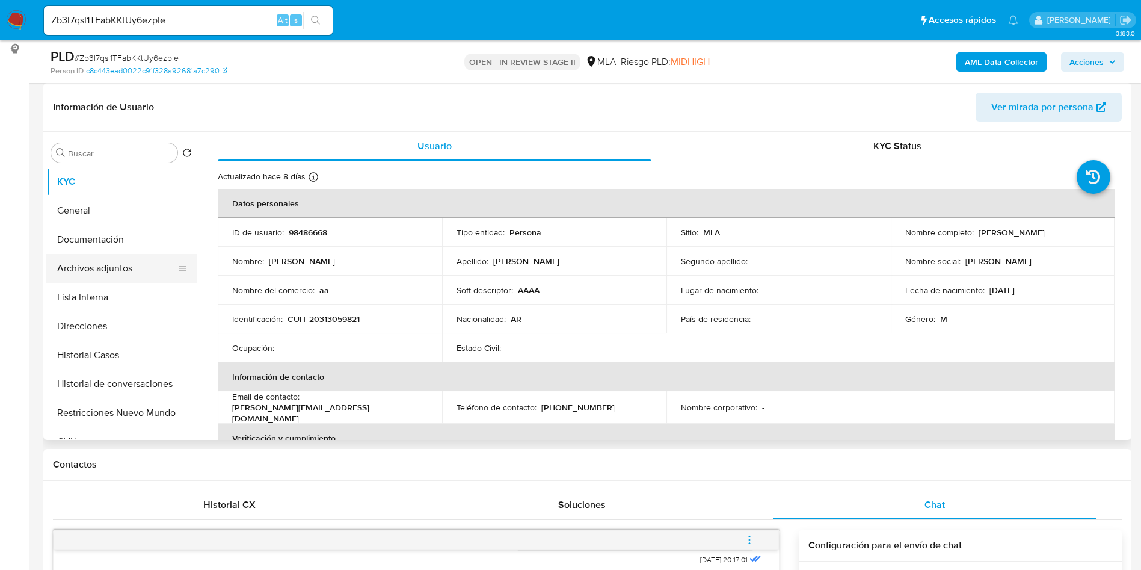
click at [100, 263] on button "Archivos adjuntos" at bounding box center [116, 268] width 141 height 29
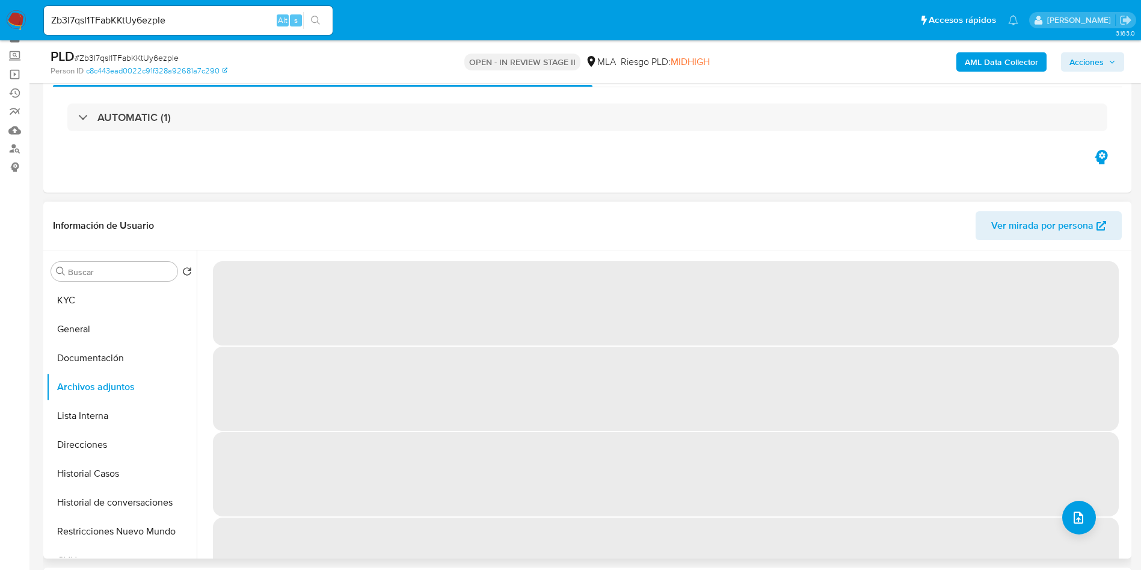
scroll to position [90, 0]
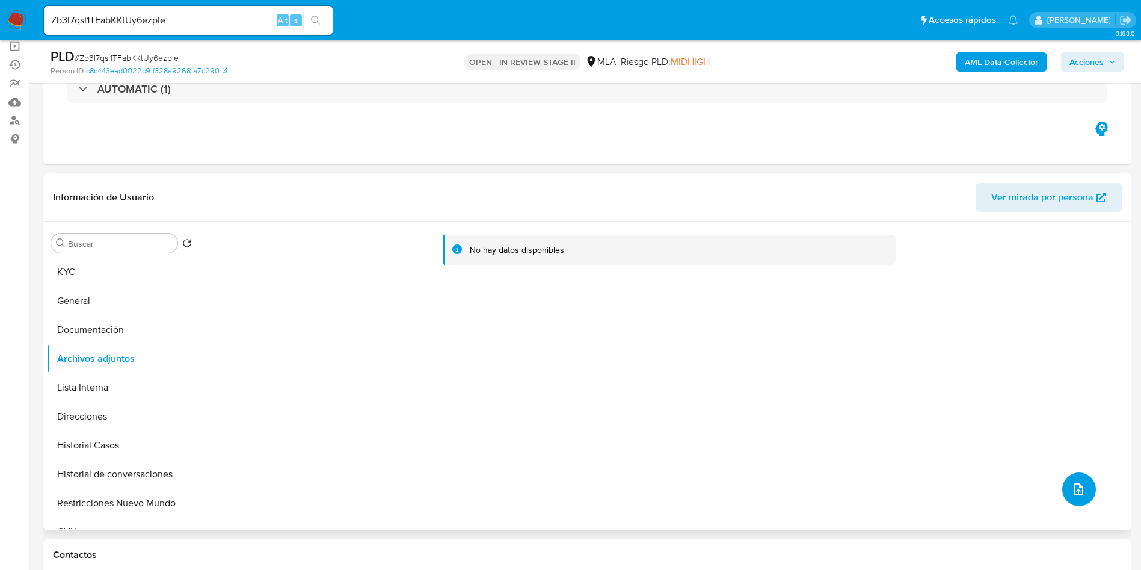
click at [1078, 490] on icon "upload-file" at bounding box center [1078, 489] width 10 height 12
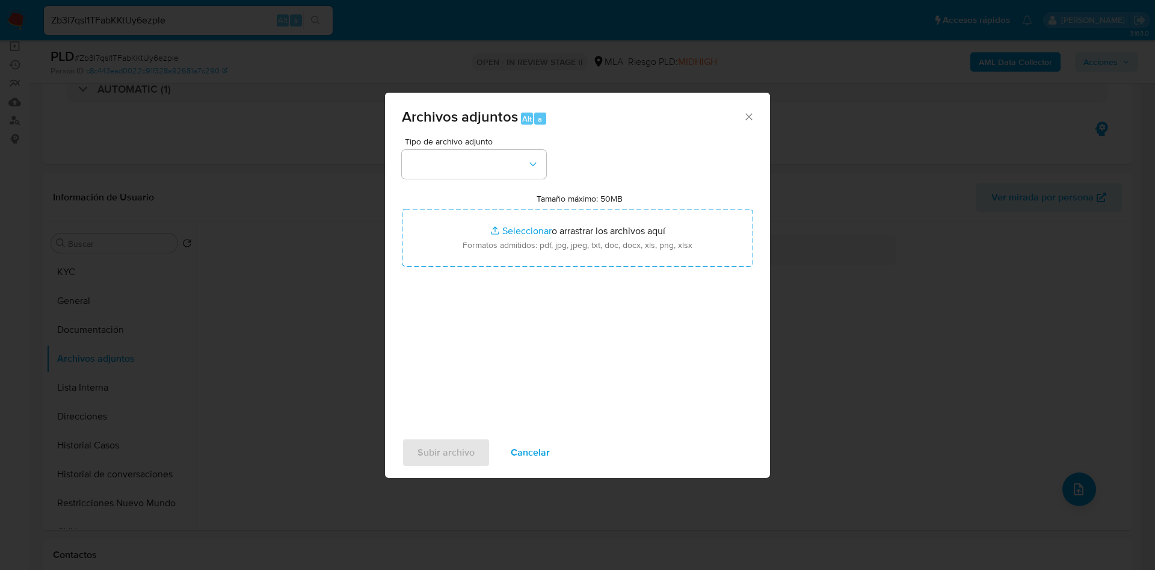
click at [544, 442] on span "Cancelar" at bounding box center [530, 452] width 39 height 26
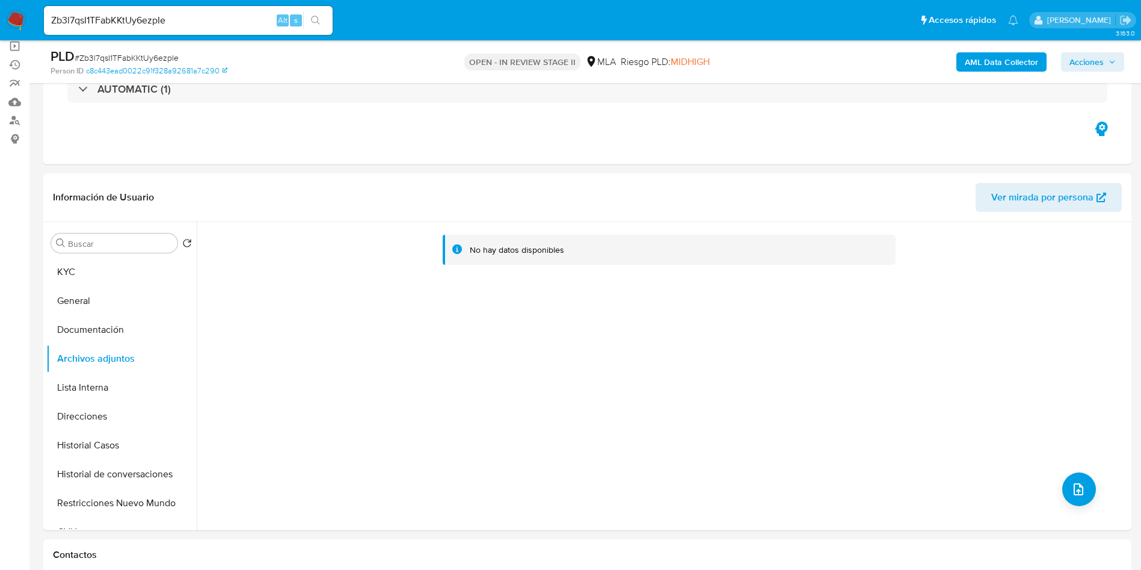
click at [997, 61] on b "AML Data Collector" at bounding box center [1001, 61] width 73 height 19
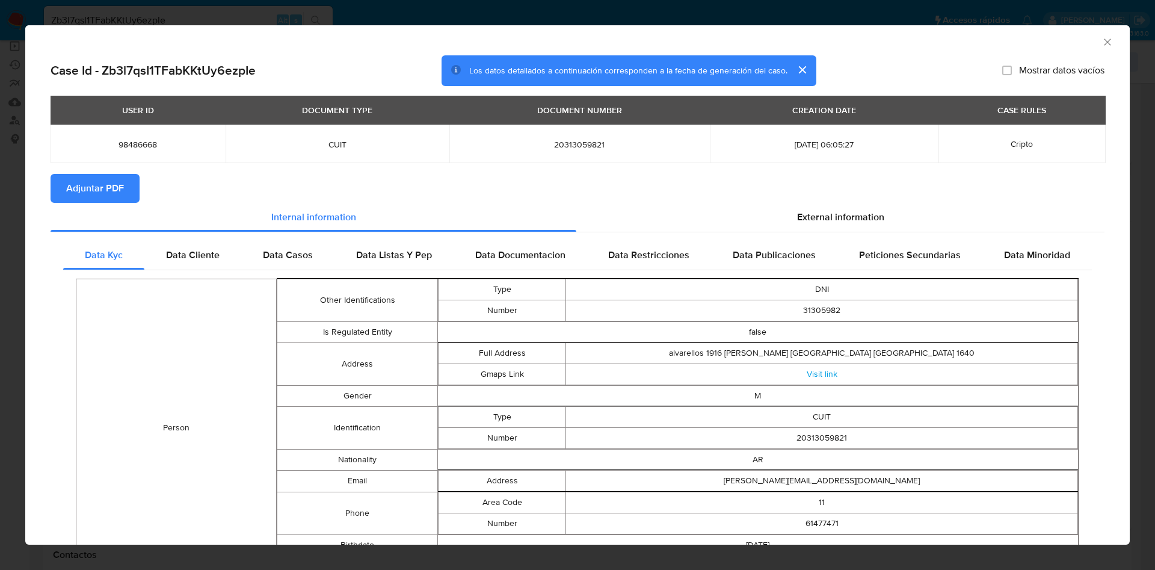
click at [84, 191] on span "Adjuntar PDF" at bounding box center [95, 188] width 58 height 26
drag, startPoint x: 1092, startPoint y: 47, endPoint x: 1078, endPoint y: 47, distance: 14.4
click at [1101, 46] on icon "Cerrar ventana" at bounding box center [1107, 42] width 12 height 12
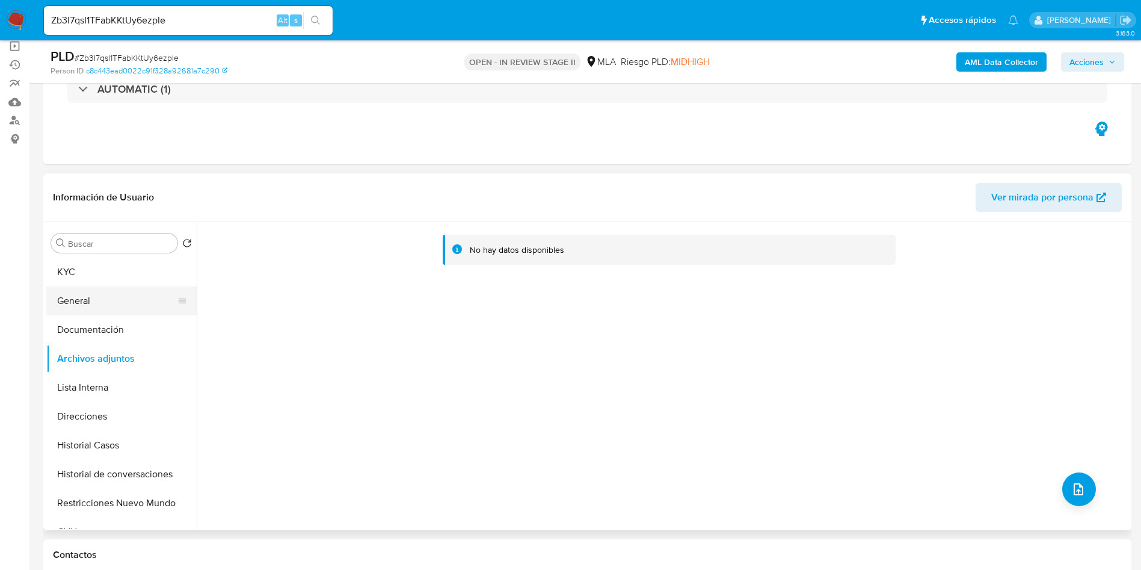
click at [115, 307] on button "General" at bounding box center [116, 300] width 141 height 29
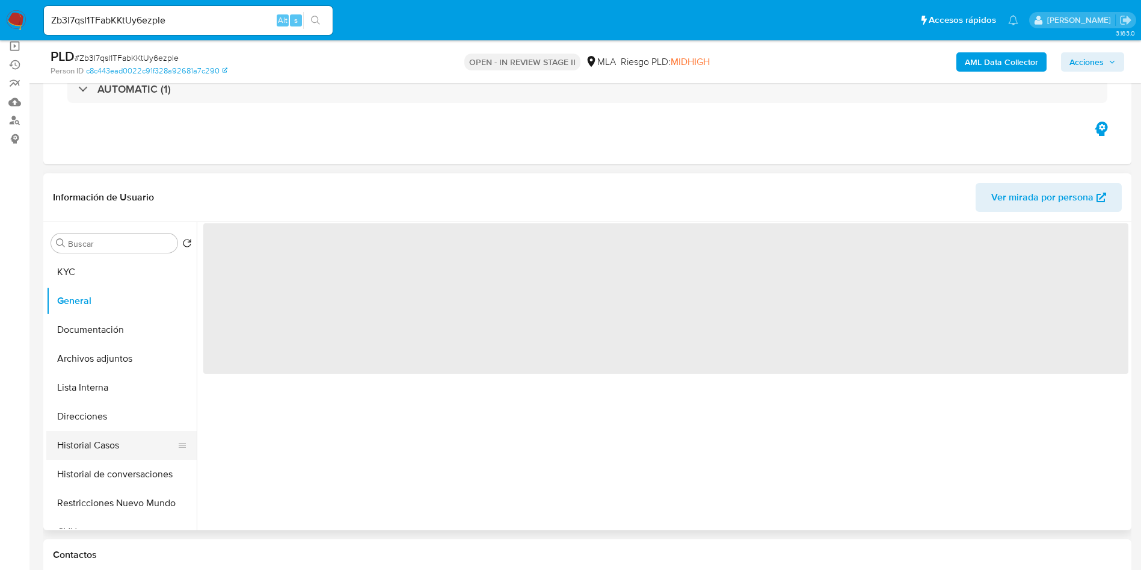
click at [118, 449] on button "Historial Casos" at bounding box center [116, 445] width 141 height 29
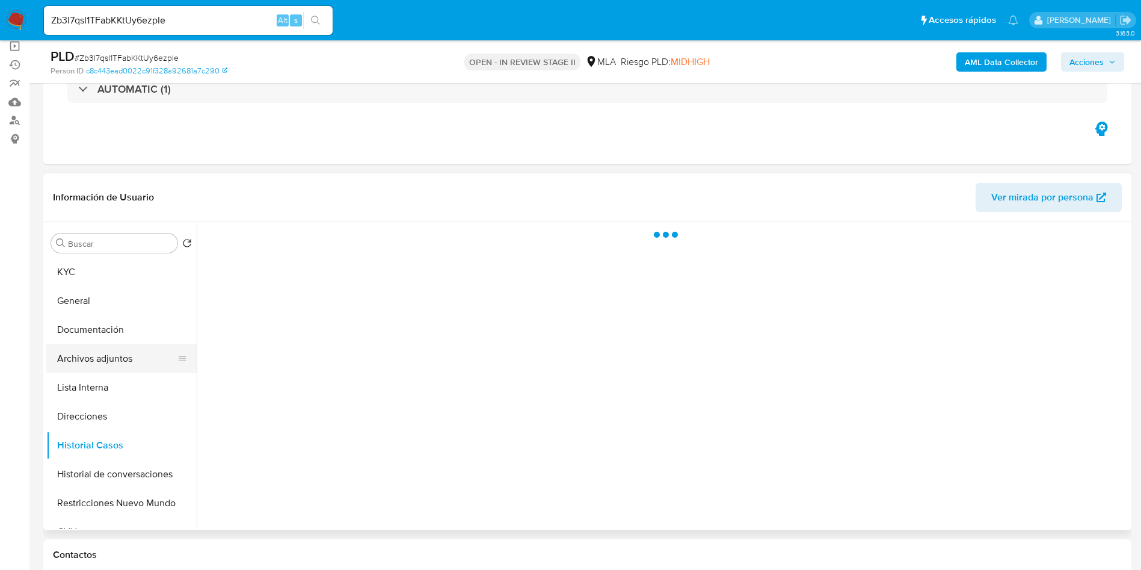
click at [116, 361] on button "Archivos adjuntos" at bounding box center [116, 358] width 141 height 29
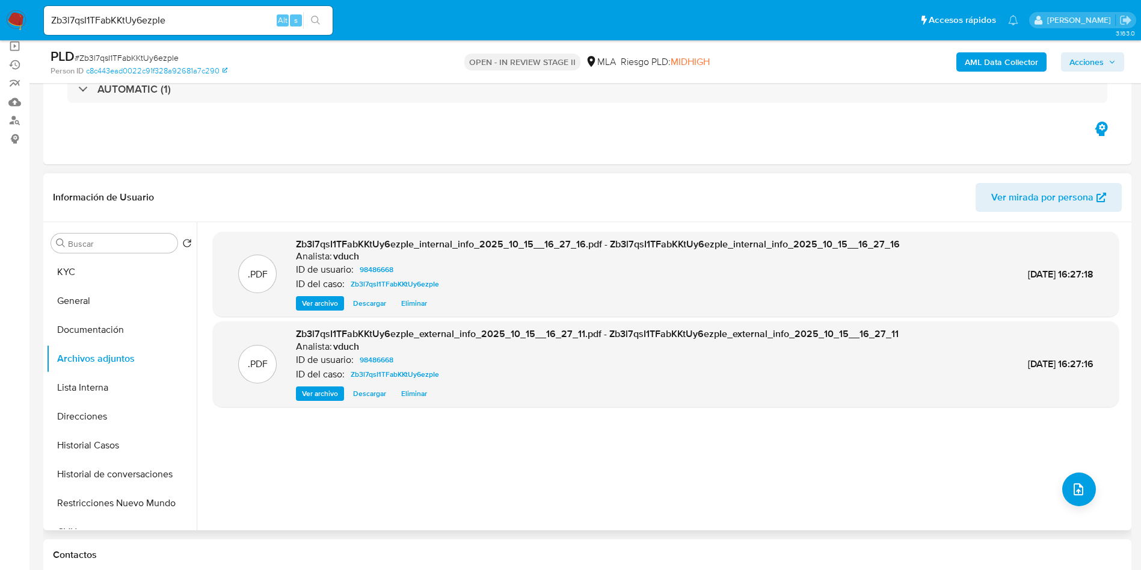
click at [636, 475] on div ".PDF Zb3l7qsI1TFabKKtUy6ezpIe_internal_info_2025_10_15__16_27_16.pdf - Zb3l7qsI…" at bounding box center [666, 376] width 906 height 289
click at [107, 328] on button "Documentación" at bounding box center [116, 329] width 141 height 29
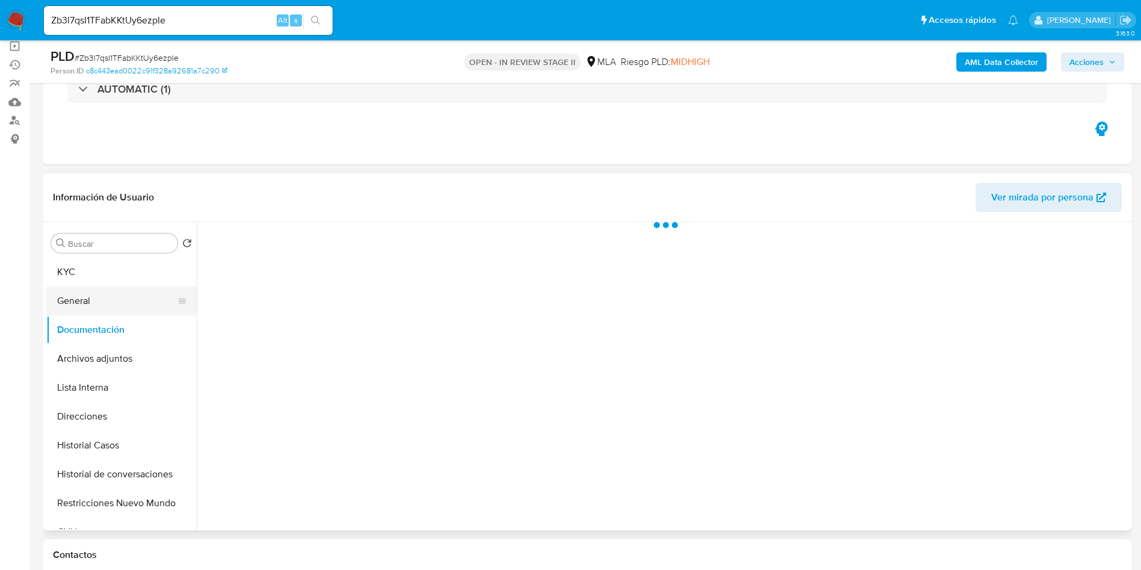
click at [111, 289] on button "General" at bounding box center [116, 300] width 141 height 29
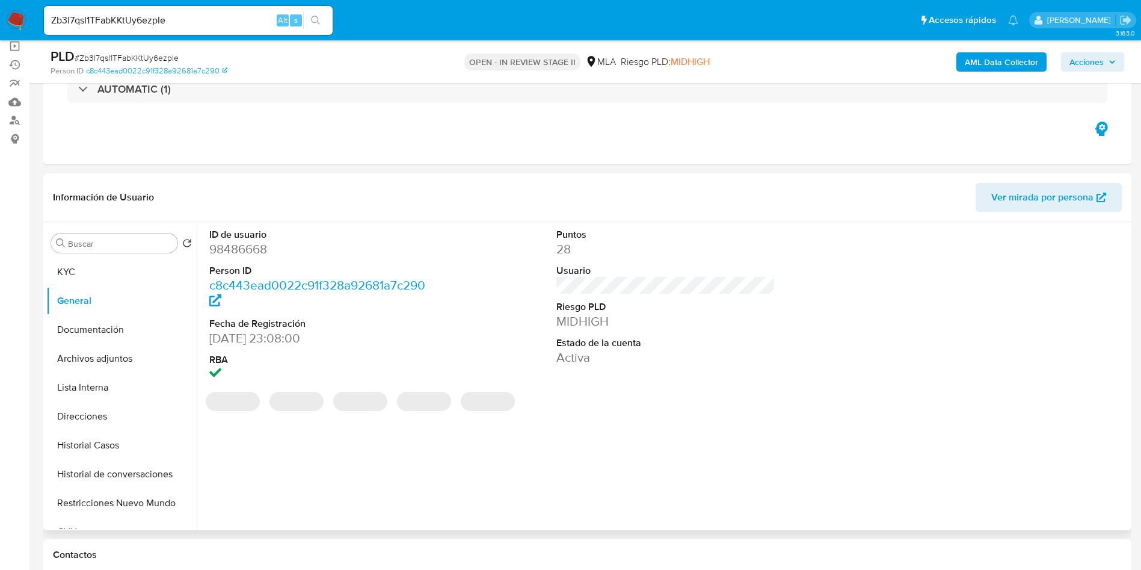
click at [224, 250] on dd "98486668" at bounding box center [319, 249] width 220 height 17
copy dd "98486668"
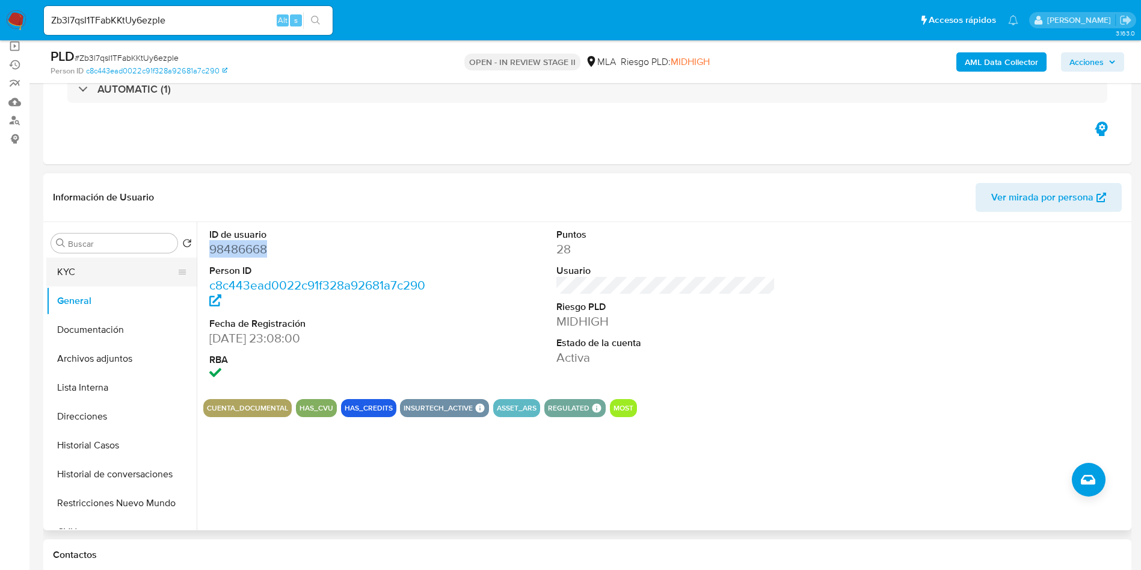
click at [106, 261] on button "KYC" at bounding box center [116, 271] width 141 height 29
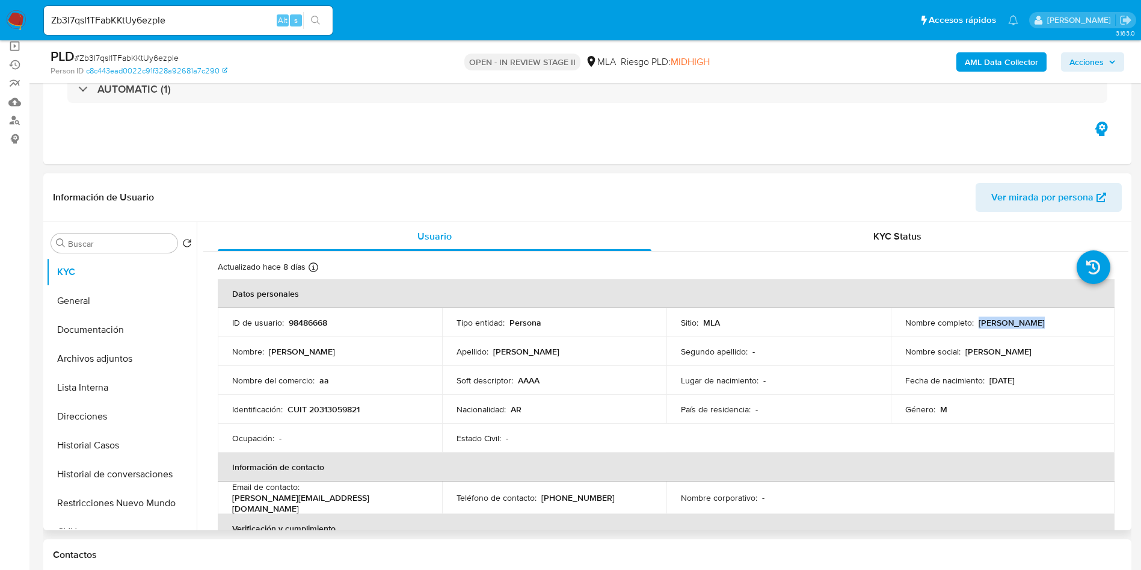
drag, startPoint x: 1016, startPoint y: 316, endPoint x: 1043, endPoint y: 313, distance: 27.3
click at [1043, 313] on td "Nombre completo : Alberto Gauna" at bounding box center [1003, 322] width 224 height 29
copy p "[PERSON_NAME]"
click at [141, 364] on button "Archivos adjuntos" at bounding box center [116, 358] width 141 height 29
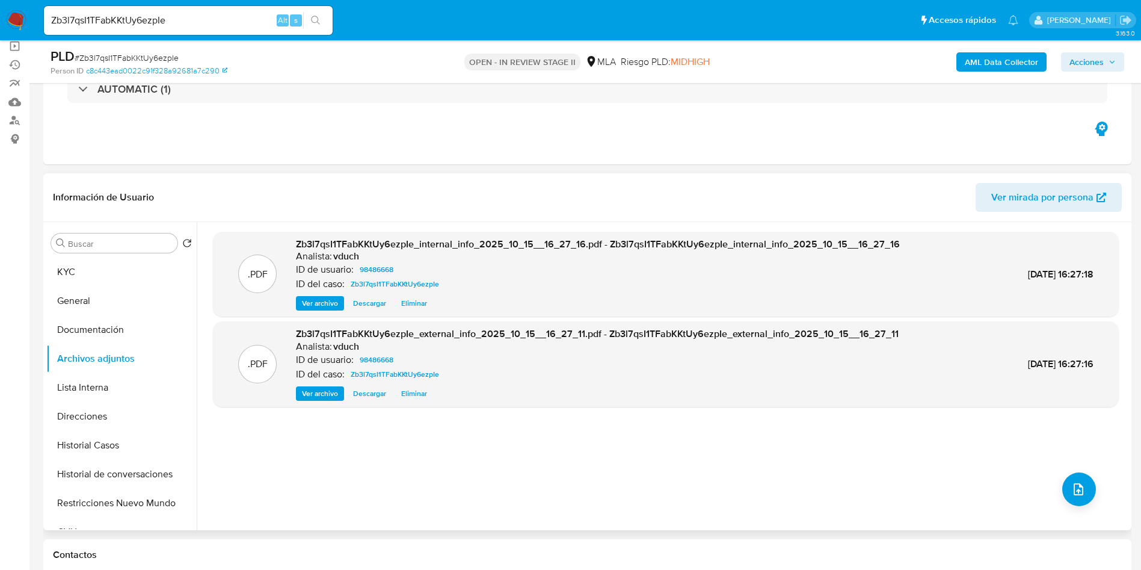
click at [1087, 508] on div ".PDF Zb3l7qsI1TFabKKtUy6ezpIe_internal_info_2025_10_15__16_27_16.pdf - Zb3l7qsI…" at bounding box center [666, 376] width 906 height 289
click at [1084, 499] on button "upload-file" at bounding box center [1079, 489] width 34 height 34
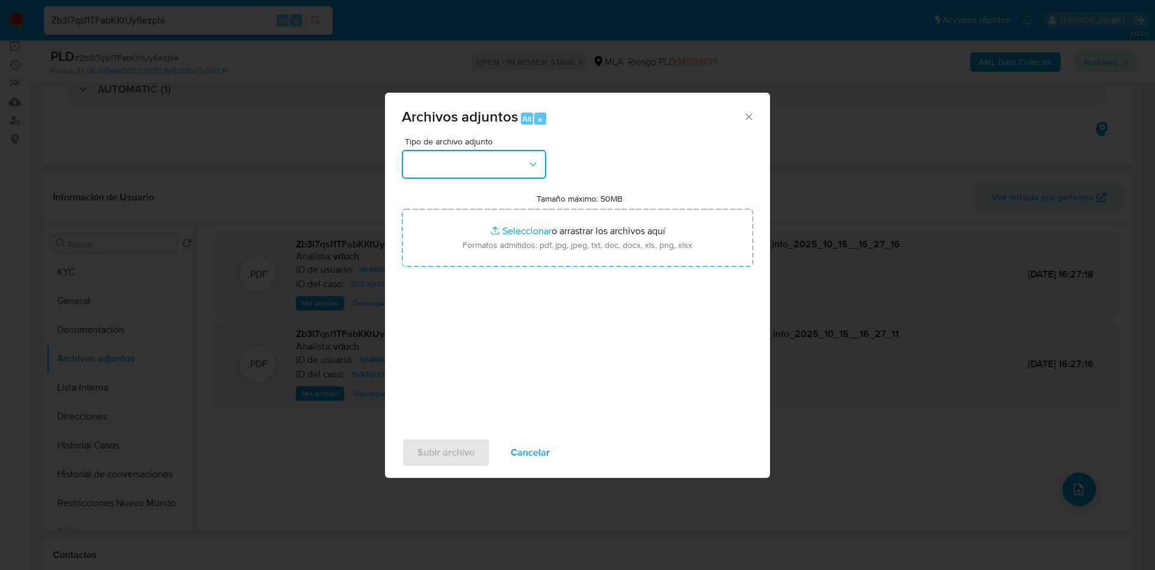
click at [499, 153] on button "button" at bounding box center [474, 164] width 144 height 29
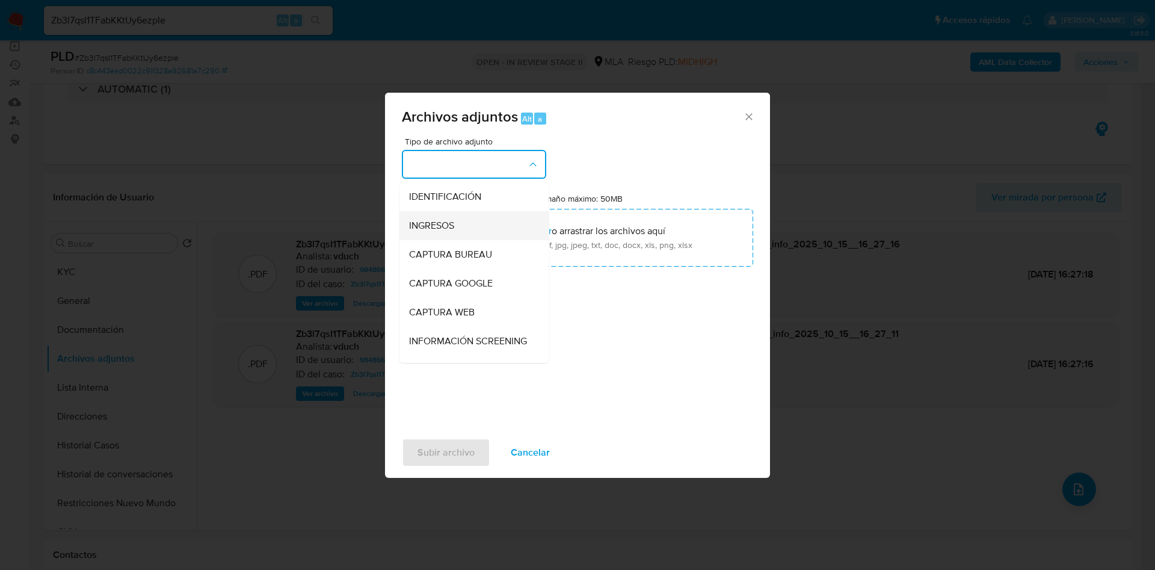
click at [478, 234] on div "INGRESOS" at bounding box center [470, 225] width 123 height 29
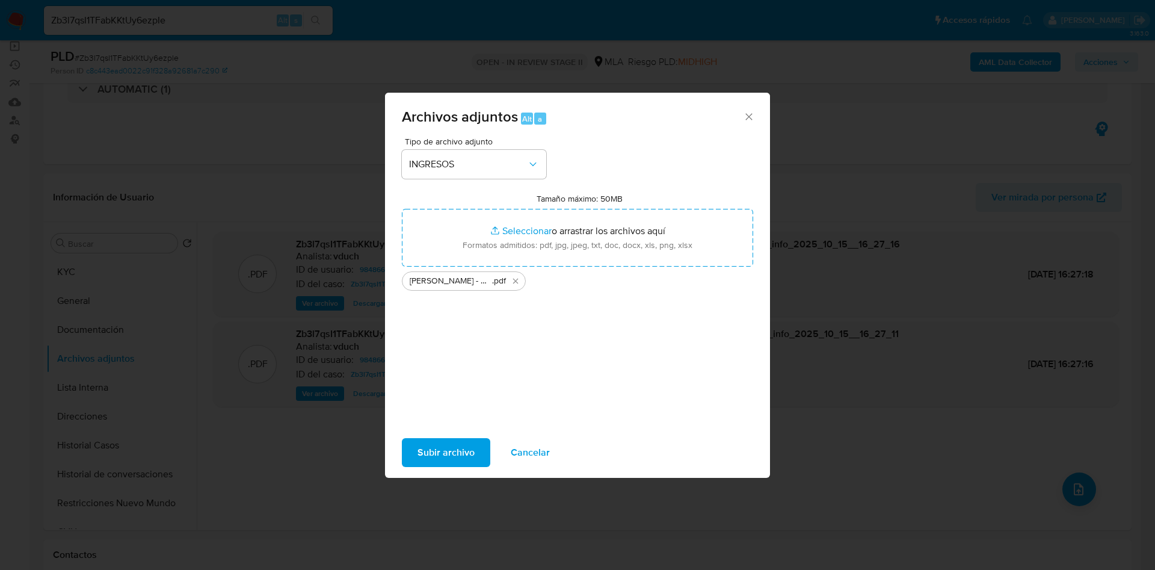
click at [456, 445] on span "Subir archivo" at bounding box center [445, 452] width 57 height 26
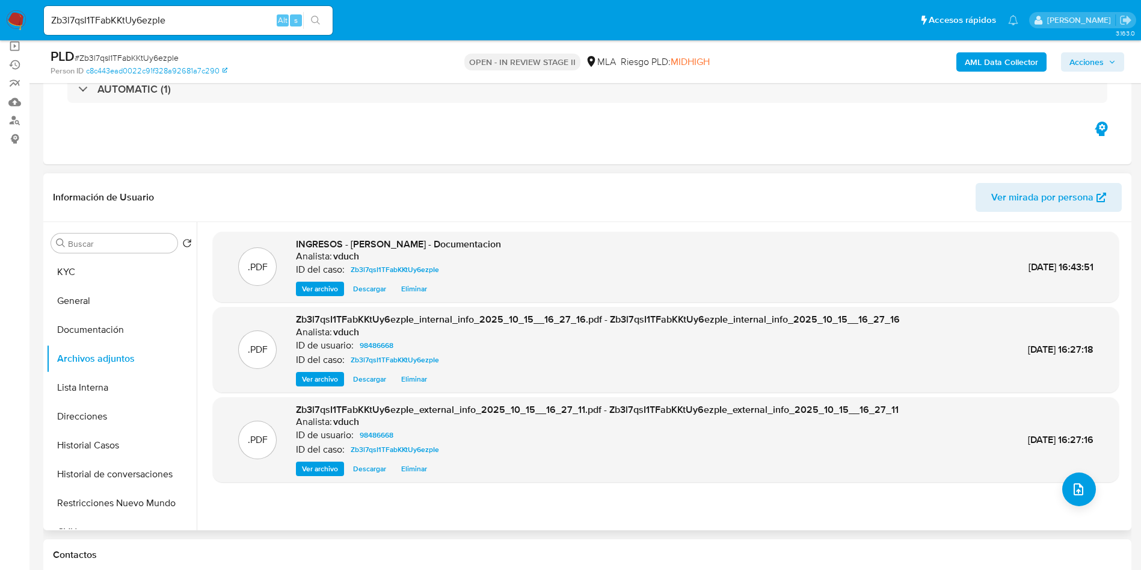
drag, startPoint x: 661, startPoint y: 159, endPoint x: 656, endPoint y: 189, distance: 30.5
click at [660, 164] on div "Eventos ( 1 ) Acciones AUTOMATIC (1)" at bounding box center [587, 92] width 1088 height 144
click at [108, 399] on button "Lista Interna" at bounding box center [116, 387] width 141 height 29
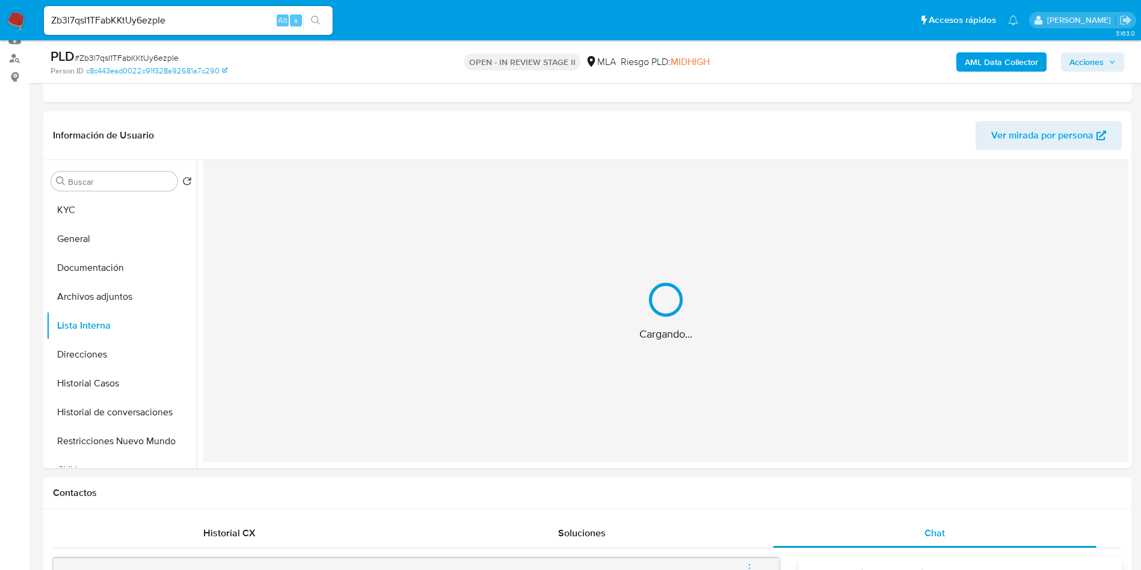
scroll to position [180, 0]
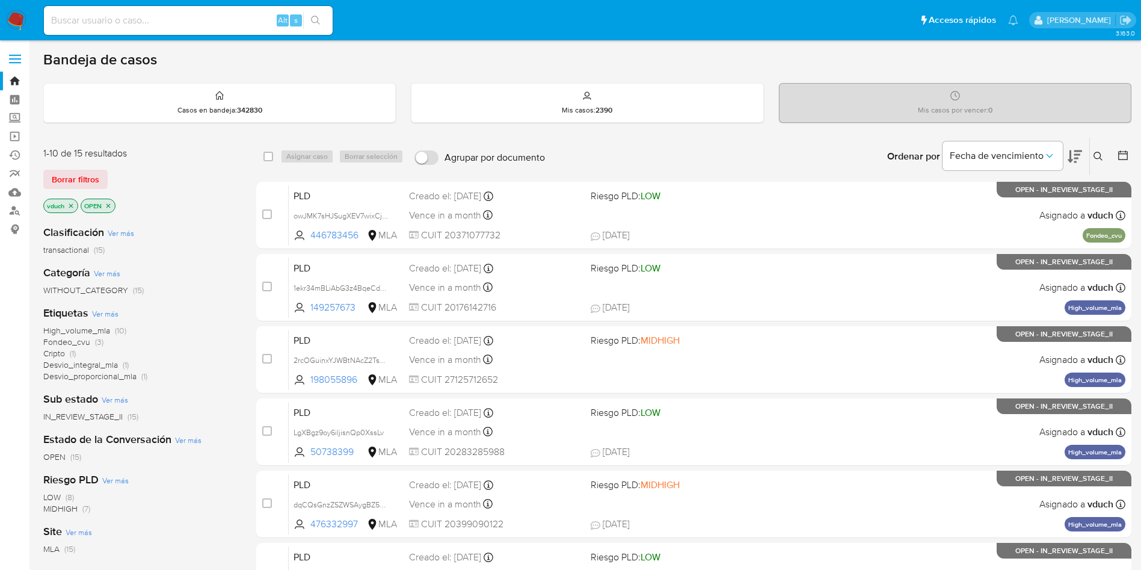
click at [73, 209] on icon "close-filter" at bounding box center [70, 205] width 7 height 7
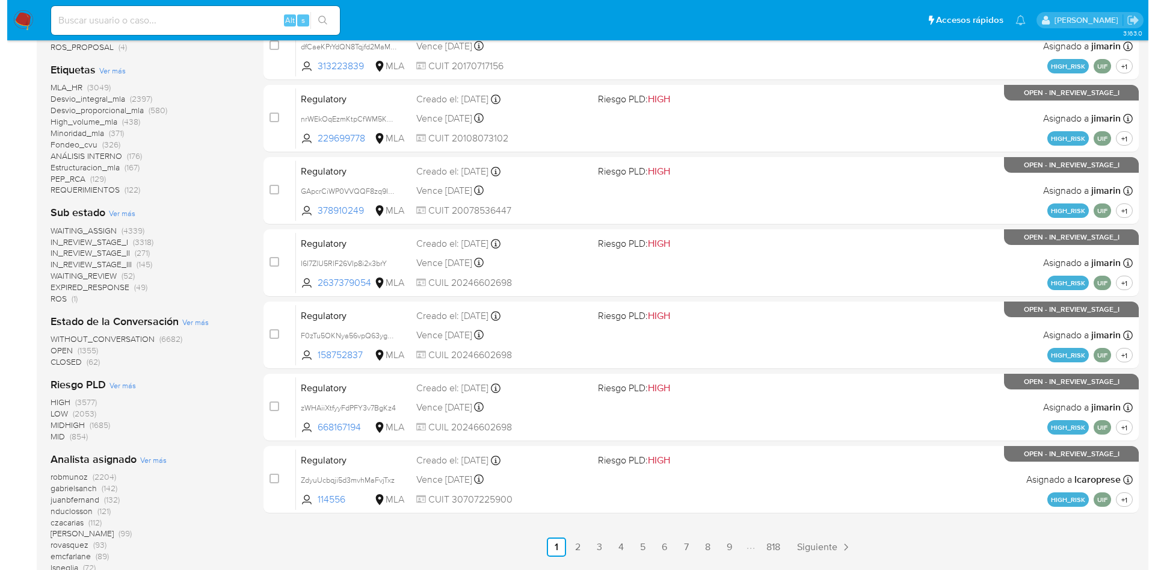
scroll to position [451, 0]
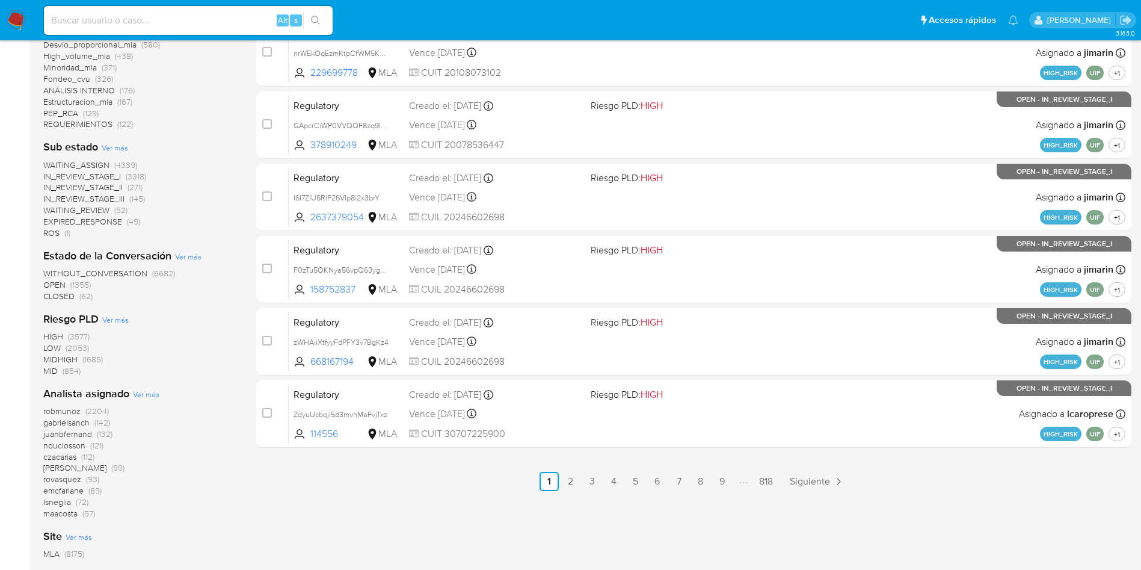
click at [143, 391] on span "Ver más" at bounding box center [146, 393] width 26 height 11
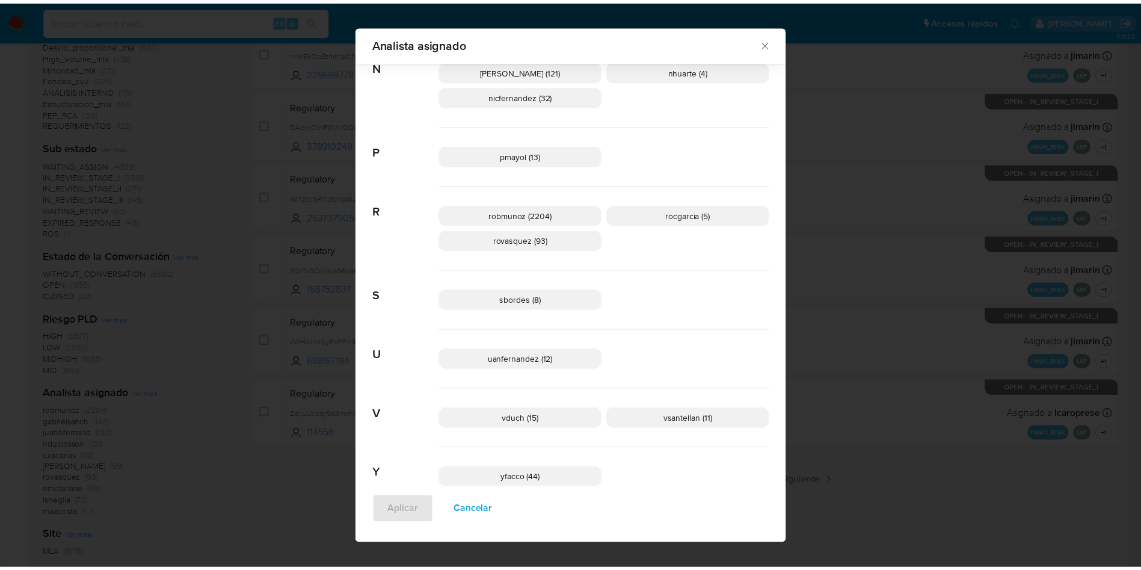
scroll to position [882, 0]
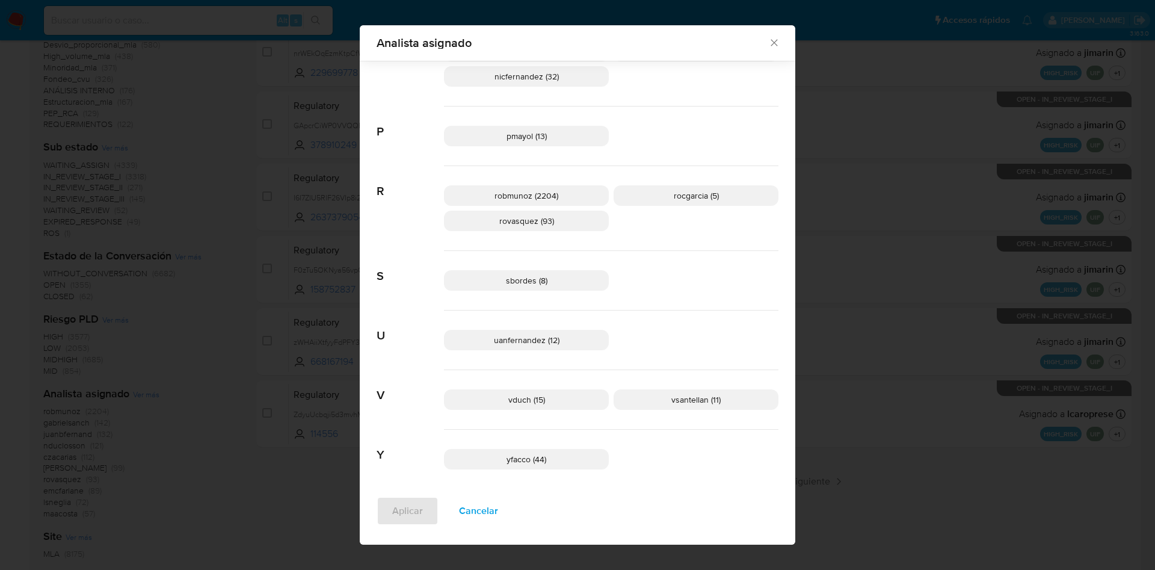
click at [768, 43] on icon "Cerrar" at bounding box center [774, 43] width 12 height 12
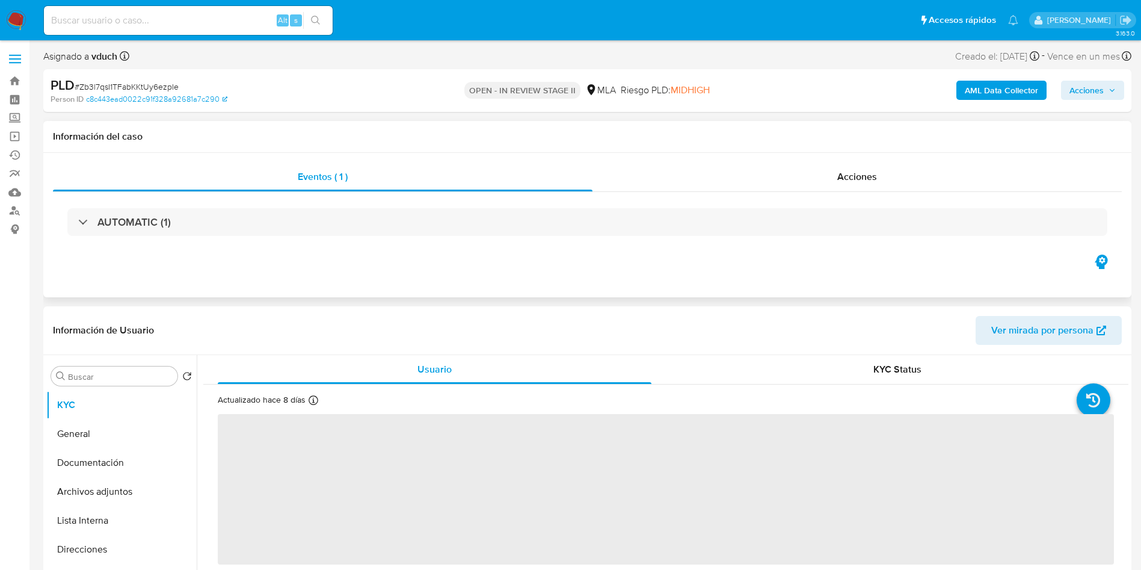
click at [263, 236] on div "AUTOMATIC (1)" at bounding box center [587, 222] width 1069 height 60
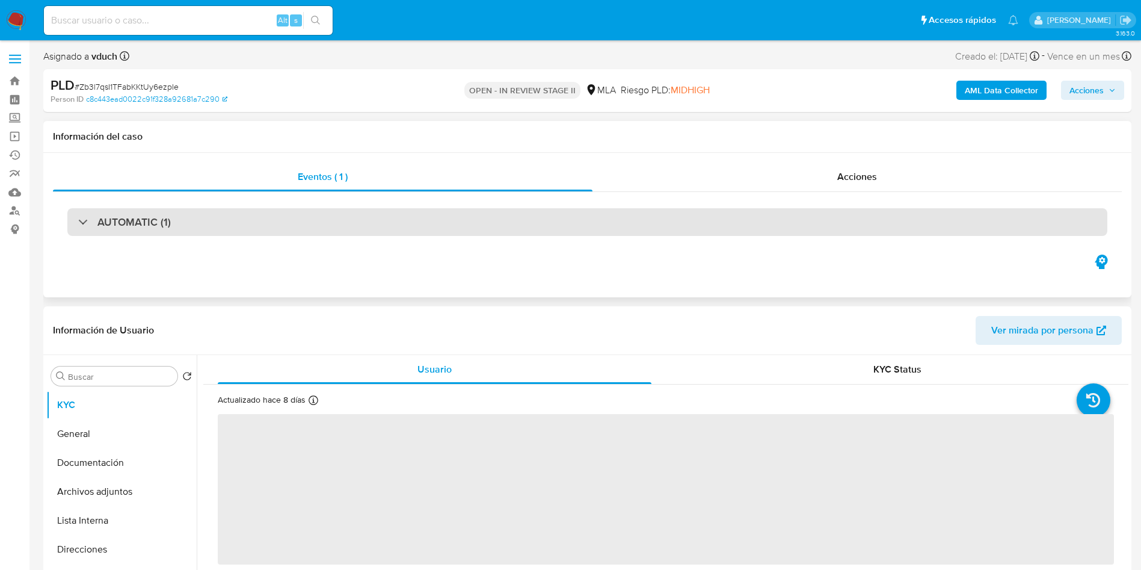
select select "10"
click at [265, 228] on div "AUTOMATIC (1)" at bounding box center [587, 222] width 1040 height 28
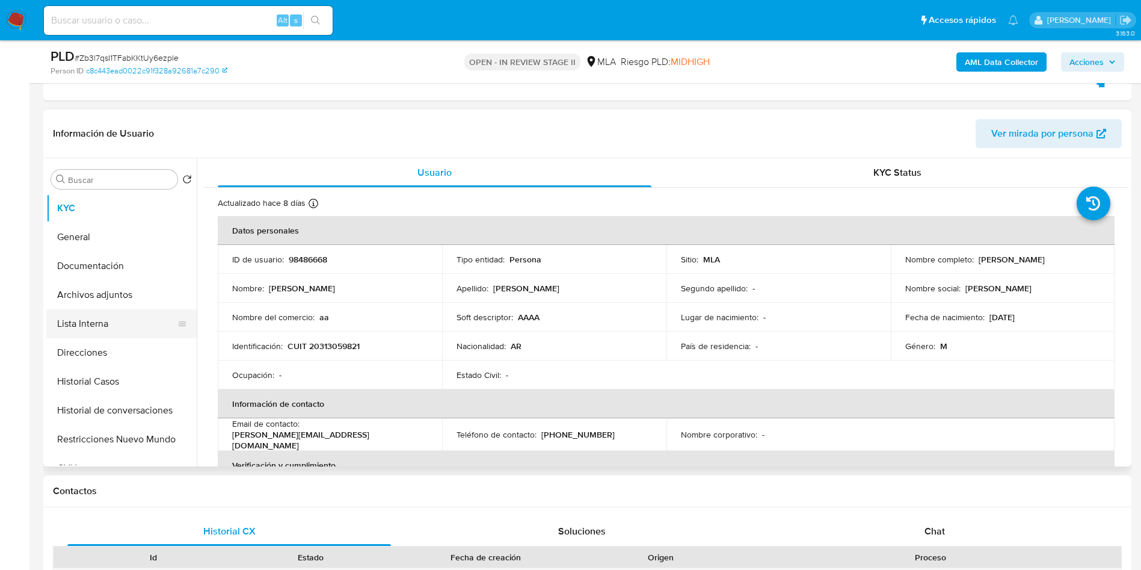
scroll to position [451, 0]
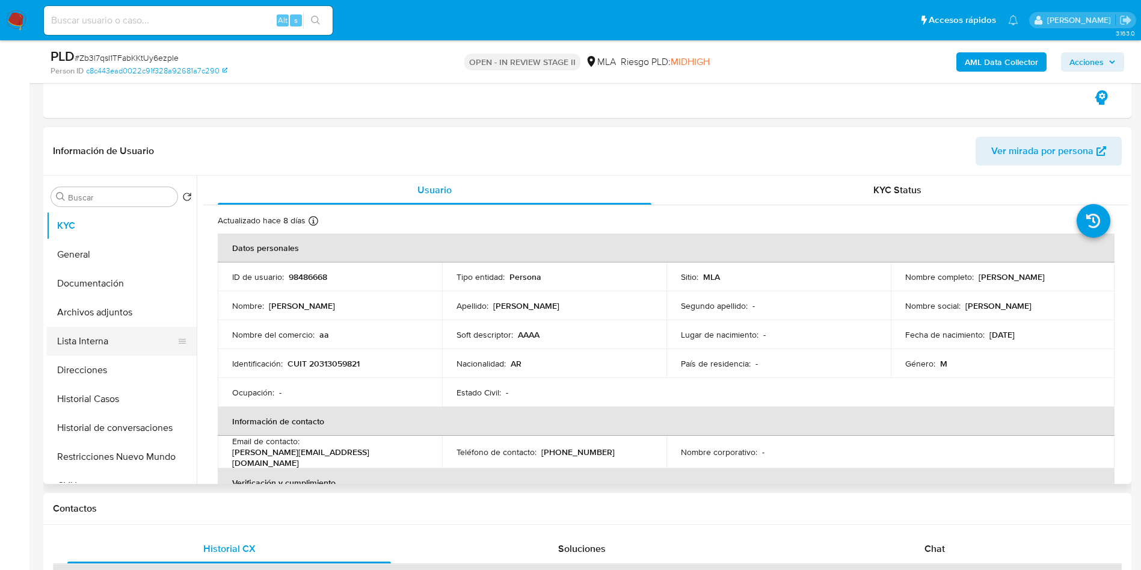
click at [103, 354] on button "Lista Interna" at bounding box center [116, 341] width 141 height 29
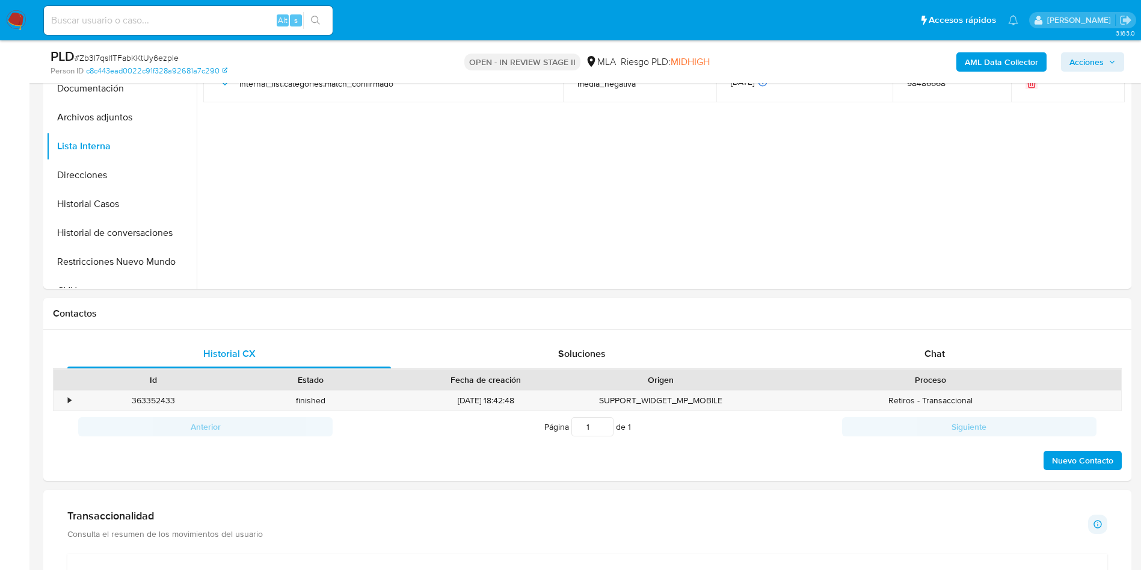
scroll to position [361, 0]
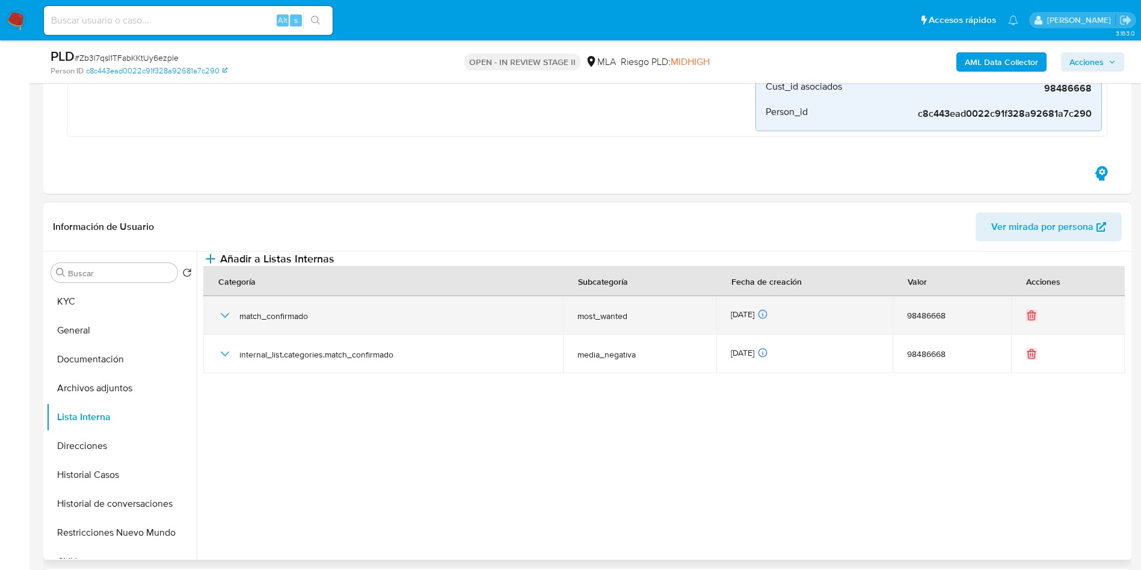
click at [218, 322] on icon "button" at bounding box center [225, 315] width 14 height 14
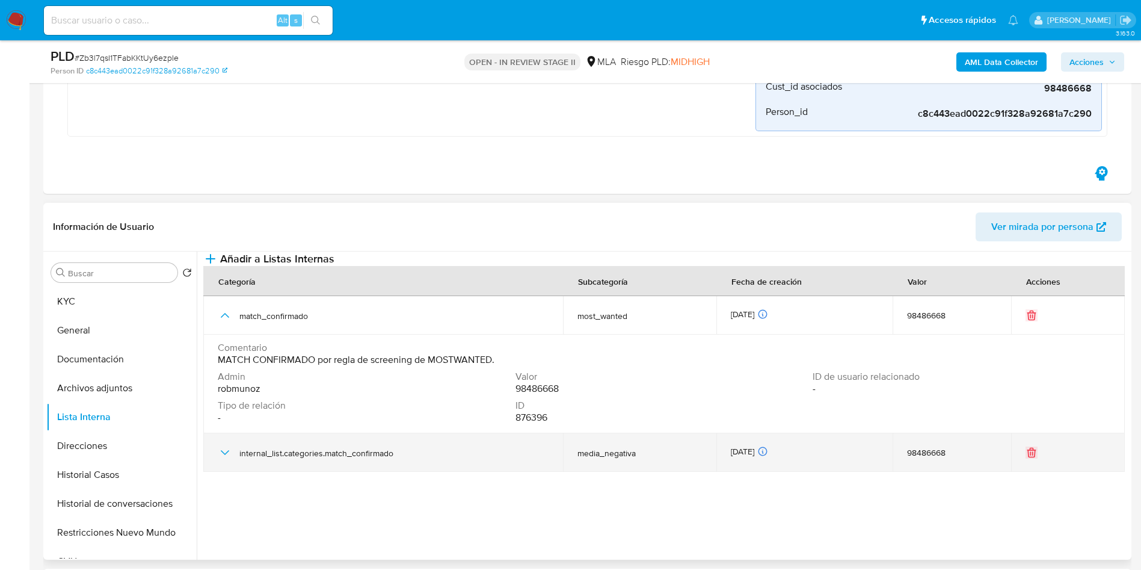
click at [222, 459] on icon "button" at bounding box center [225, 452] width 14 height 14
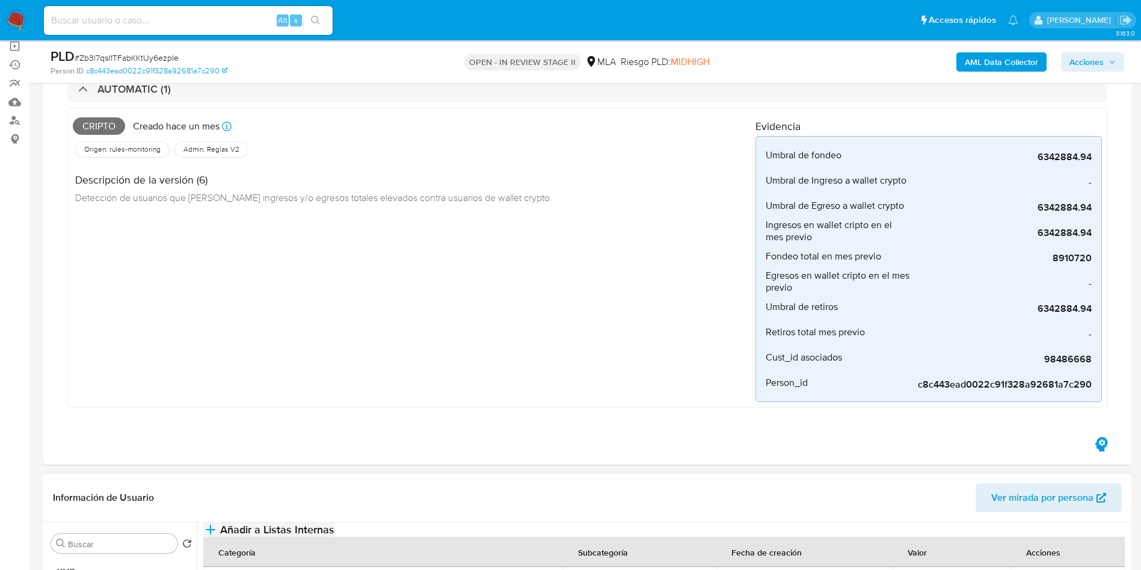
scroll to position [0, 0]
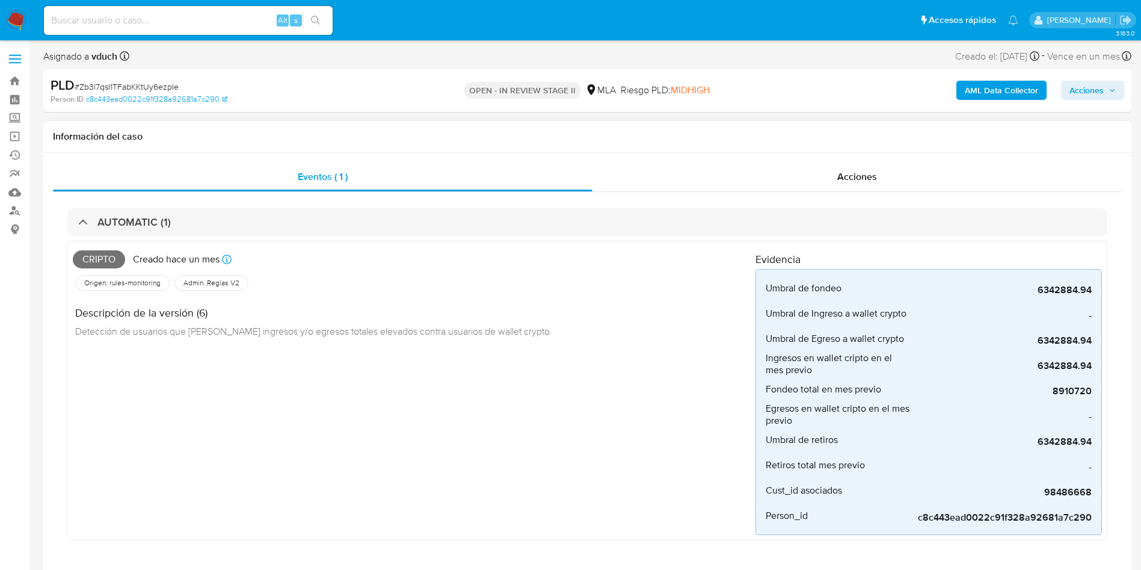
click at [386, 236] on div "Cripto Creado hace un mes Creado: [DATE] 03:05:27 Origen: rules-monitoring Refe…" at bounding box center [587, 393] width 1040 height 315
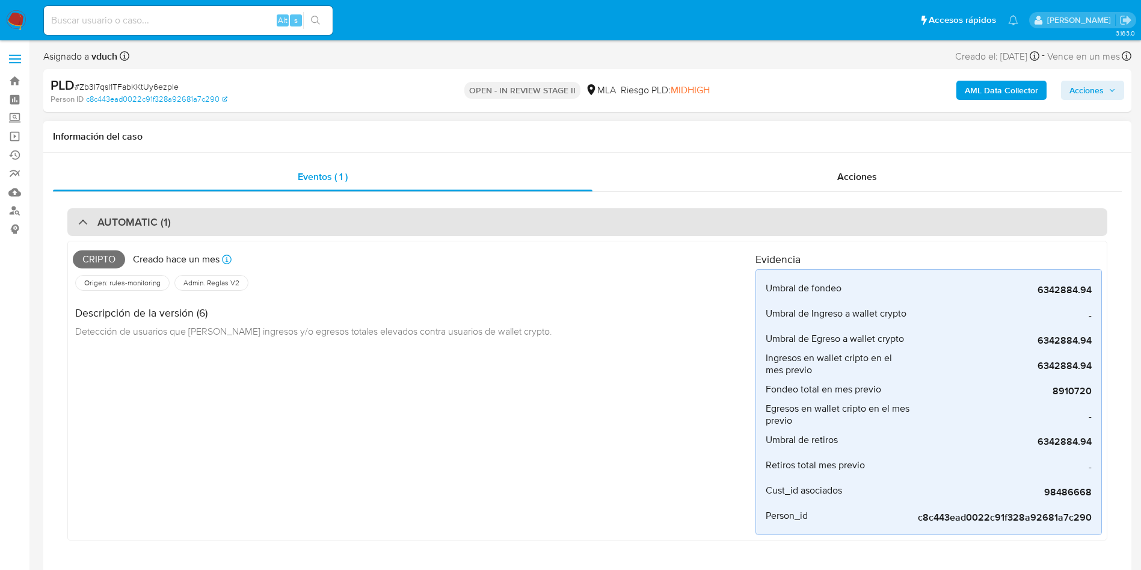
click at [408, 221] on div "AUTOMATIC (1)" at bounding box center [587, 222] width 1040 height 28
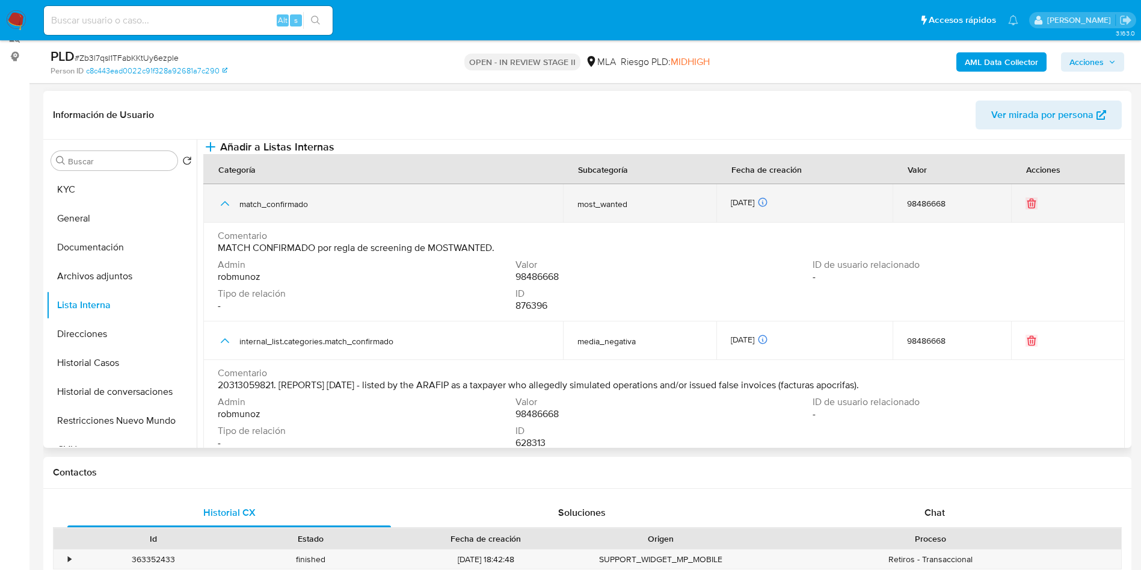
scroll to position [180, 0]
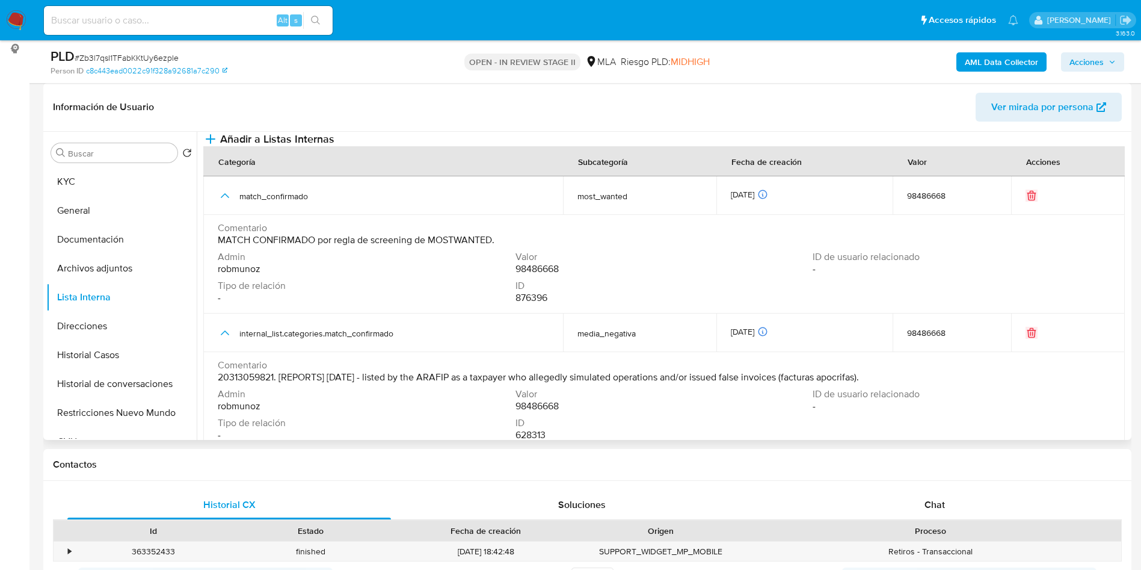
click at [318, 176] on th "Categoría" at bounding box center [383, 161] width 360 height 30
click at [110, 184] on button "KYC" at bounding box center [116, 181] width 141 height 29
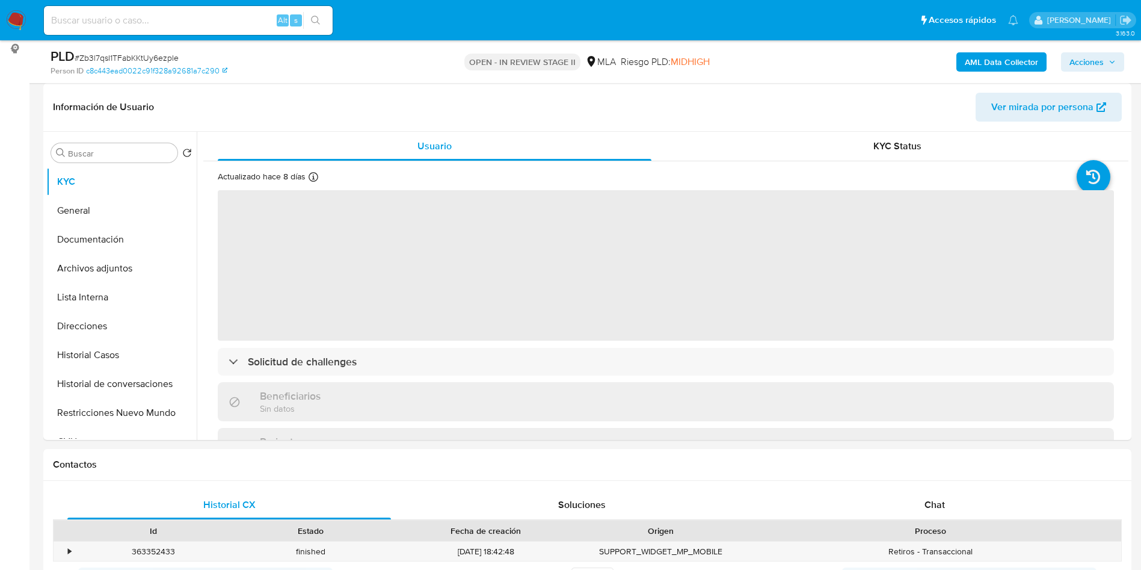
click at [153, 57] on span "# Zb3l7qsI1TFabKKtUy6ezpIe" at bounding box center [127, 58] width 104 height 12
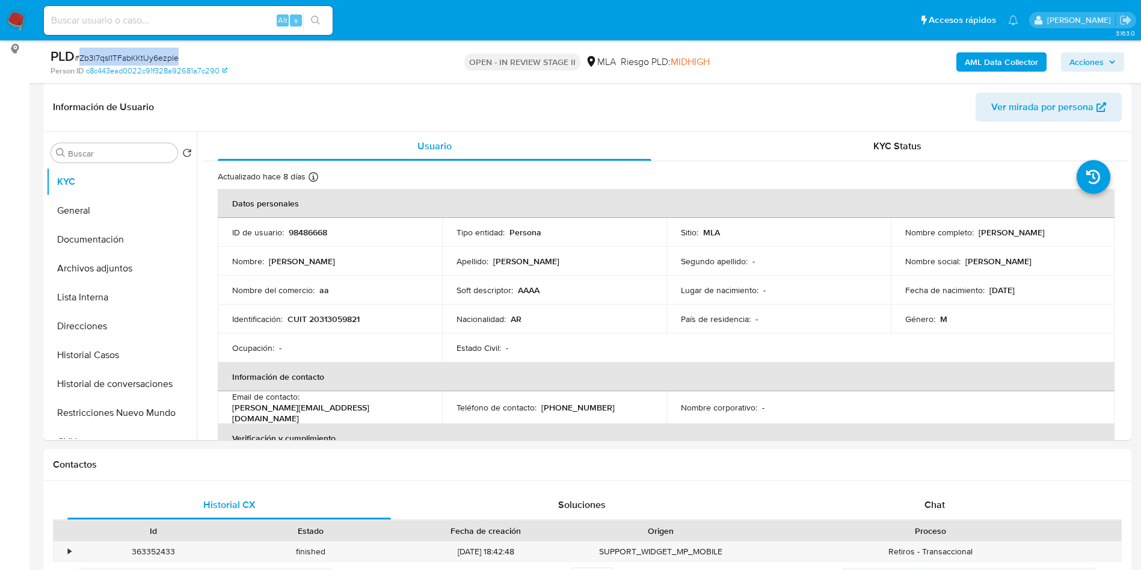
click at [153, 57] on span "# Zb3l7qsI1TFabKKtUy6ezpIe" at bounding box center [127, 58] width 104 height 12
copy span "Zb3l7qsI1TFabKKtUy6ezpIe"
drag, startPoint x: 612, startPoint y: 484, endPoint x: 616, endPoint y: 501, distance: 17.9
click at [612, 484] on div "Historial CX Soluciones Chat Id Estado Fecha de creación Origen Proceso • 36335…" at bounding box center [587, 556] width 1088 height 151
click at [215, 5] on div "Alt s" at bounding box center [188, 21] width 289 height 34
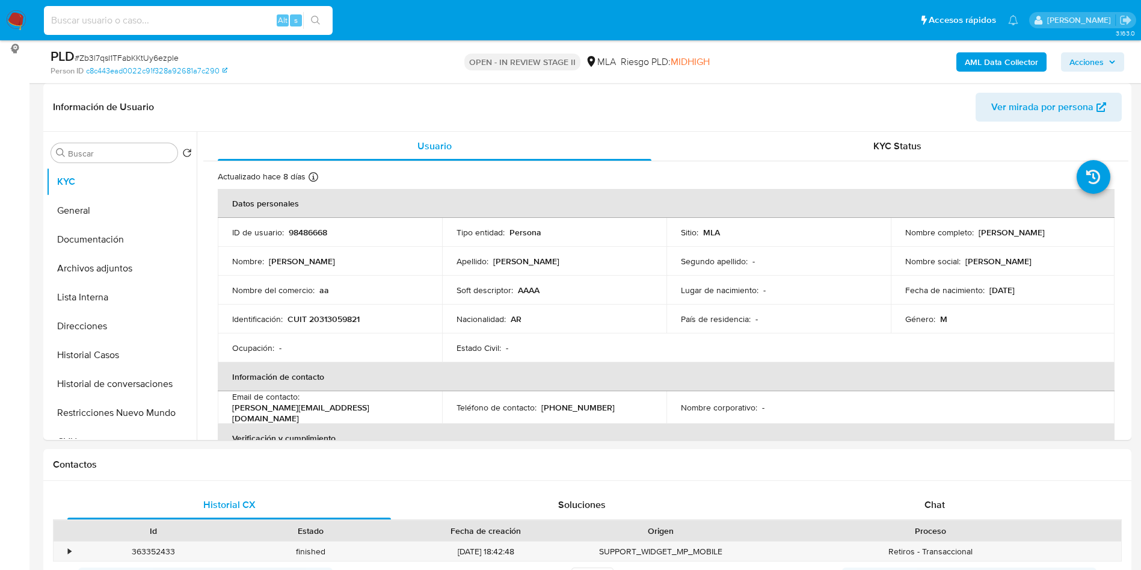
click at [253, 15] on input at bounding box center [188, 21] width 289 height 16
paste input "vUuHcJs6UdbDVkmT477nCFaD"
type input "vUuHcJs6UdbDVkmT477nCFaD"
click at [310, 22] on button "search-icon" at bounding box center [315, 20] width 25 height 17
click at [318, 21] on icon "search-icon" at bounding box center [315, 20] width 9 height 9
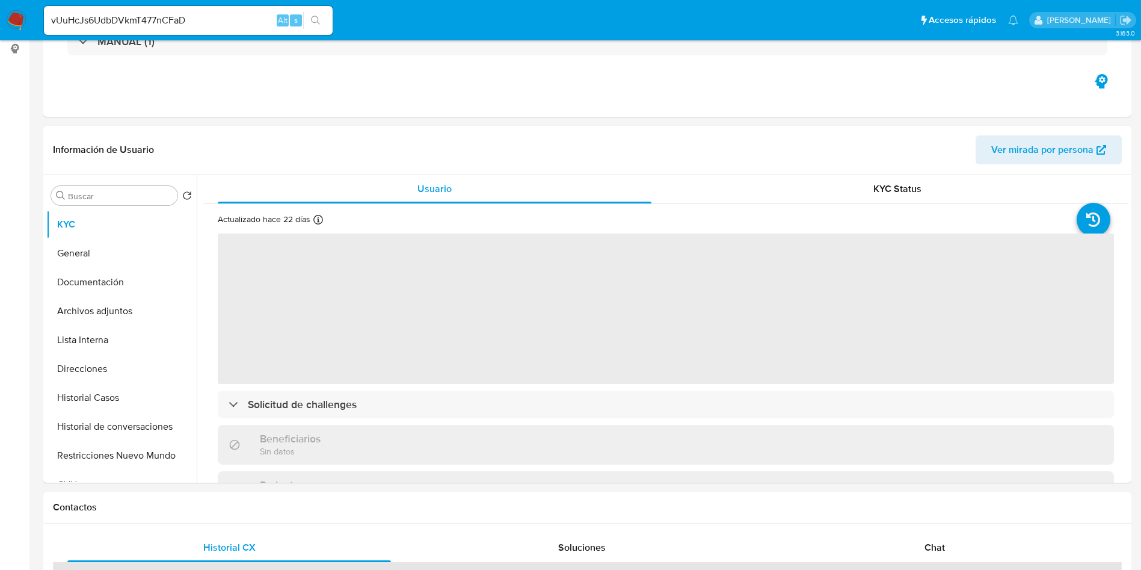
select select "10"
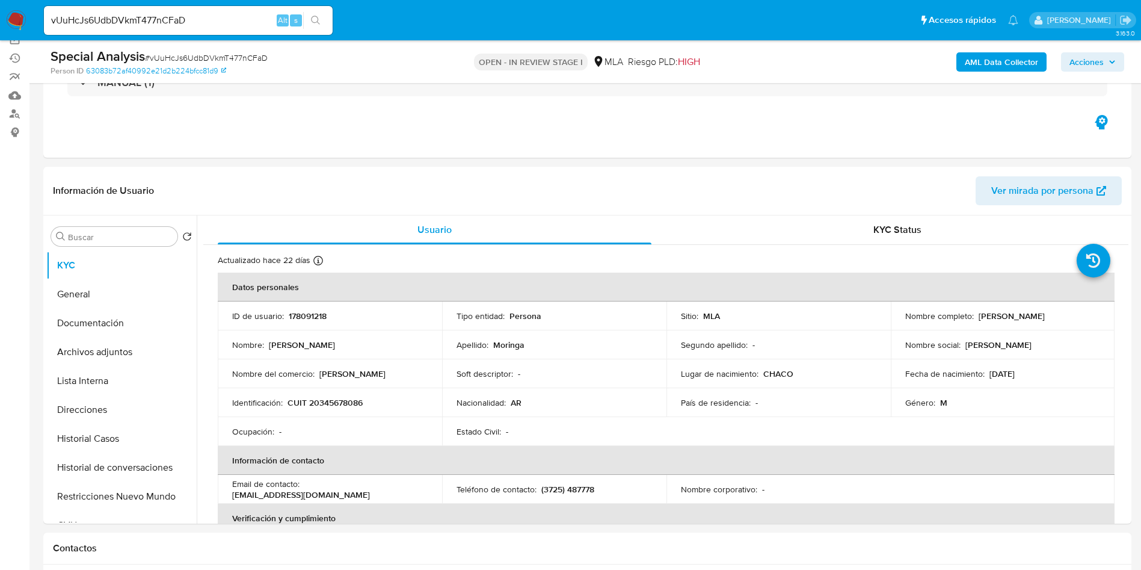
scroll to position [180, 0]
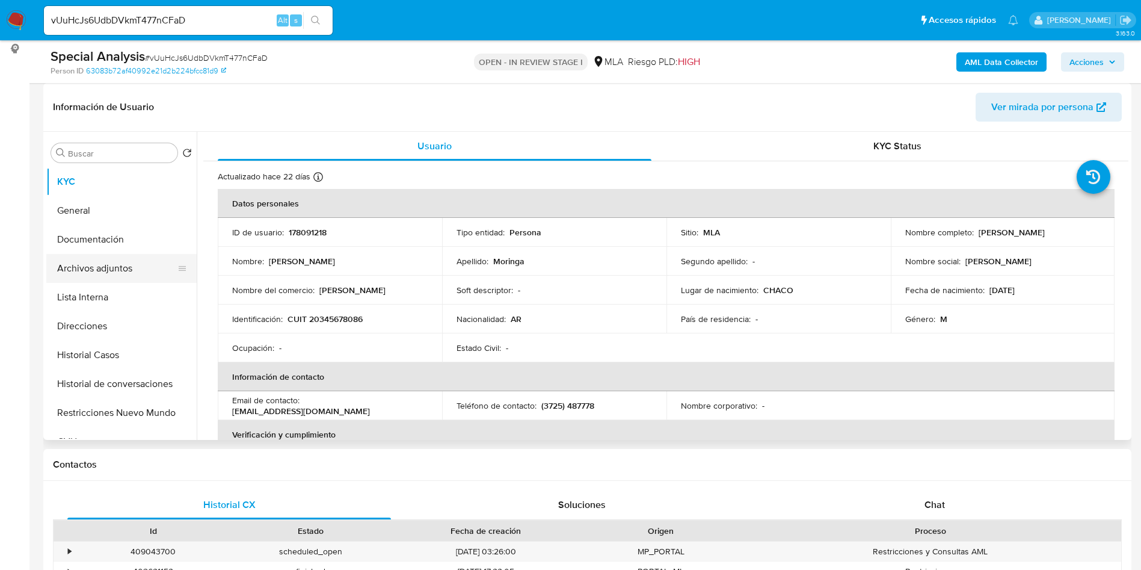
click at [79, 265] on button "Archivos adjuntos" at bounding box center [116, 268] width 141 height 29
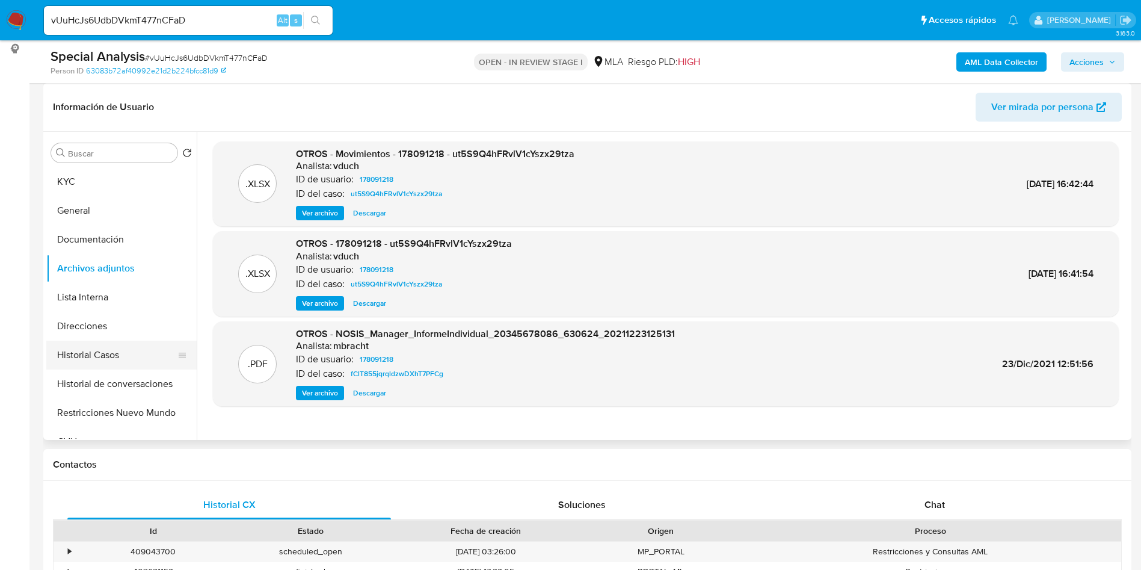
click at [126, 365] on button "Historial Casos" at bounding box center [116, 354] width 141 height 29
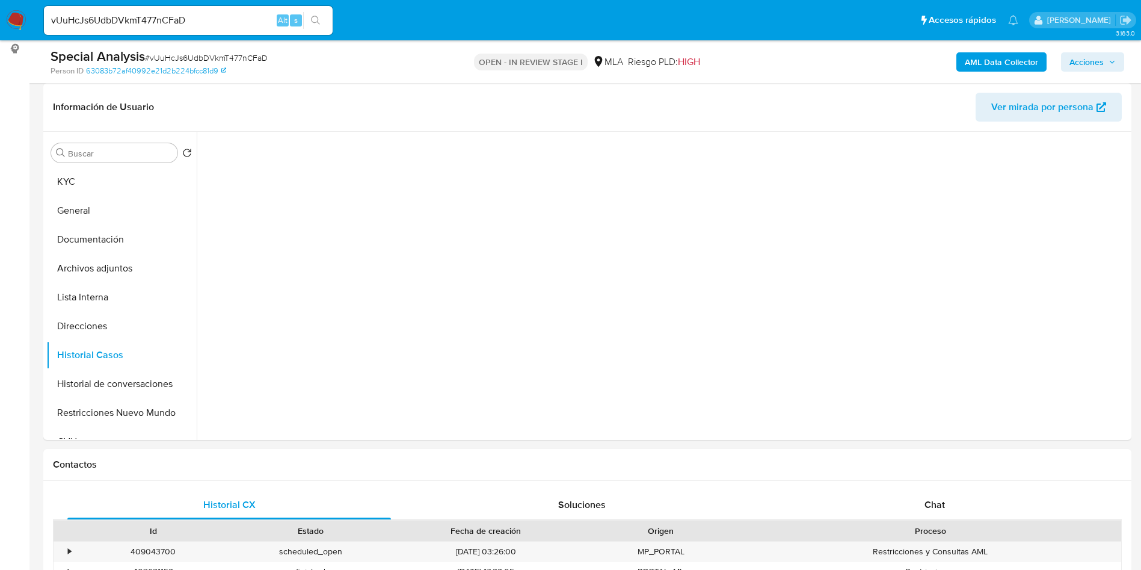
click at [258, 57] on span "# vUuHcJs6UdbDVkmT477nCFaD" at bounding box center [206, 58] width 123 height 12
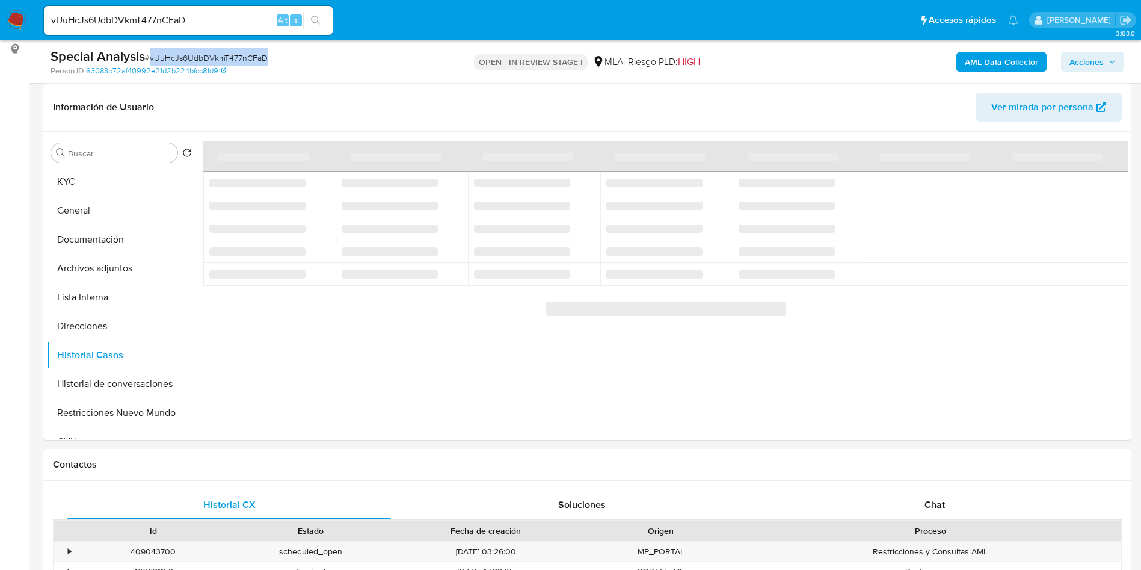
copy span "vUuHcJs6UdbDVkmT477nCFaD"
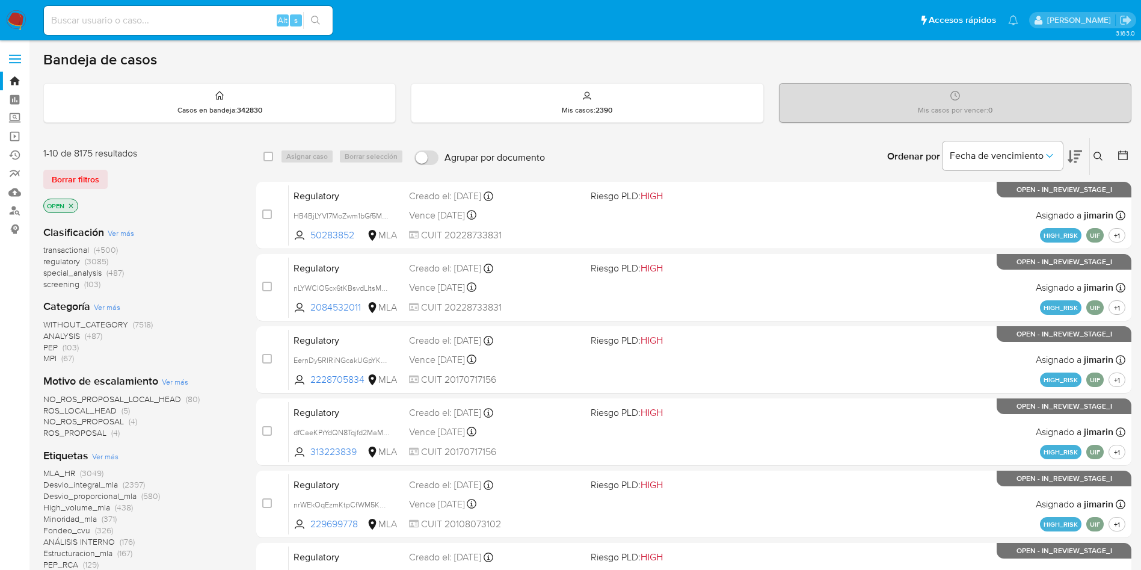
click at [1103, 153] on button at bounding box center [1100, 156] width 20 height 14
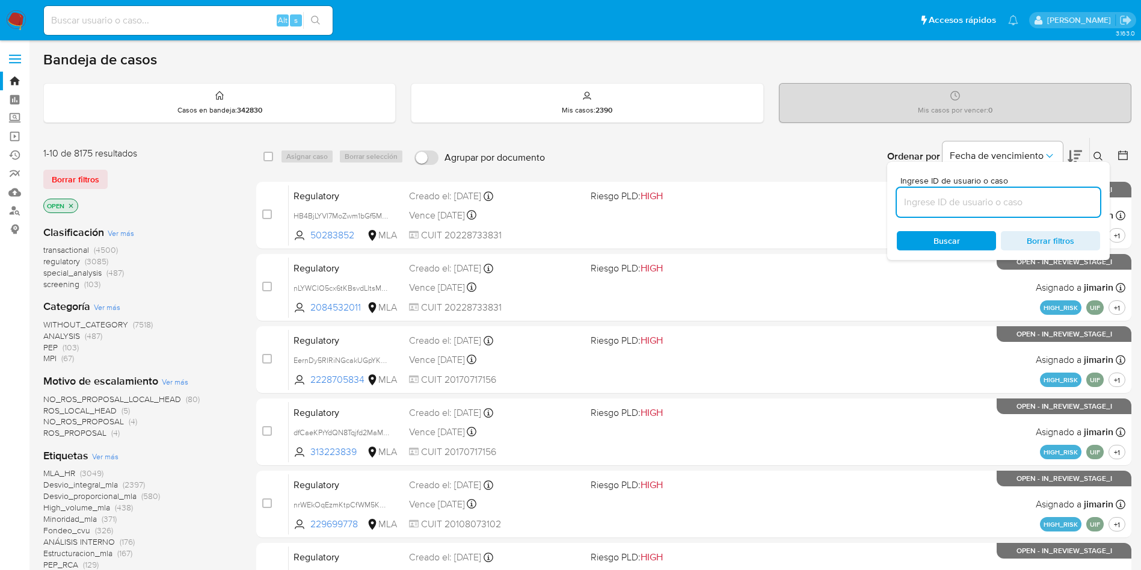
click at [1023, 204] on input at bounding box center [998, 202] width 203 height 16
type input "vUuHcJs6UdbDVkmT477nCFaD"
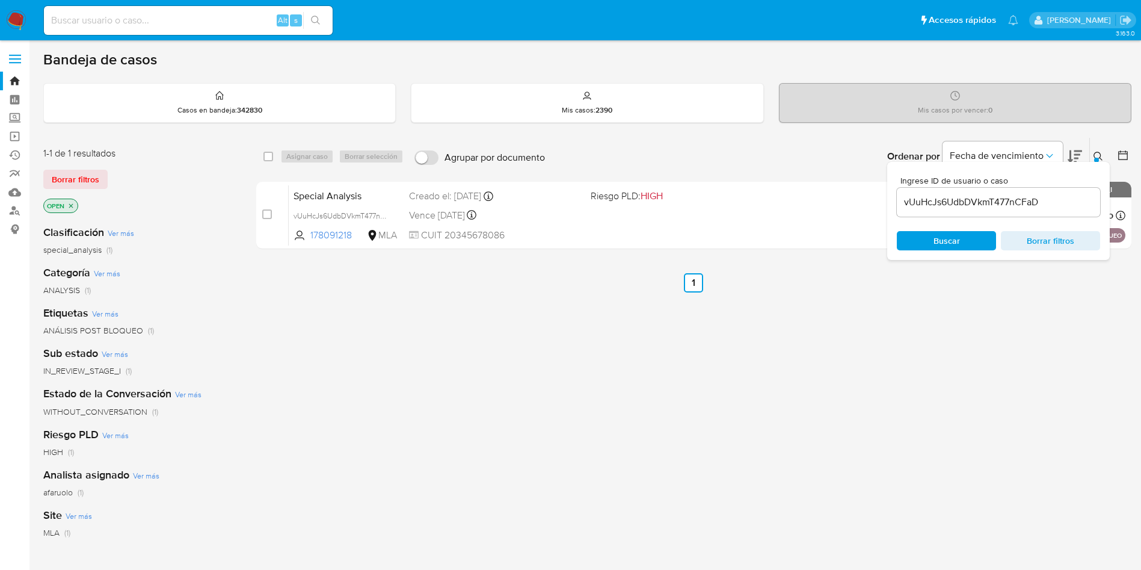
click at [973, 246] on span "Buscar" at bounding box center [946, 240] width 82 height 17
click at [272, 159] on input "checkbox" at bounding box center [268, 157] width 10 height 10
checkbox input "true"
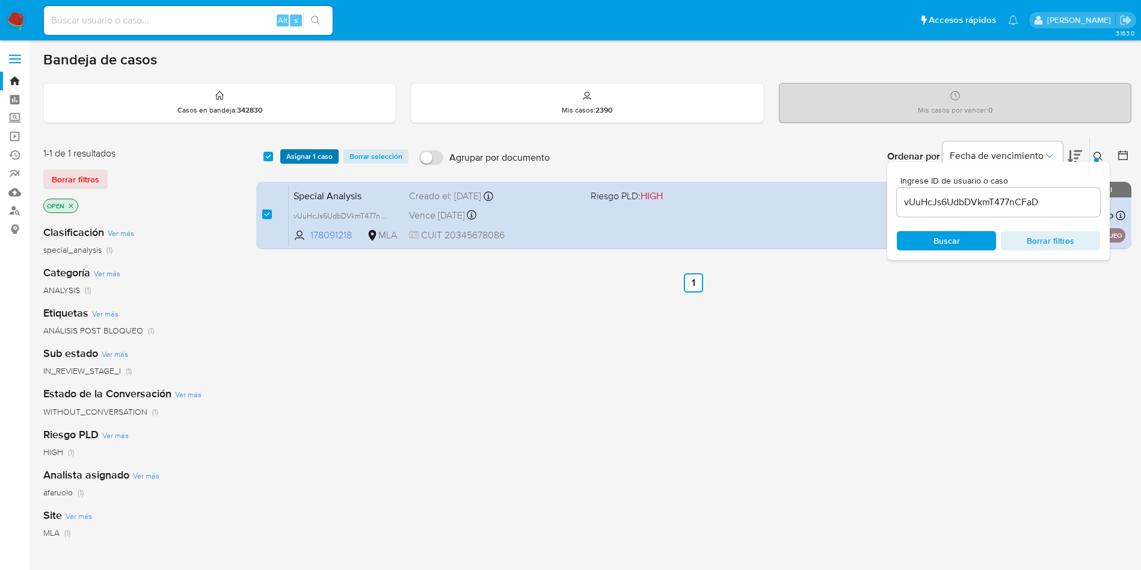
click at [306, 150] on span "Asignar 1 caso" at bounding box center [309, 156] width 46 height 12
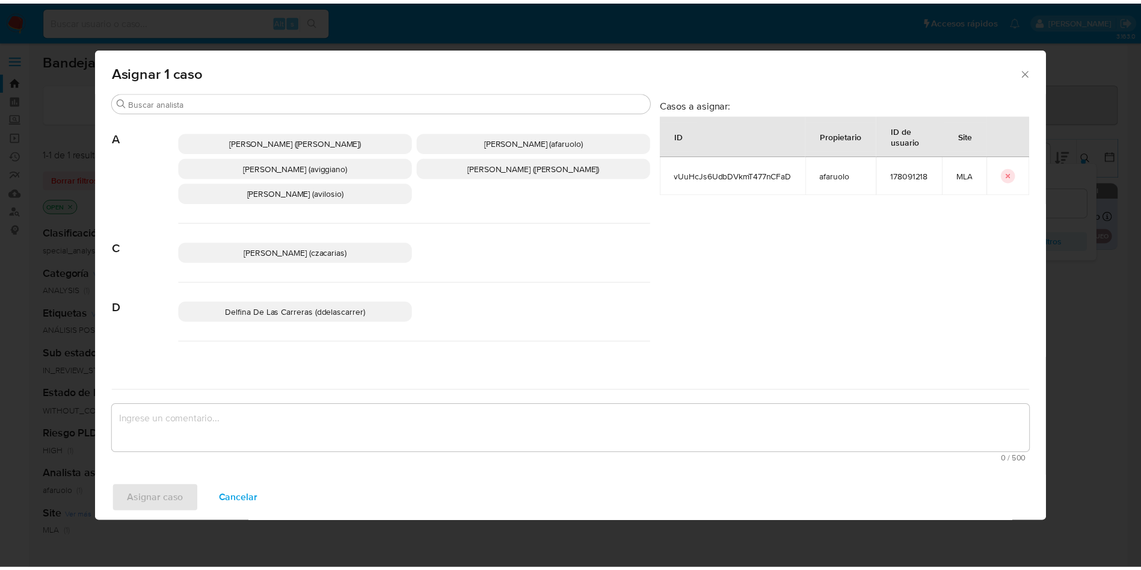
scroll to position [1075, 0]
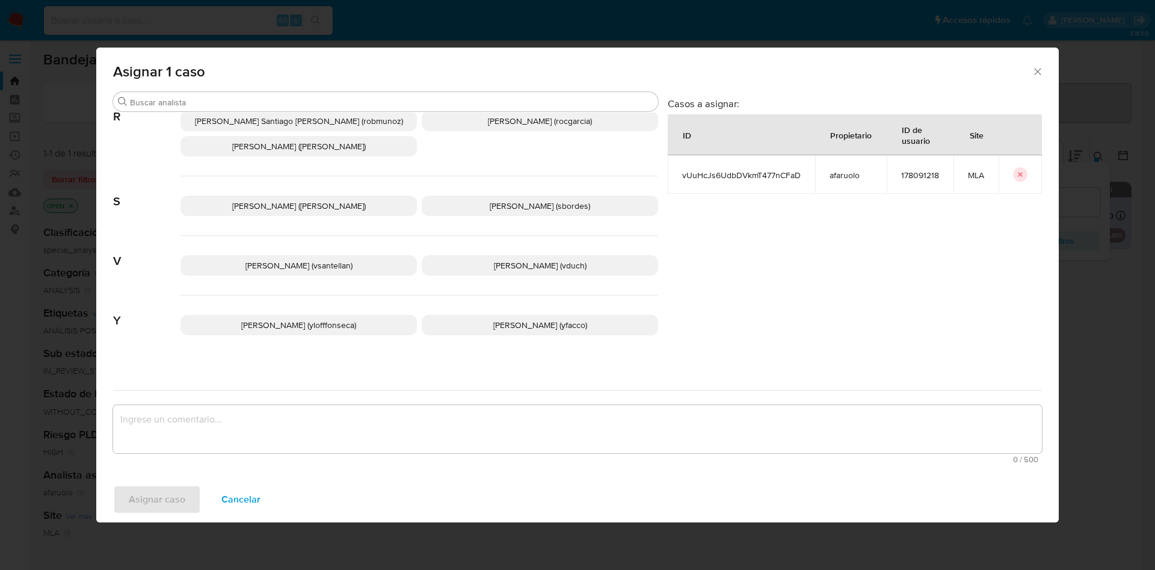
click at [491, 255] on p "Valeria Duch (vduch)" at bounding box center [540, 265] width 236 height 20
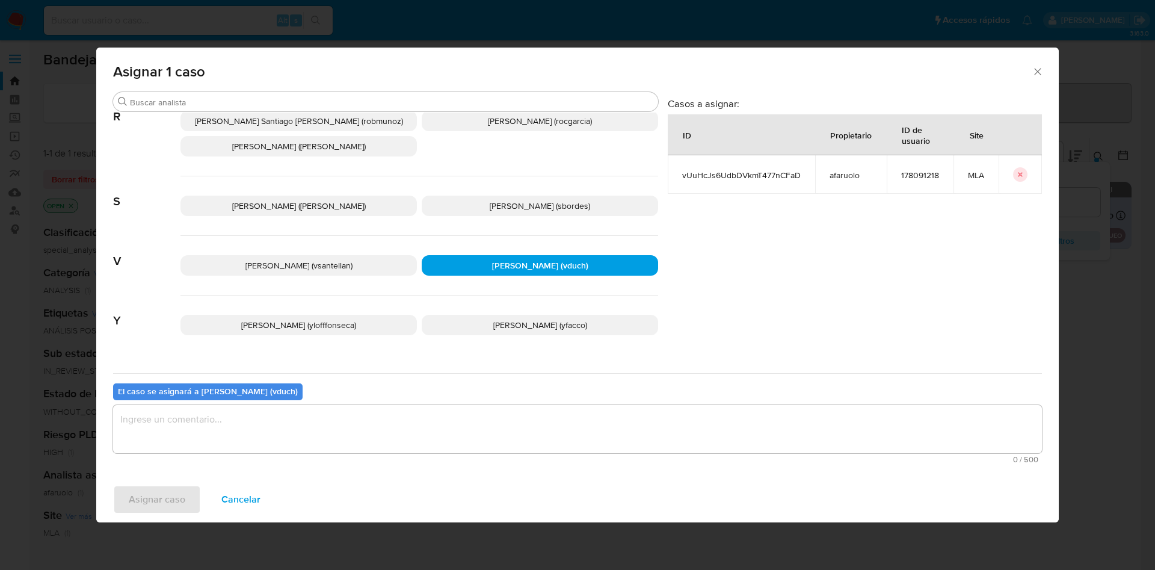
click at [496, 405] on div "El caso se asignará a Valeria Duch (vduch) 0 / 500 500 caracteres restantes" at bounding box center [577, 420] width 929 height 95
click at [500, 428] on textarea "assign-modal" at bounding box center [577, 429] width 929 height 48
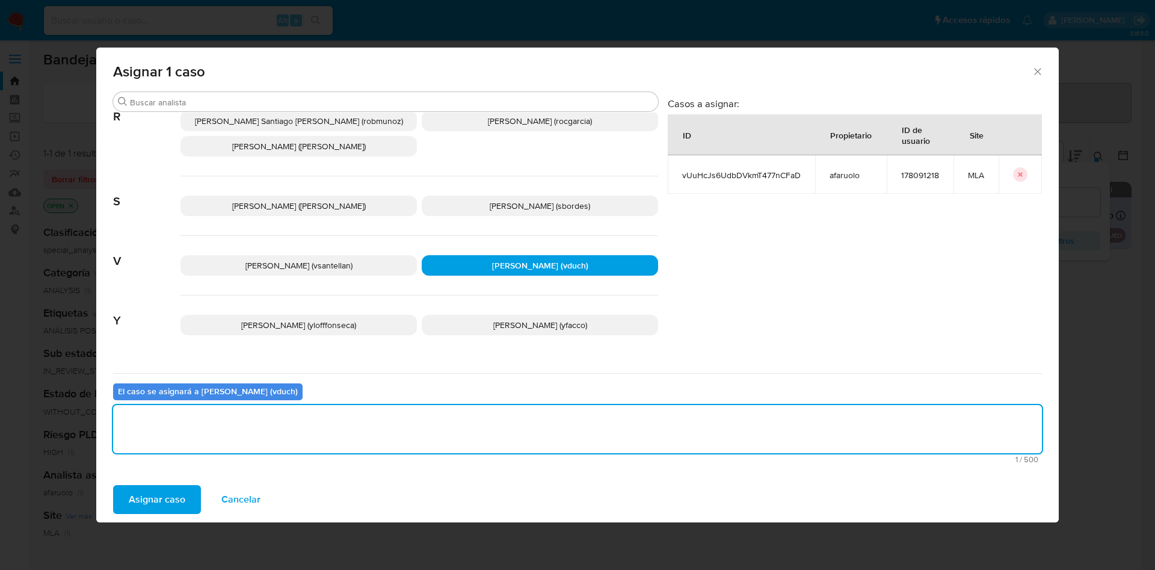
click at [167, 480] on div "Asignar caso Cancelar" at bounding box center [577, 499] width 962 height 46
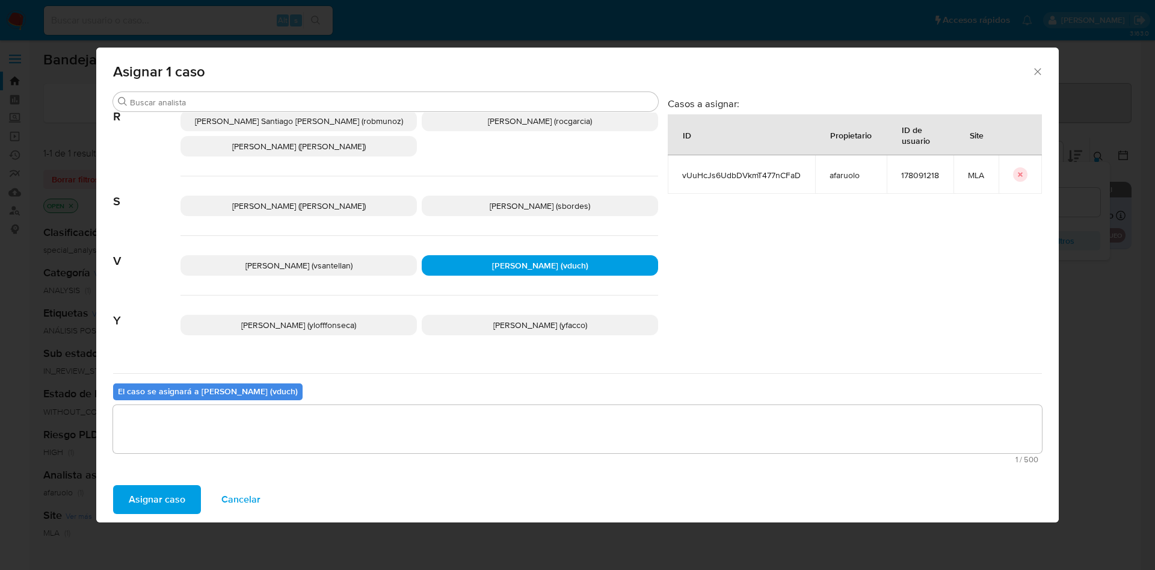
click at [194, 490] on button "Asignar caso" at bounding box center [157, 499] width 88 height 29
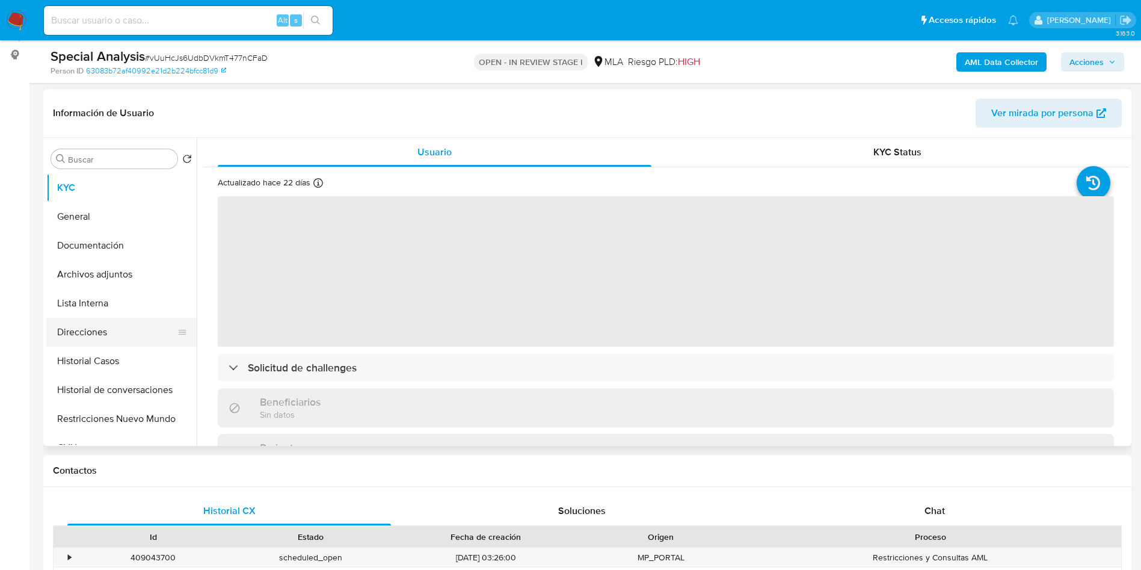
scroll to position [180, 0]
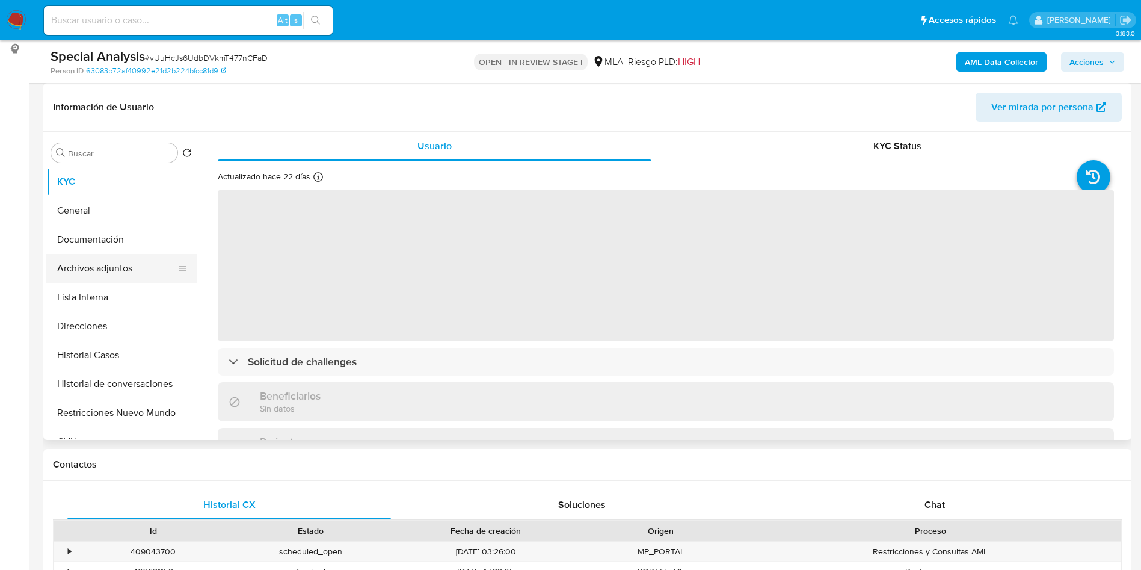
click at [125, 281] on button "Archivos adjuntos" at bounding box center [116, 268] width 141 height 29
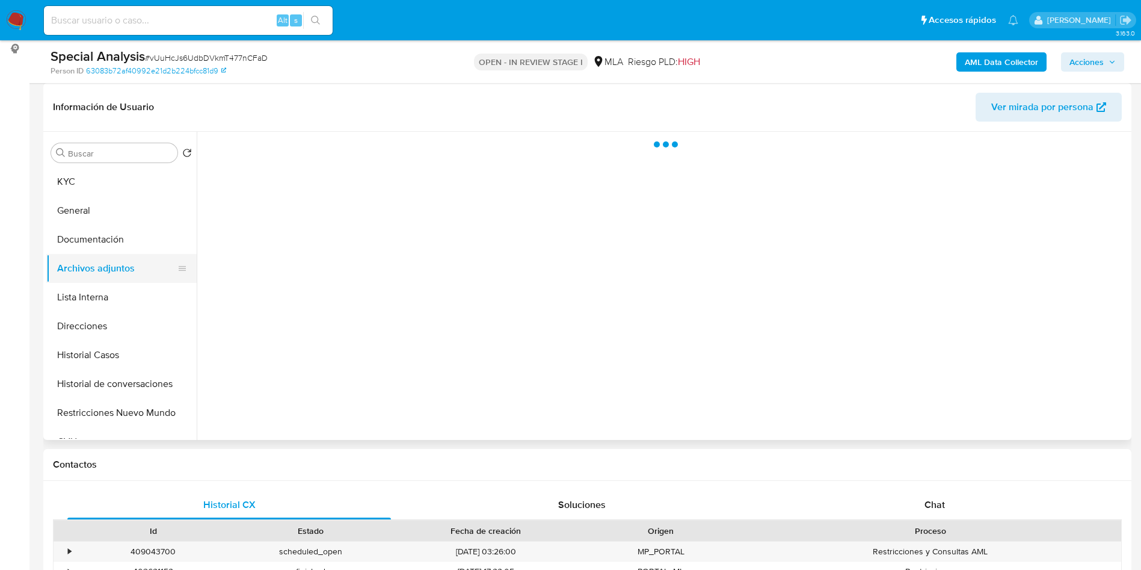
select select "10"
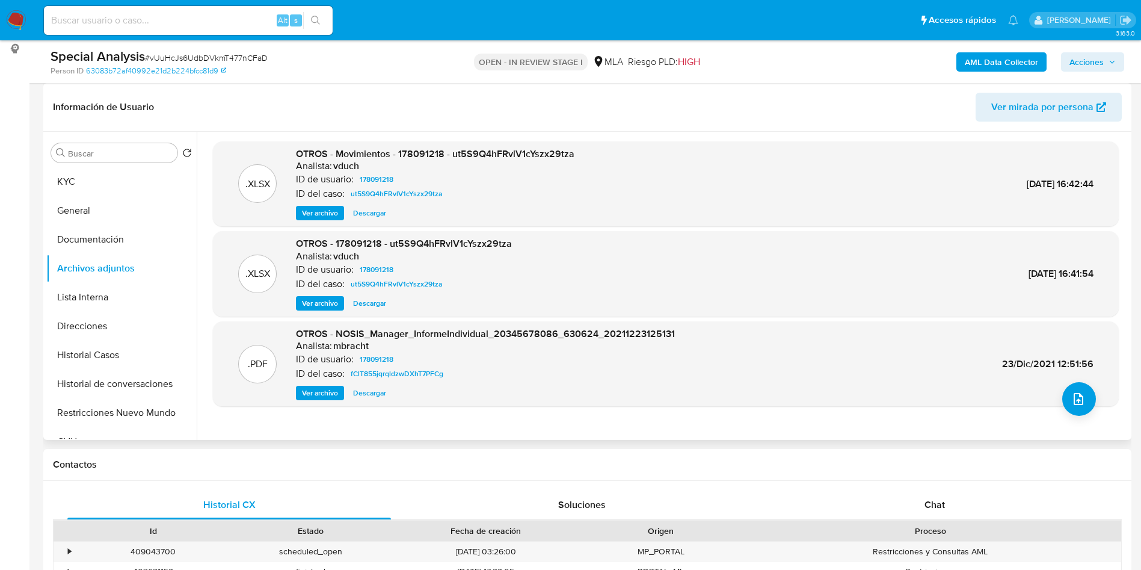
click at [1093, 392] on div ".PDF OTROS - NOSIS_Manager_InformeIndividual_20345678086_630624_20211223125131 …" at bounding box center [666, 363] width 894 height 73
click at [1078, 393] on icon "upload-file" at bounding box center [1078, 399] width 14 height 14
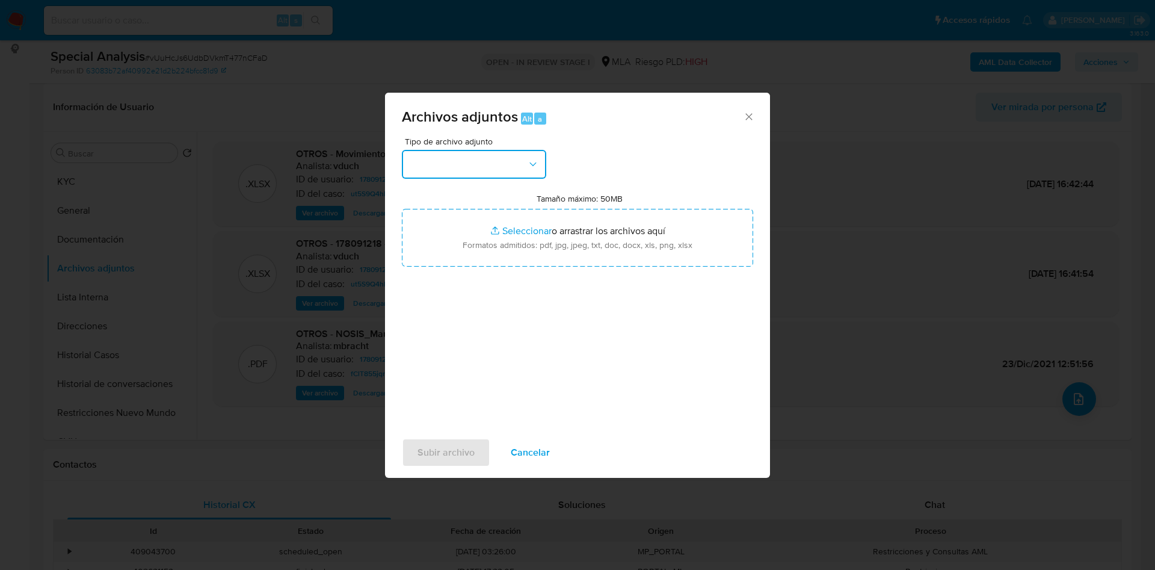
click at [472, 176] on button "button" at bounding box center [474, 164] width 144 height 29
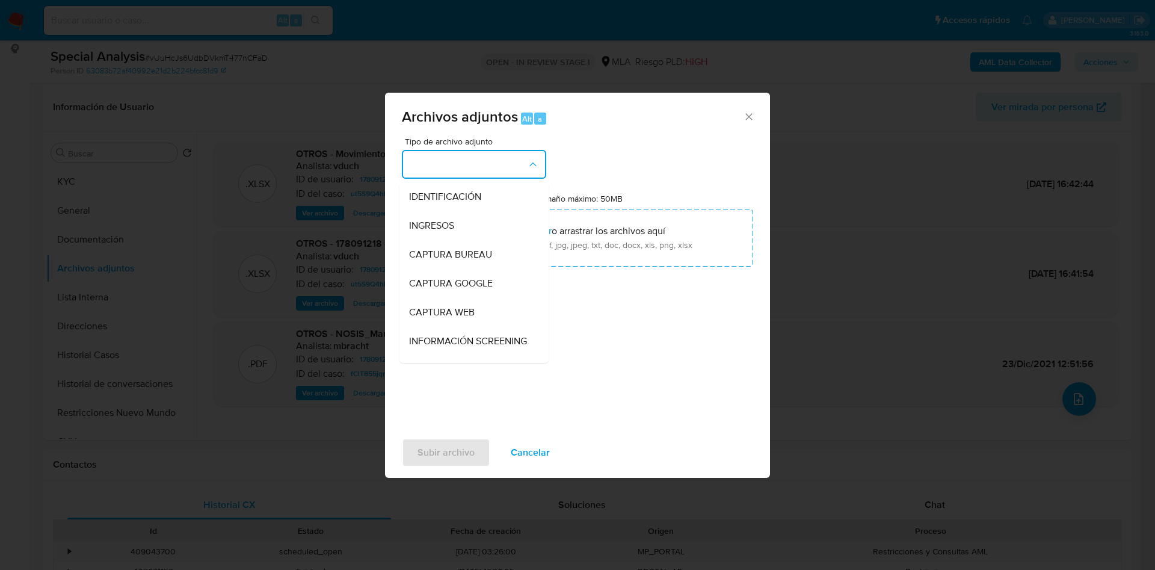
click at [502, 155] on button "button" at bounding box center [474, 164] width 144 height 29
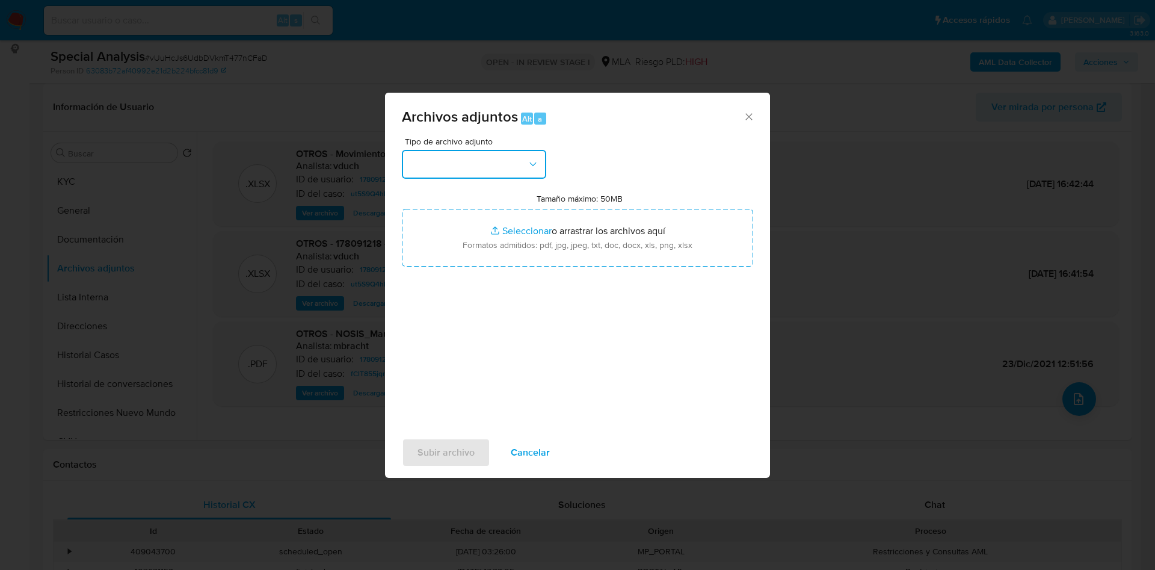
click at [471, 173] on button "button" at bounding box center [474, 164] width 144 height 29
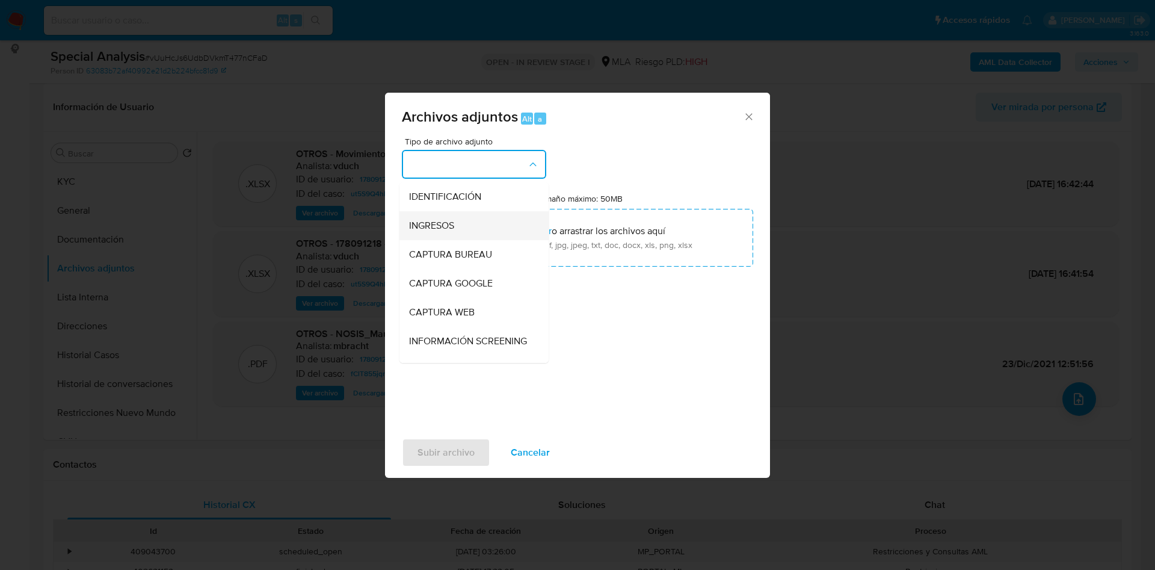
click at [427, 222] on span "INGRESOS" at bounding box center [431, 226] width 45 height 12
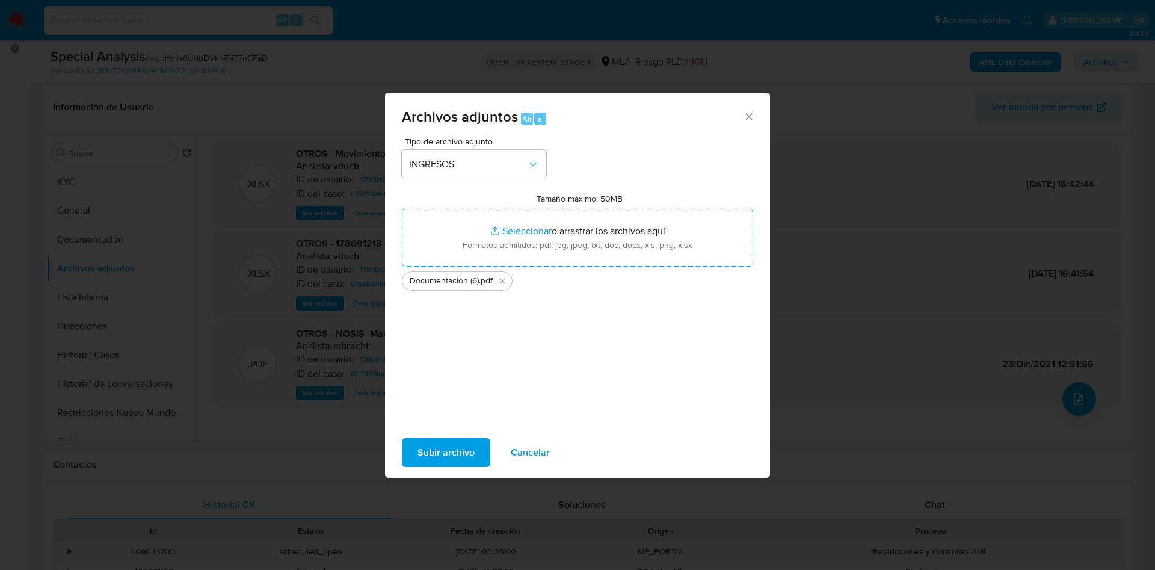
drag, startPoint x: 607, startPoint y: 229, endPoint x: 451, endPoint y: 454, distance: 274.4
click at [451, 454] on span "Subir archivo" at bounding box center [445, 452] width 57 height 26
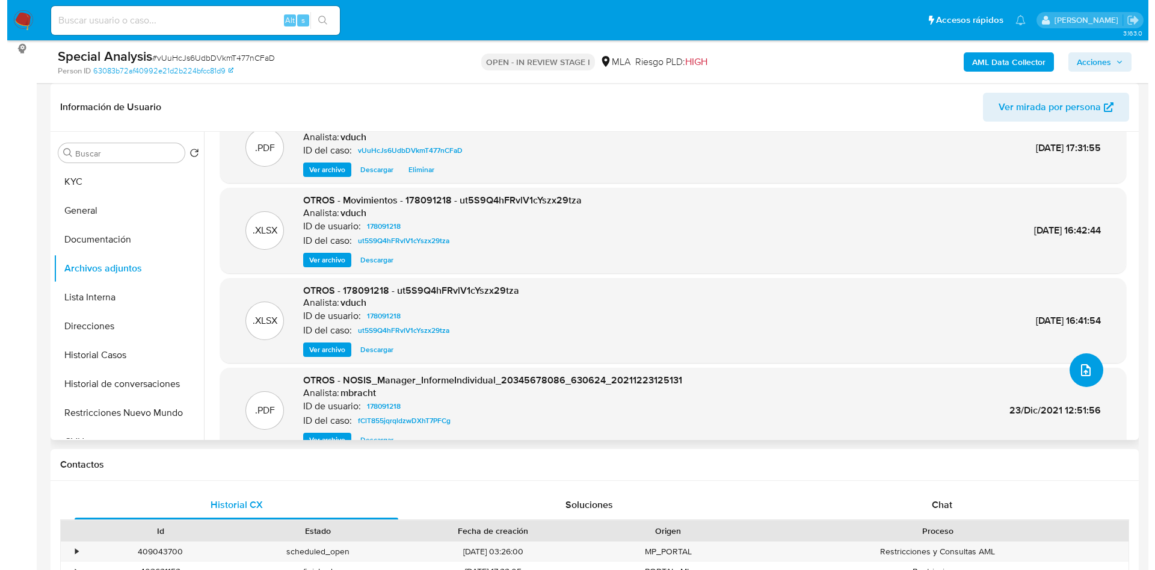
scroll to position [53, 0]
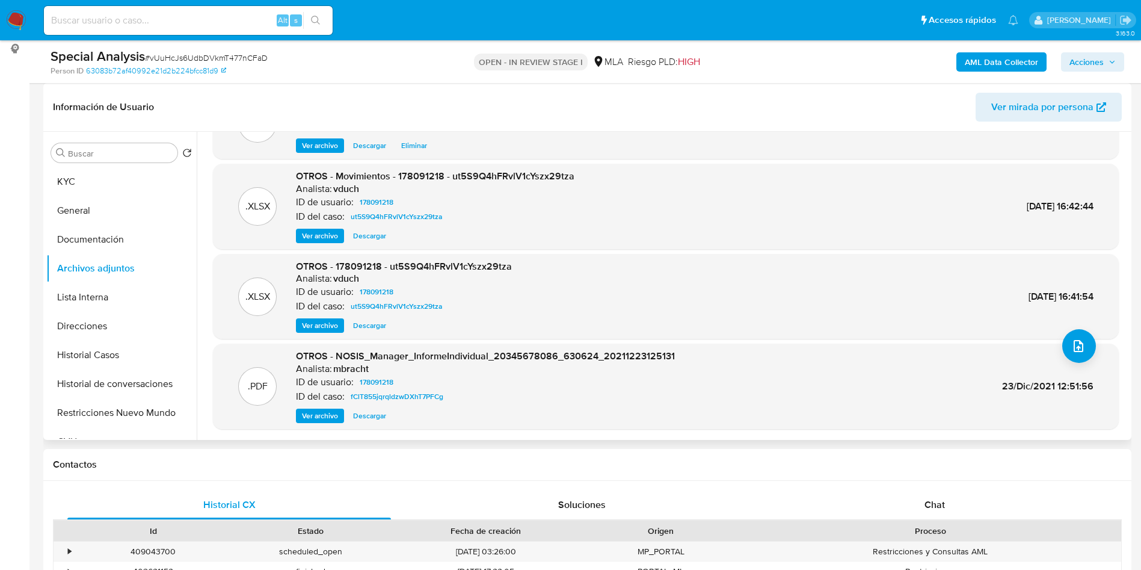
click at [328, 324] on span "Ver archivo" at bounding box center [320, 325] width 36 height 12
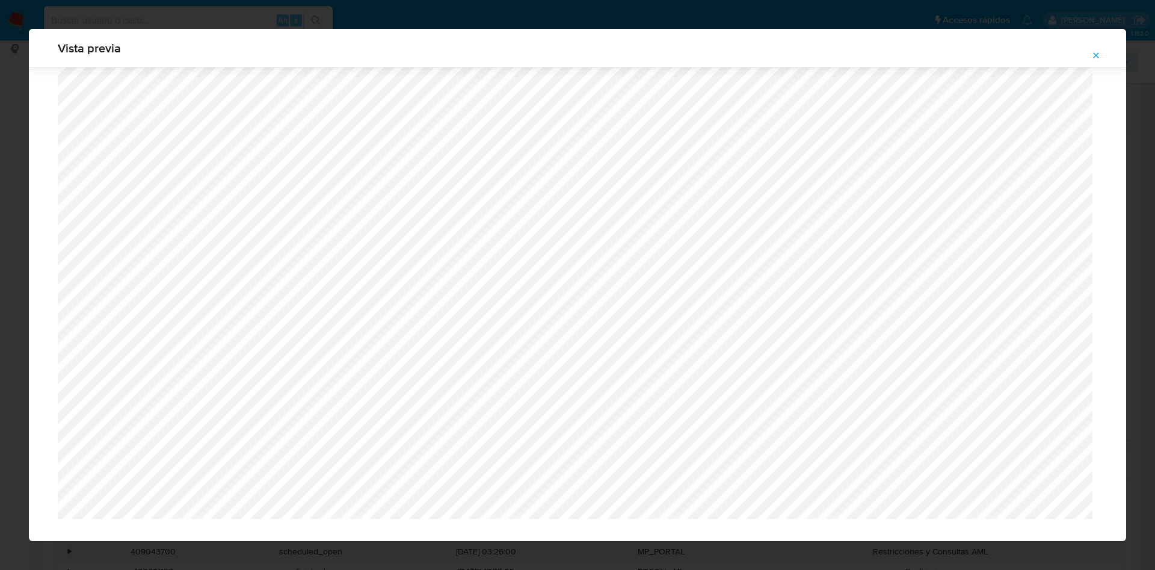
scroll to position [634, 0]
click at [1108, 51] on button "Attachment preview" at bounding box center [1095, 55] width 26 height 19
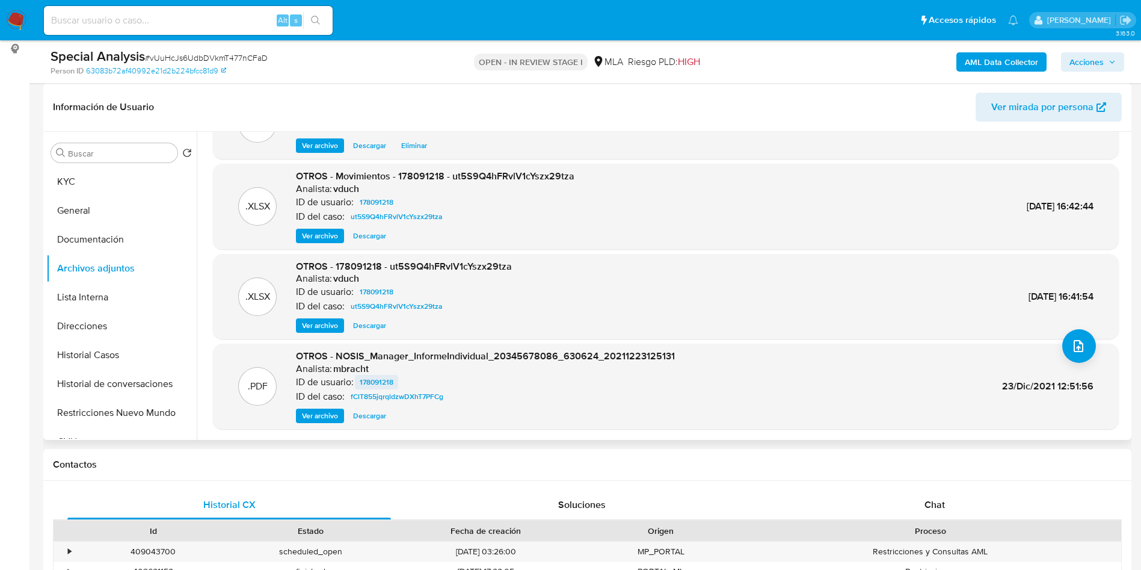
scroll to position [0, 0]
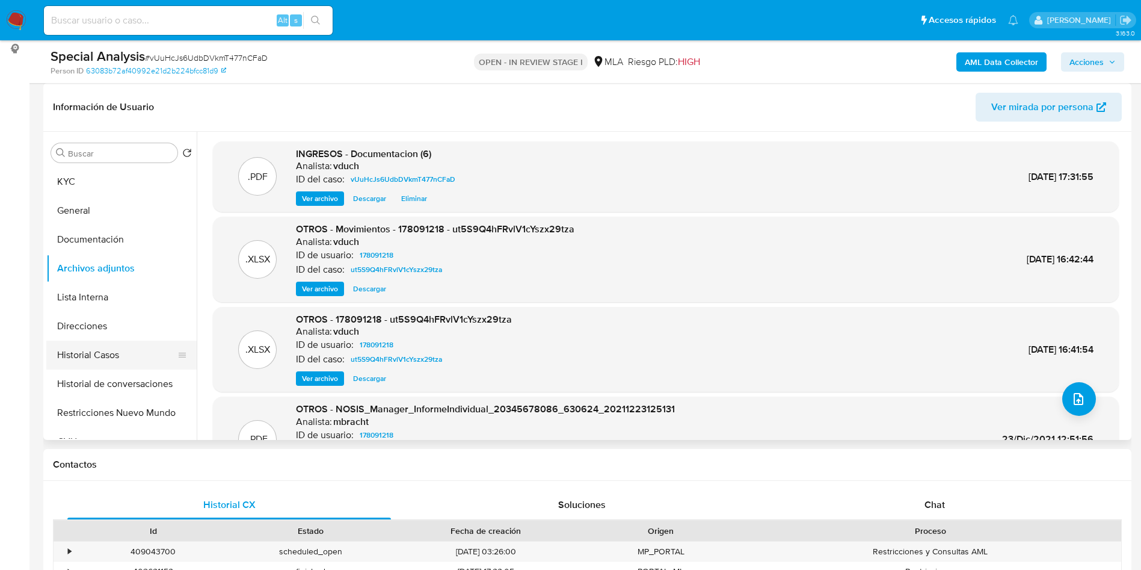
click at [149, 361] on button "Historial Casos" at bounding box center [116, 354] width 141 height 29
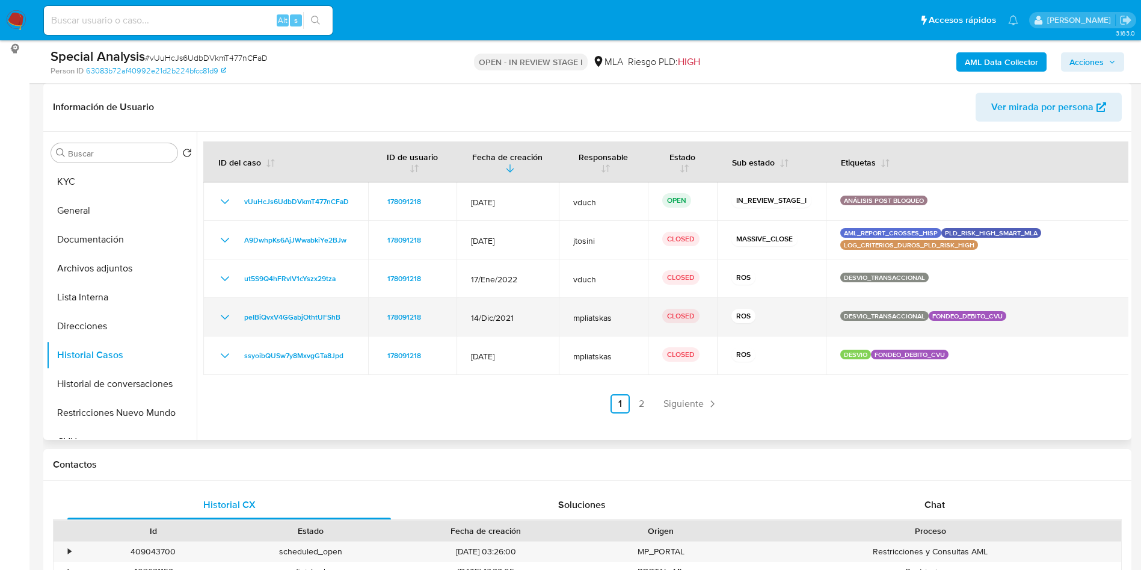
click at [226, 321] on icon "Mostrar/Ocultar" at bounding box center [225, 317] width 14 height 14
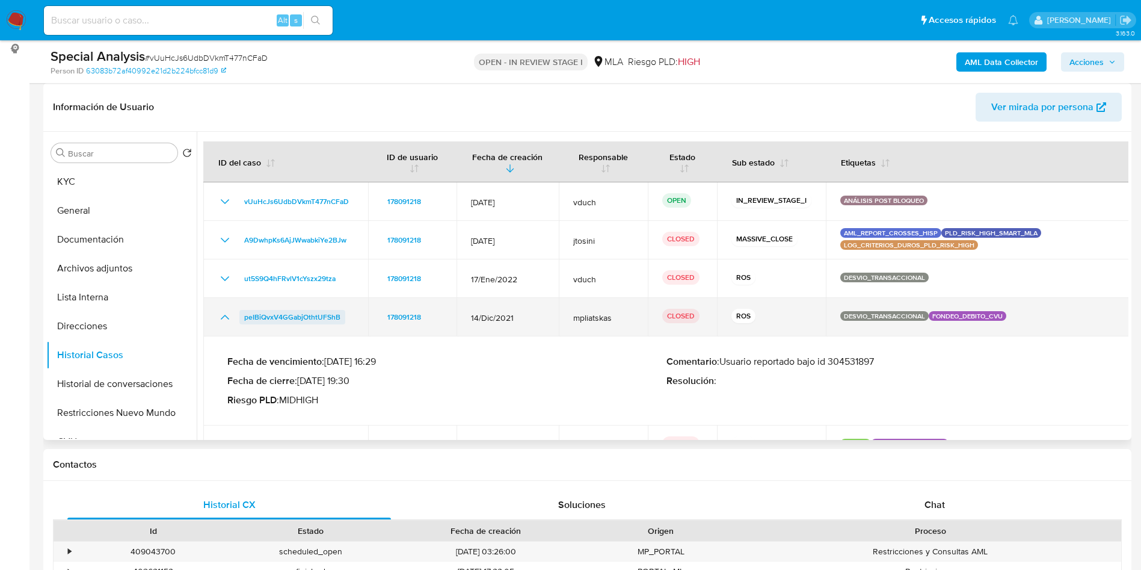
click at [279, 321] on span "peIBiQvxV4GGabjOthtUFShB" at bounding box center [292, 317] width 96 height 14
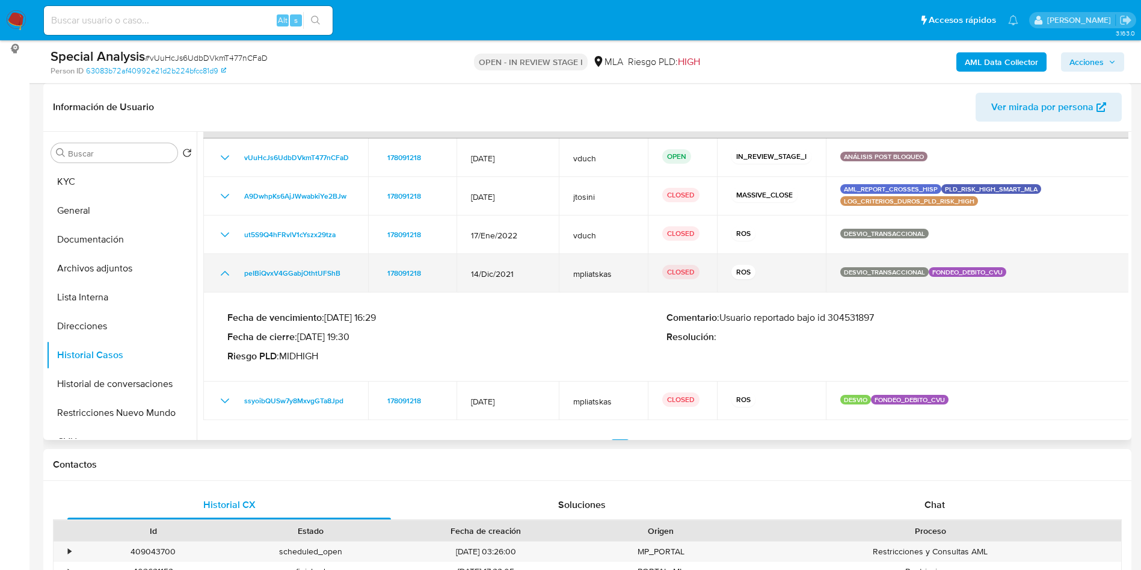
scroll to position [69, 0]
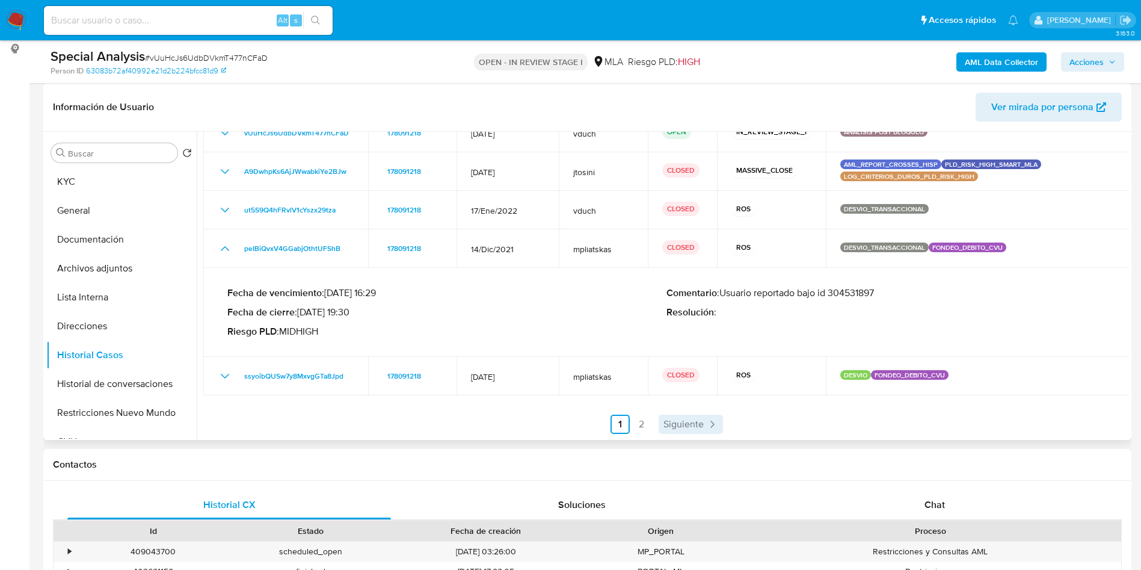
click at [696, 428] on span "Siguiente" at bounding box center [683, 424] width 40 height 10
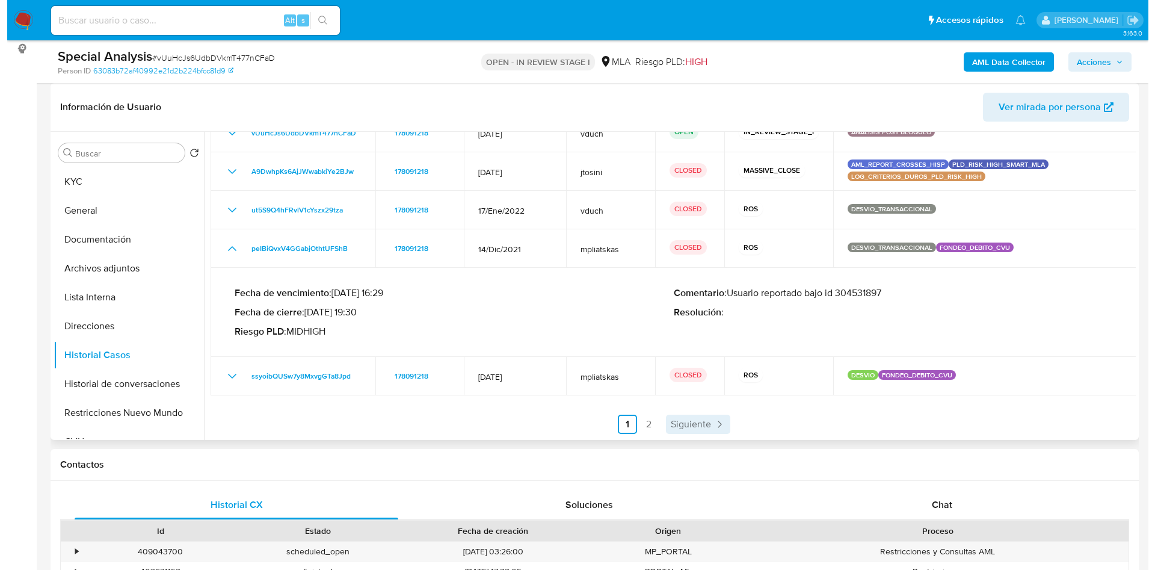
scroll to position [0, 0]
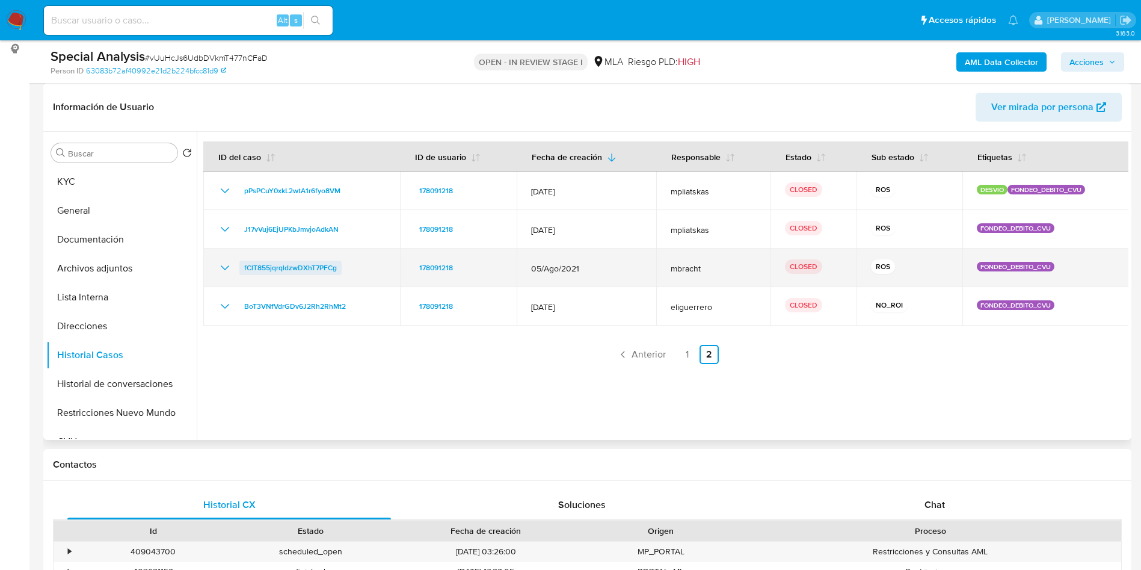
click at [305, 270] on span "fClT855jqrqldzwDXhT7PFCg" at bounding box center [290, 267] width 93 height 14
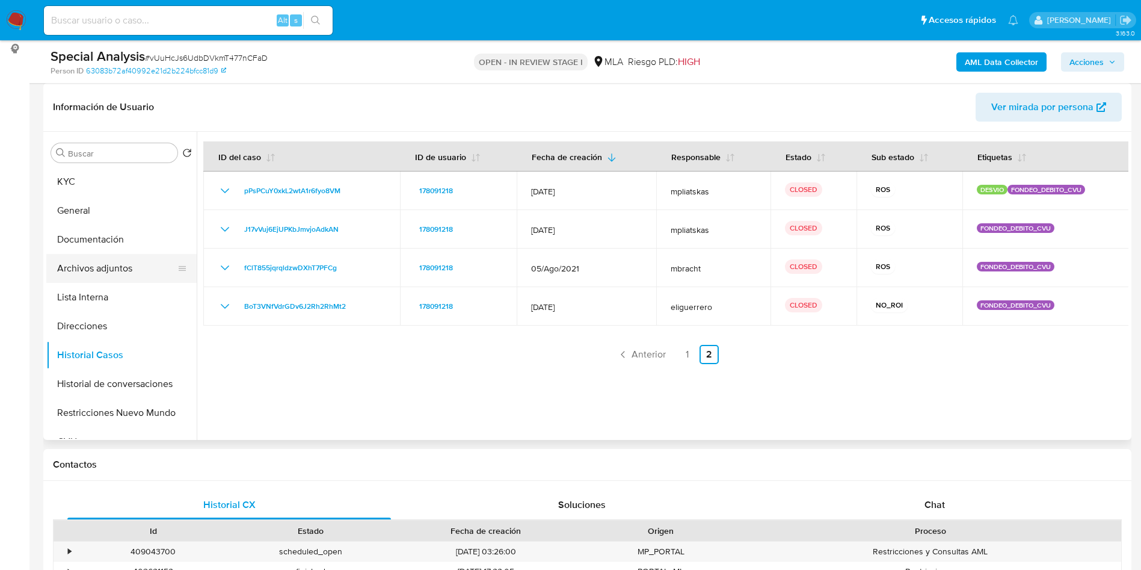
click at [138, 279] on button "Archivos adjuntos" at bounding box center [116, 268] width 141 height 29
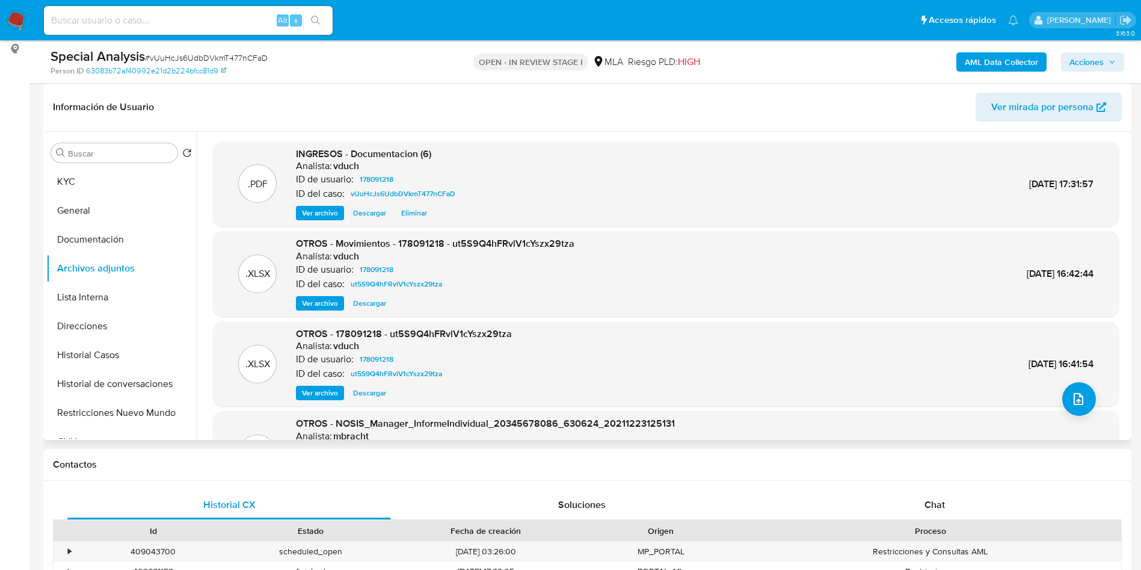
click at [331, 392] on span "Ver archivo" at bounding box center [320, 393] width 36 height 12
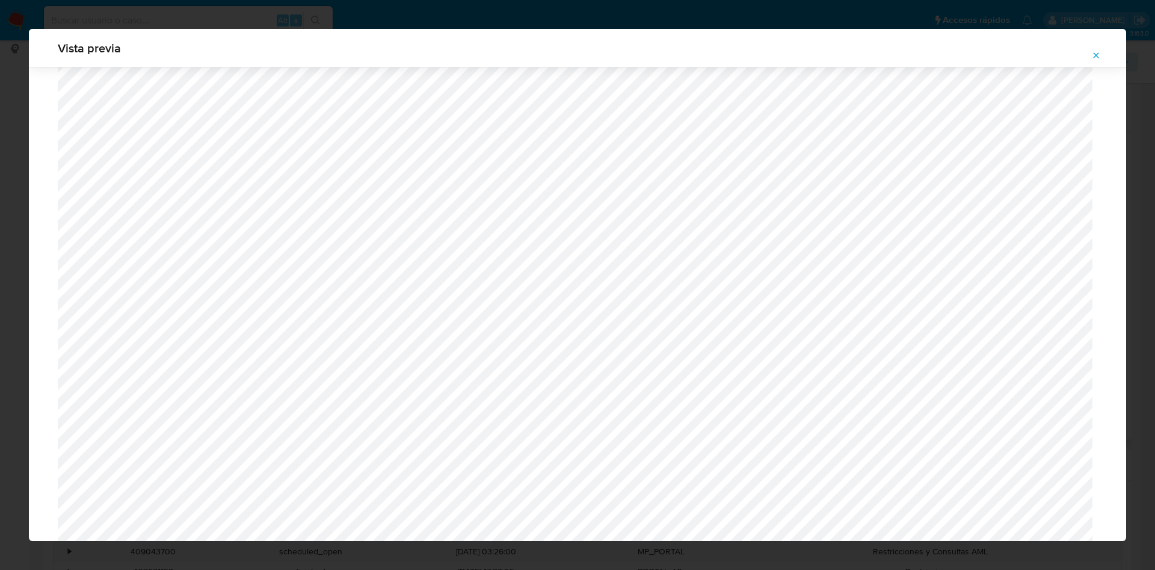
scroll to position [634, 0]
click at [1106, 54] on button "Attachment preview" at bounding box center [1095, 55] width 26 height 19
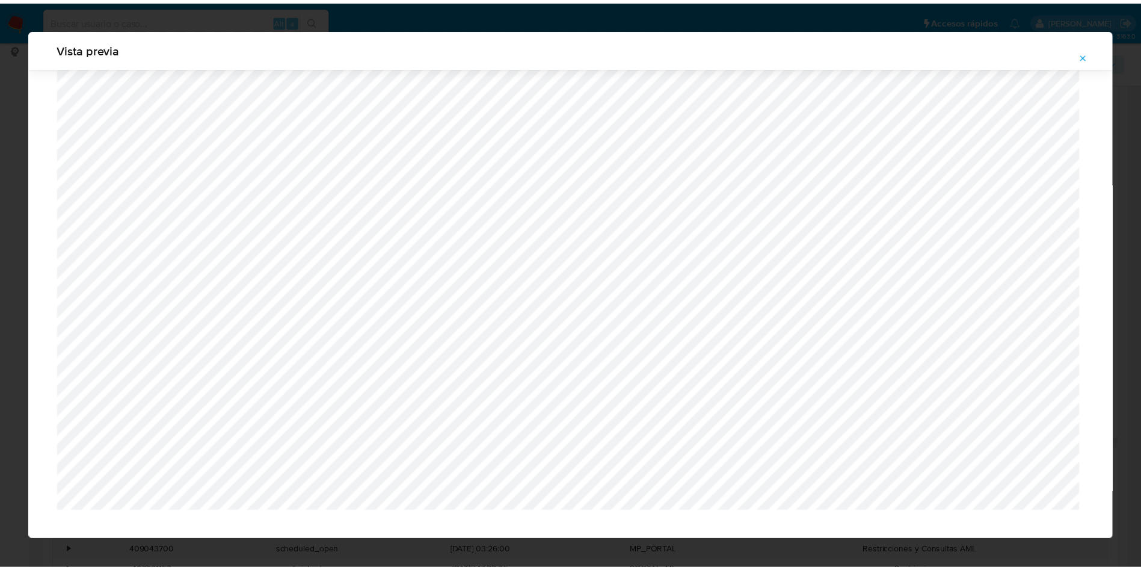
scroll to position [0, 0]
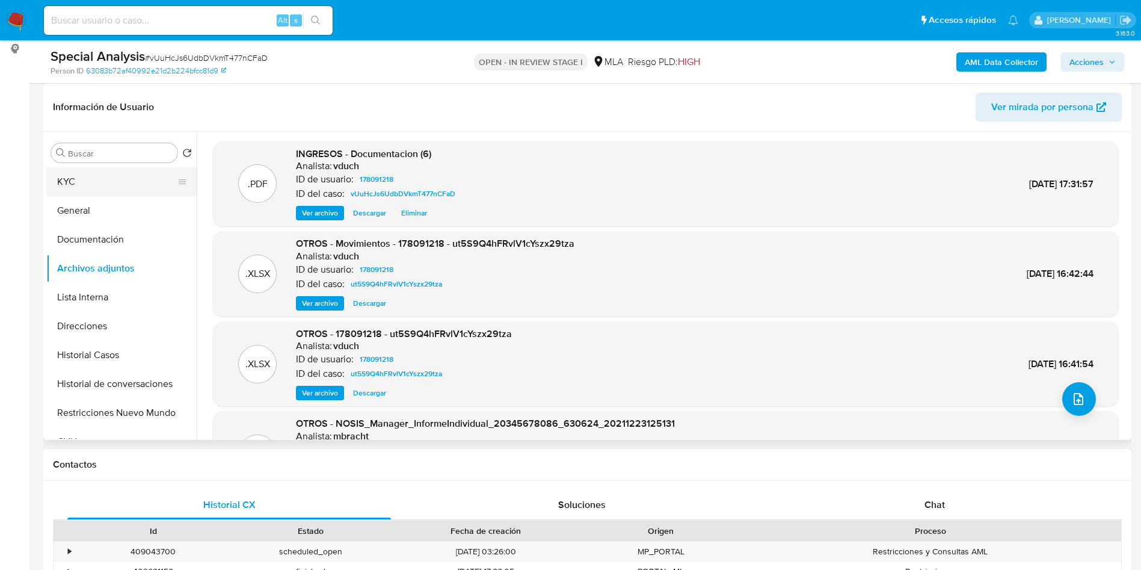
click at [48, 189] on button "KYC" at bounding box center [116, 181] width 141 height 29
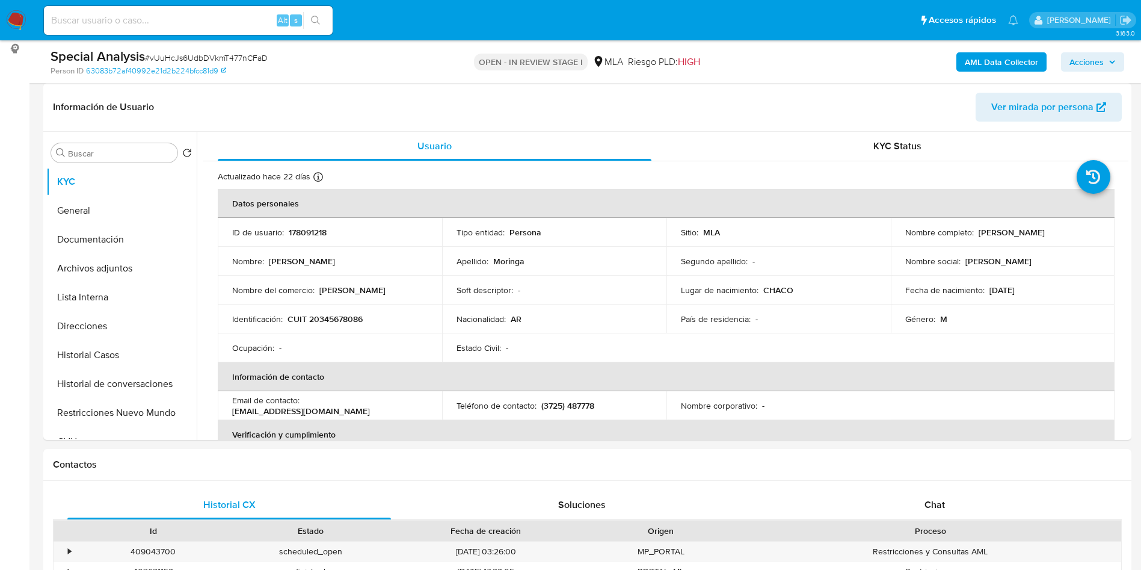
click at [322, 238] on td "ID de usuario : 178091218" at bounding box center [330, 232] width 224 height 29
click at [308, 232] on p "178091218" at bounding box center [308, 232] width 38 height 11
copy p "178091218"
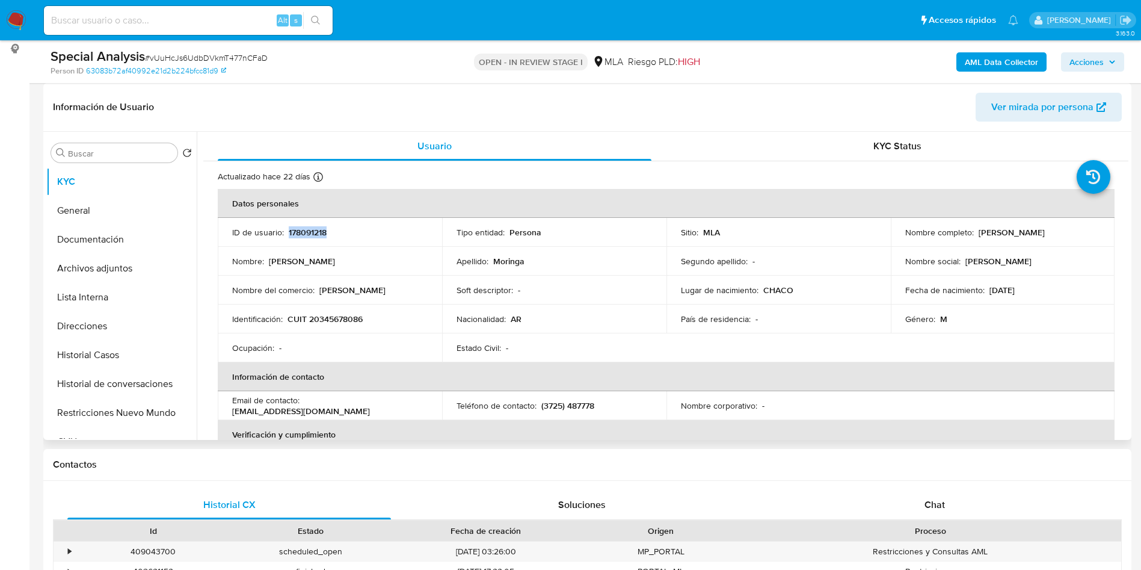
drag, startPoint x: 974, startPoint y: 230, endPoint x: 1089, endPoint y: 229, distance: 115.5
click at [1089, 229] on div "Nombre completo : Fabio Oscar Antolin Moringa" at bounding box center [1002, 232] width 195 height 11
copy p "Fabio Oscar Antolin Moringa"
drag, startPoint x: 423, startPoint y: 392, endPoint x: 411, endPoint y: 375, distance: 20.3
click at [423, 392] on td "Email de contacto : fabiomoringa@gmail.com" at bounding box center [330, 405] width 224 height 29
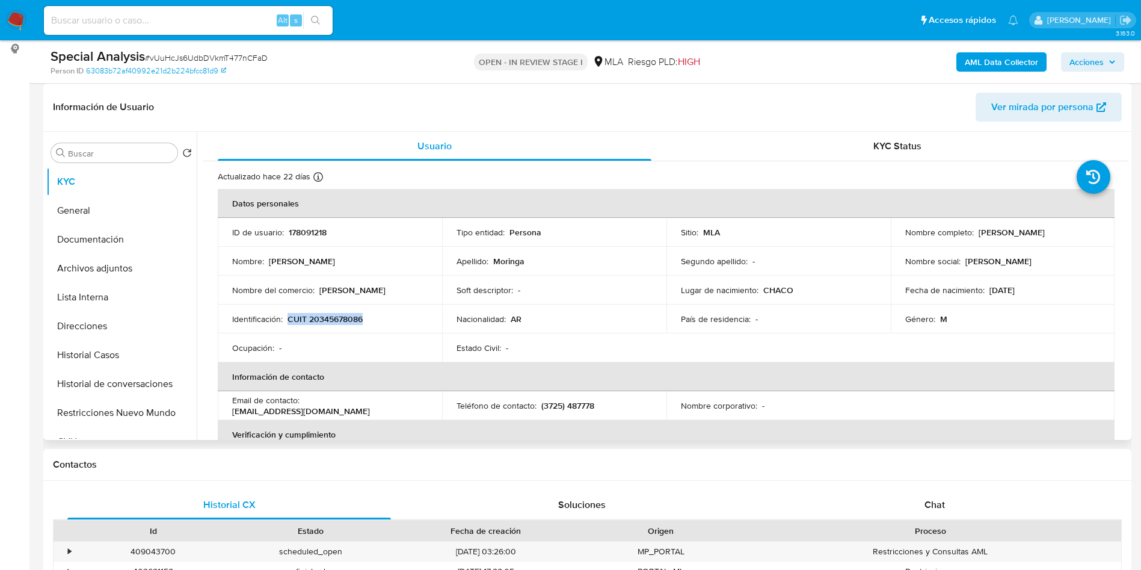
drag, startPoint x: 287, startPoint y: 314, endPoint x: 367, endPoint y: 325, distance: 80.2
click at [367, 325] on td "Identificación : CUIT 20345678086" at bounding box center [330, 318] width 224 height 29
copy p "CUIT 20345678086"
click at [1084, 56] on span "Acciones" at bounding box center [1086, 61] width 34 height 19
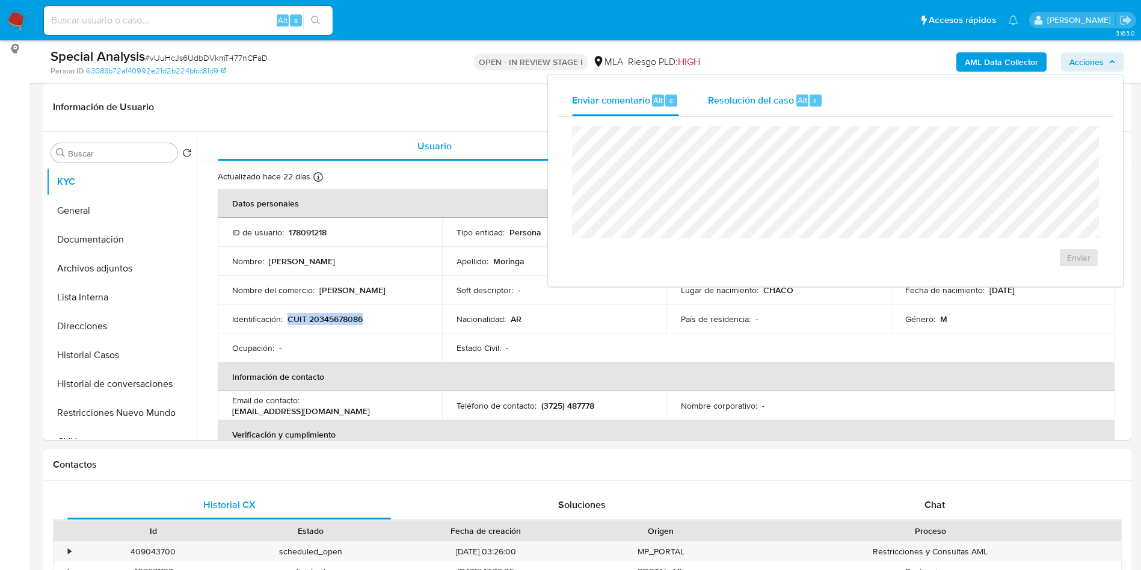
click at [809, 105] on div "r" at bounding box center [815, 100] width 12 height 12
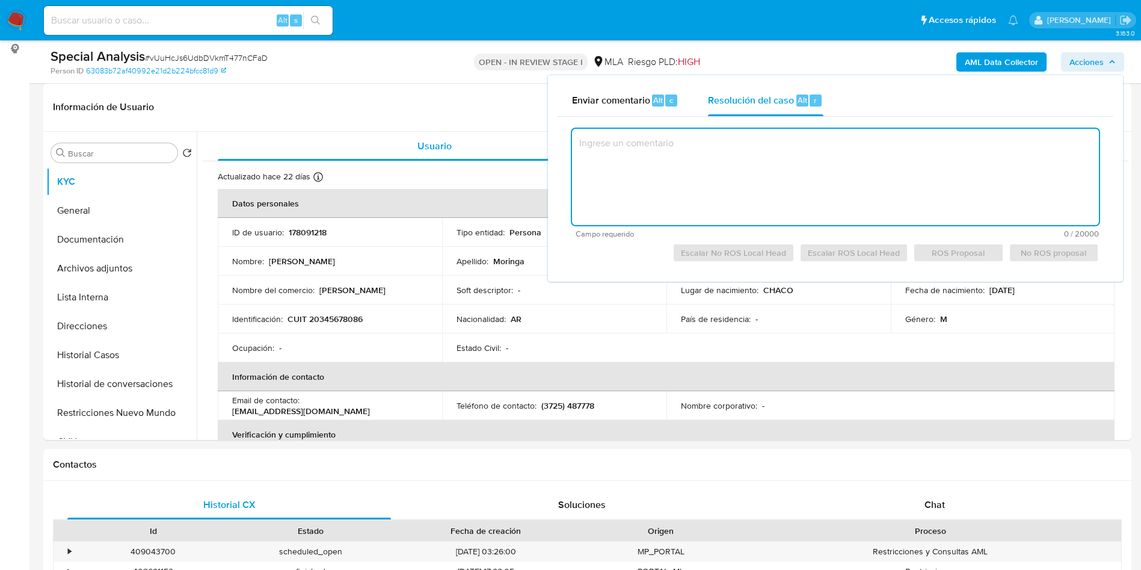
click at [790, 172] on textarea at bounding box center [835, 177] width 527 height 96
paste textarea "Usuario "178091218", Fabio Oscar Antolín Moringa - CUIT 20345678086. Se encuent…"
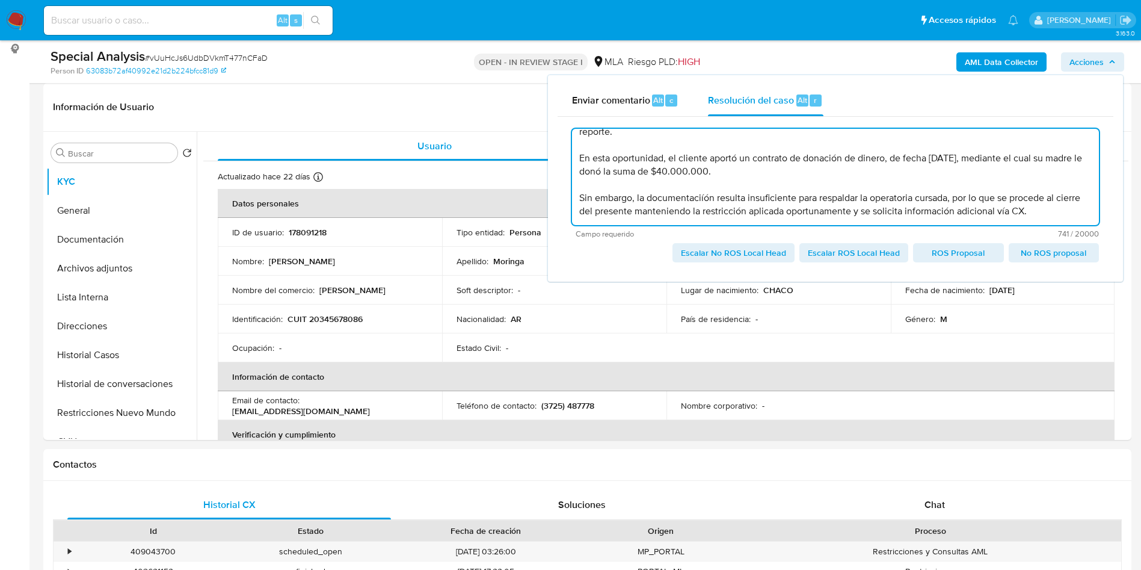
scroll to position [91, 0]
click at [708, 194] on textarea "Usuario "178091218", Fabio Oscar Antolín Moringa - CUIT 20345678086. Se encuent…" at bounding box center [835, 177] width 527 height 96
click at [0, 0] on lt-span "documentaci ón" at bounding box center [0, 0] width 0 height 0
click at [950, 196] on textarea "Usuario "178091218", Fabio Oscar Antolín Moringa - CUIT 20345678086. Se encuent…" at bounding box center [835, 177] width 527 height 96
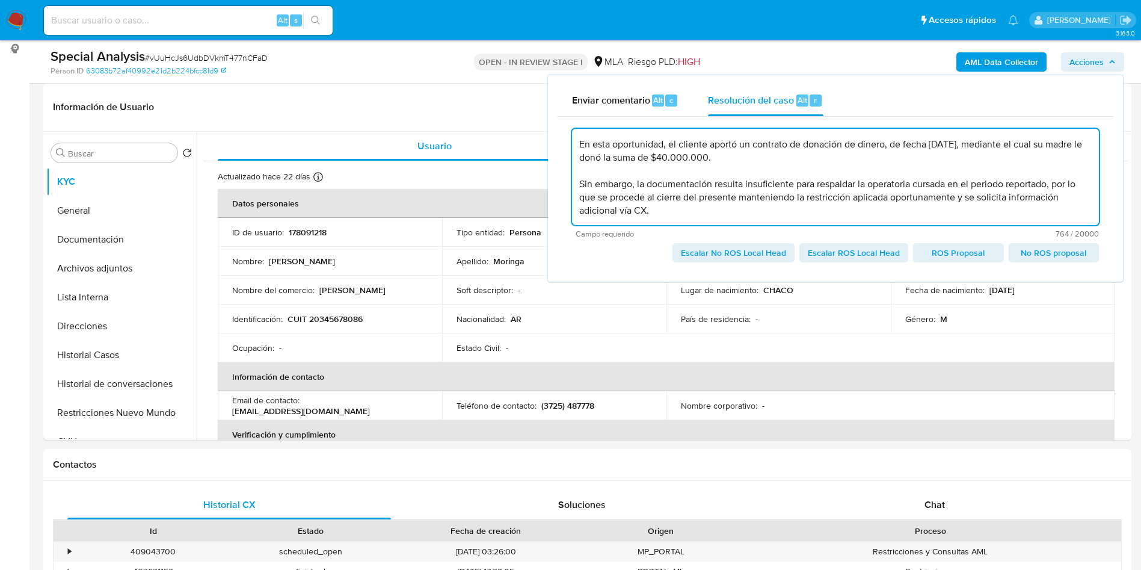
click at [742, 251] on span "Escalar No ROS Local Head" at bounding box center [733, 252] width 105 height 17
type textarea "Usuario "178091218", Fabio Oscar Antolín Moringa - CUIT 20345678086. Se encuent…"
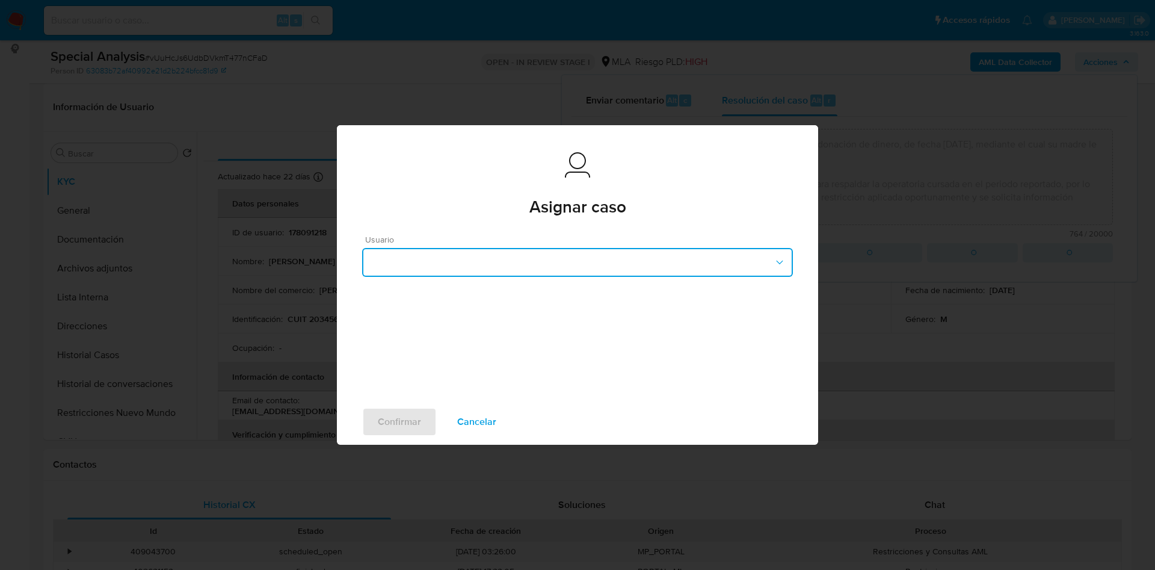
click at [509, 265] on button "button" at bounding box center [577, 262] width 431 height 29
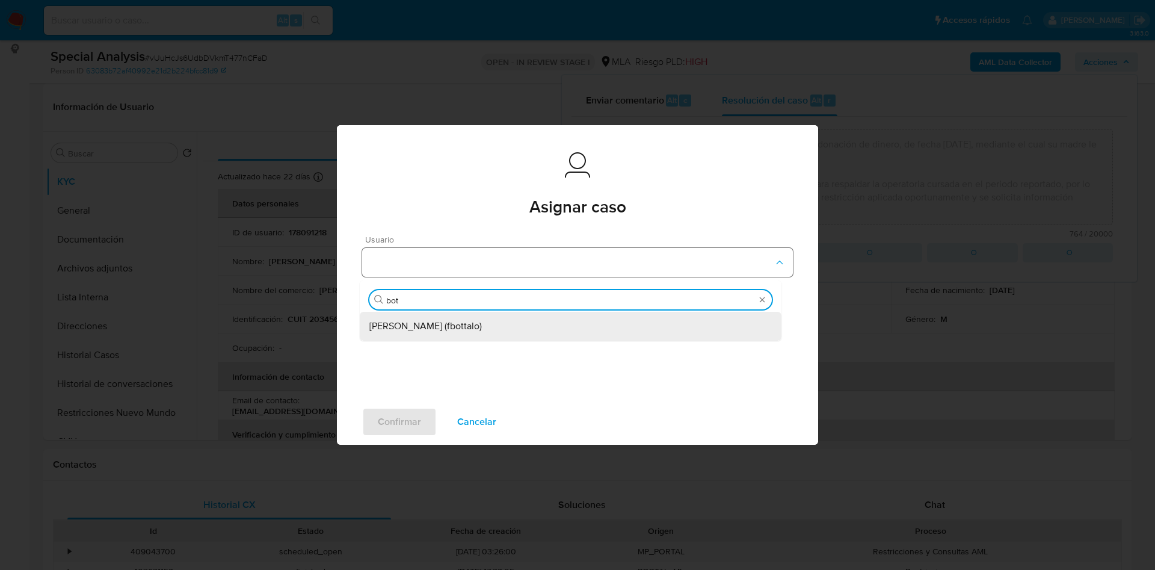
type input "bott"
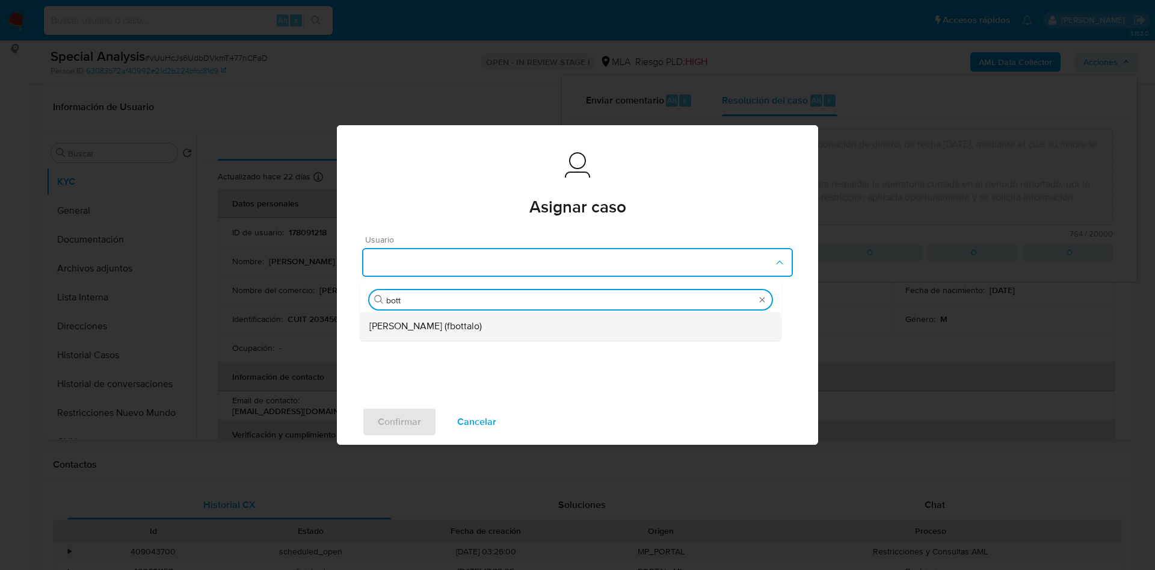
click at [452, 325] on span "Fabricio Bottalo (fbottalo)" at bounding box center [425, 326] width 112 height 12
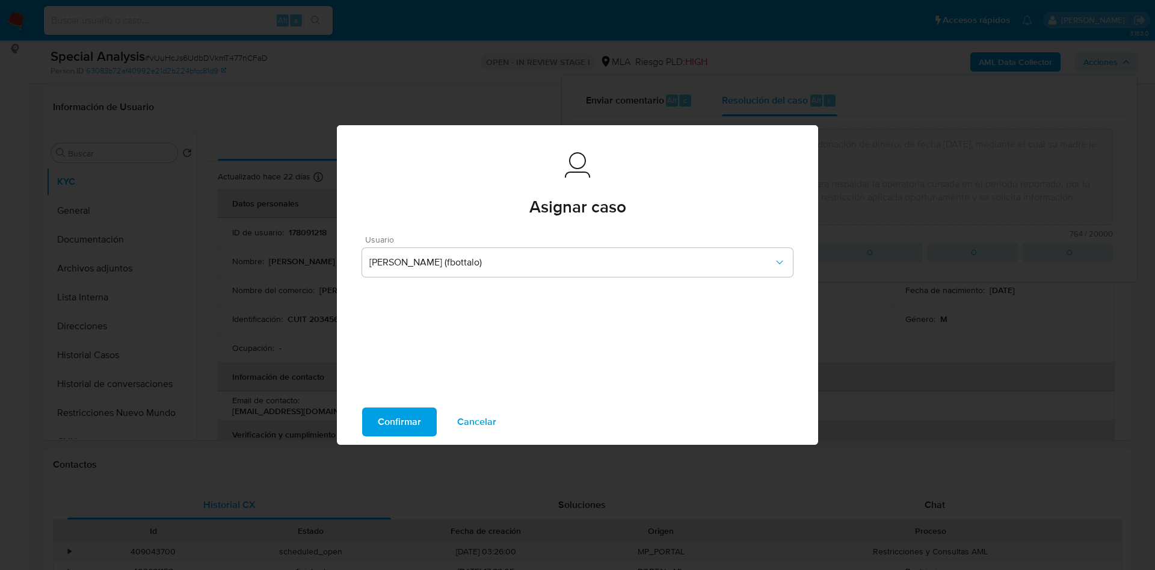
click at [416, 422] on span "Confirmar" at bounding box center [399, 421] width 43 height 26
type textarea "Usuario "178091218", Fabio Oscar Antolín Moringa - CUIT 20345678086. Se encuent…"
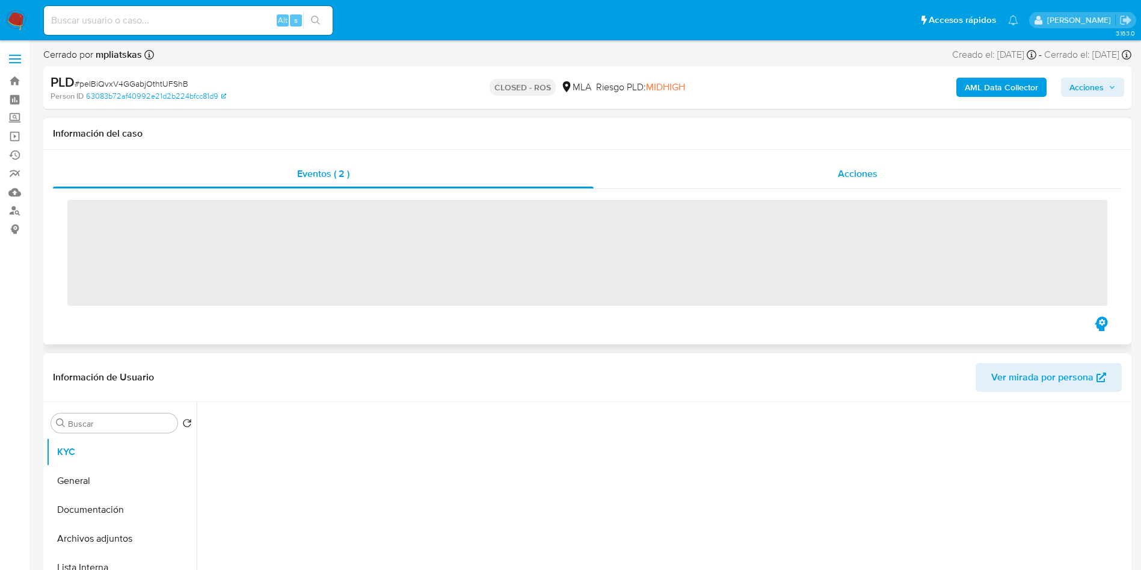
click at [875, 168] on span "Acciones" at bounding box center [858, 174] width 40 height 14
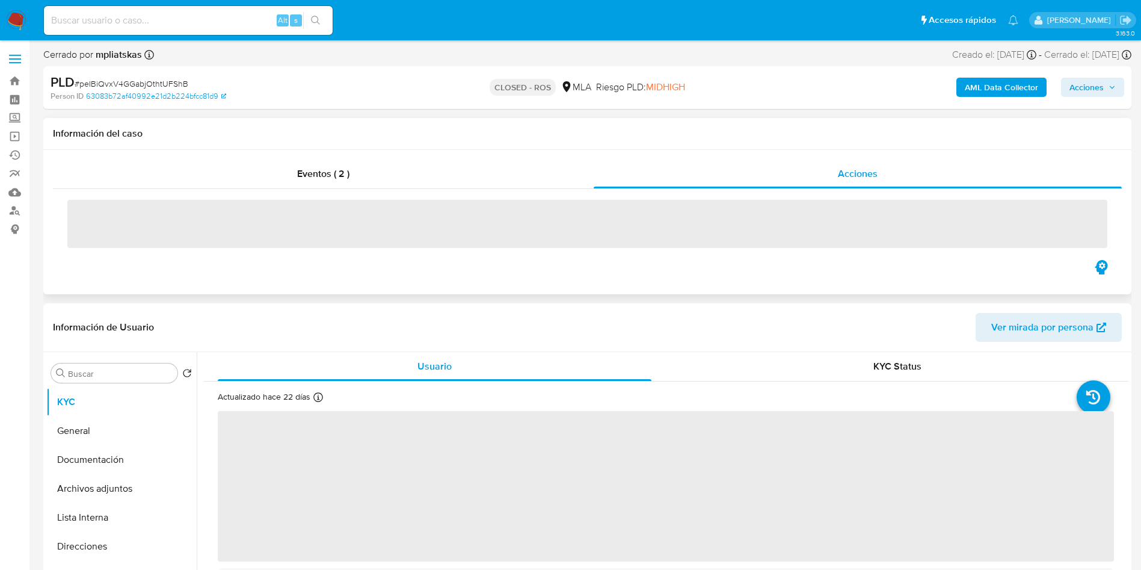
select select "10"
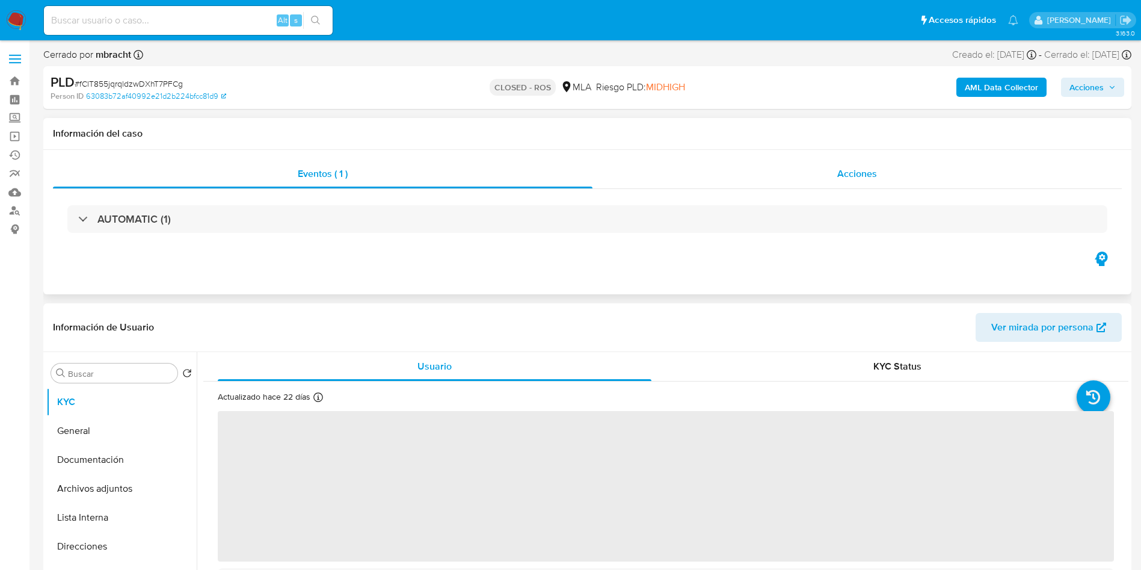
click at [844, 180] on span "Acciones" at bounding box center [857, 174] width 40 height 14
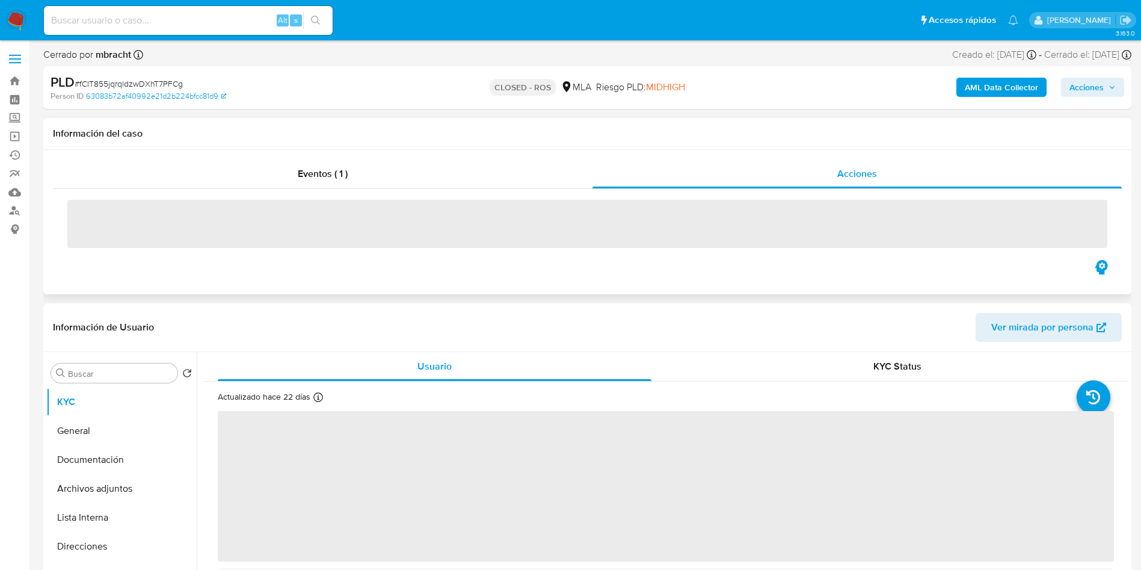
select select "10"
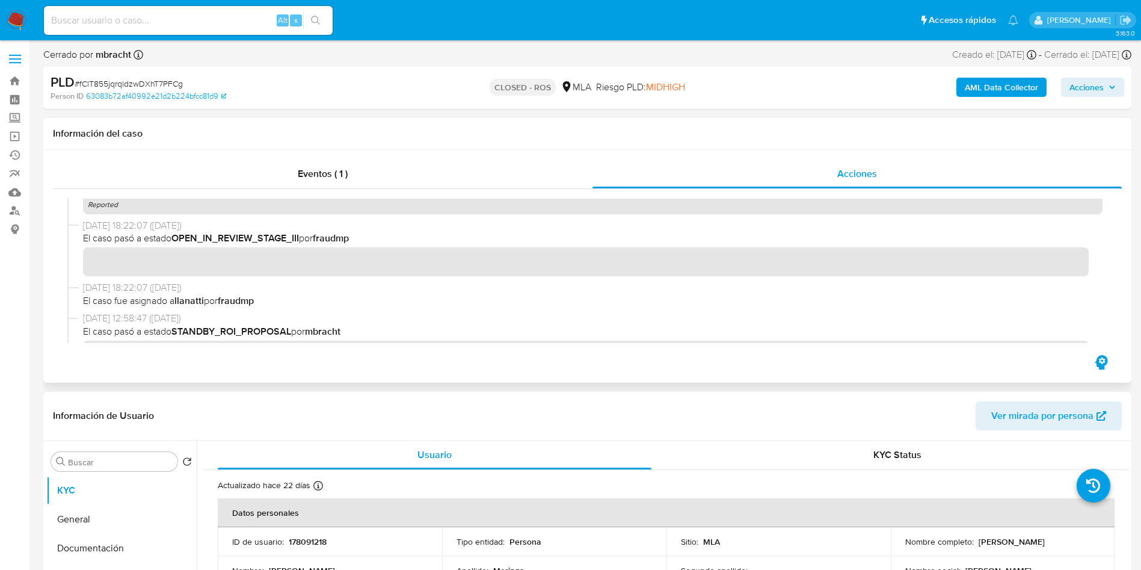
scroll to position [361, 0]
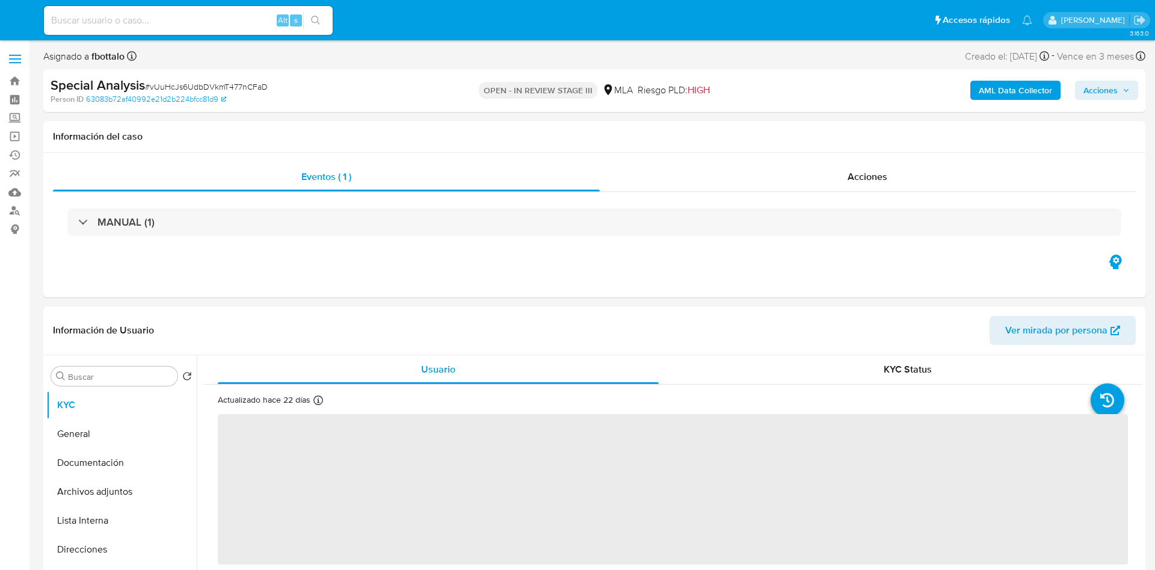
select select "10"
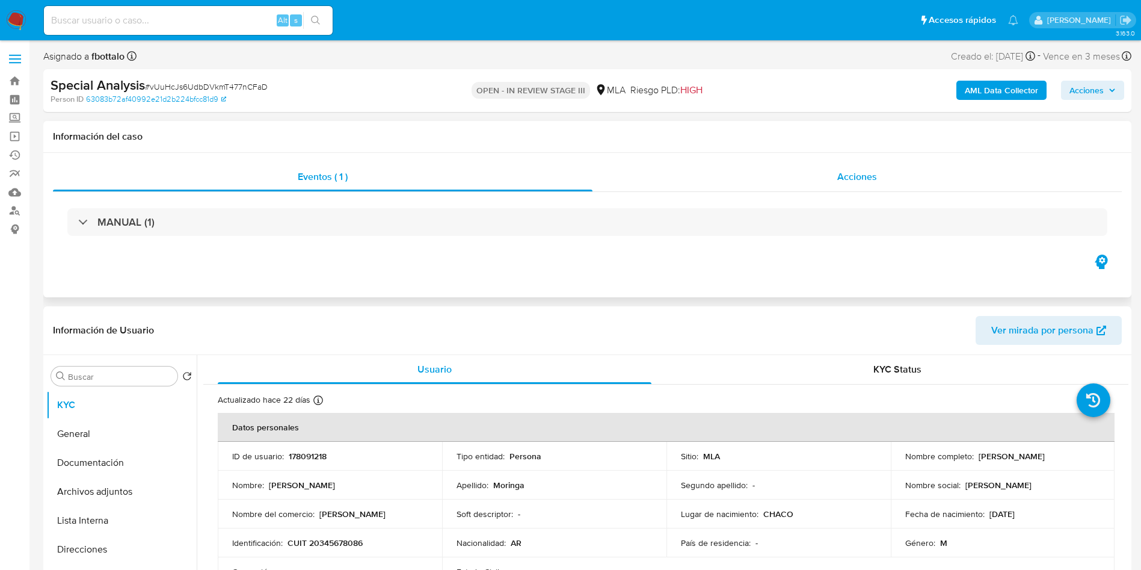
click at [826, 177] on div "Acciones" at bounding box center [856, 176] width 529 height 29
